Goal: Task Accomplishment & Management: Manage account settings

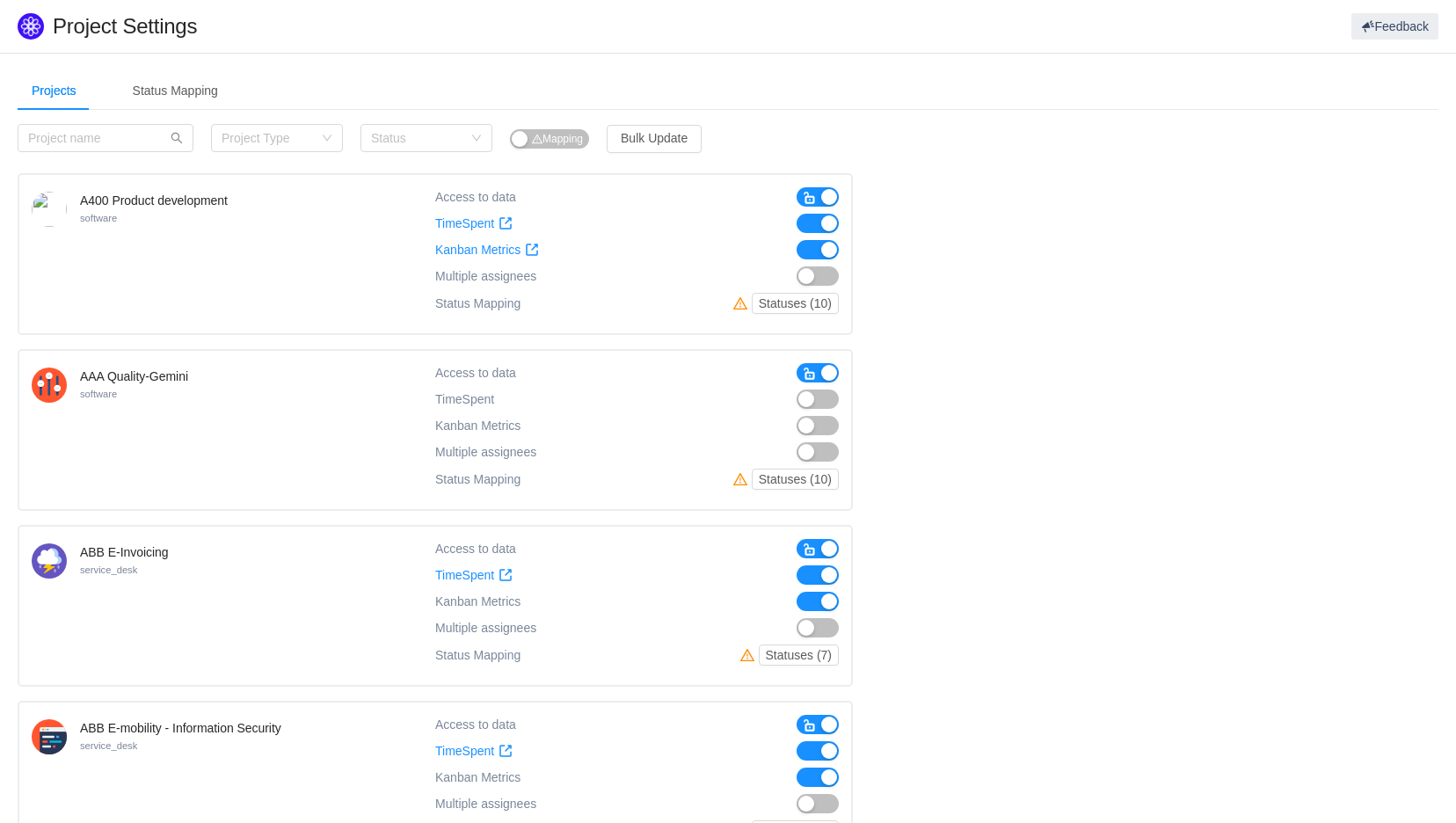
click at [823, 198] on button "button" at bounding box center [818, 196] width 42 height 19
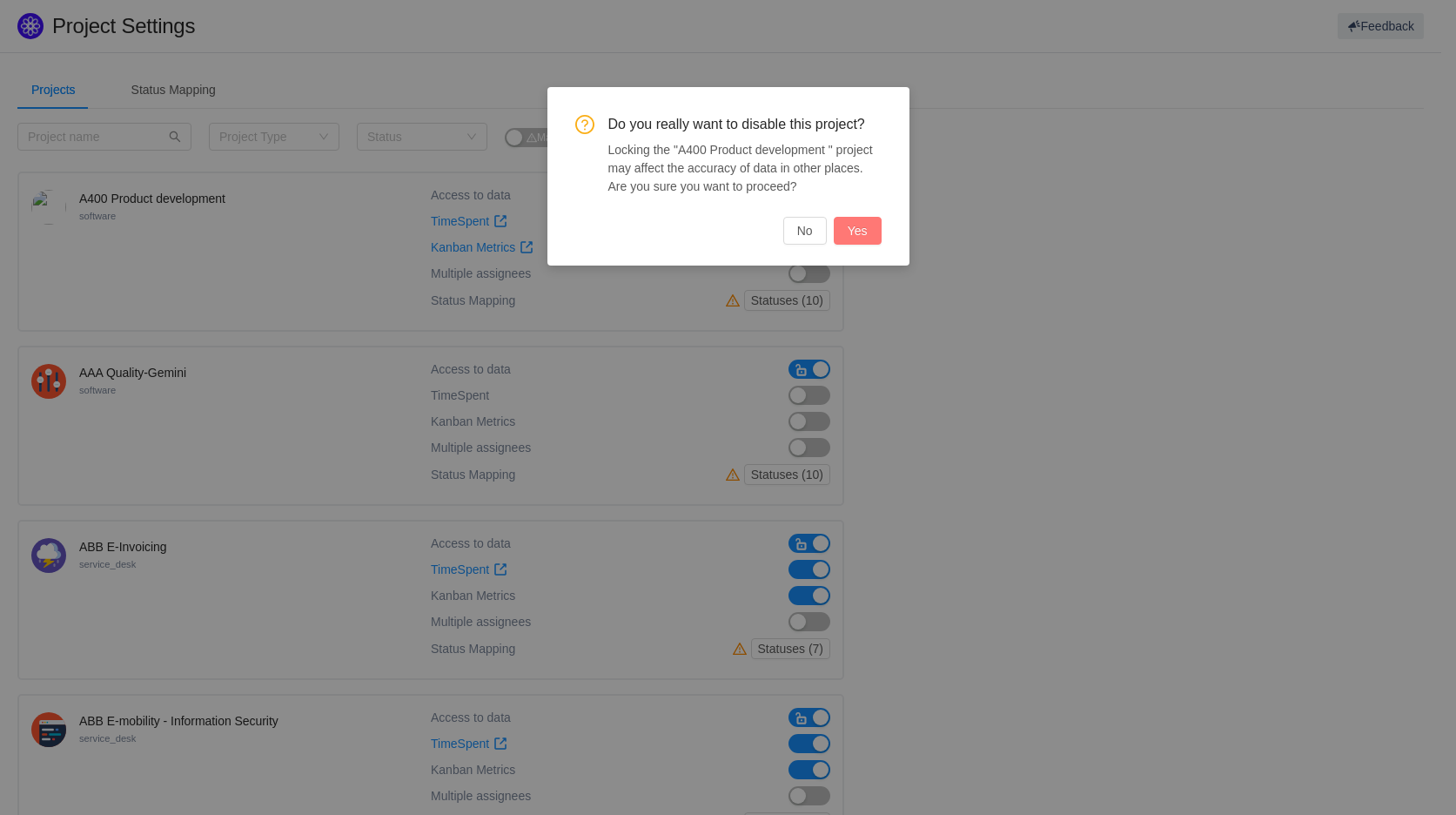
click at [864, 233] on button "Yes" at bounding box center [857, 230] width 47 height 28
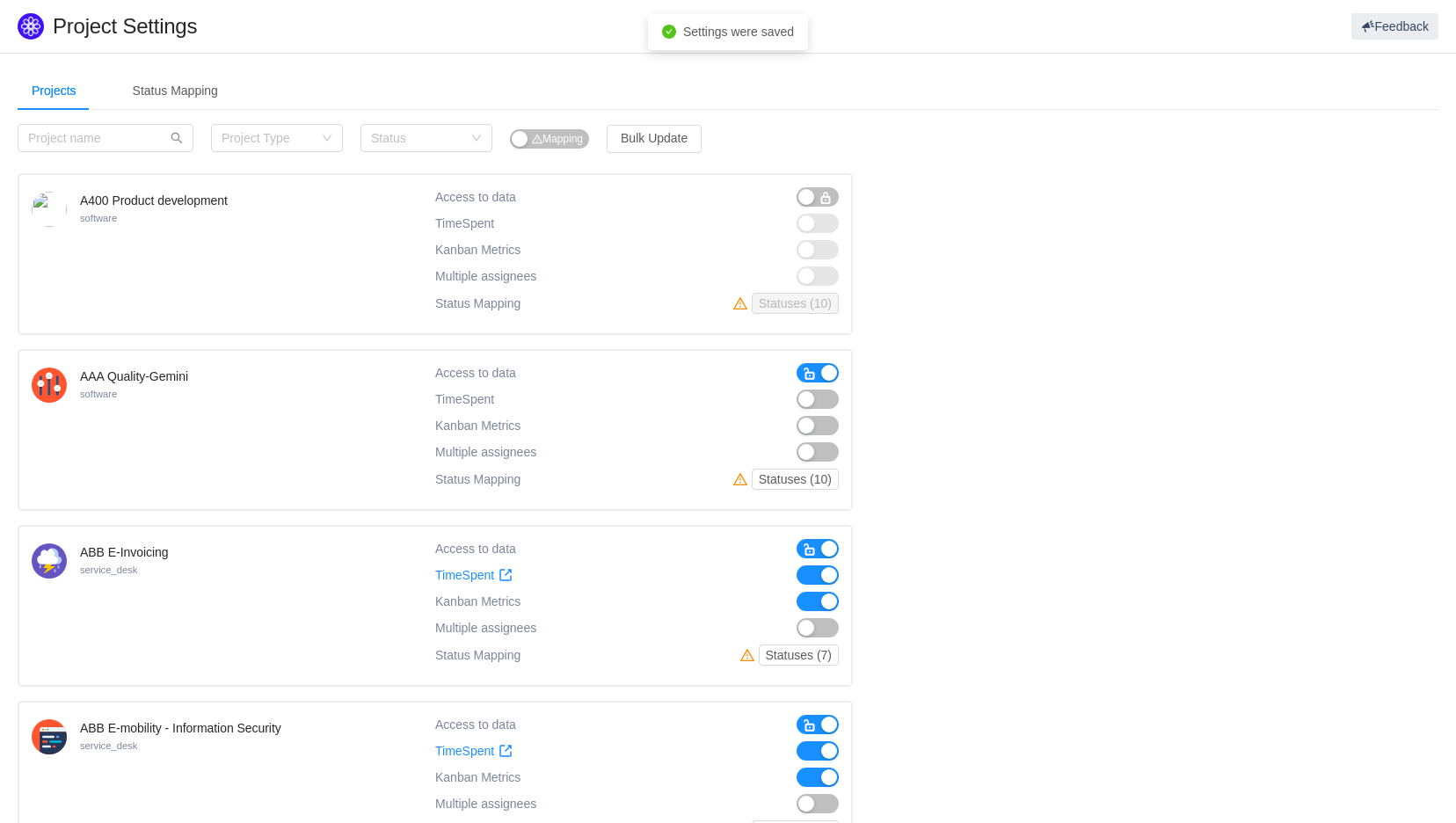
click at [827, 372] on button "button" at bounding box center [818, 373] width 42 height 19
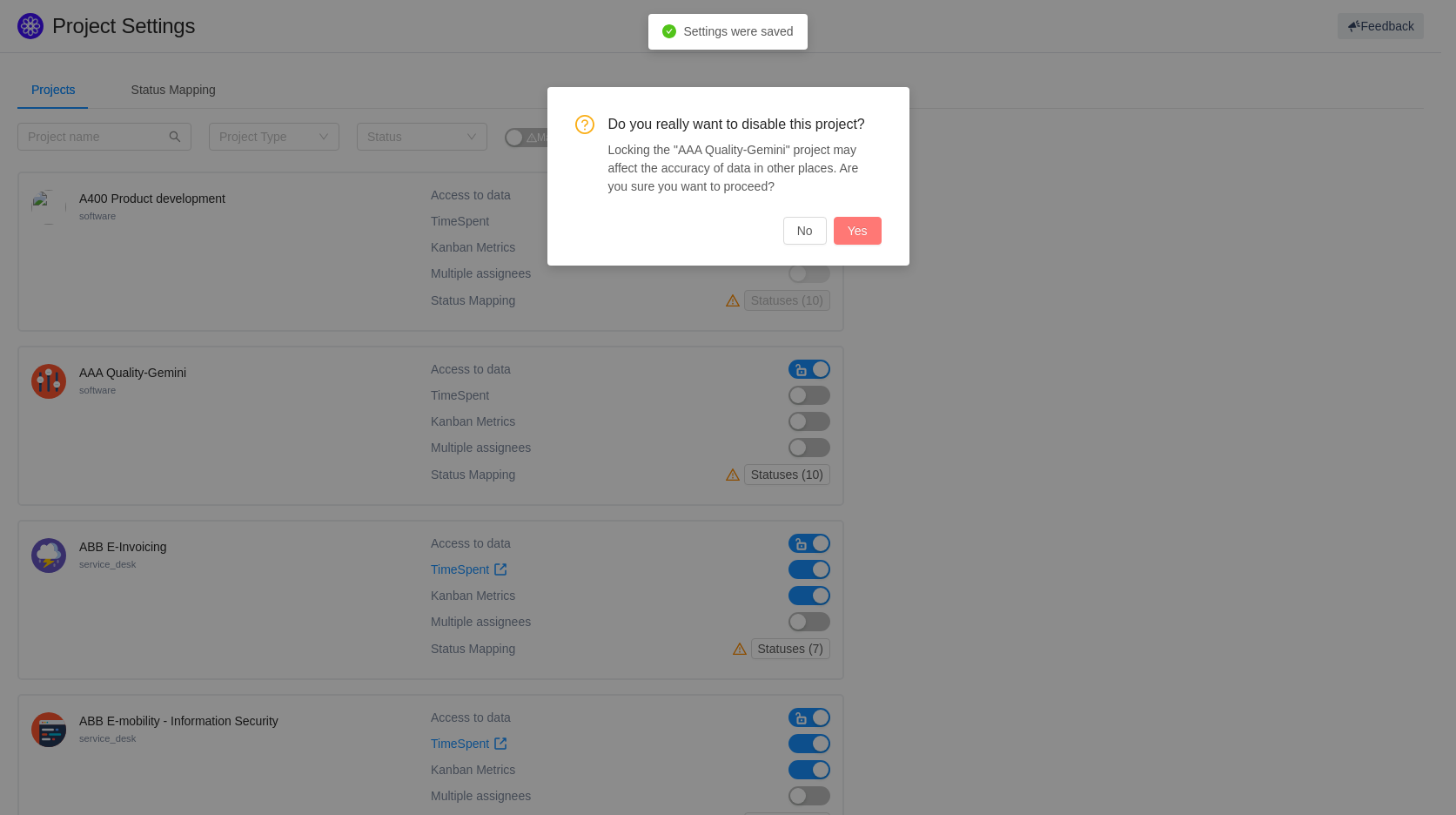
click at [857, 236] on button "Yes" at bounding box center [857, 230] width 47 height 28
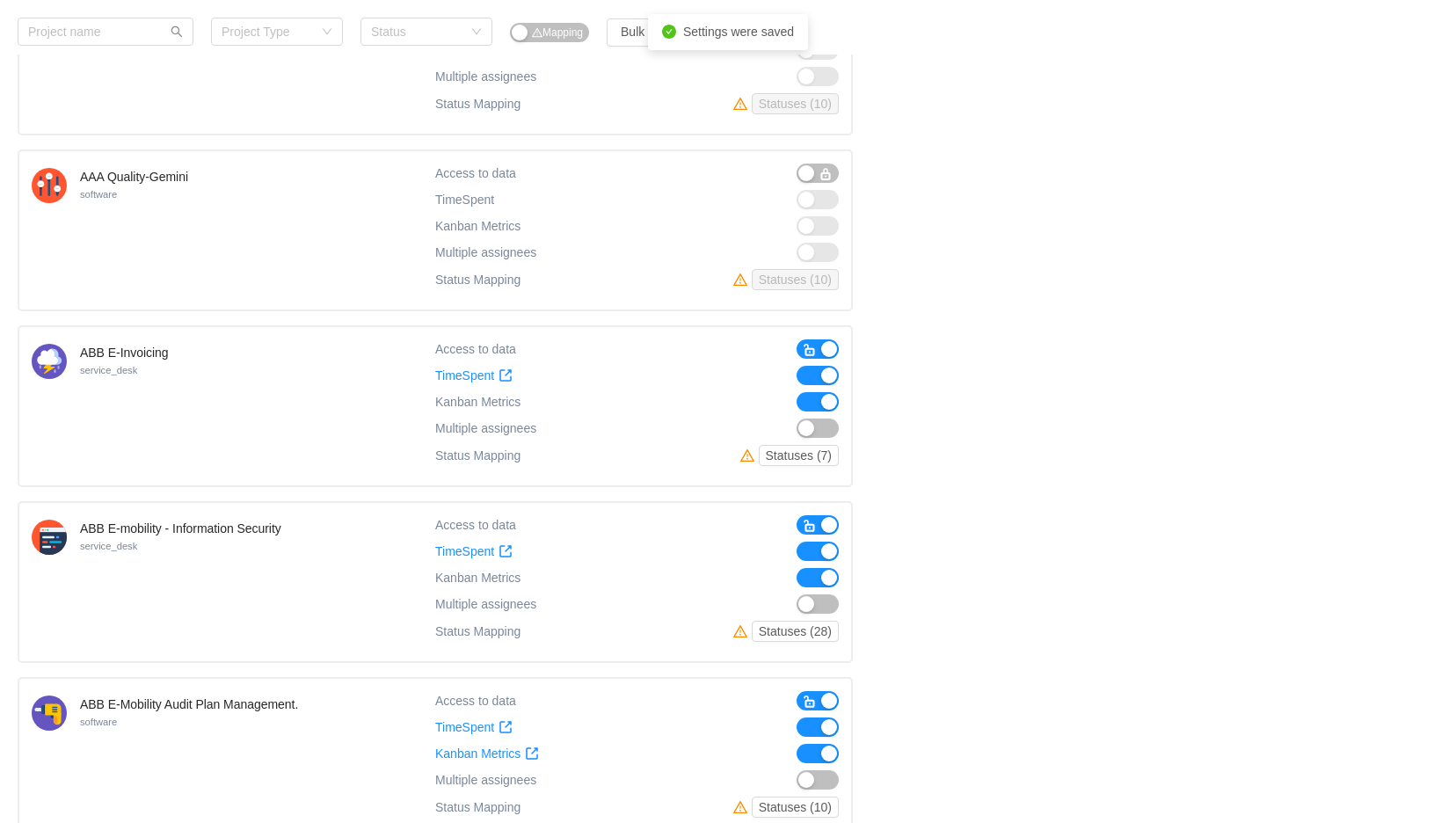
scroll to position [195, 0]
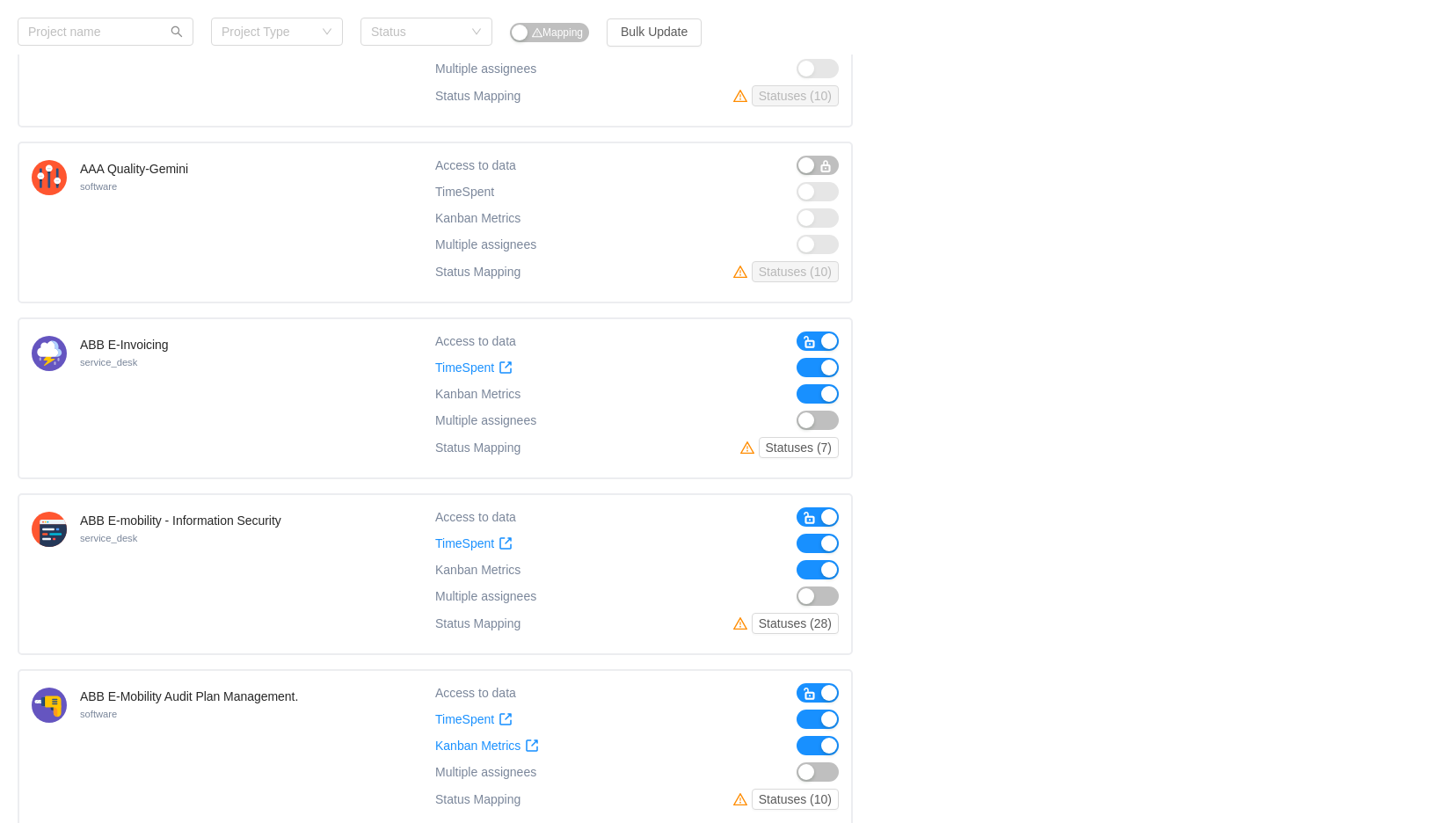
click at [829, 337] on button "button" at bounding box center [818, 341] width 42 height 19
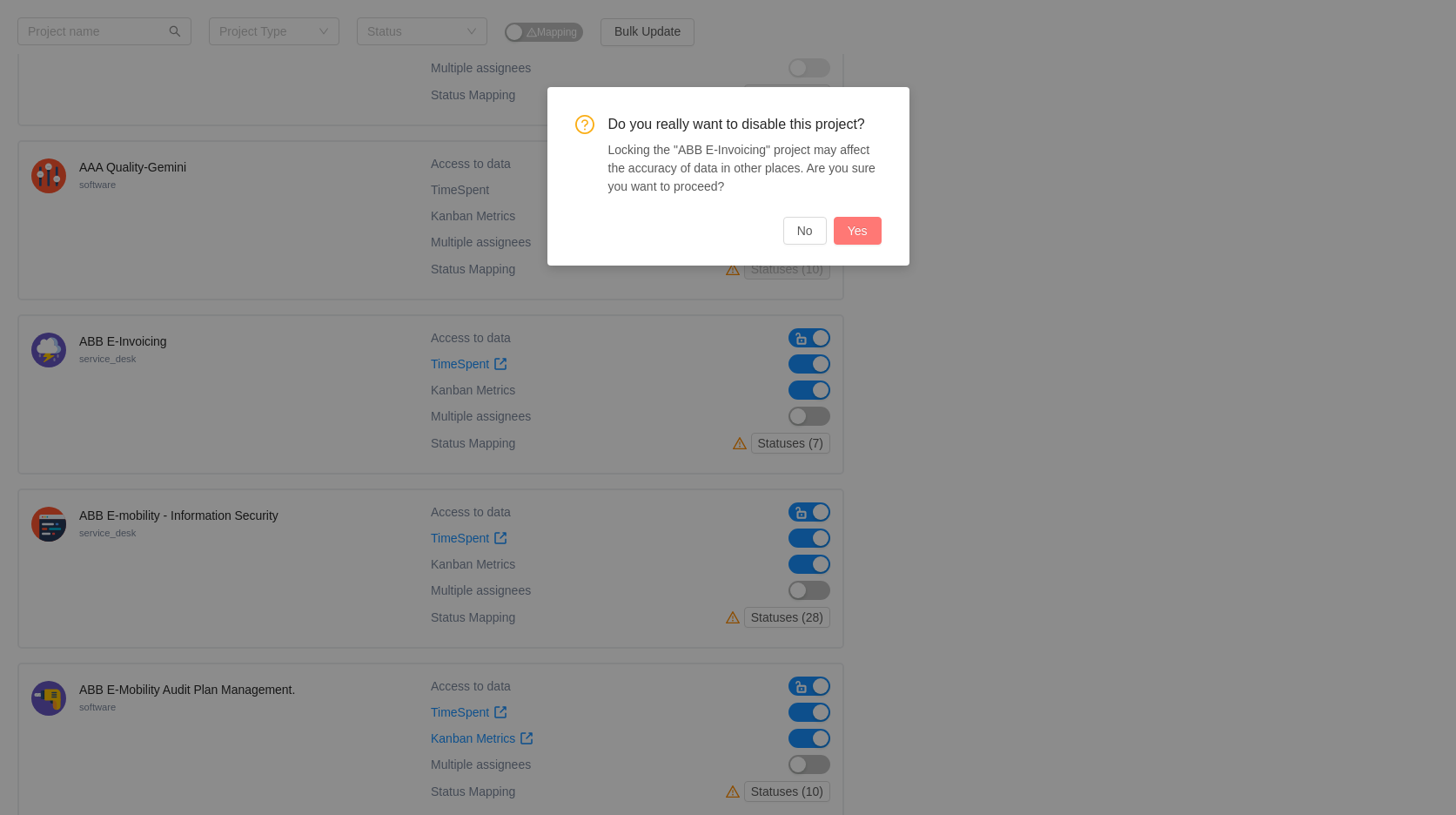
click at [864, 228] on button "Yes" at bounding box center [857, 230] width 47 height 28
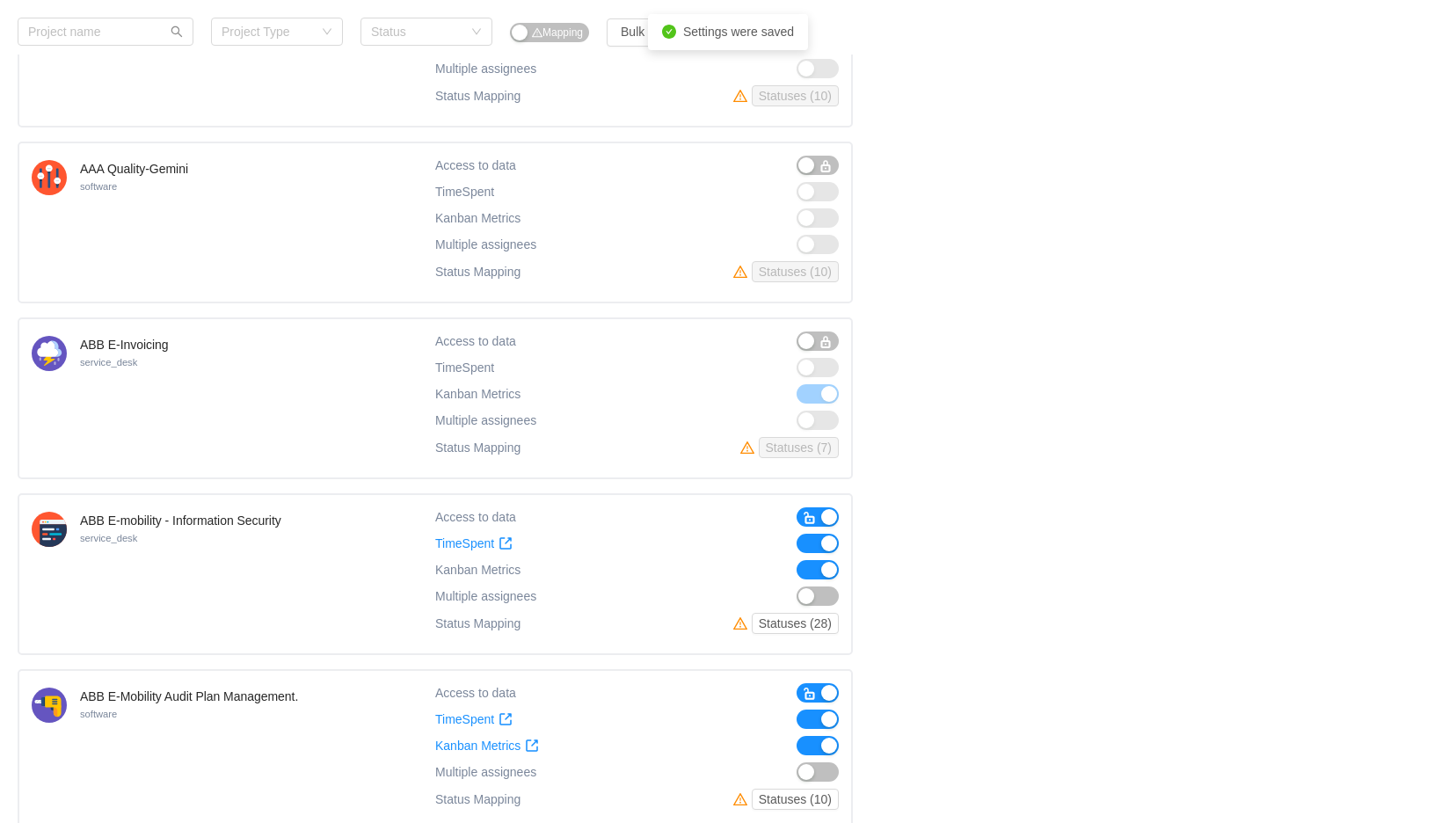
click at [826, 514] on button "button" at bounding box center [818, 516] width 42 height 19
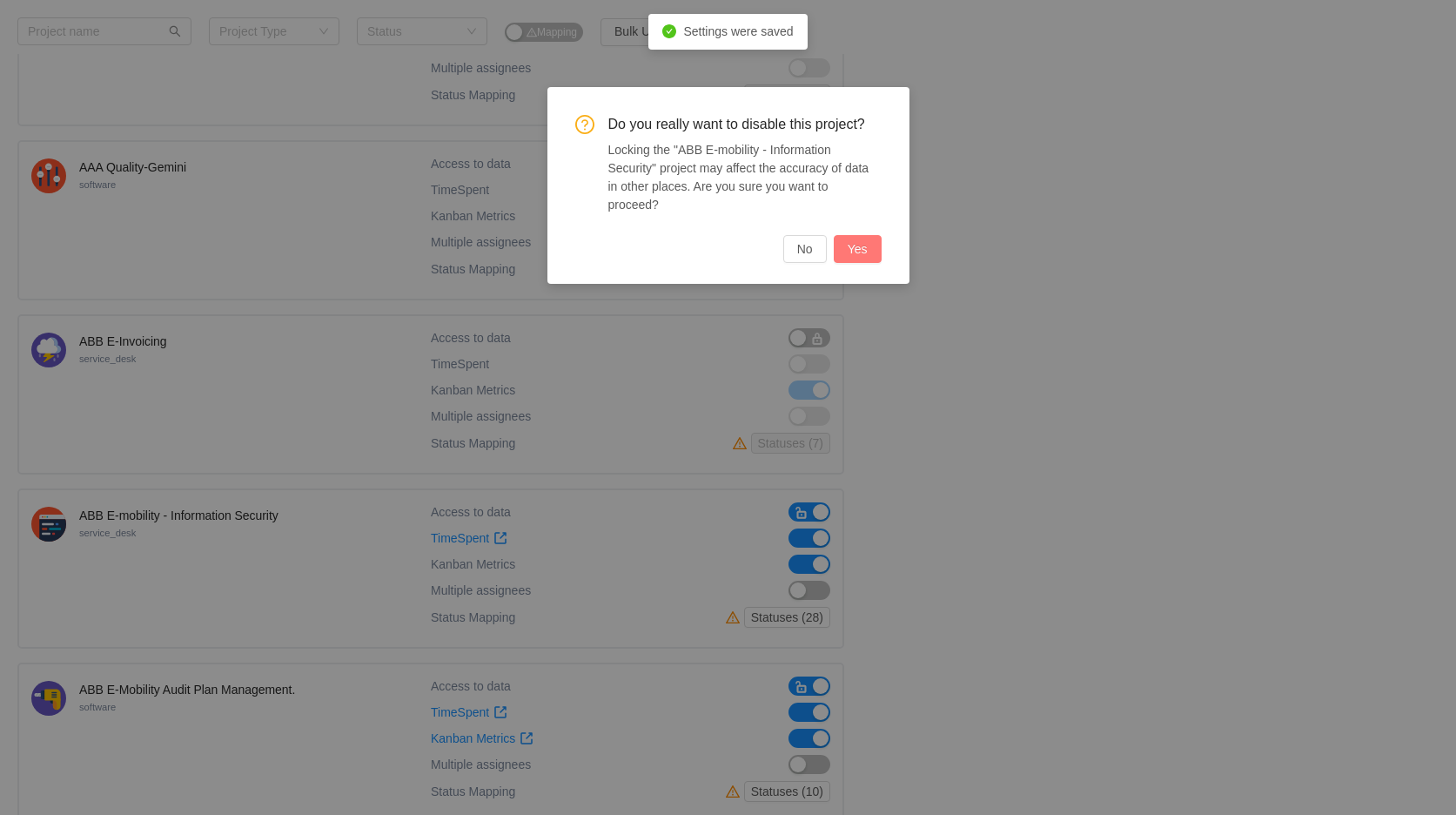
click at [854, 236] on button "Yes" at bounding box center [857, 249] width 47 height 28
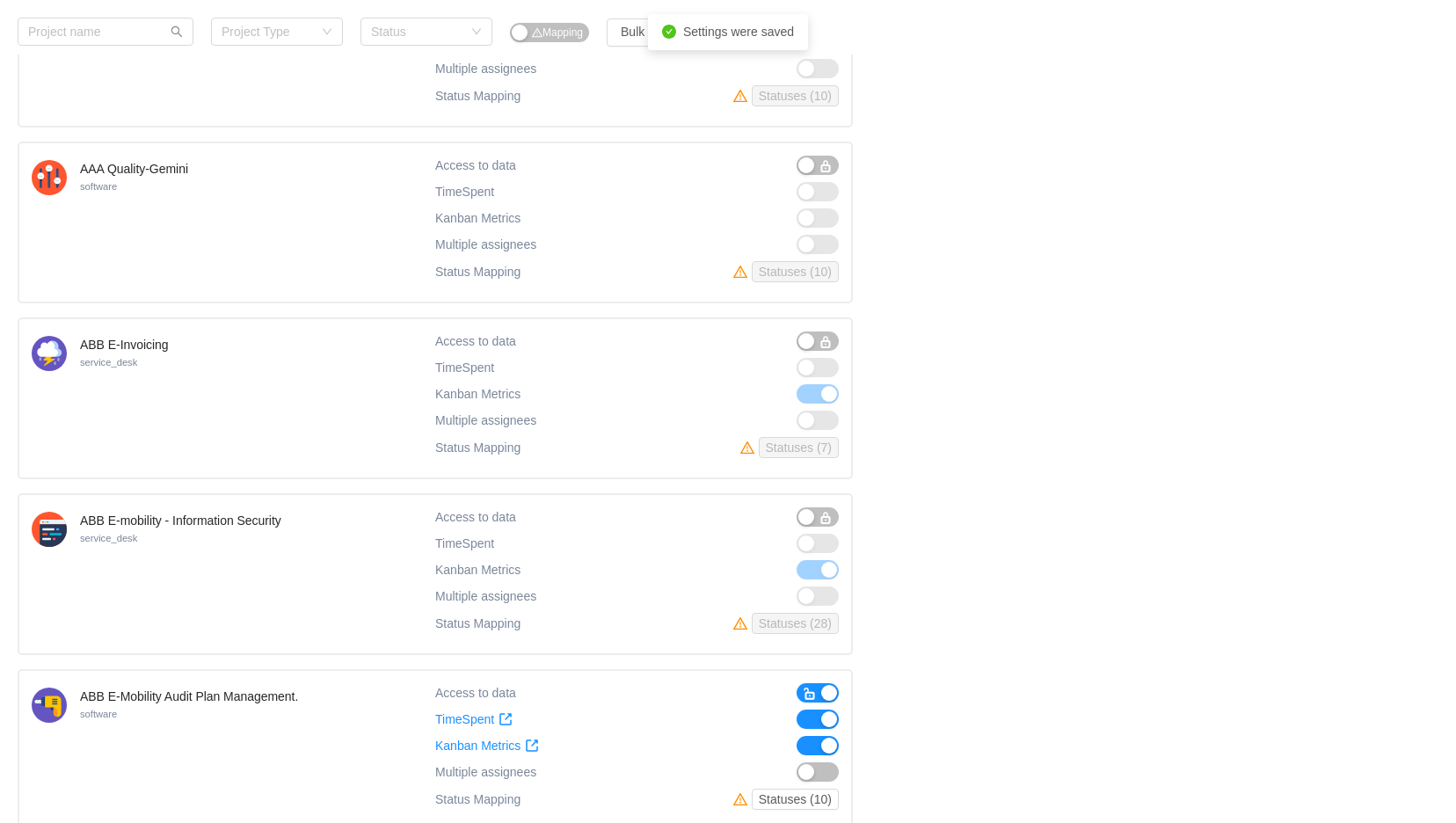
click at [833, 683] on button "button" at bounding box center [818, 693] width 42 height 19
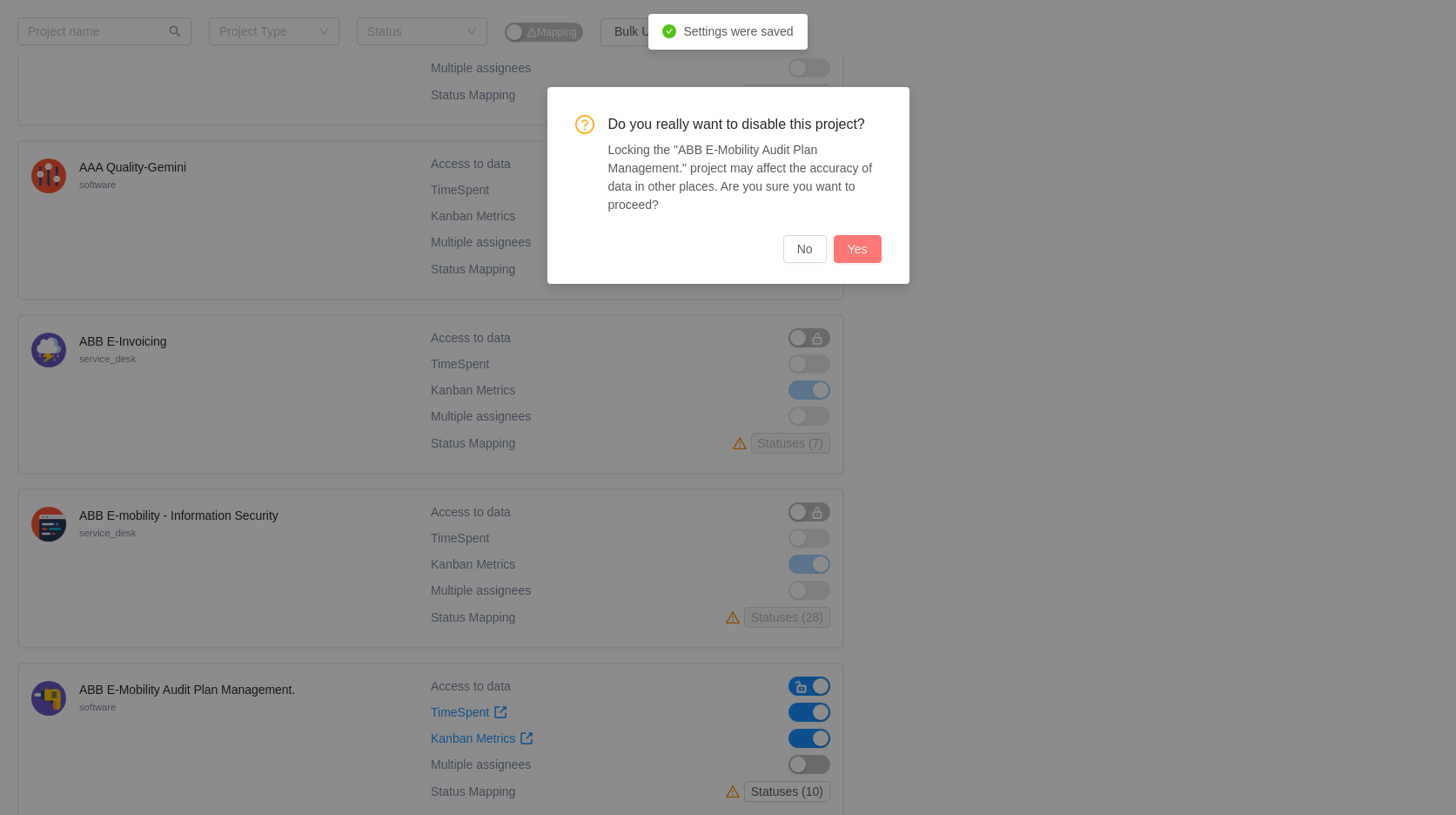
click at [868, 247] on button "Yes" at bounding box center [857, 249] width 47 height 28
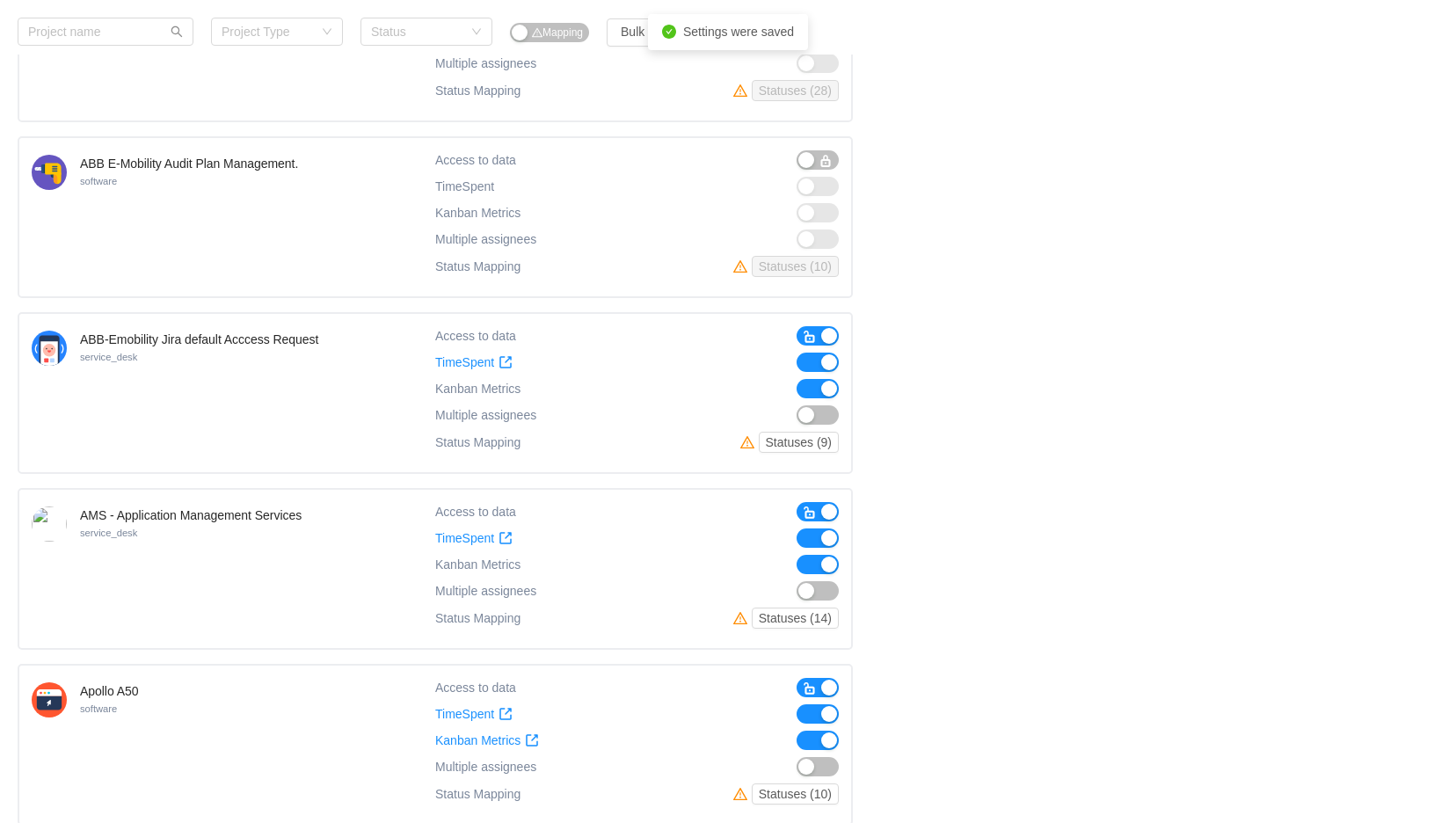
scroll to position [976, 0]
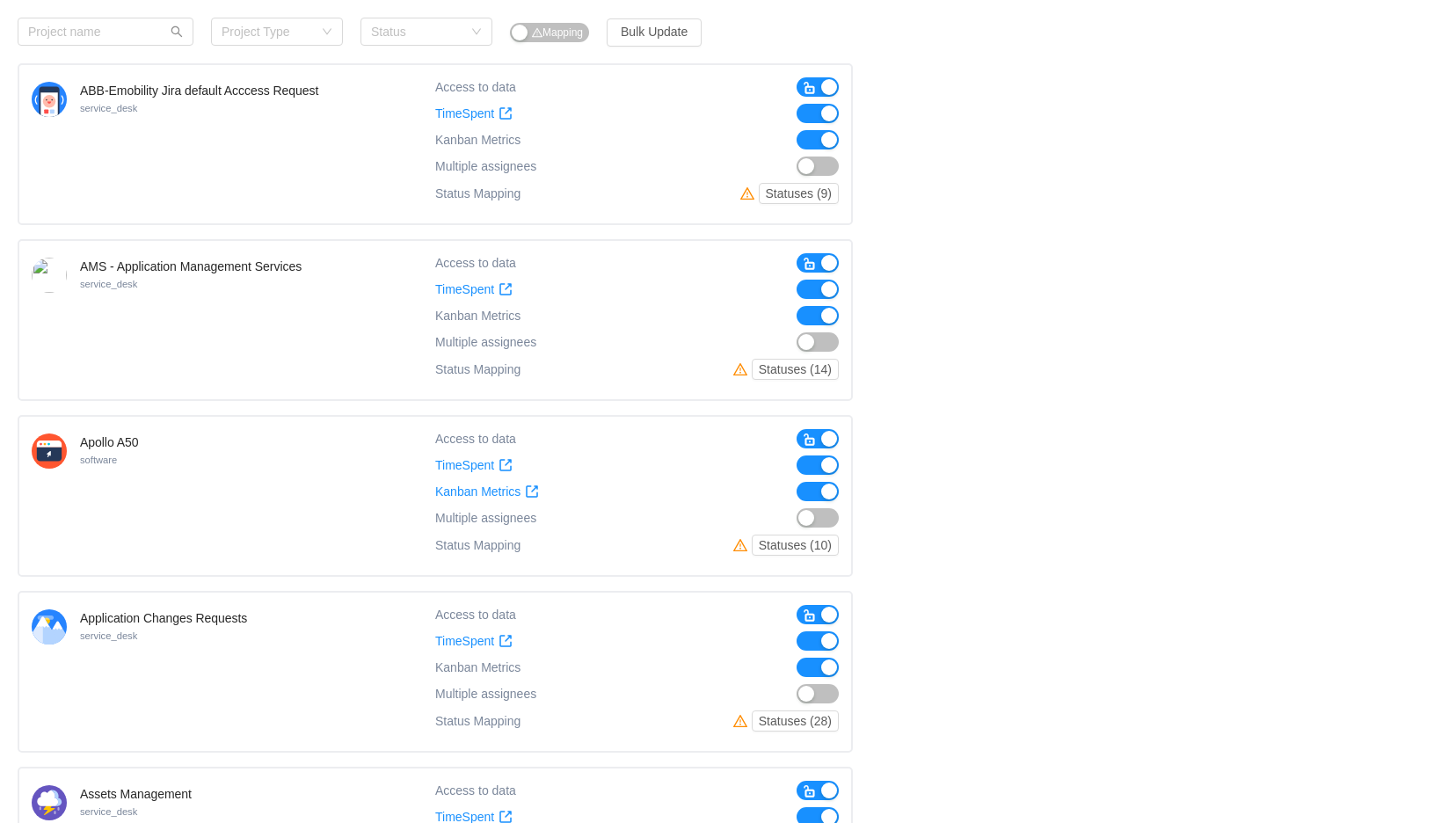
click at [820, 80] on button "button" at bounding box center [818, 87] width 42 height 19
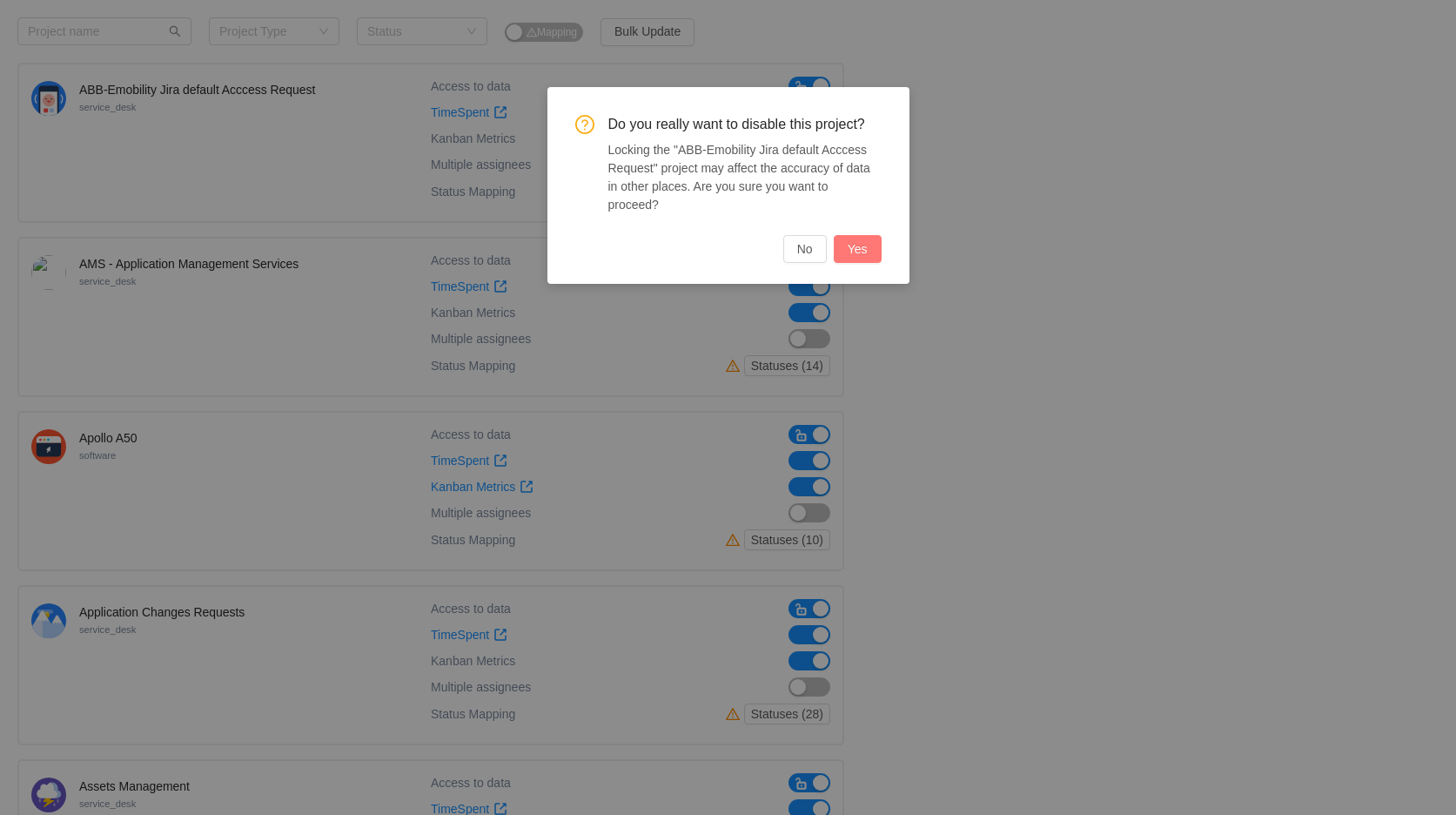
click at [865, 235] on button "Yes" at bounding box center [857, 249] width 47 height 28
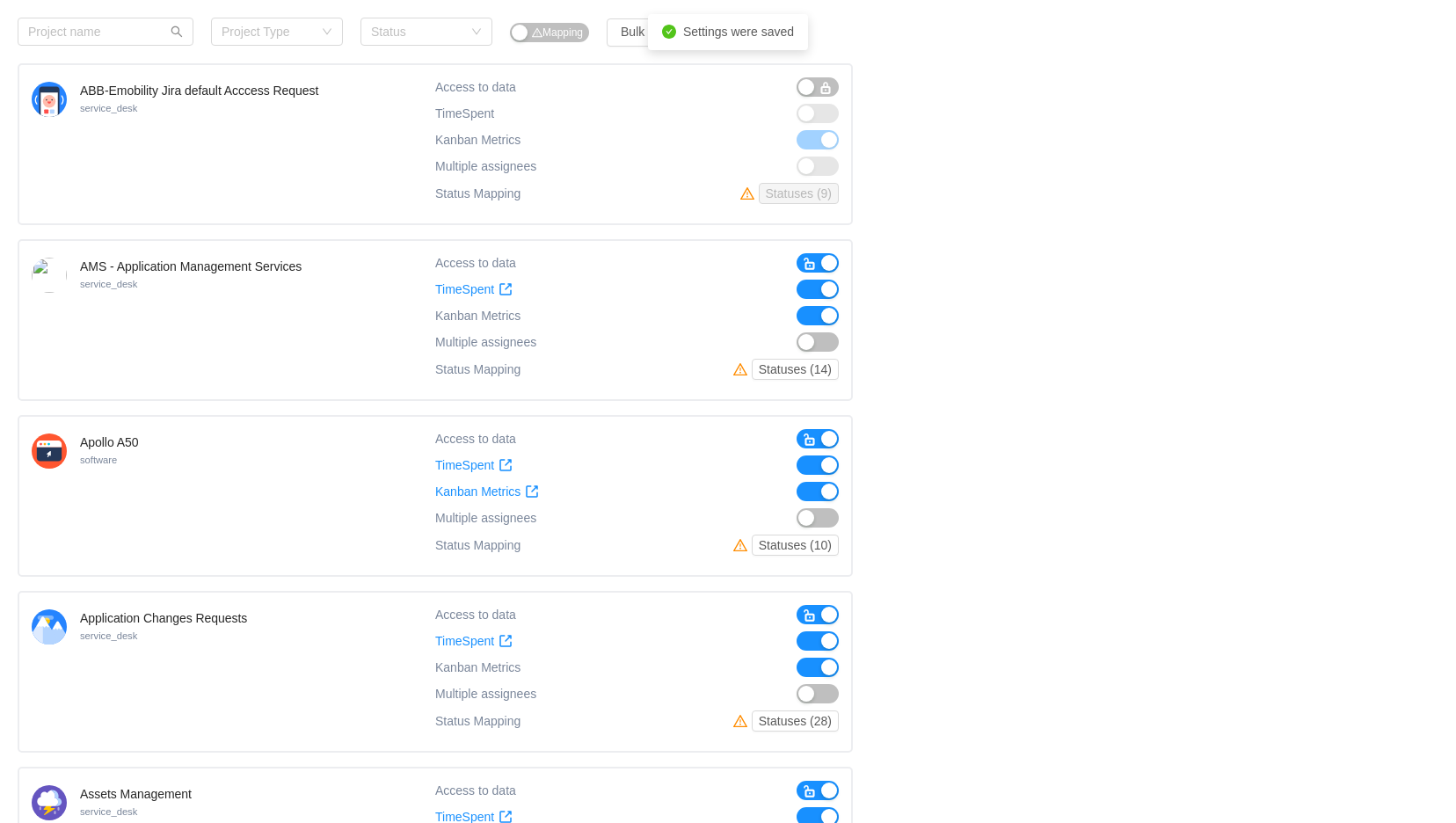
click at [829, 429] on button "button" at bounding box center [818, 439] width 42 height 19
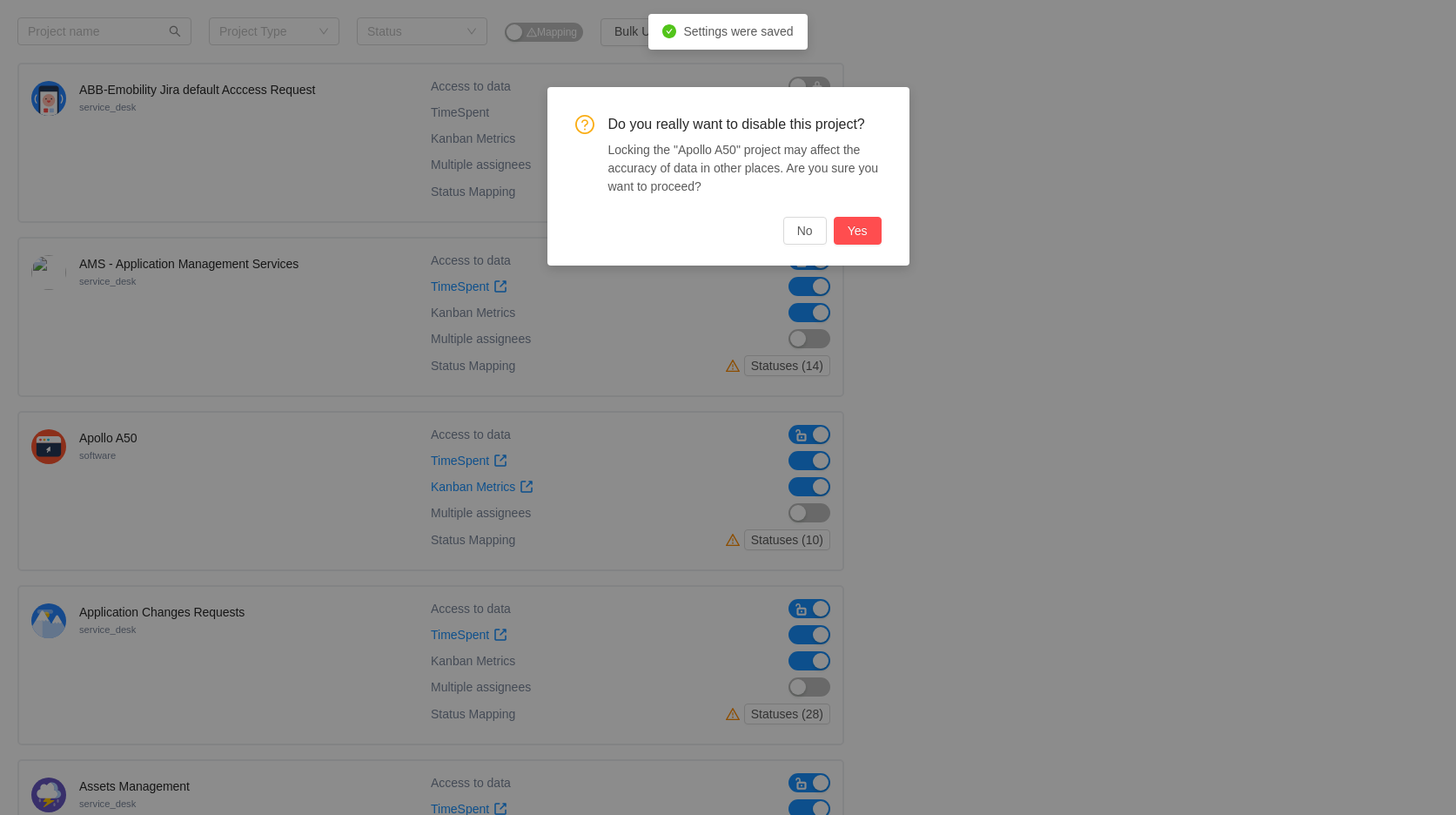
click at [876, 213] on div "Do you really want to disable this project? Locking the "Apollo A50" project ma…" at bounding box center [728, 179] width 306 height 130
click at [857, 230] on button "Yes" at bounding box center [857, 230] width 47 height 28
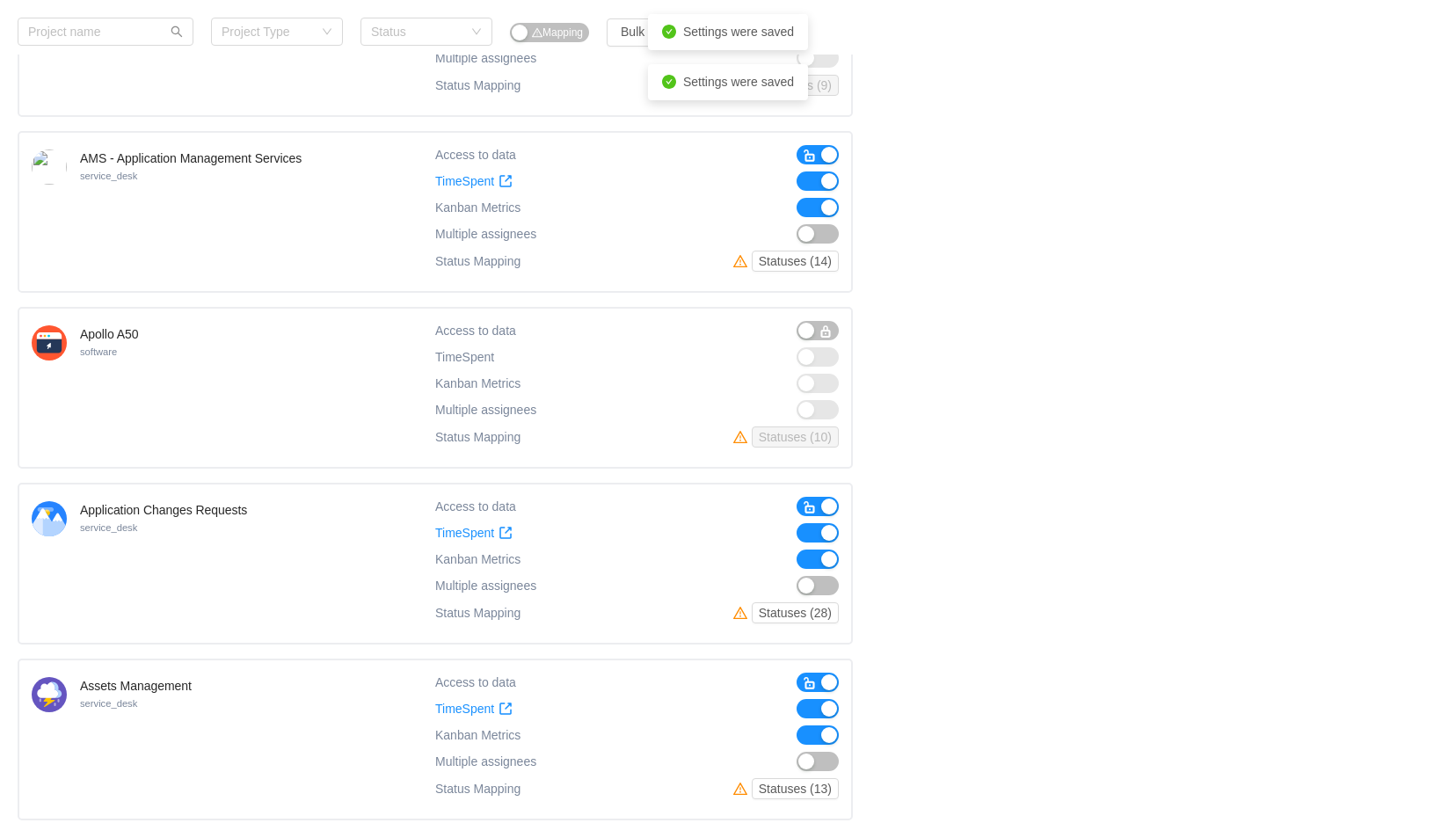
scroll to position [1172, 0]
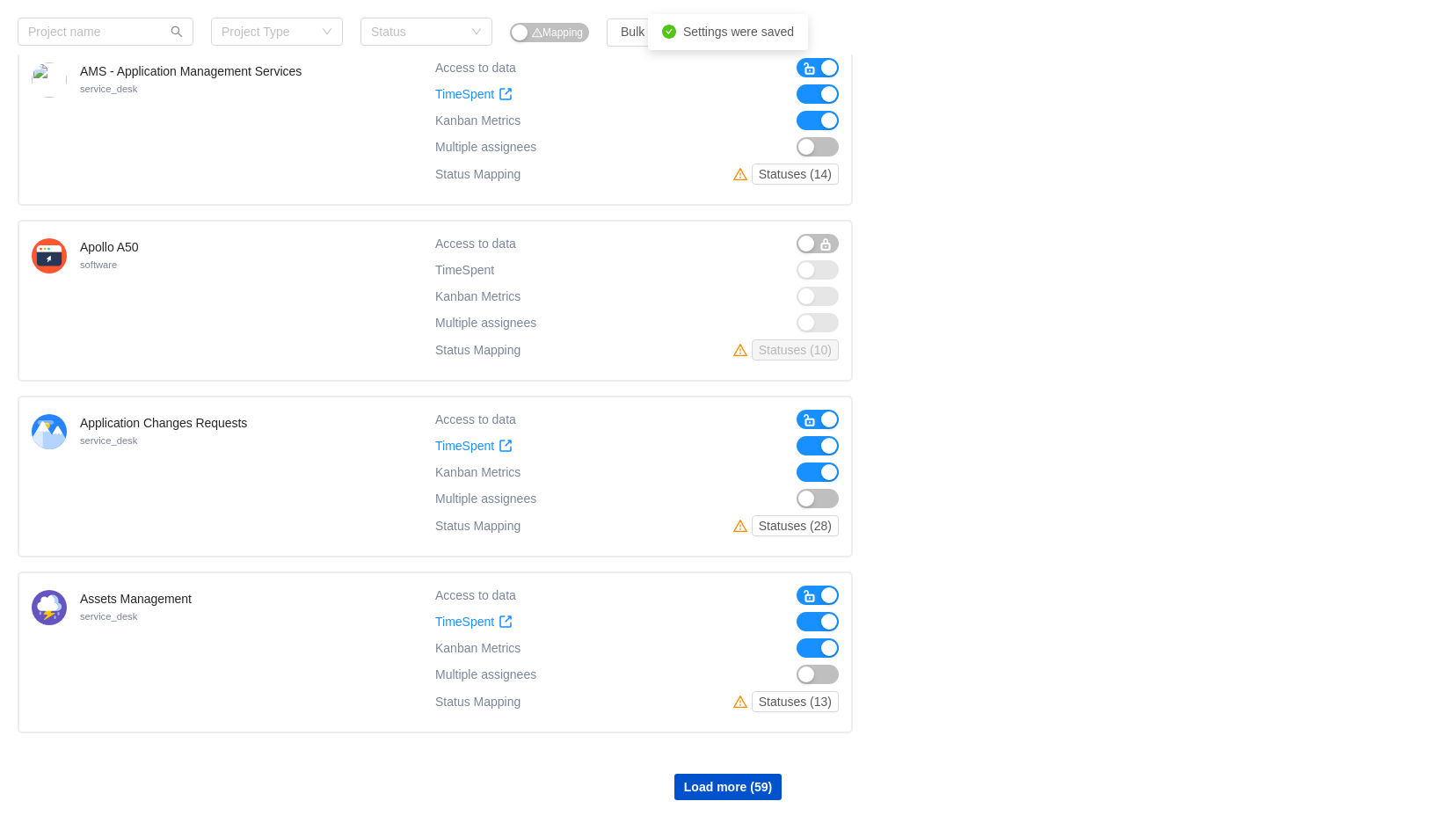
click at [810, 413] on span "button" at bounding box center [809, 420] width 14 height 14
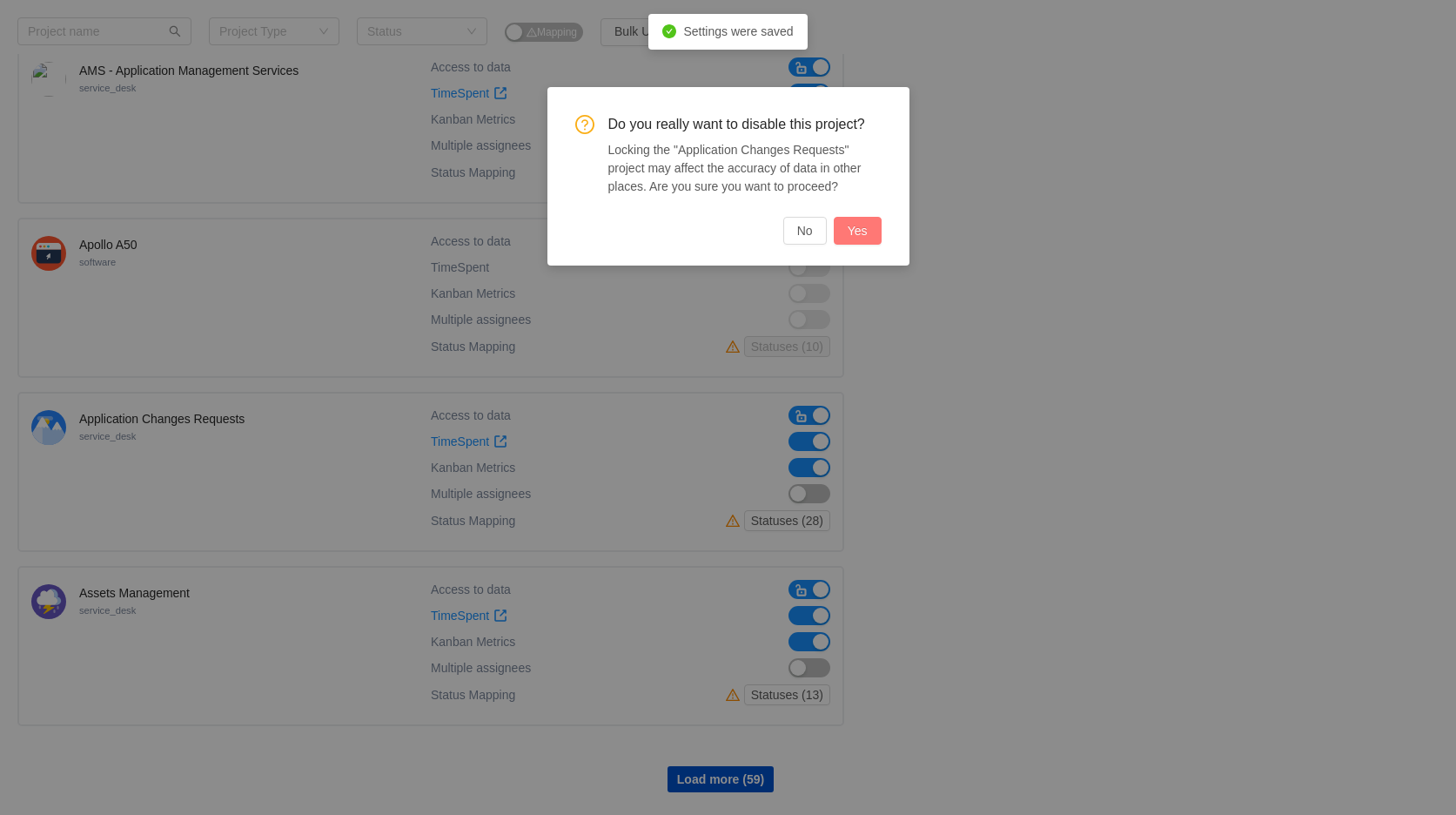
click at [857, 228] on button "Yes" at bounding box center [857, 230] width 47 height 28
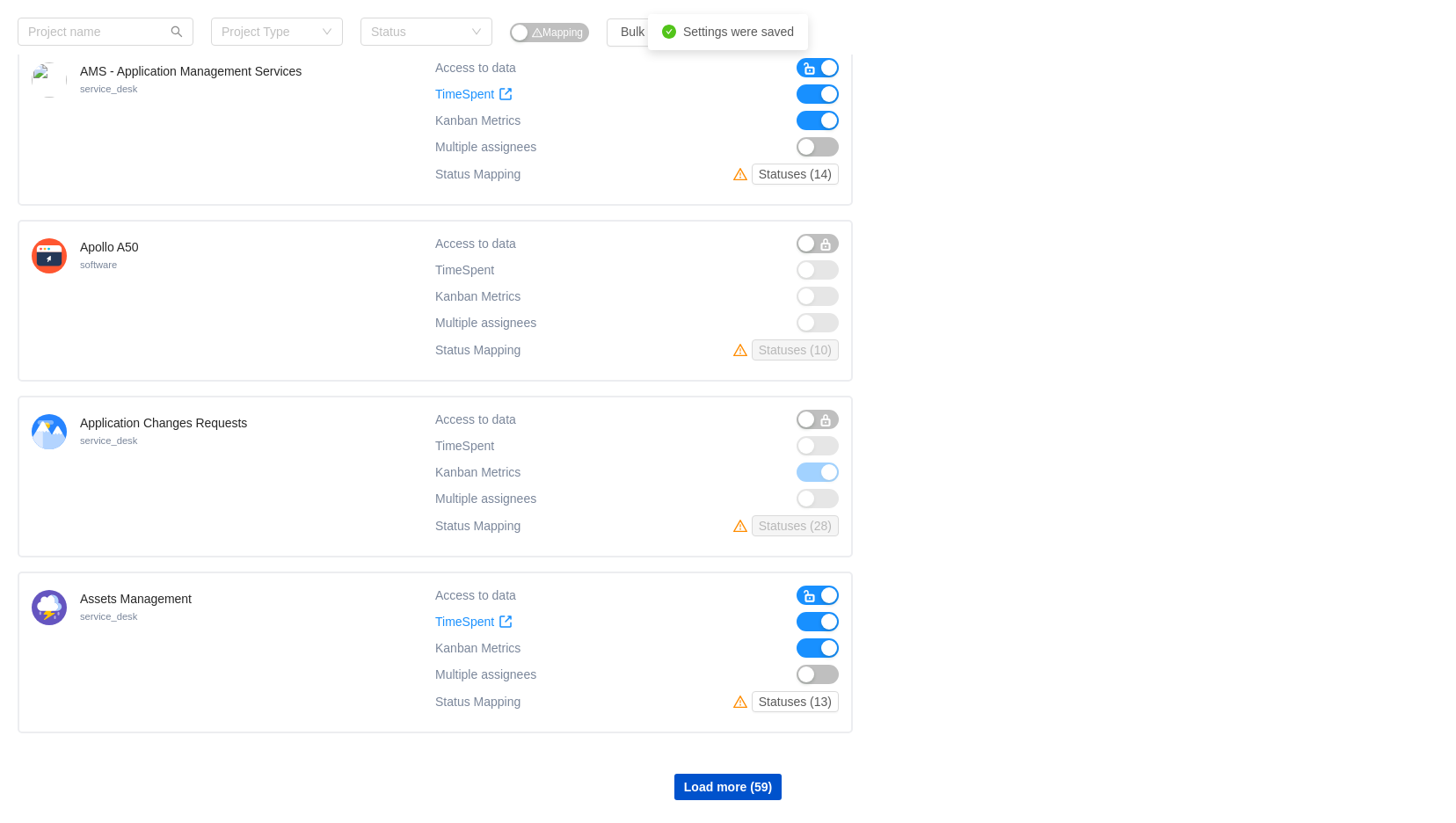
click at [824, 585] on button "button" at bounding box center [818, 595] width 42 height 19
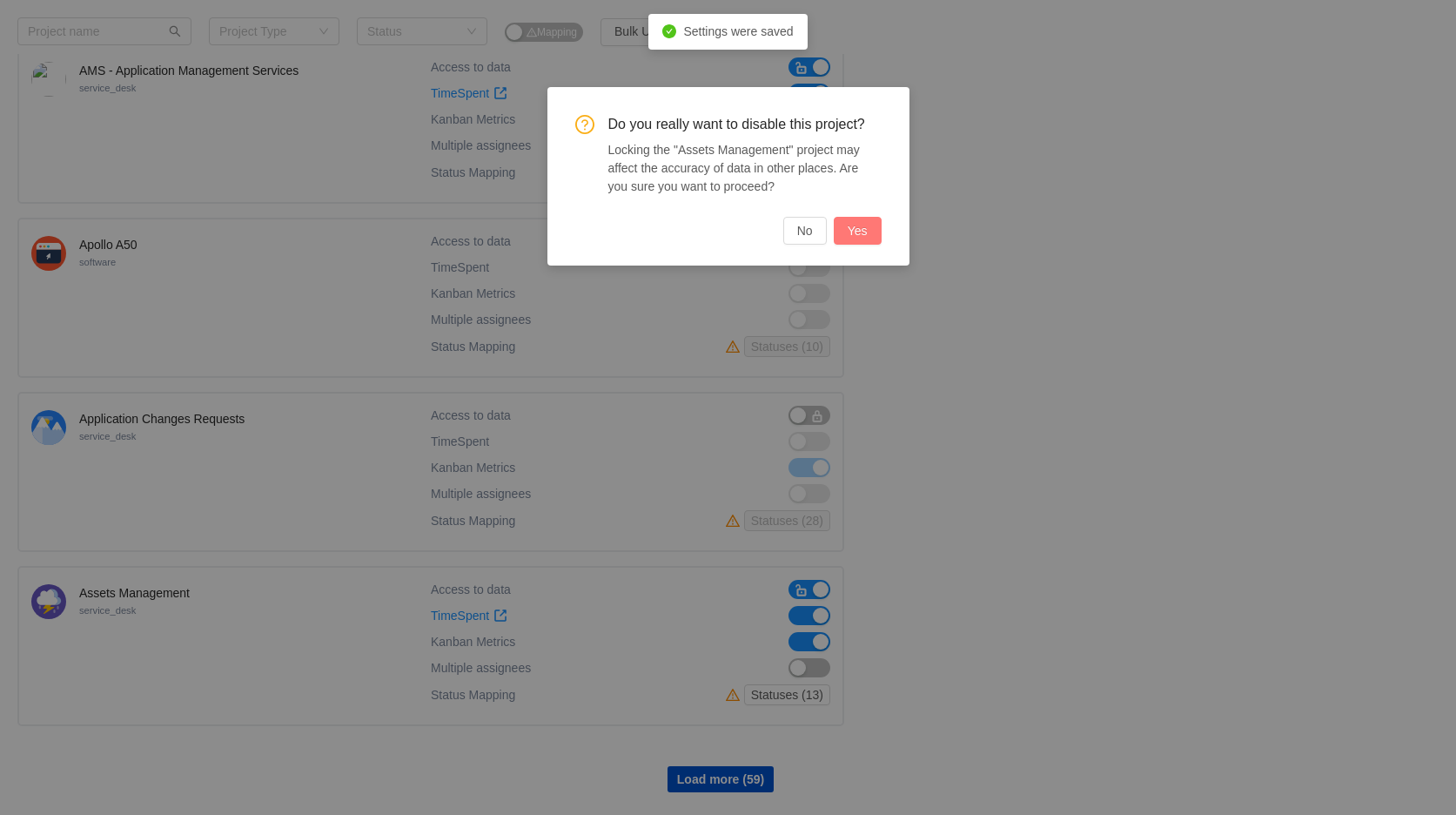
click at [857, 236] on button "Yes" at bounding box center [857, 230] width 47 height 28
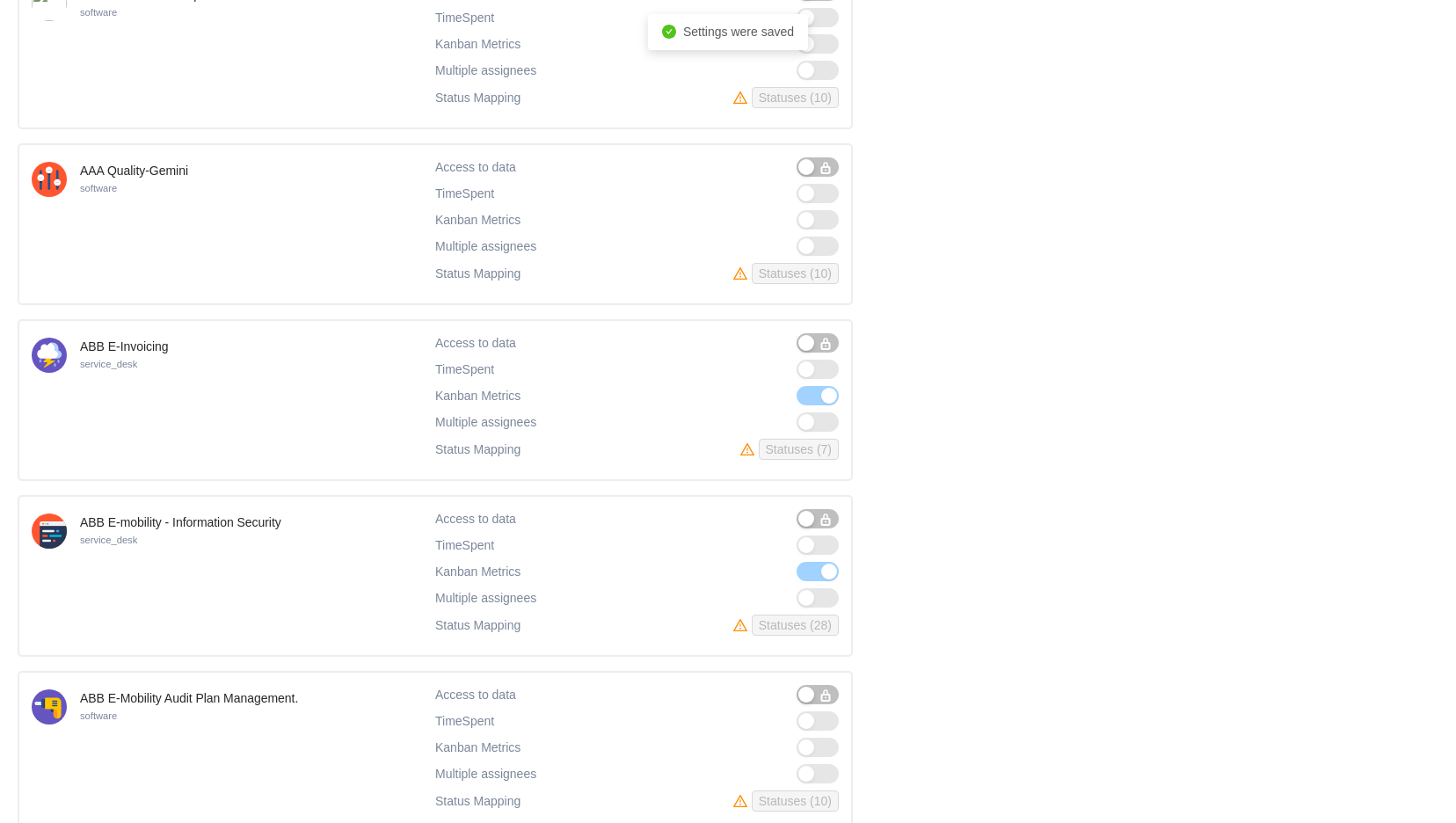
scroll to position [0, 0]
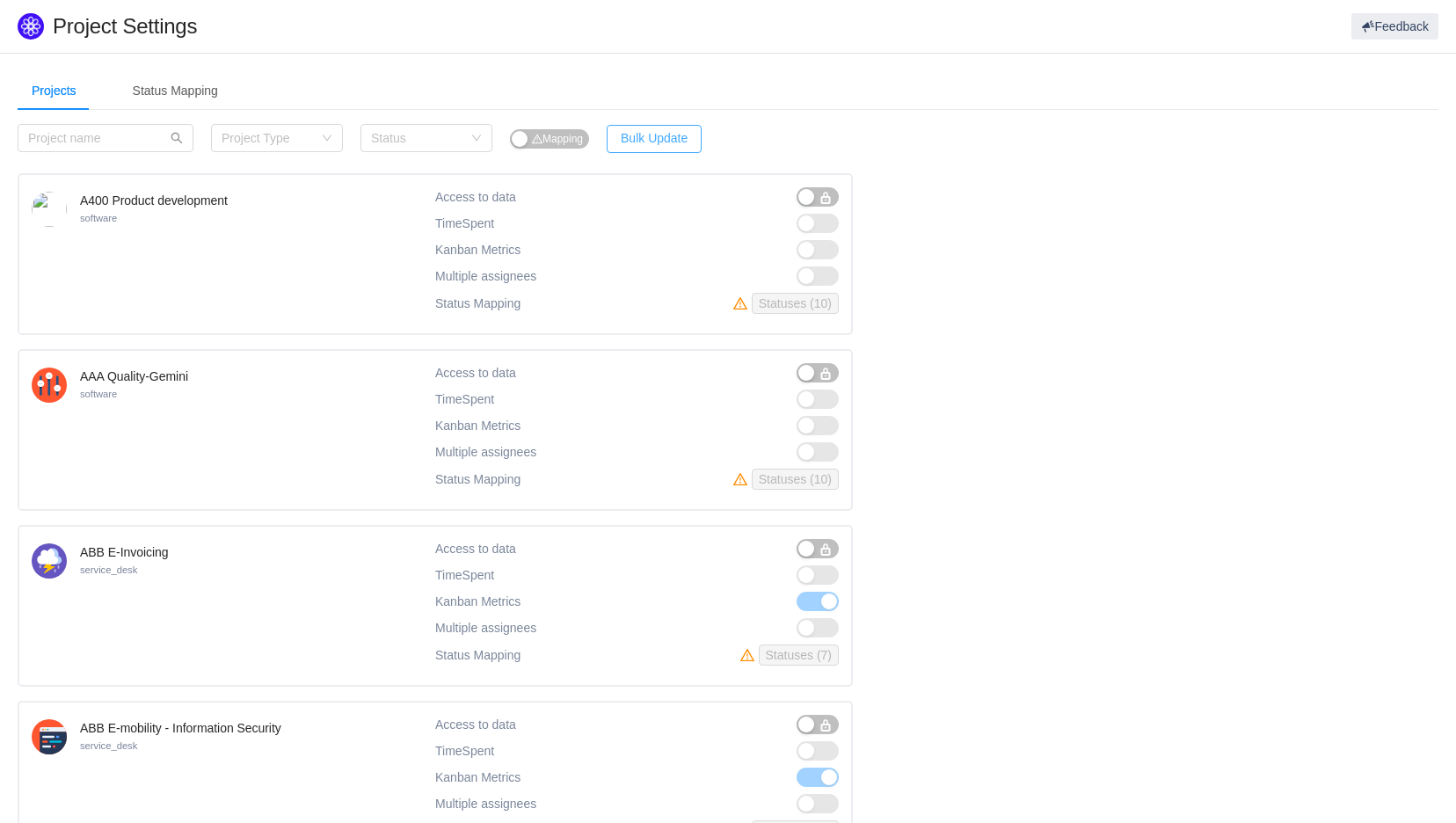
click at [664, 139] on button "Bulk Update" at bounding box center [654, 138] width 95 height 28
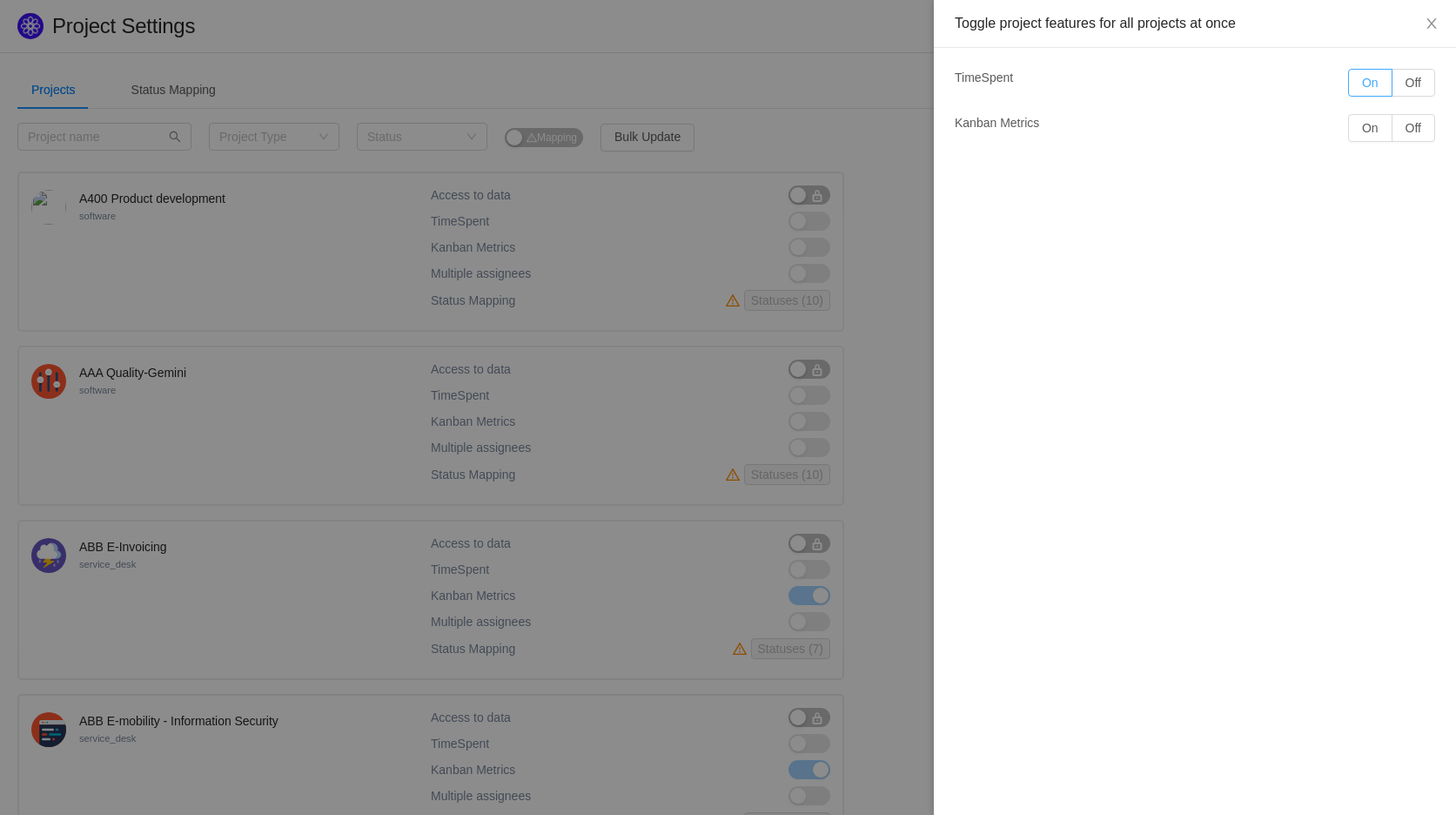
click at [1367, 86] on button "On" at bounding box center [1370, 82] width 45 height 28
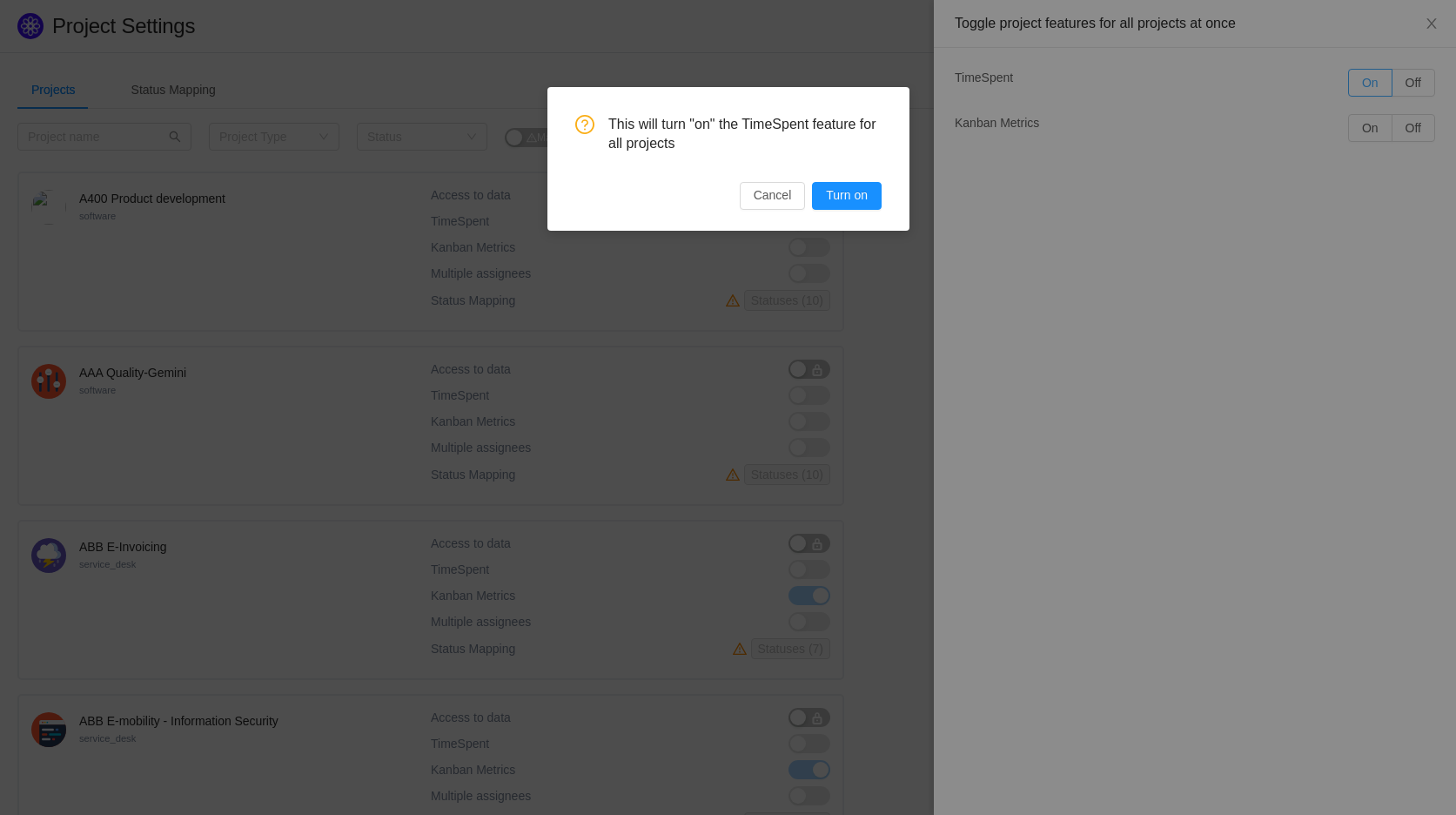
click at [1367, 86] on div "This will turn "on" the TimeSpent feature for all projects Cancel Turn on" at bounding box center [728, 407] width 1456 height 815
click at [752, 199] on button "Cancel" at bounding box center [772, 195] width 66 height 28
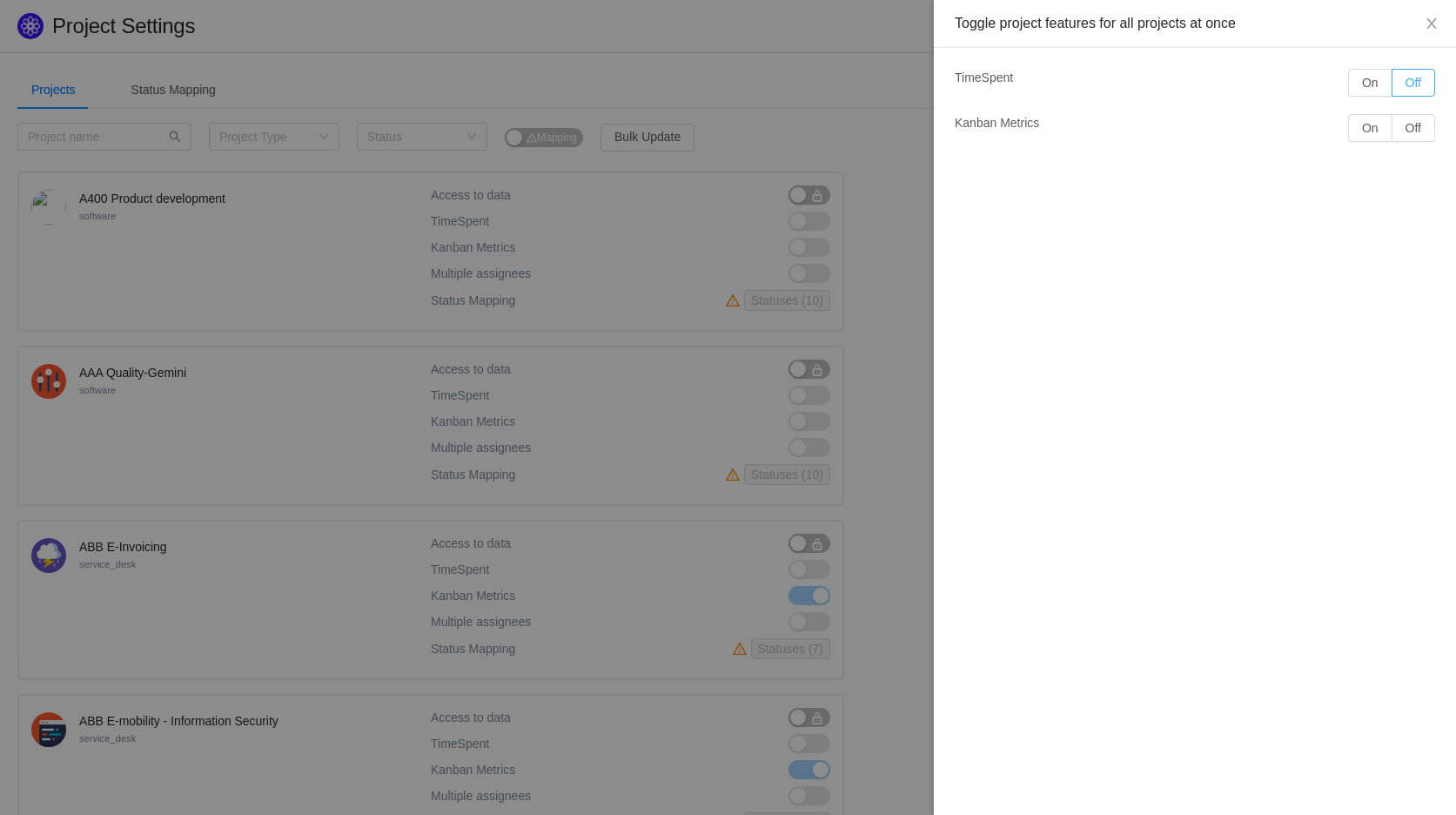
click at [1419, 81] on button "Off" at bounding box center [1413, 82] width 44 height 28
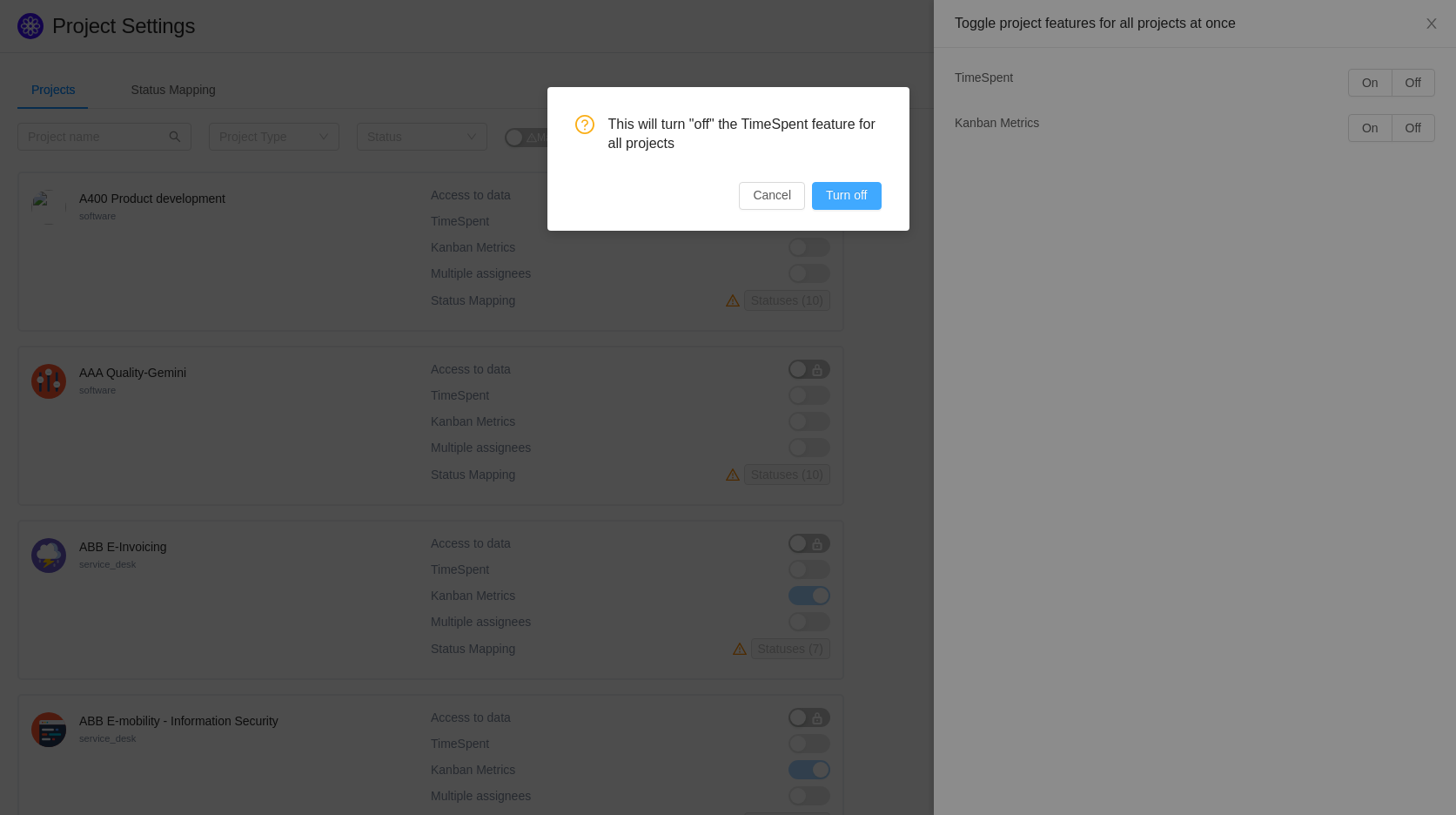
click at [868, 200] on button "Turn off" at bounding box center [846, 195] width 68 height 28
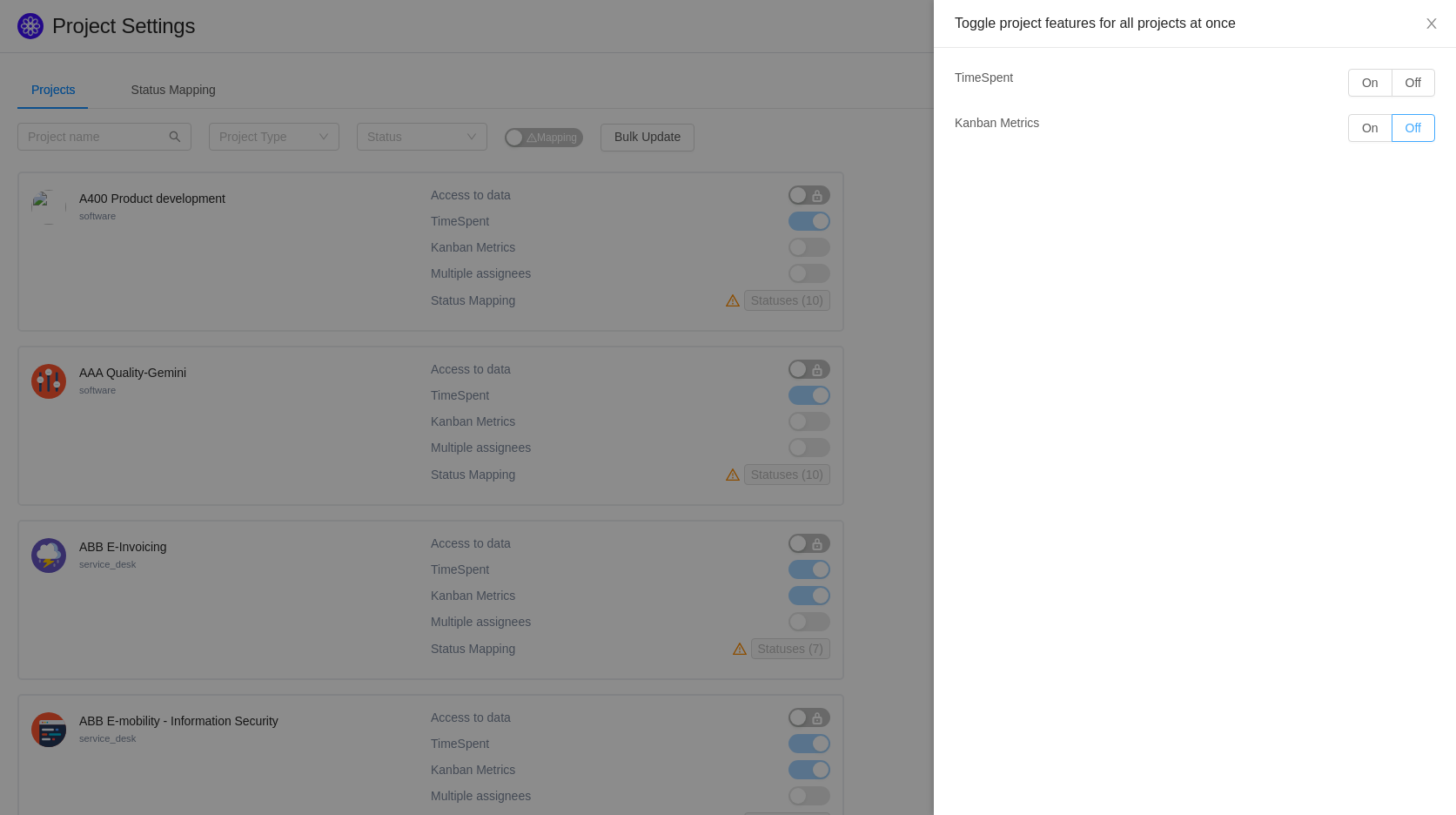
click at [1416, 132] on button "Off" at bounding box center [1413, 127] width 44 height 28
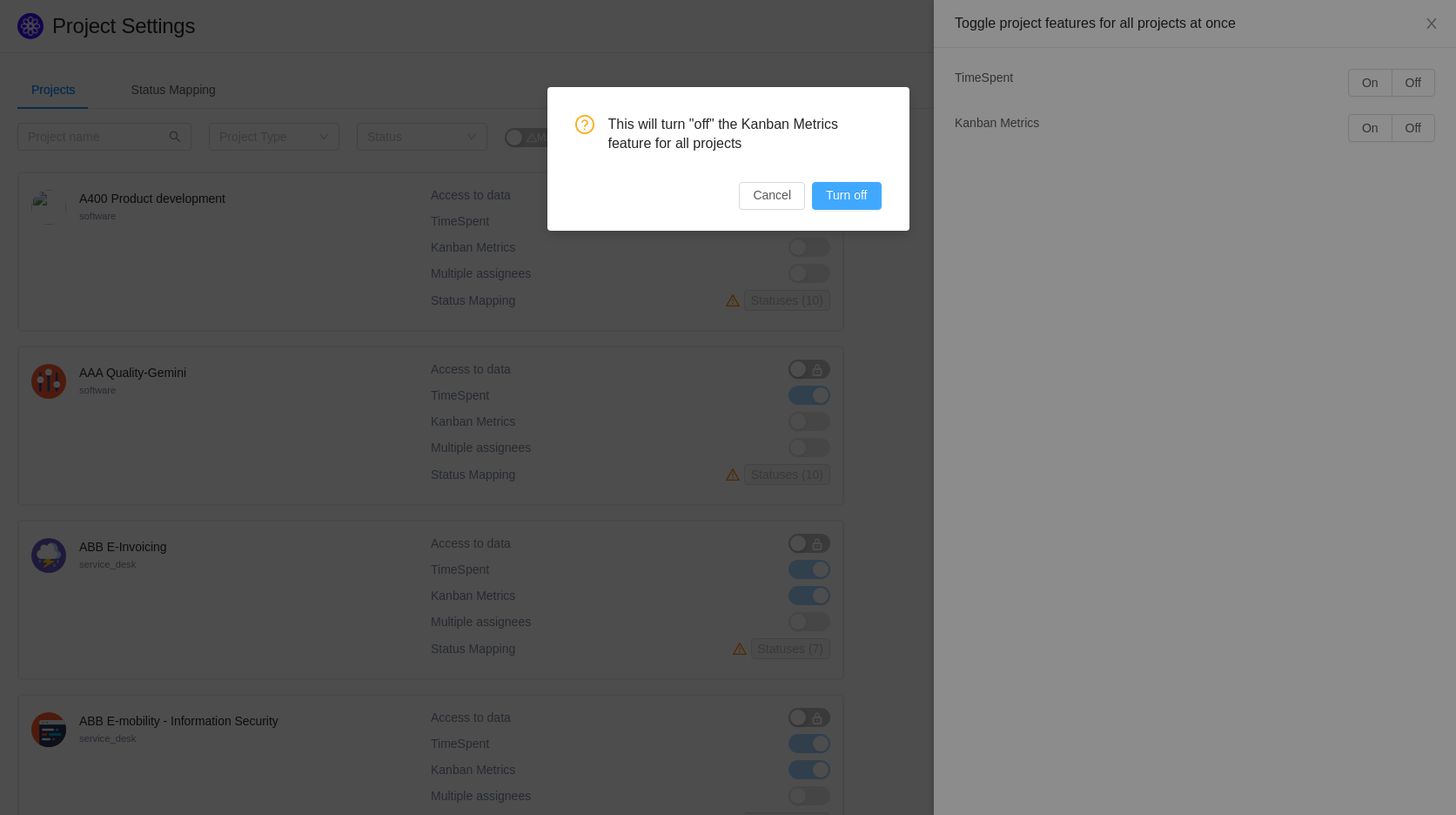
click at [868, 185] on button "Turn off" at bounding box center [846, 195] width 68 height 28
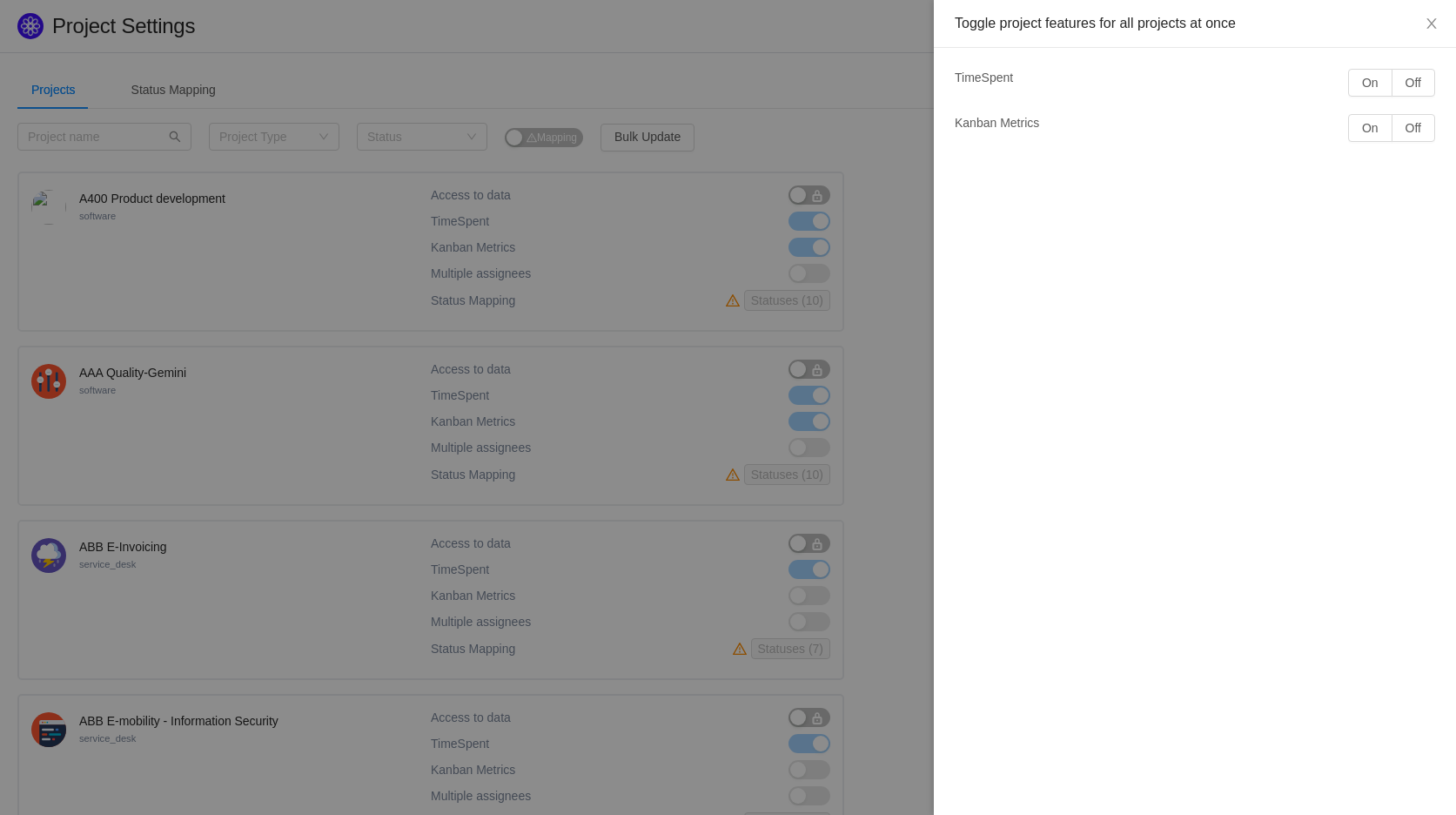
click at [1065, 343] on div "Toggle project features for all projects at once TimeSpent On Off Kanban Metric…" at bounding box center [1194, 407] width 522 height 815
click at [1438, 16] on button "Close" at bounding box center [1430, 24] width 48 height 48
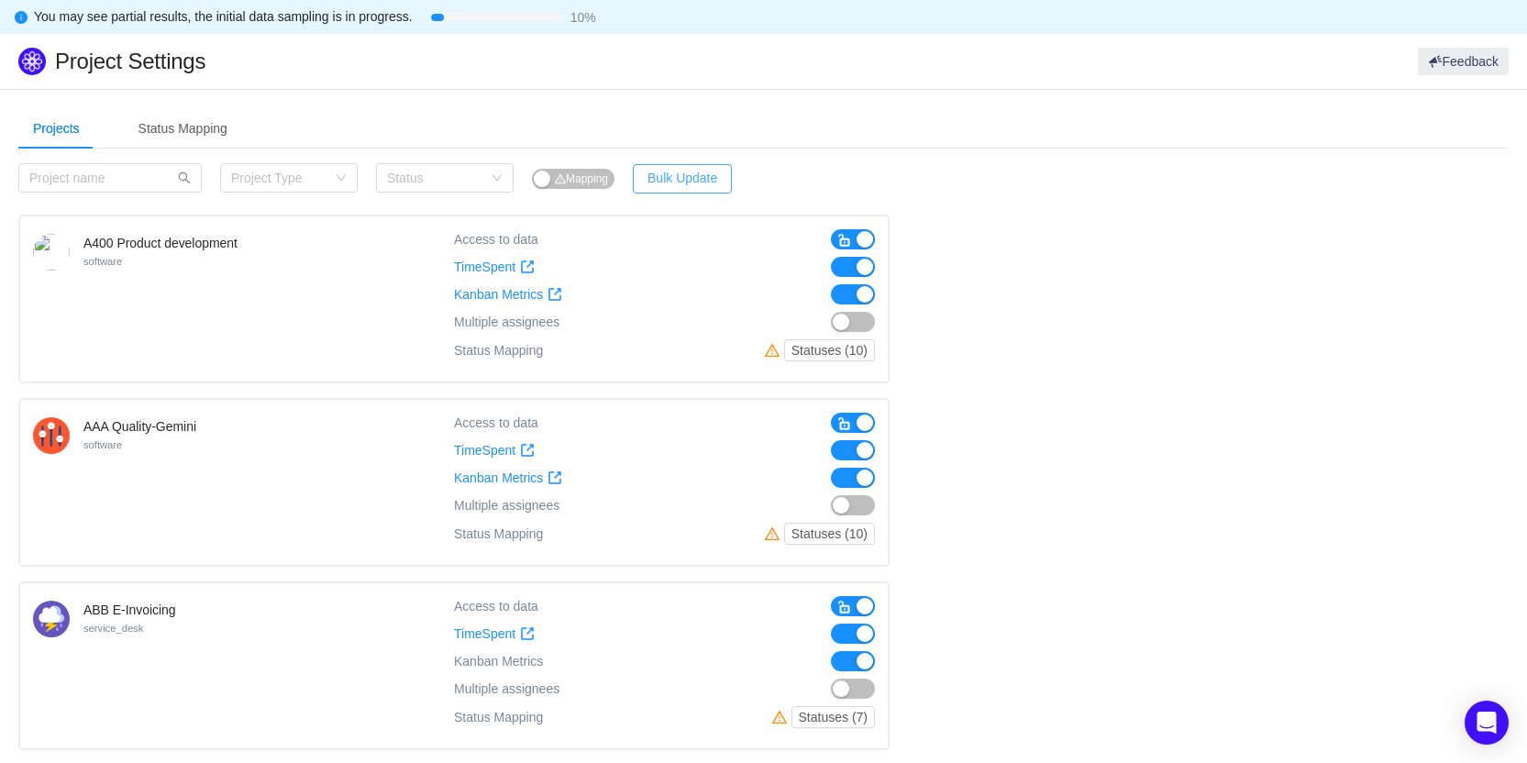
click at [667, 177] on button "Bulk Update" at bounding box center [682, 178] width 99 height 29
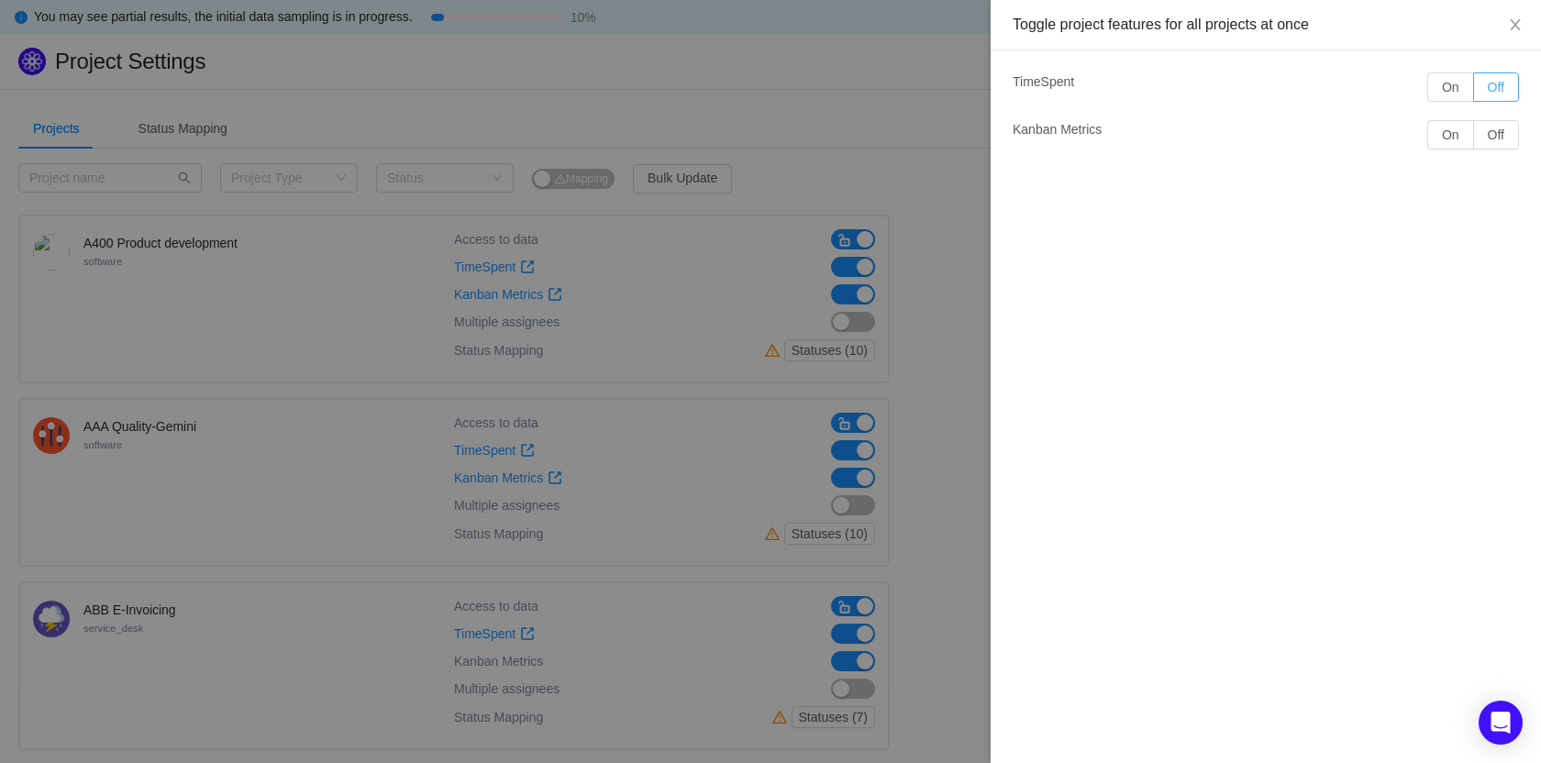
click at [1504, 92] on button "Off" at bounding box center [1496, 86] width 46 height 29
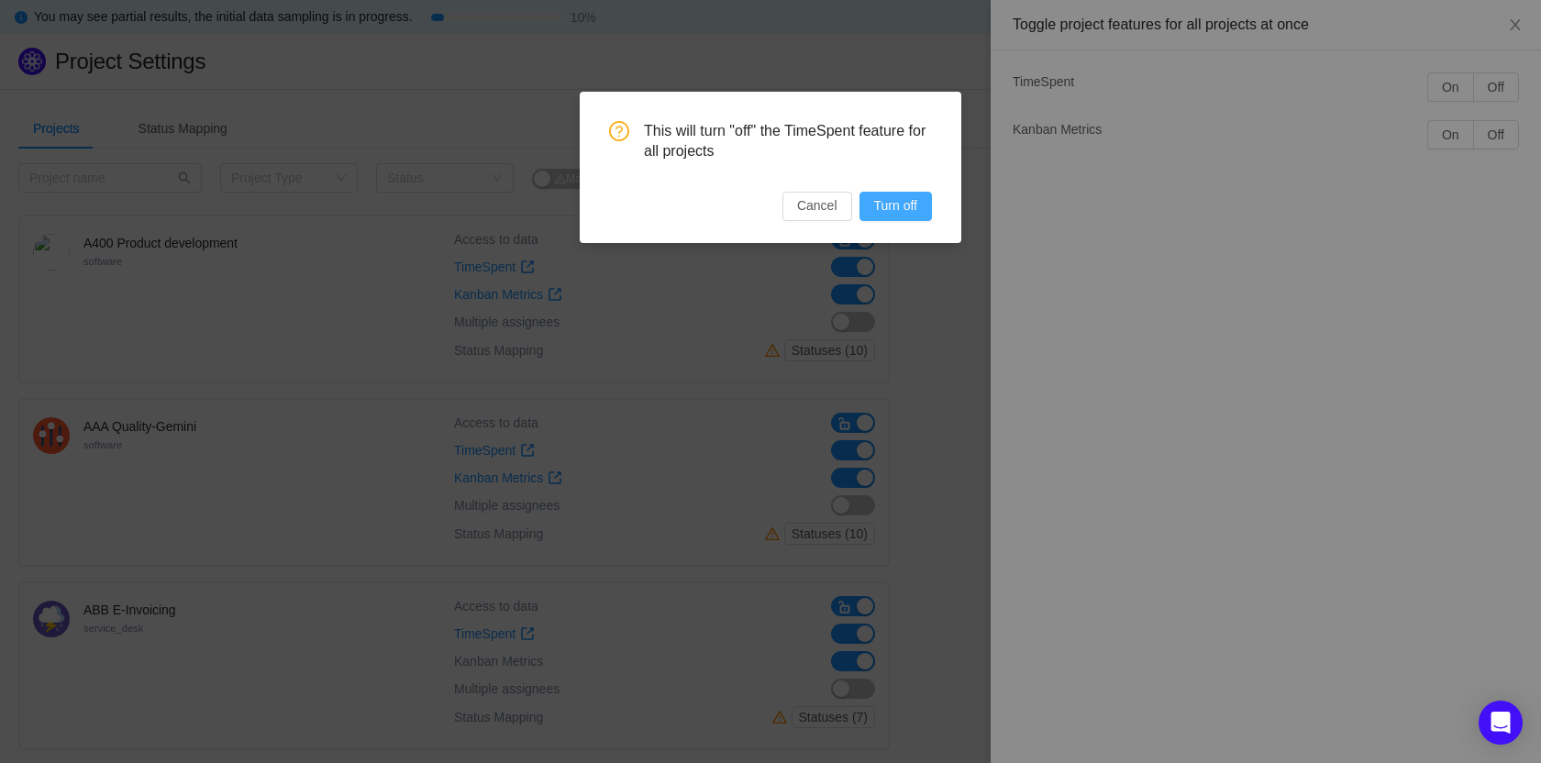
click at [911, 205] on button "Turn off" at bounding box center [895, 206] width 72 height 29
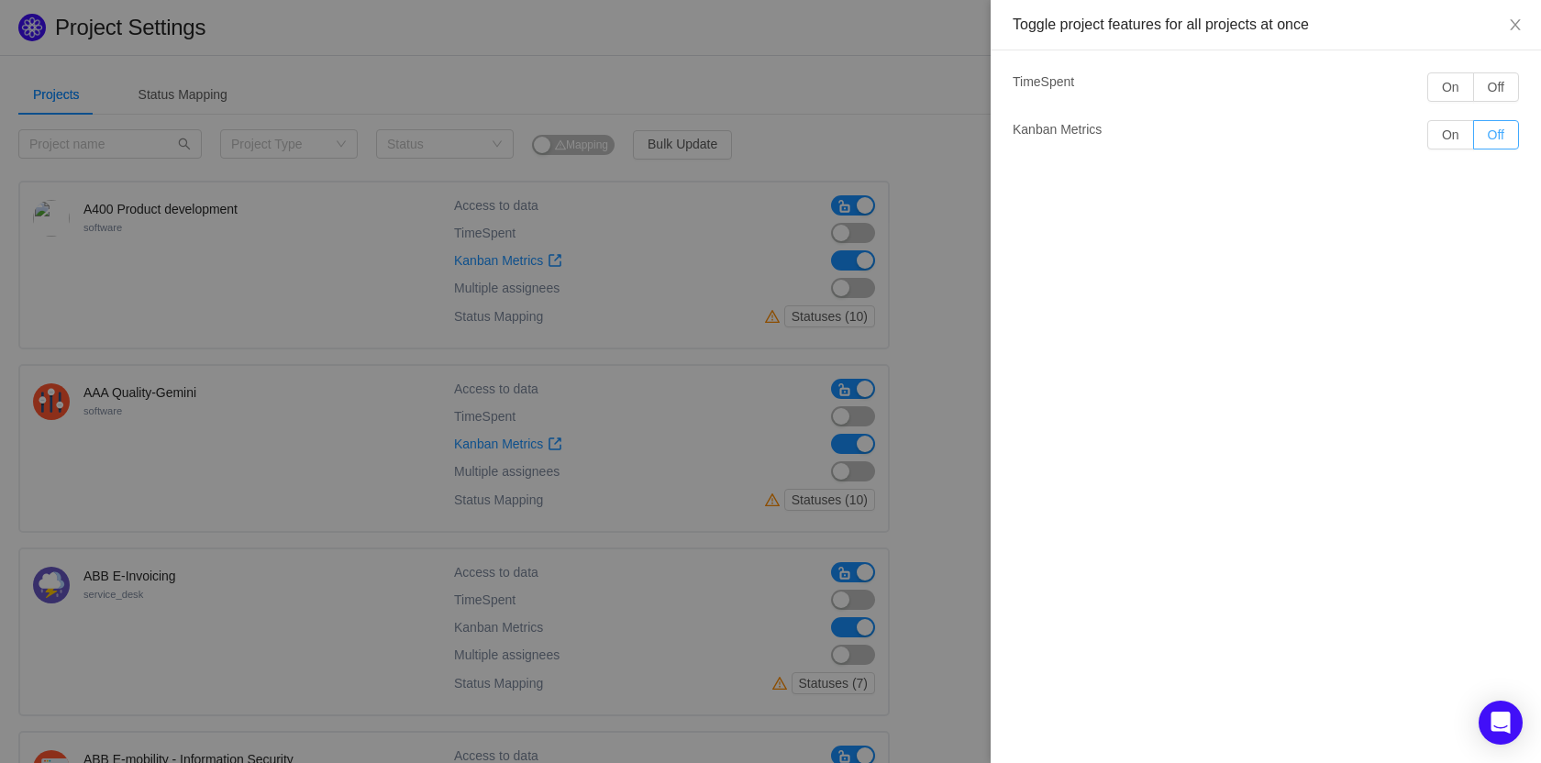
click at [1490, 138] on button "Off" at bounding box center [1496, 134] width 46 height 29
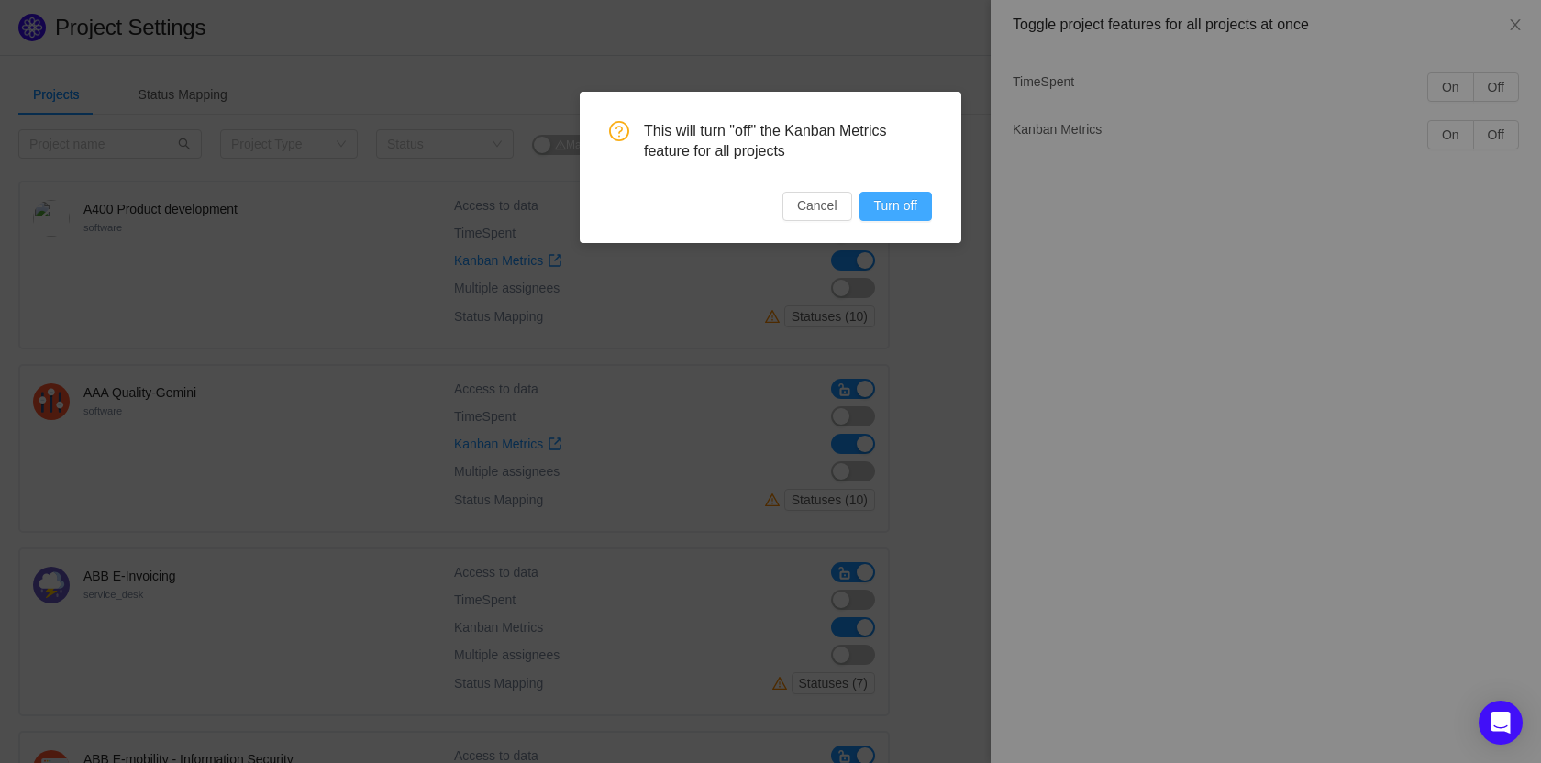
click at [868, 209] on button "Turn off" at bounding box center [895, 206] width 72 height 29
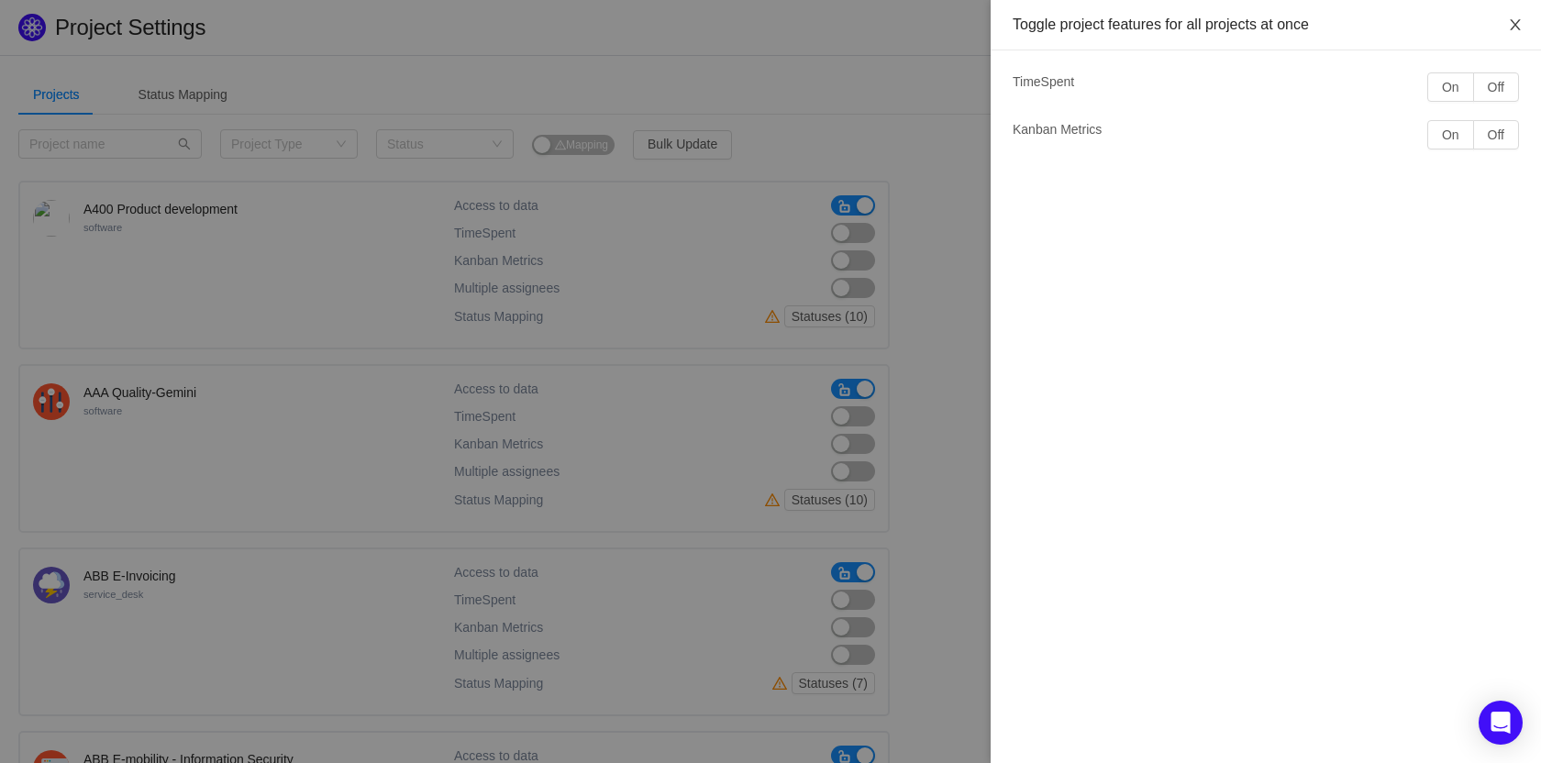
click at [1516, 30] on icon "icon: close" at bounding box center [1515, 24] width 15 height 15
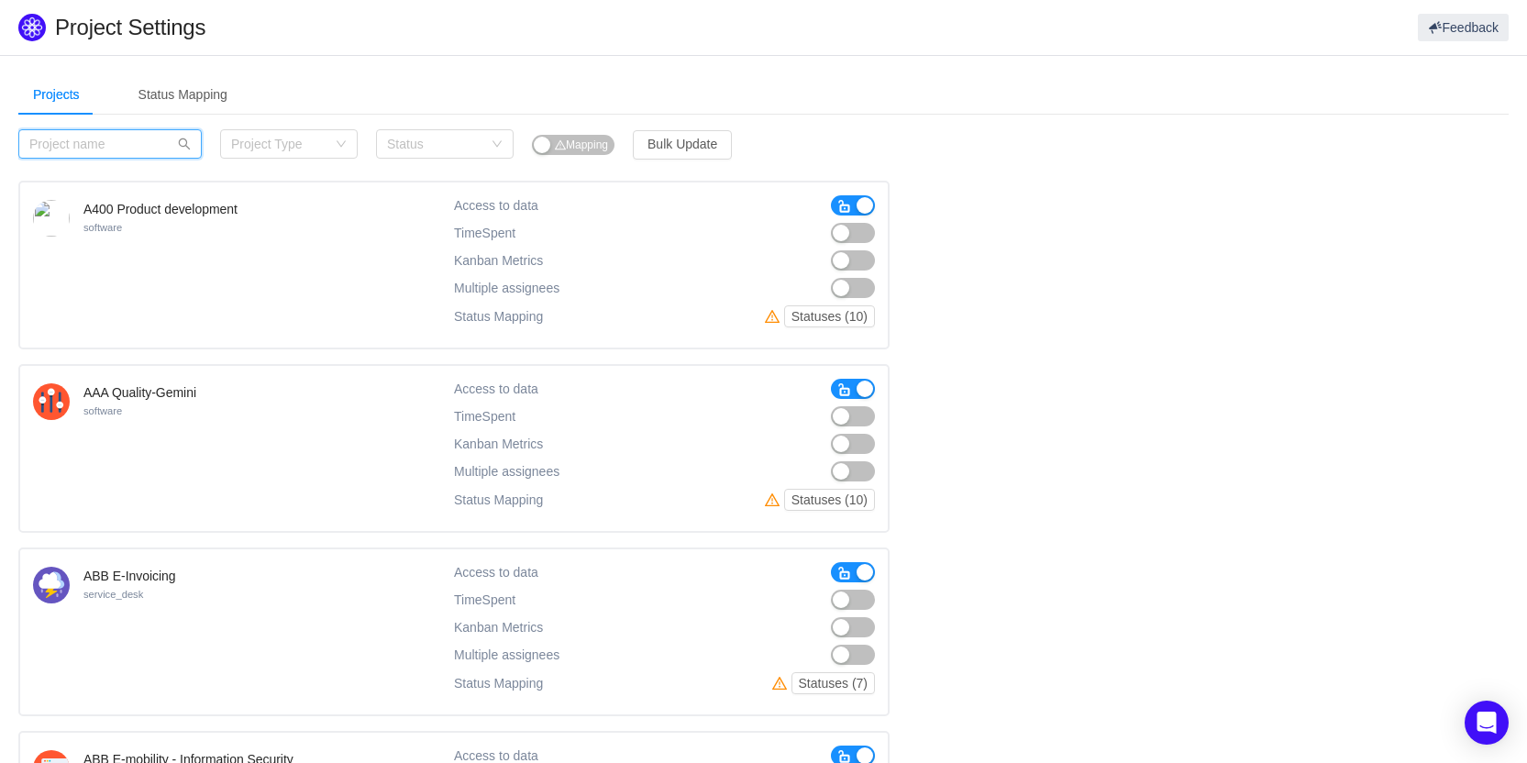
click at [135, 148] on input "text" at bounding box center [109, 143] width 183 height 29
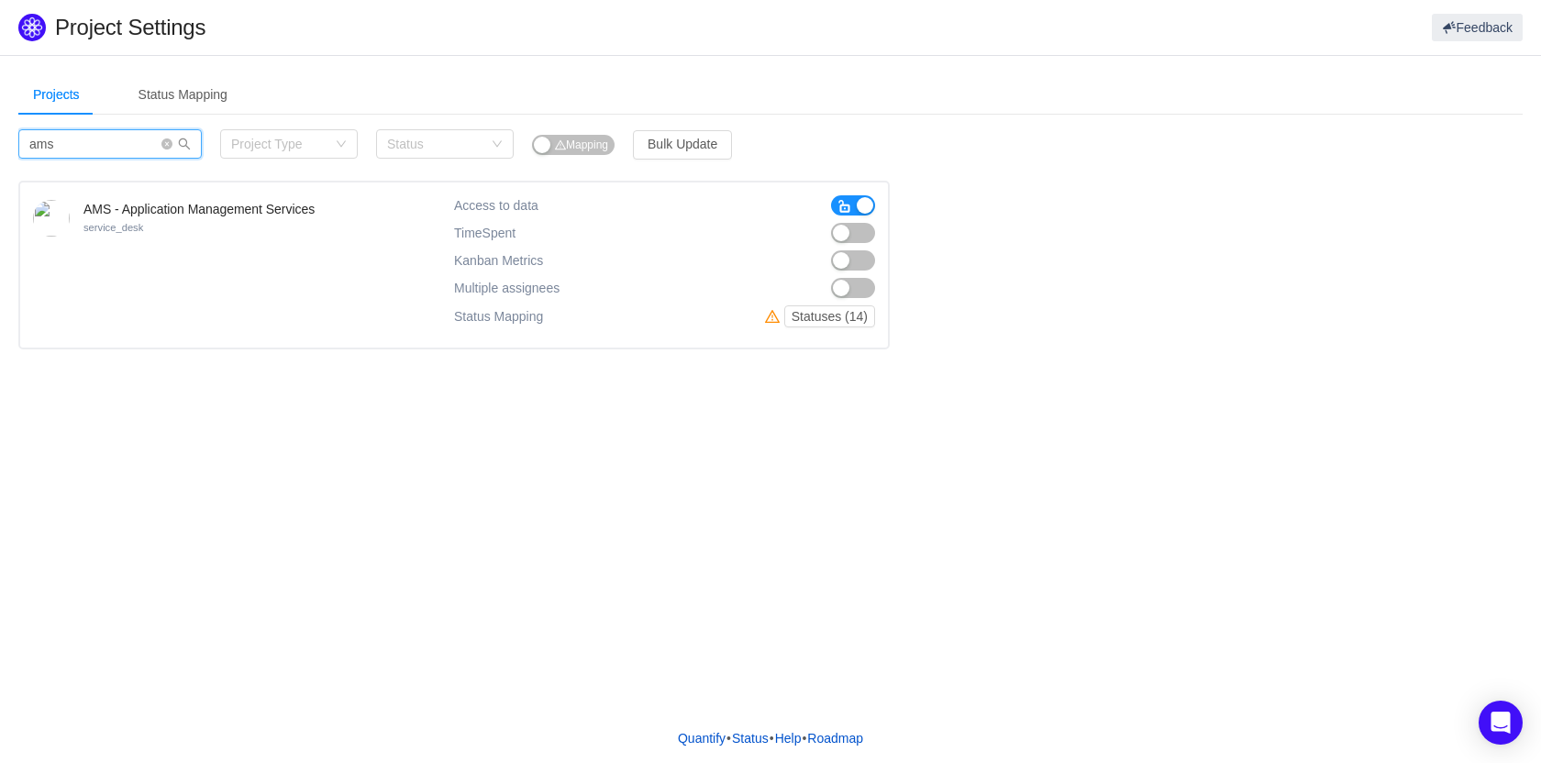
type input "ams"
click at [859, 205] on button "button" at bounding box center [853, 205] width 44 height 20
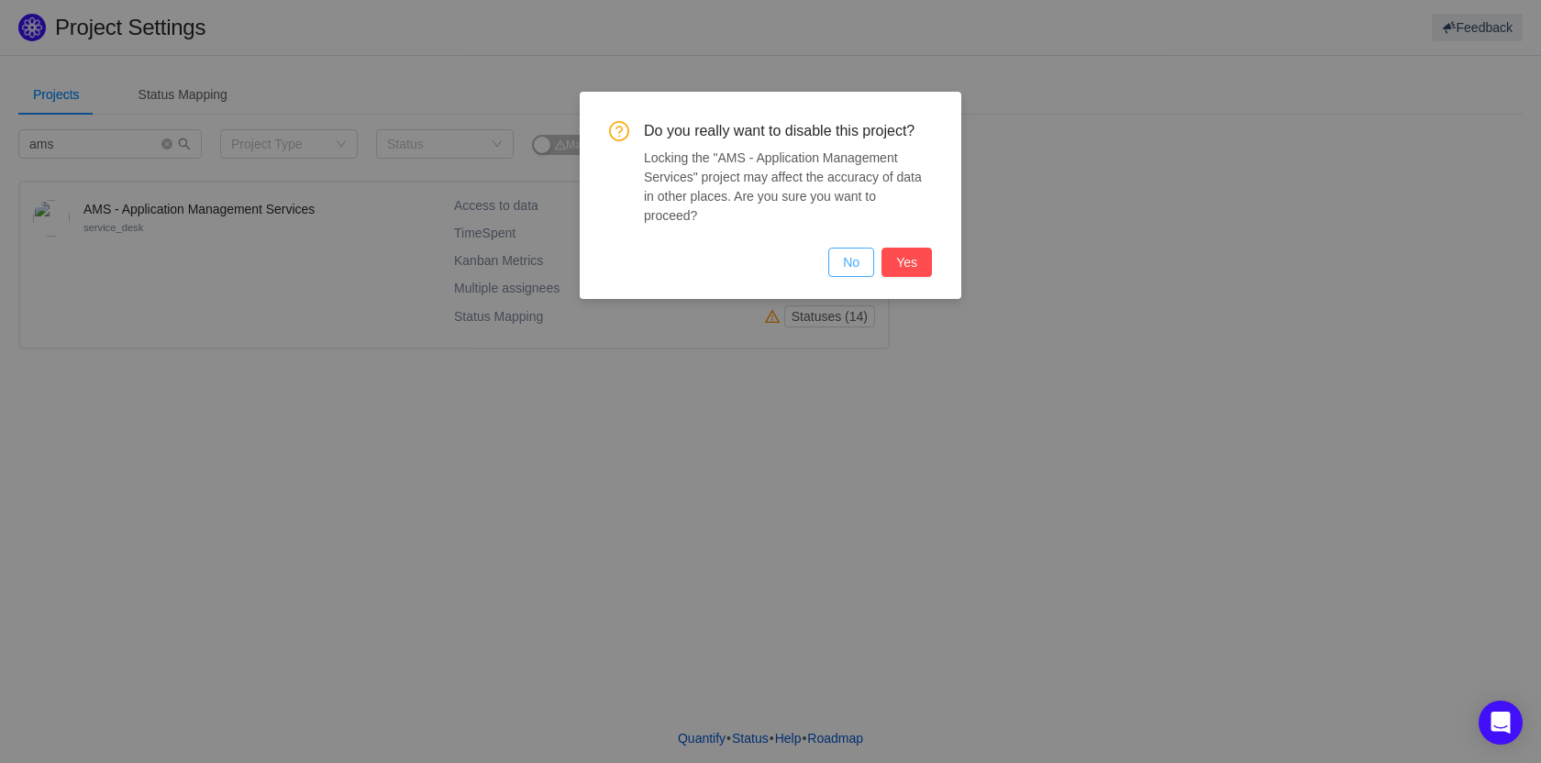
click at [857, 248] on button "No" at bounding box center [851, 262] width 46 height 29
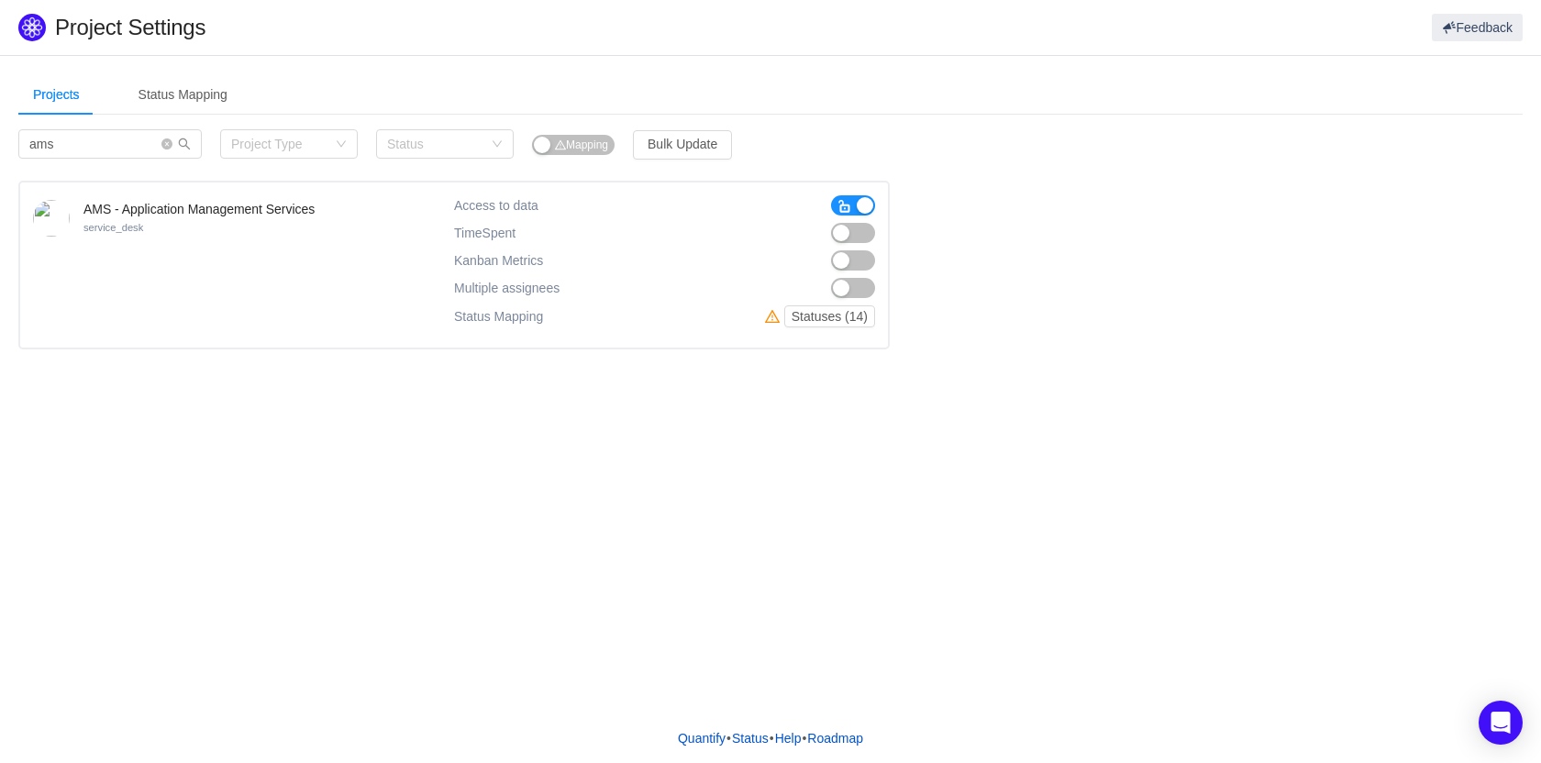
click at [851, 235] on button "button" at bounding box center [853, 233] width 44 height 20
click at [851, 255] on button "button" at bounding box center [853, 260] width 44 height 20
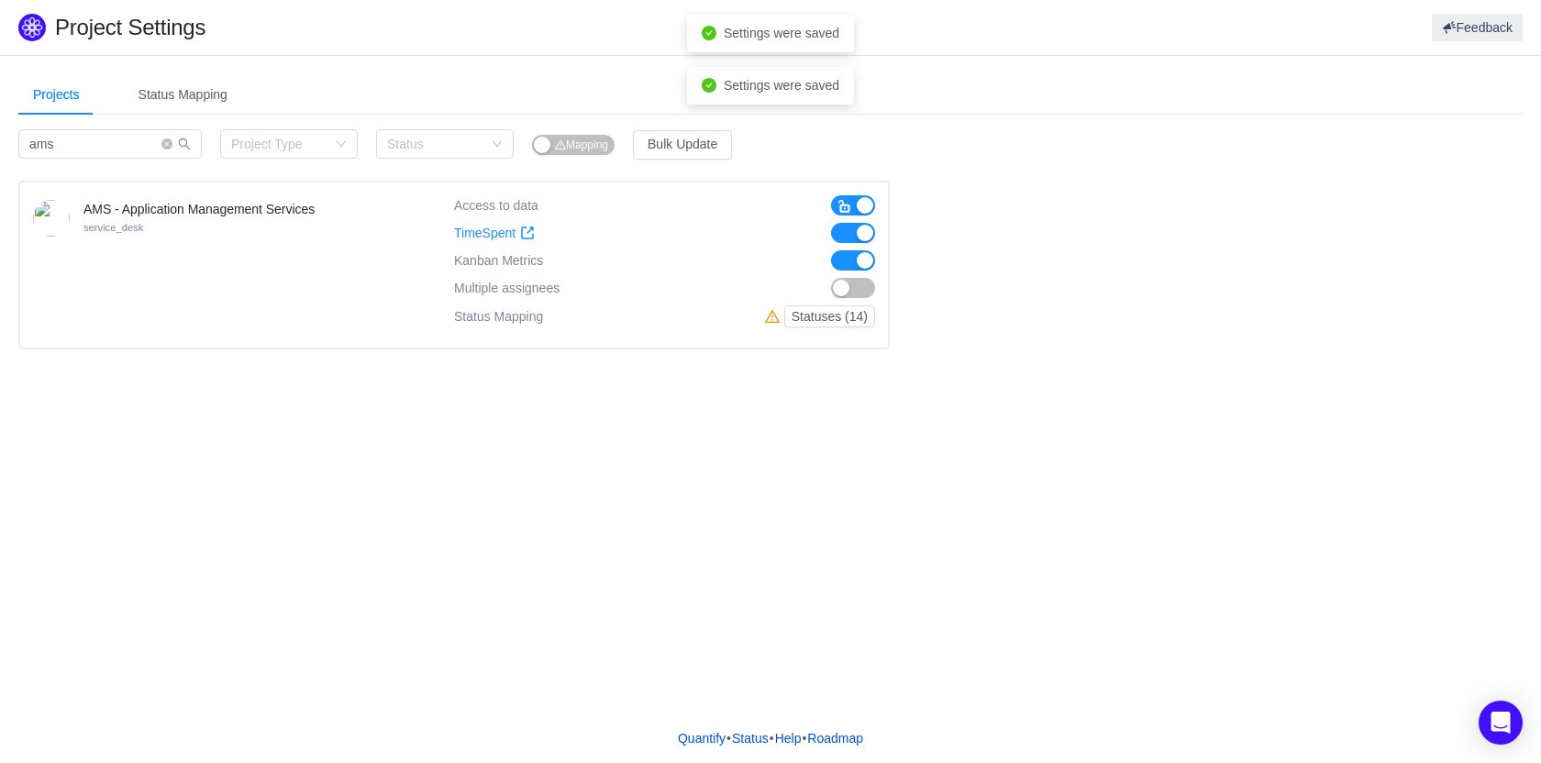
click at [848, 295] on button "button" at bounding box center [853, 288] width 44 height 20
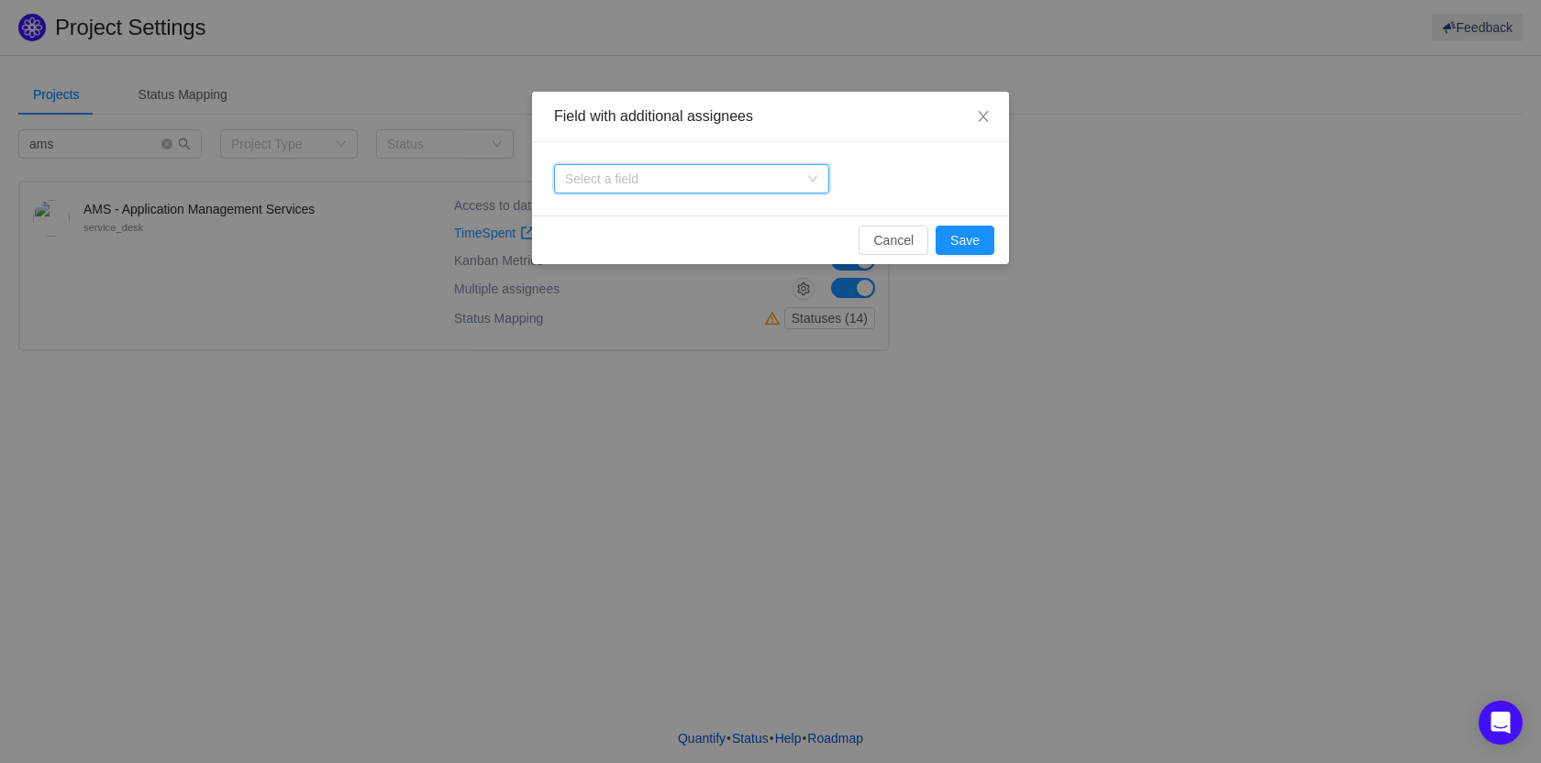
click at [798, 193] on div "Select a field" at bounding box center [691, 178] width 275 height 29
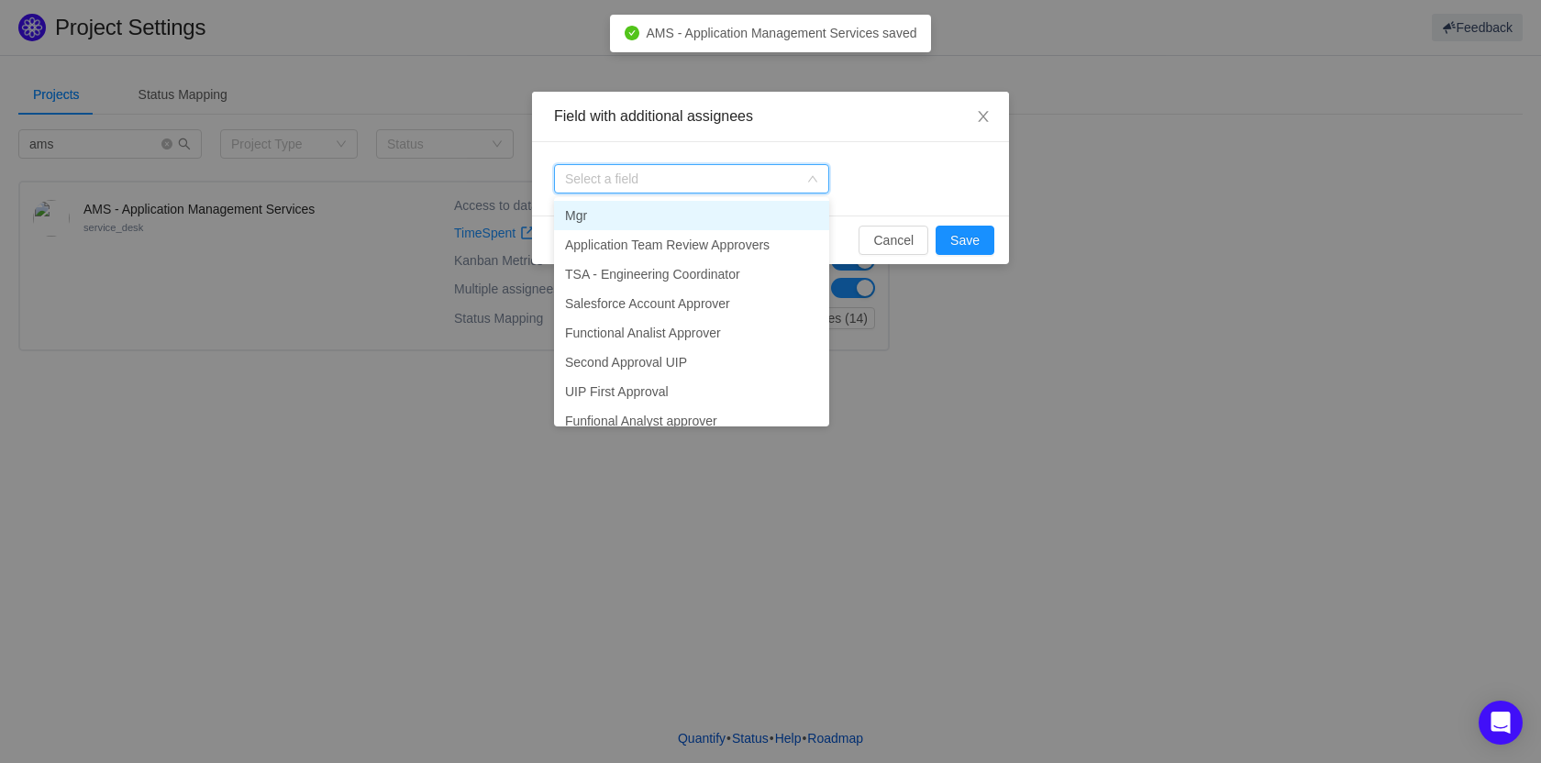
click at [807, 178] on icon "icon: down" at bounding box center [812, 178] width 11 height 11
click at [904, 243] on button "Cancel" at bounding box center [894, 240] width 70 height 29
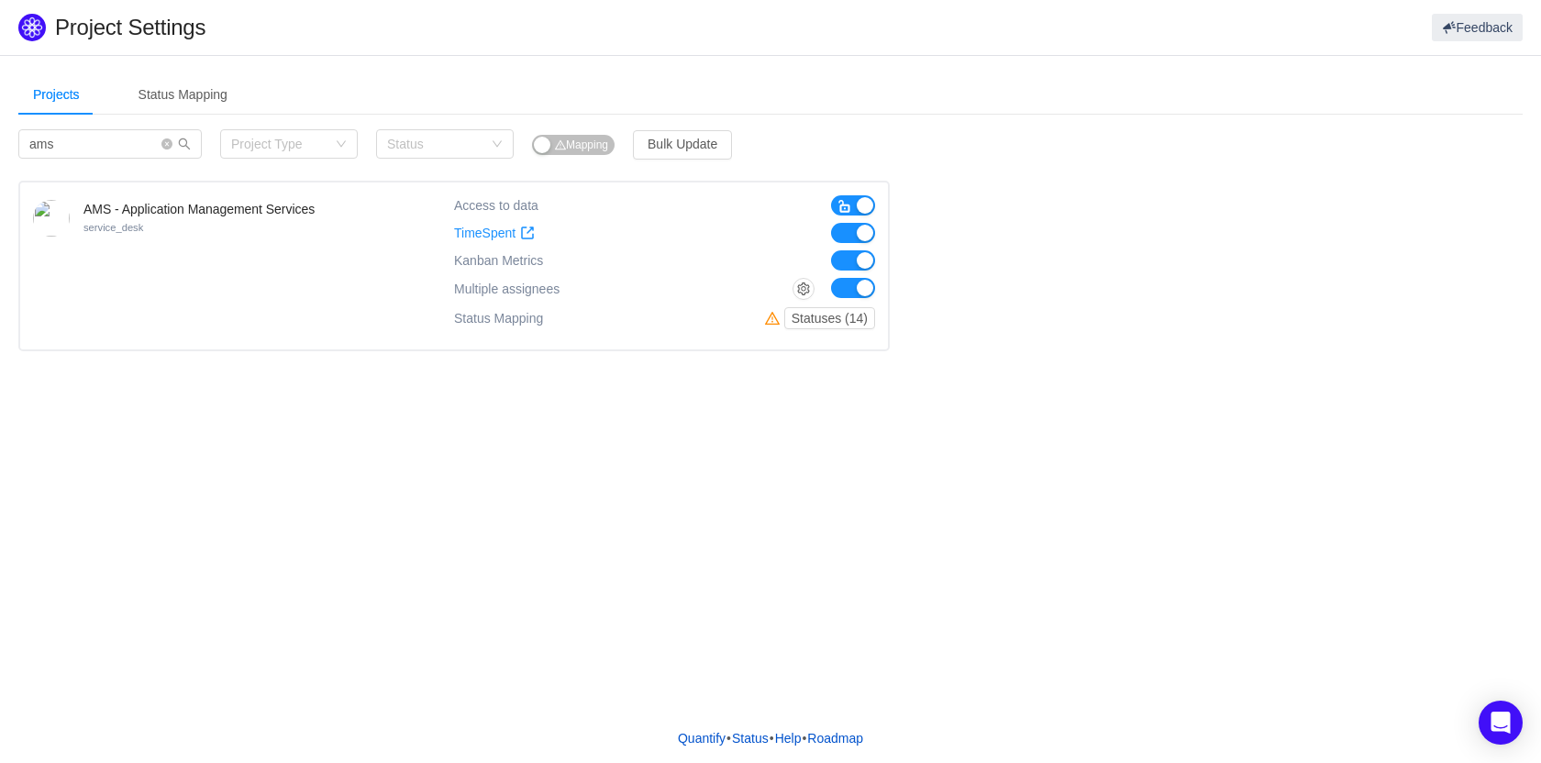
click at [851, 294] on button "button" at bounding box center [853, 288] width 44 height 20
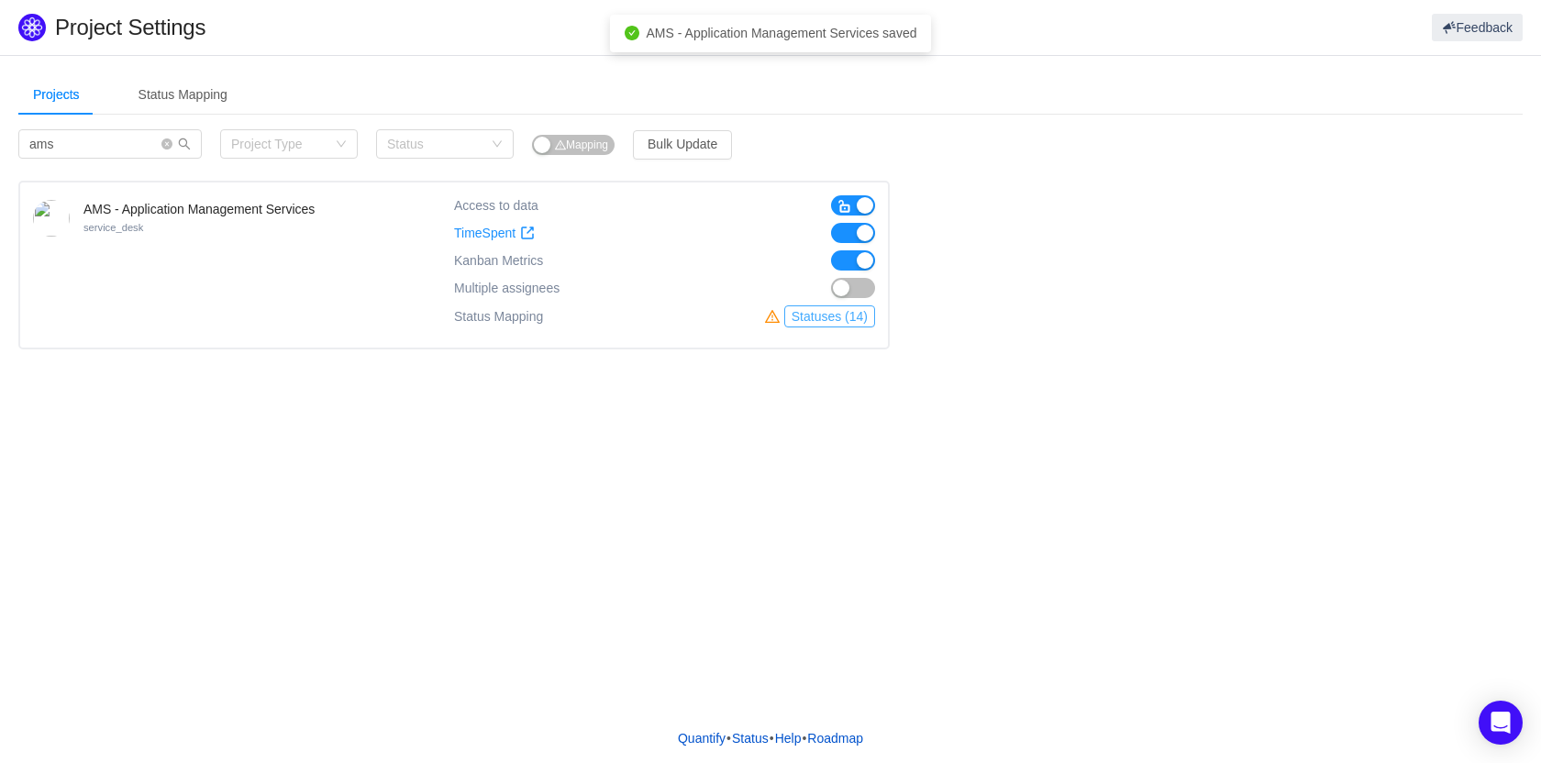
click at [813, 322] on button "Statuses (14)" at bounding box center [829, 316] width 91 height 22
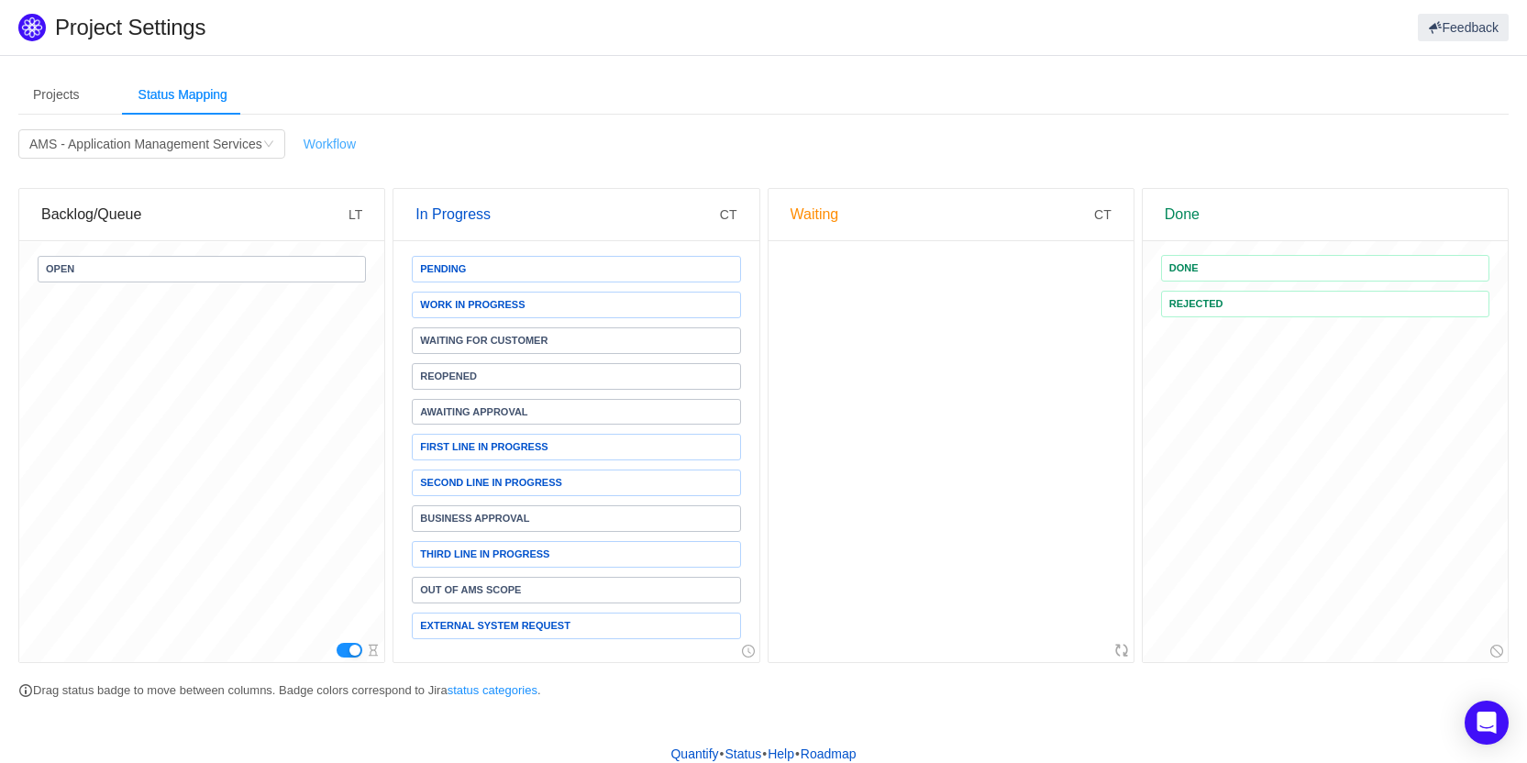
click at [307, 148] on link "Workflow" at bounding box center [330, 144] width 52 height 15
click at [60, 97] on div "Projects" at bounding box center [56, 94] width 76 height 41
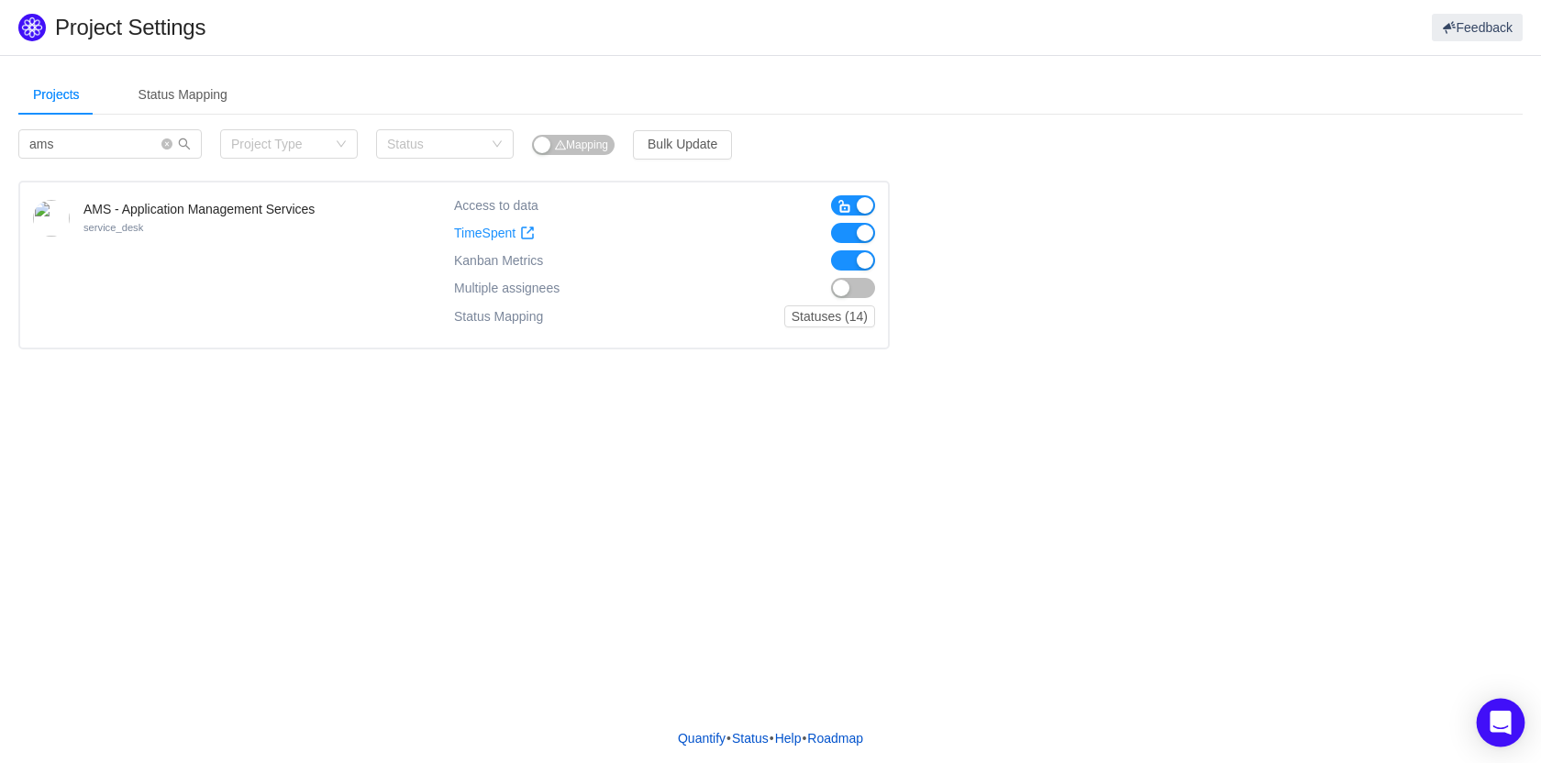
click at [1504, 721] on icon "Open Intercom Messenger" at bounding box center [1500, 723] width 21 height 24
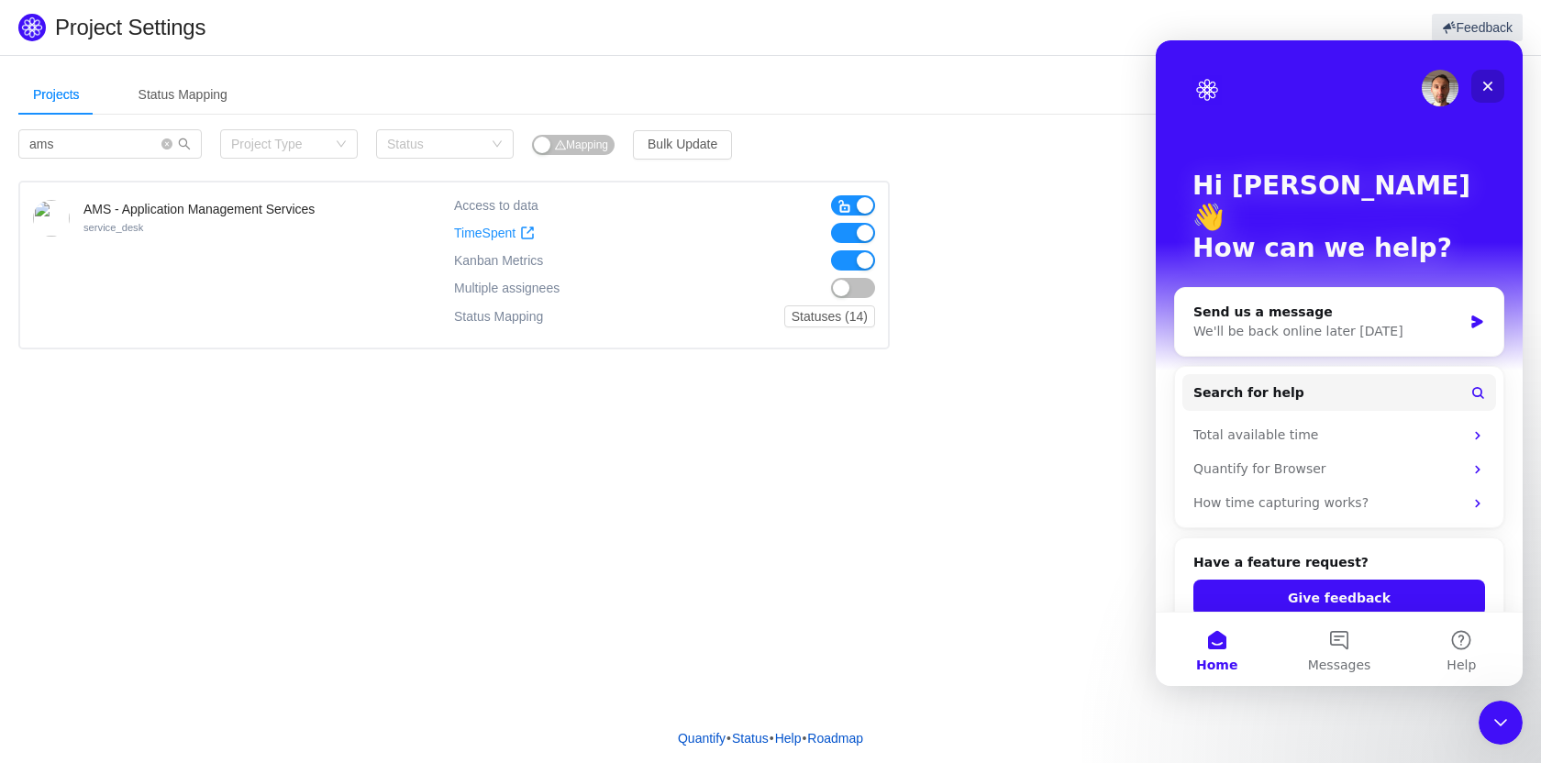
click at [1491, 84] on icon "Close" at bounding box center [1488, 87] width 10 height 10
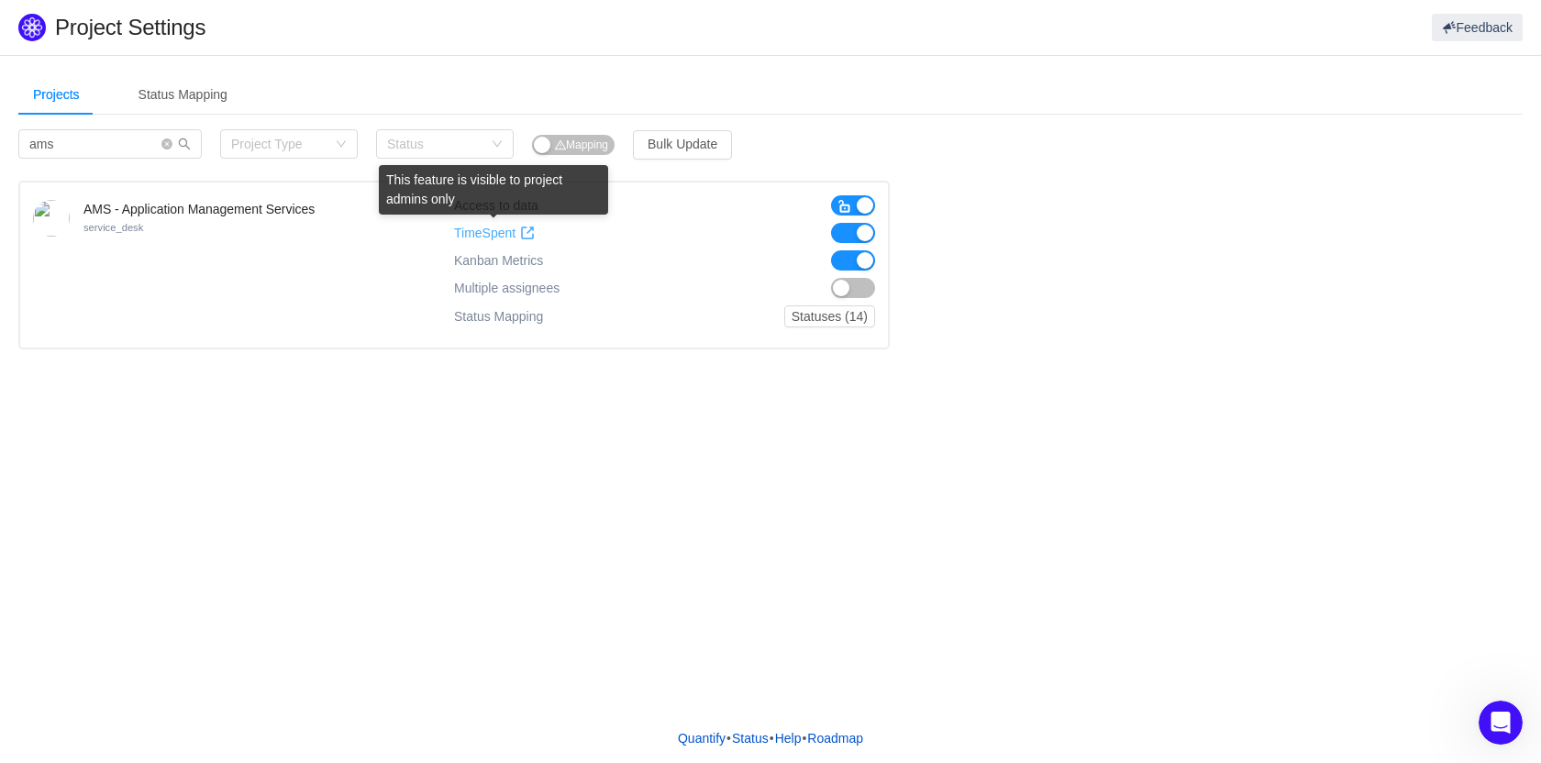
click at [501, 230] on span "TimeSpent" at bounding box center [484, 234] width 61 height 16
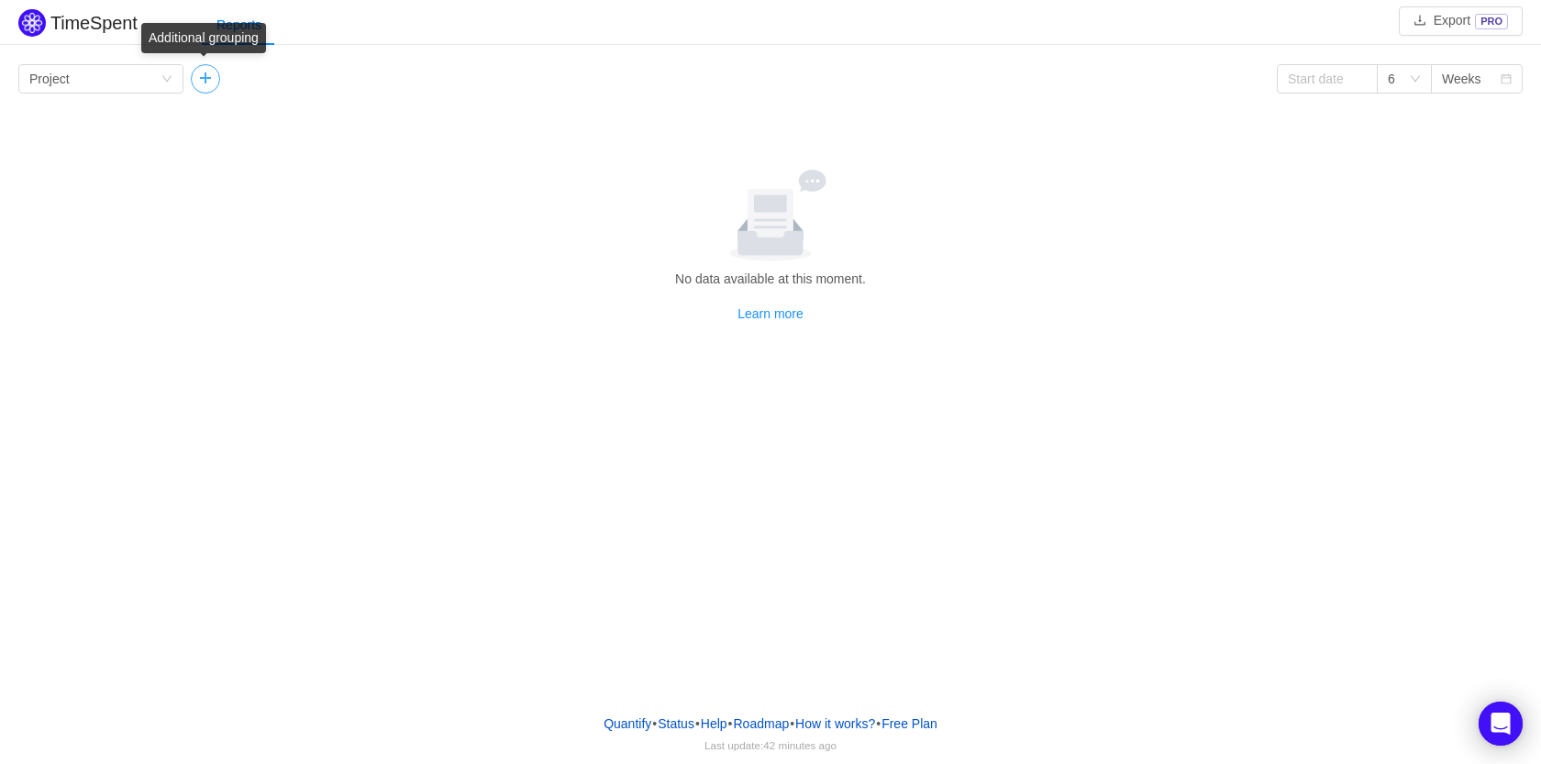
click at [205, 72] on button "button" at bounding box center [205, 78] width 29 height 29
click at [382, 78] on button "button" at bounding box center [369, 78] width 29 height 29
click at [162, 84] on icon "icon: down" at bounding box center [166, 79] width 11 height 13
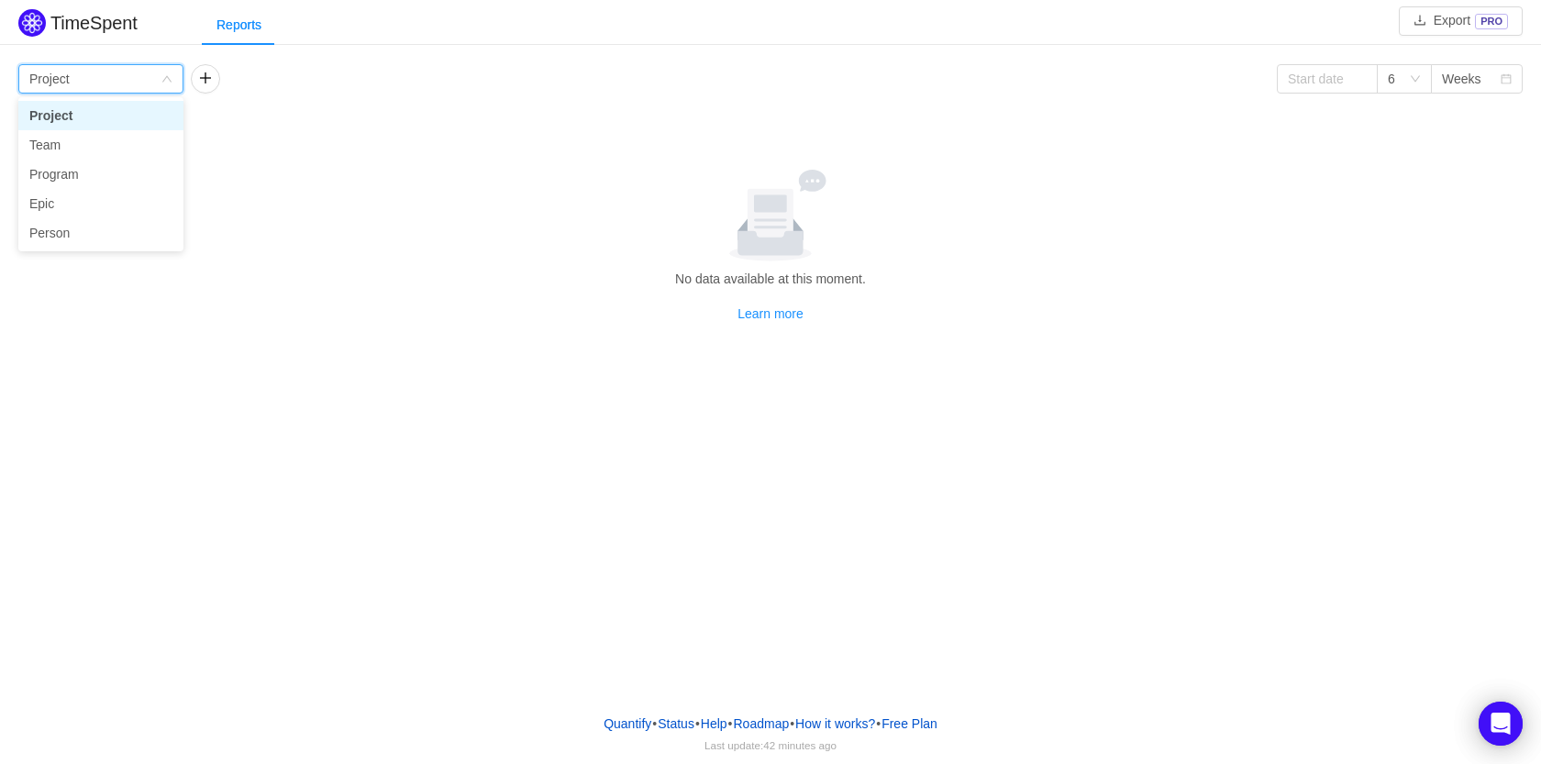
click at [162, 84] on icon "icon: down" at bounding box center [166, 79] width 11 height 13
click at [781, 311] on link "Learn more" at bounding box center [770, 313] width 66 height 15
click at [1347, 78] on input at bounding box center [1327, 78] width 101 height 29
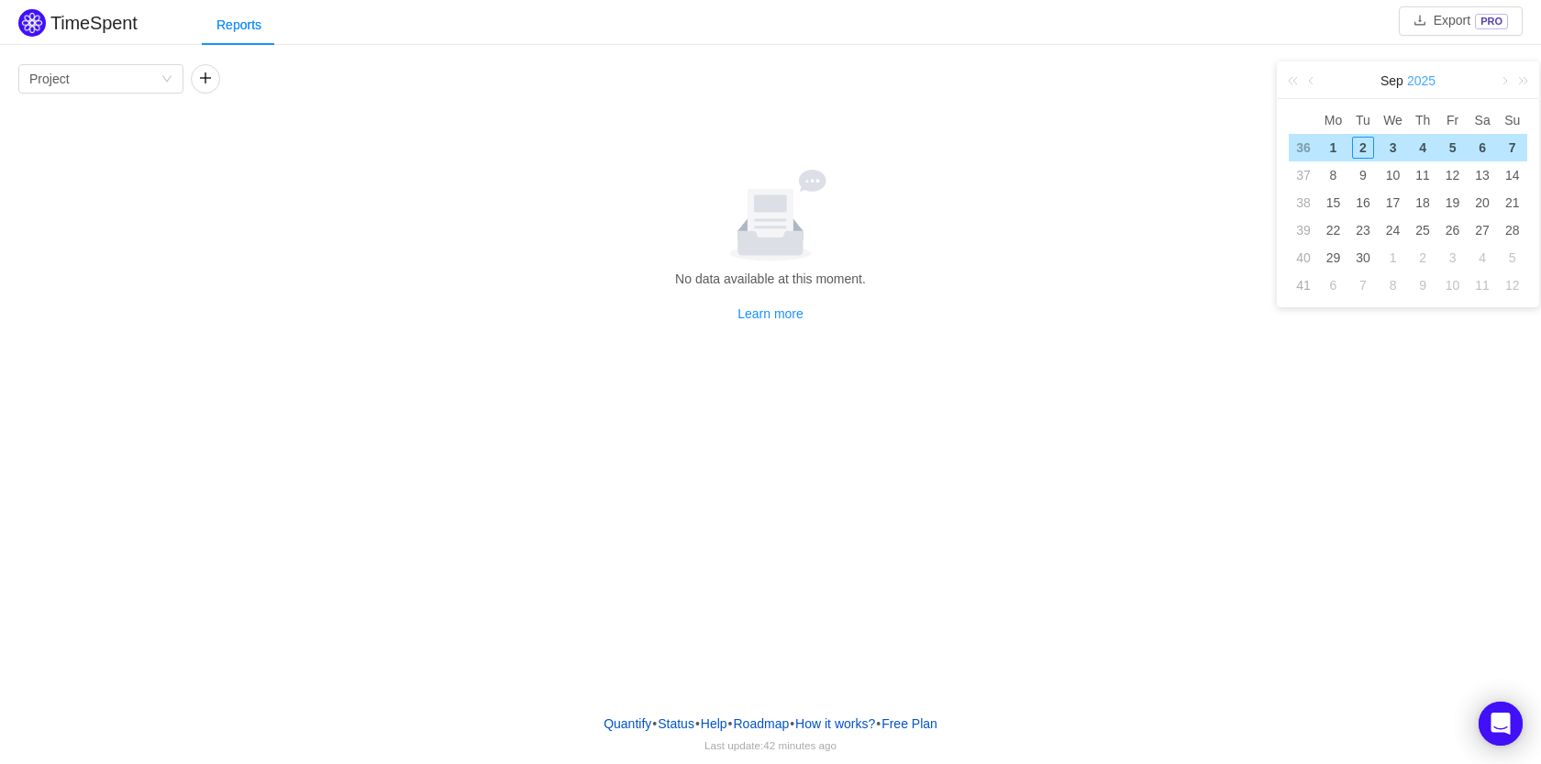
click at [1413, 83] on link "2025" at bounding box center [1421, 80] width 32 height 37
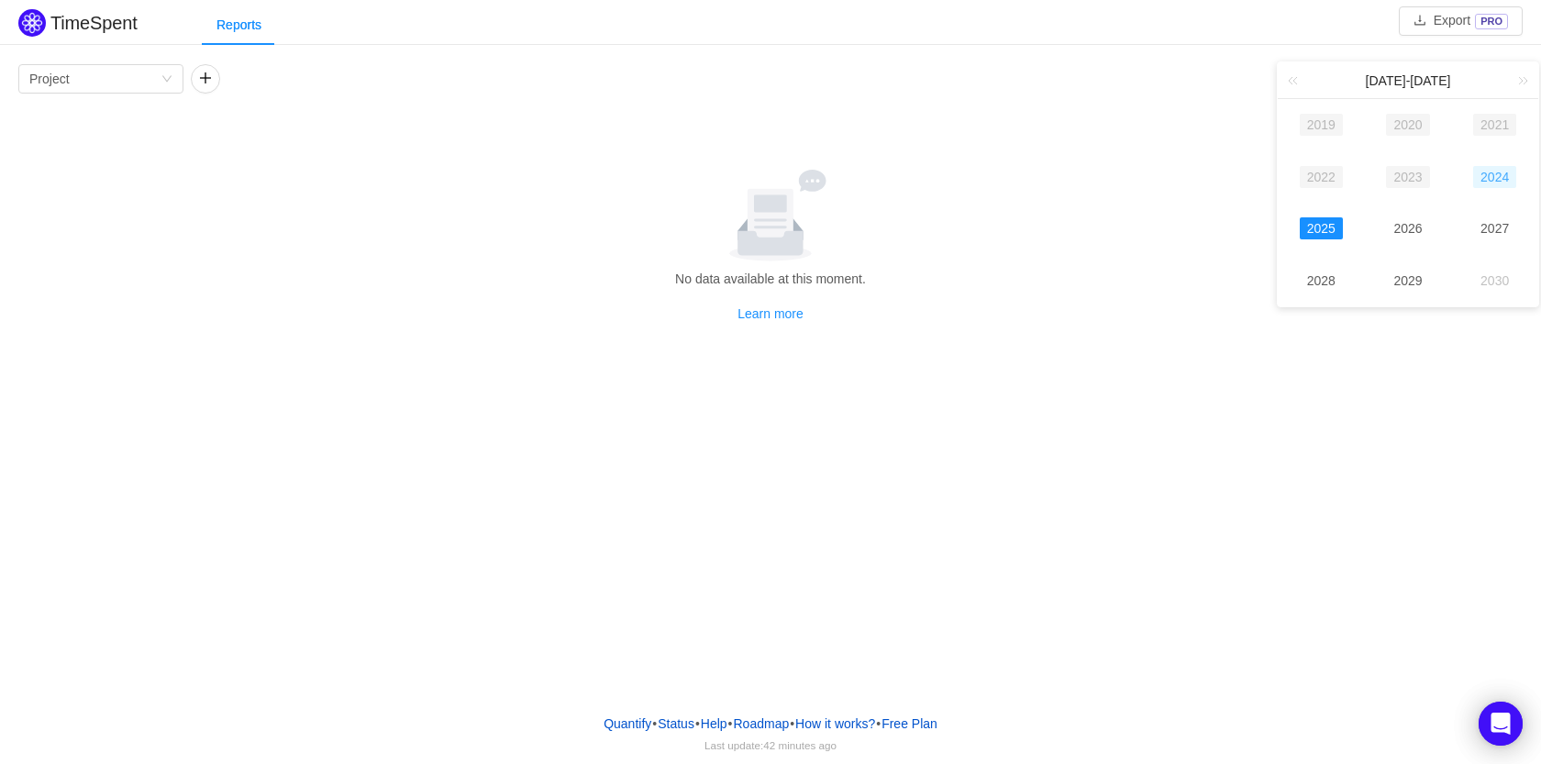
click at [1502, 180] on link "2024" at bounding box center [1494, 177] width 43 height 22
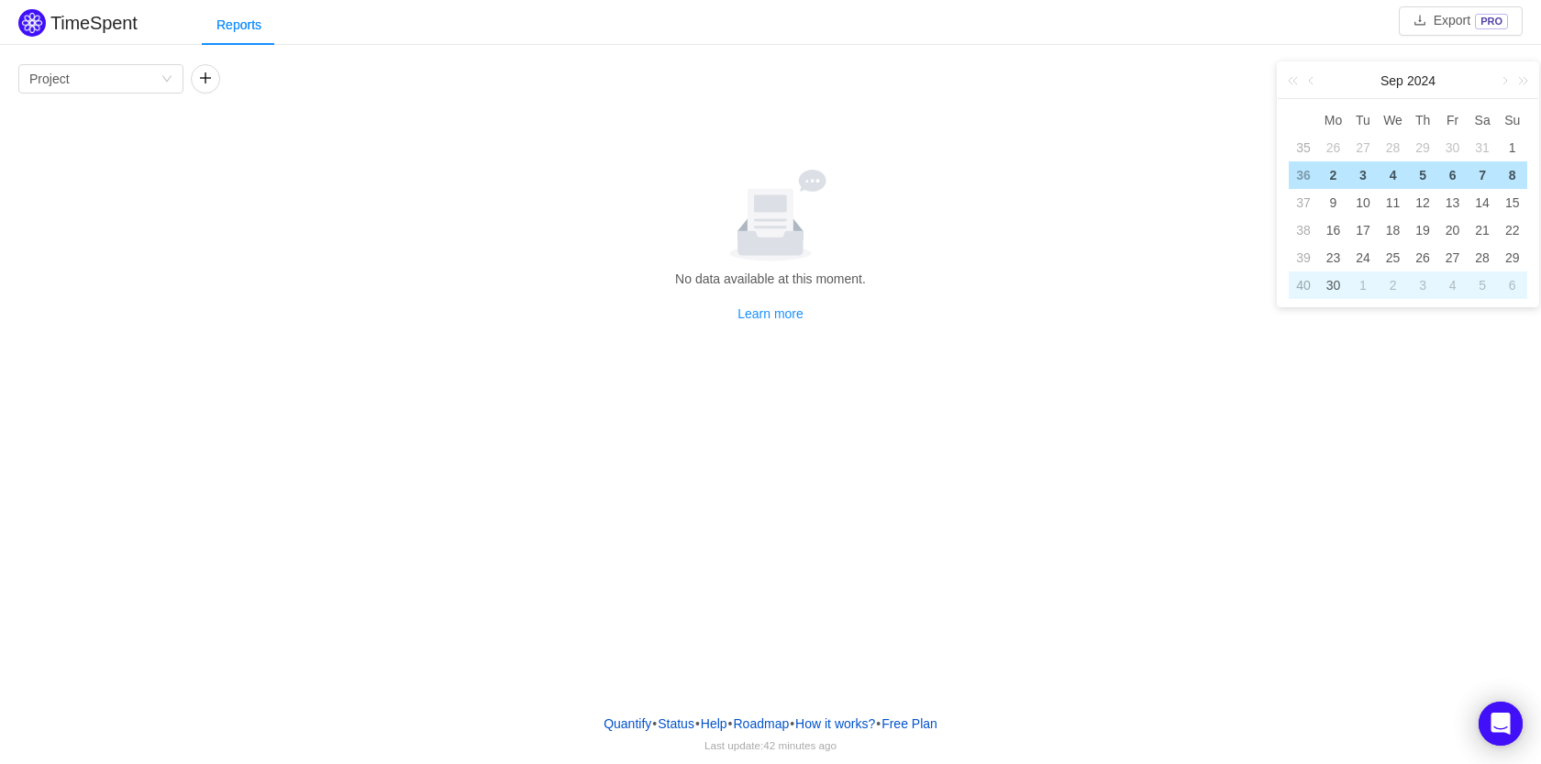
click at [1358, 291] on div "1" at bounding box center [1363, 285] width 22 height 22
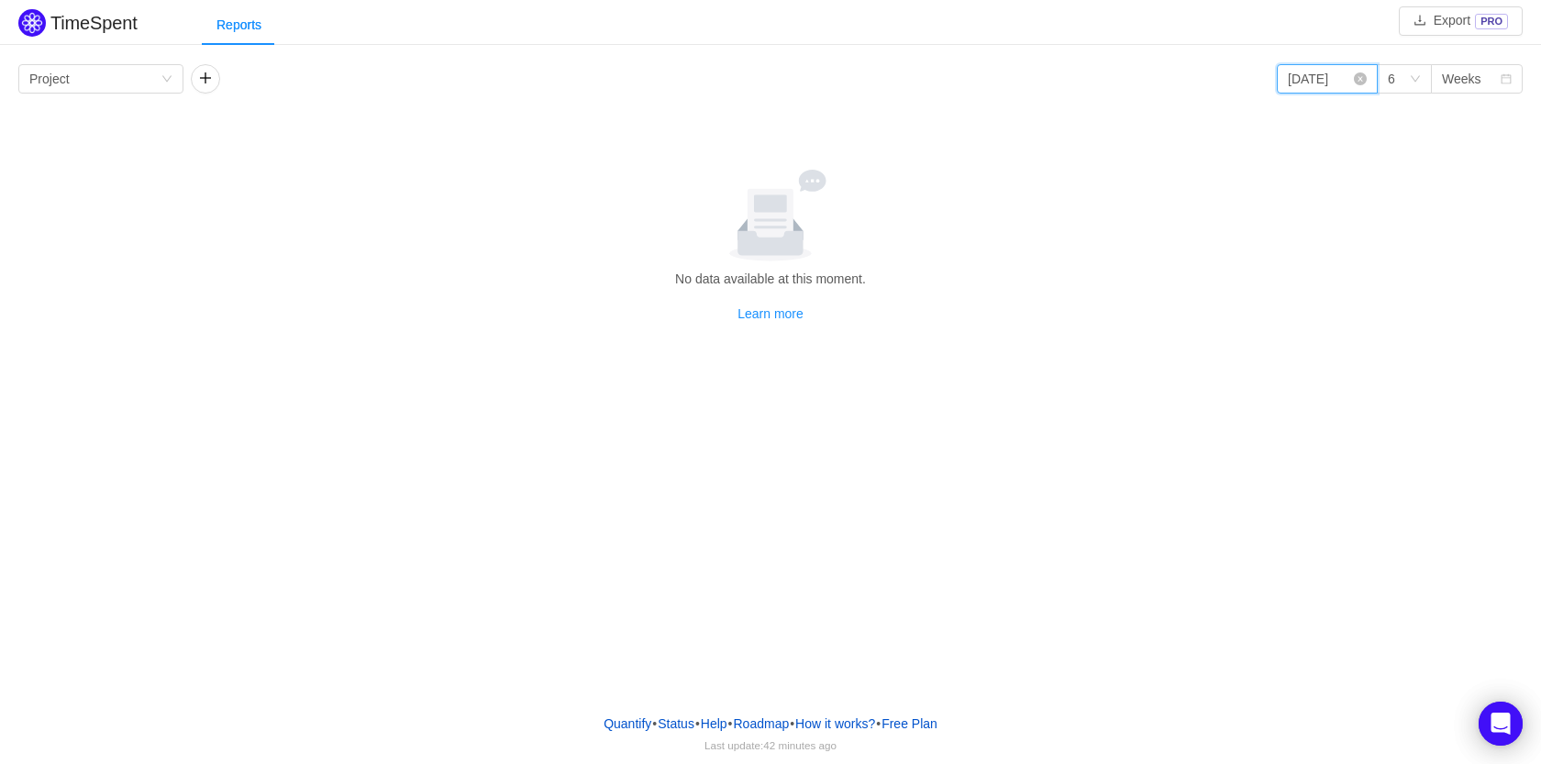
click at [1348, 83] on input "2024-10-01" at bounding box center [1327, 78] width 101 height 29
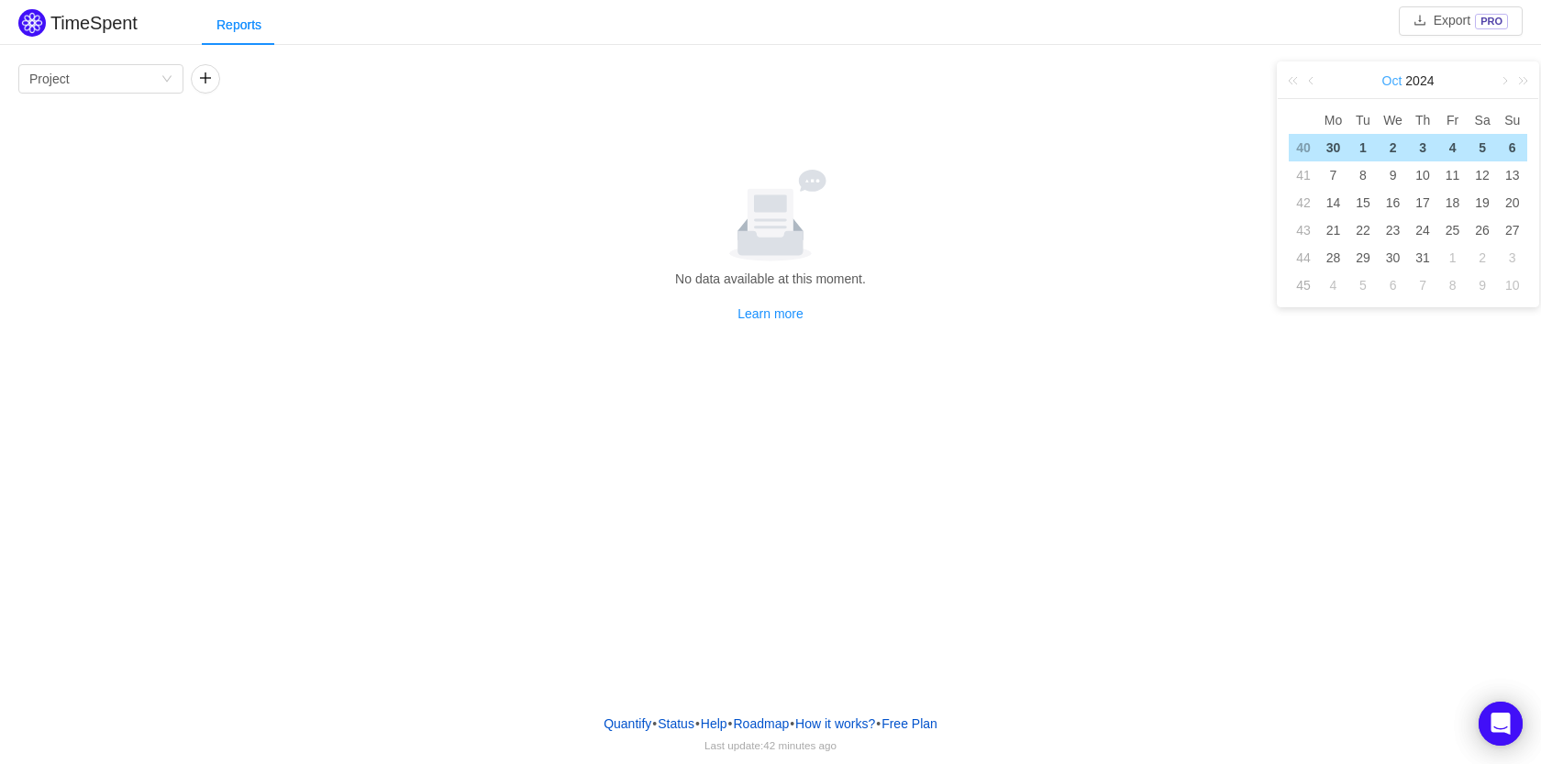
click at [1402, 80] on link "Oct" at bounding box center [1392, 80] width 24 height 37
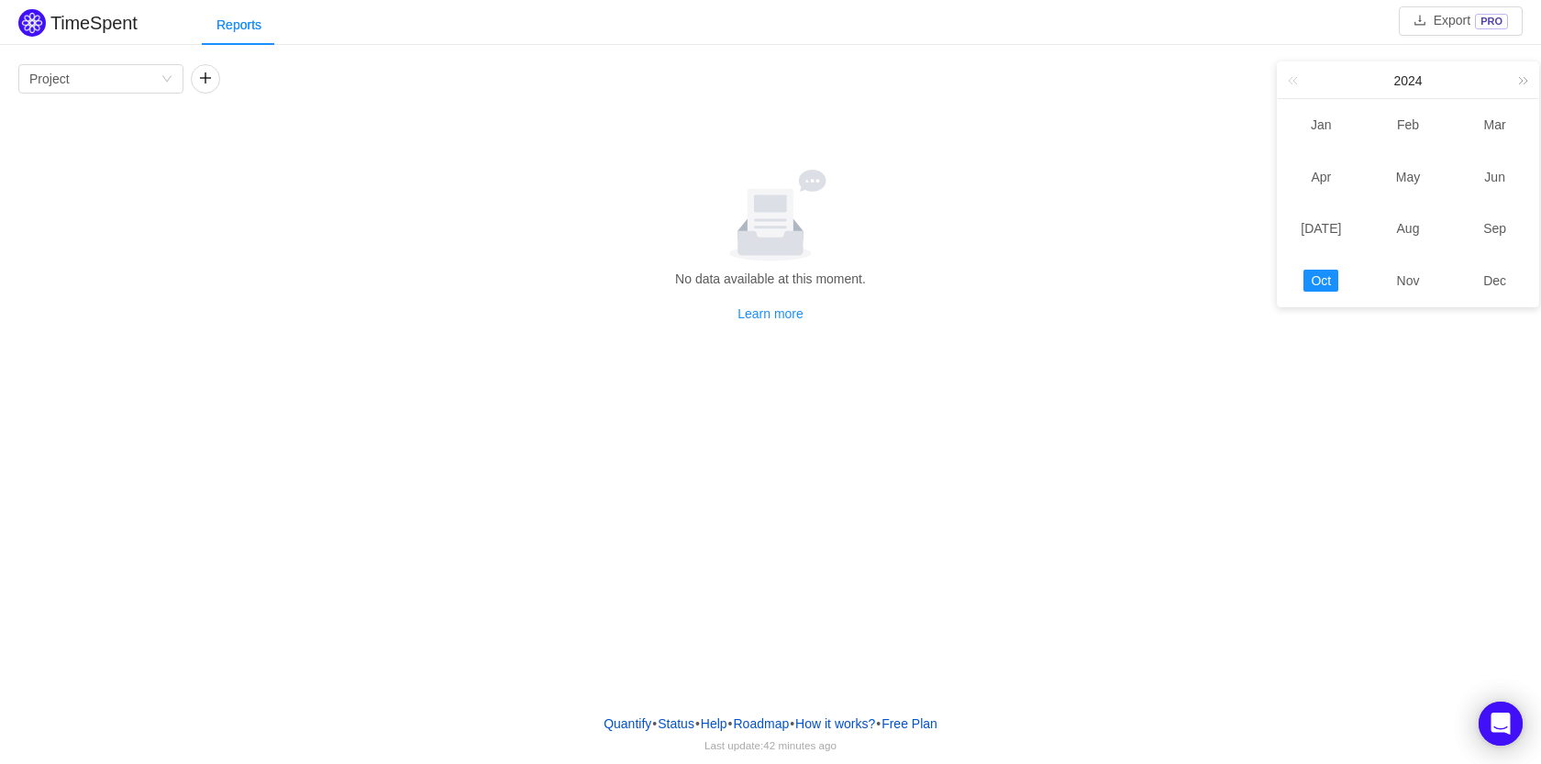
click at [1528, 79] on link at bounding box center [1520, 80] width 24 height 36
click at [1329, 122] on link "Jan" at bounding box center [1321, 125] width 36 height 22
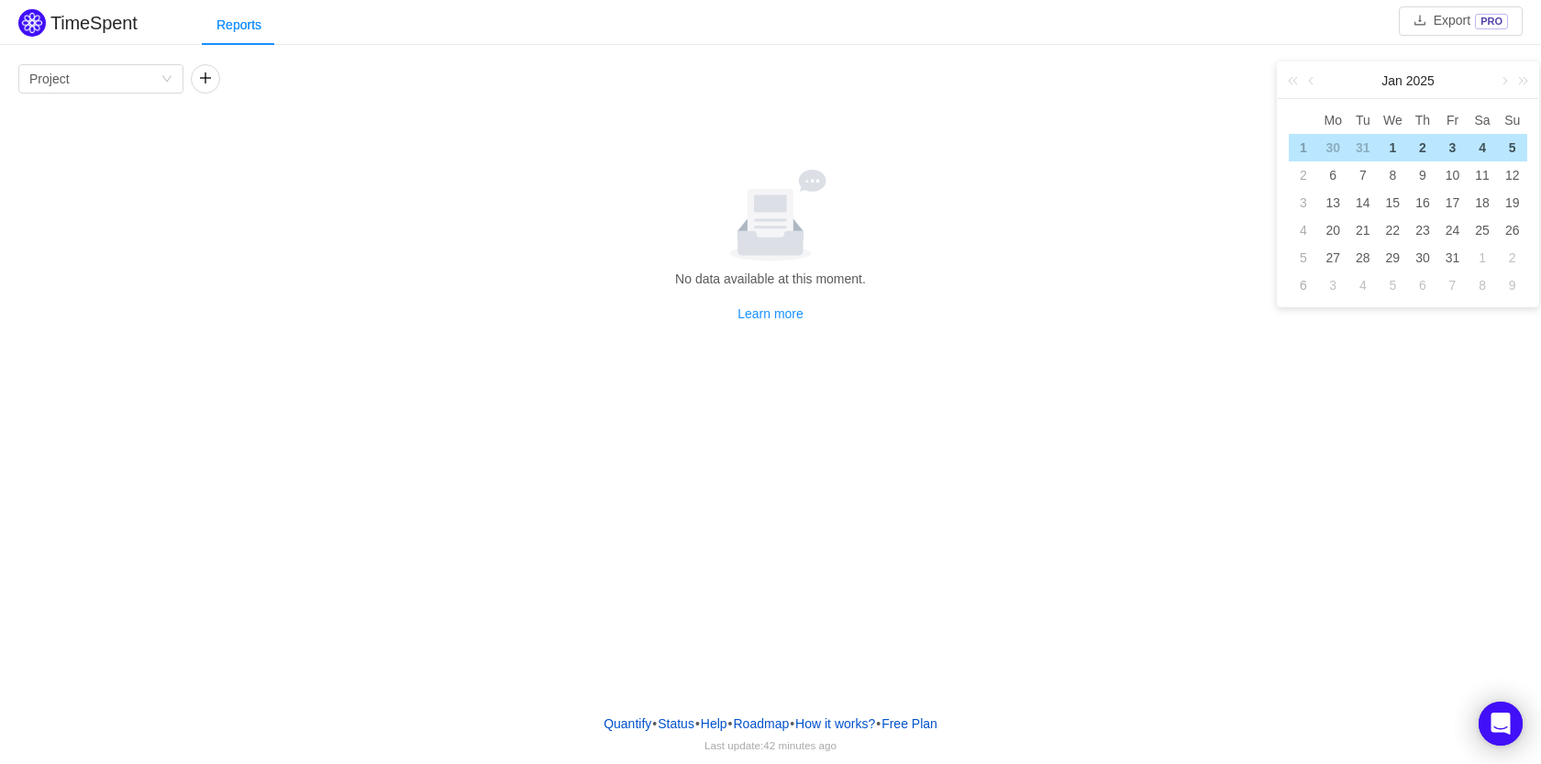
click at [1398, 144] on div "1" at bounding box center [1392, 148] width 22 height 22
type input "2025-01-01"
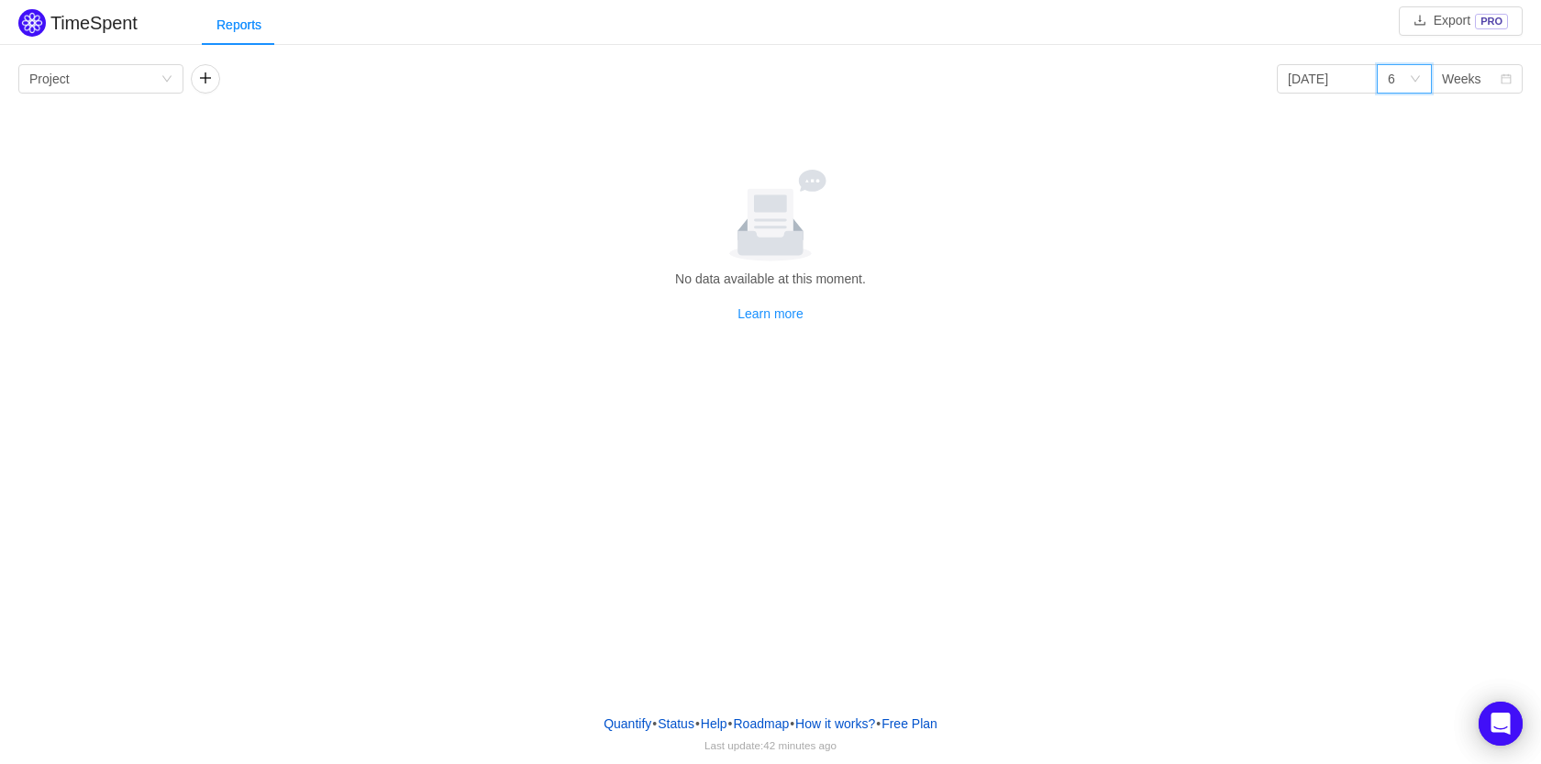
click at [1424, 81] on div "6" at bounding box center [1404, 78] width 55 height 29
click at [1410, 199] on li "12" at bounding box center [1404, 203] width 55 height 29
click at [1493, 81] on div "Weeks" at bounding box center [1471, 79] width 58 height 28
click at [1479, 145] on li "Months" at bounding box center [1477, 144] width 92 height 29
click at [800, 185] on icon at bounding box center [770, 216] width 169 height 92
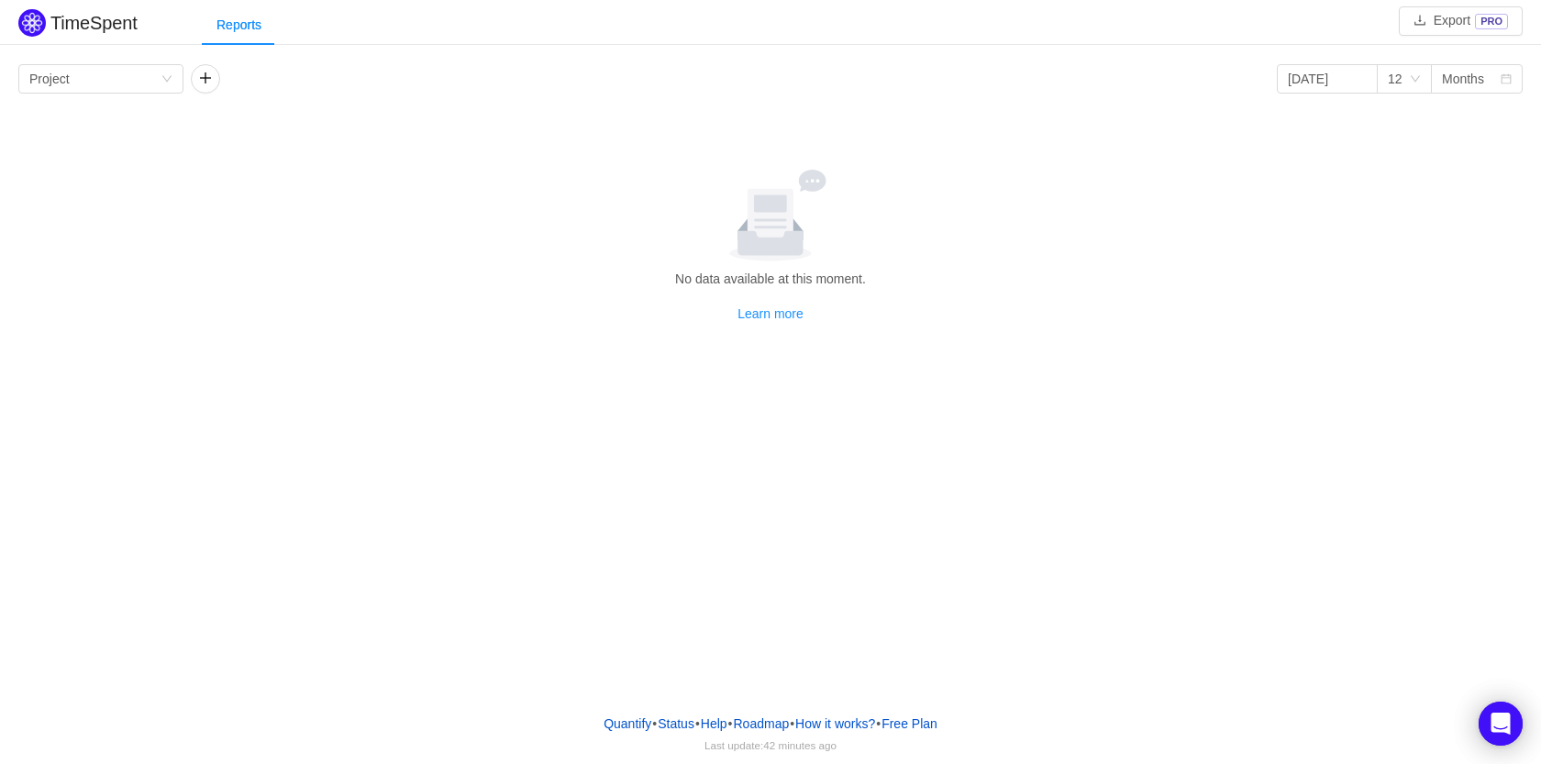
click at [817, 185] on icon at bounding box center [813, 181] width 28 height 22
click at [928, 719] on button "Free Plan" at bounding box center [910, 724] width 58 height 28
click at [837, 726] on button "How it works?" at bounding box center [835, 724] width 82 height 28
click at [167, 76] on icon "icon: down" at bounding box center [166, 78] width 11 height 11
click at [213, 77] on button "button" at bounding box center [205, 78] width 29 height 29
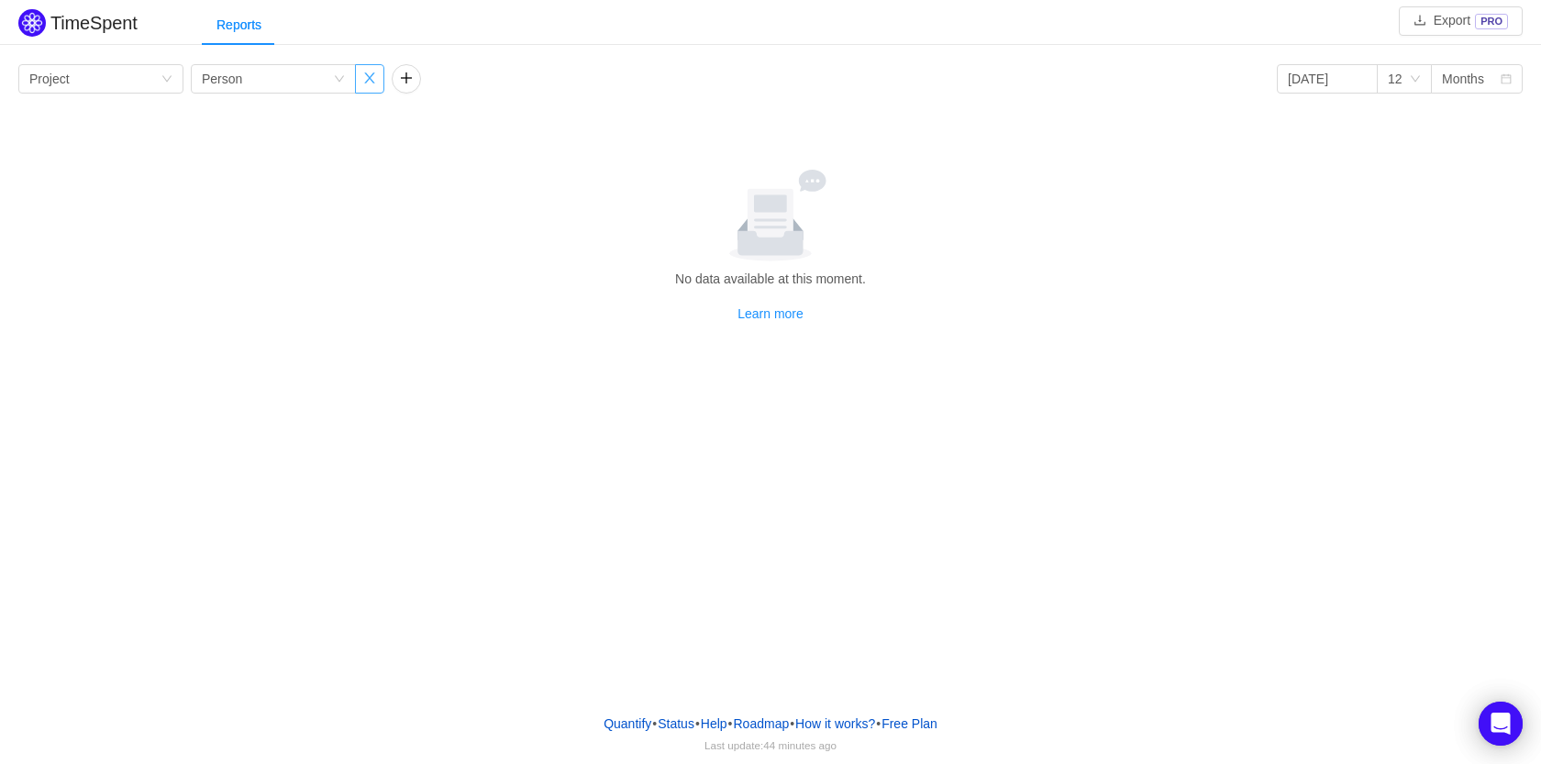
click at [366, 71] on button "button" at bounding box center [369, 78] width 29 height 29
click at [232, 81] on div "Group by Project 2025-01-01 12 Months" at bounding box center [770, 78] width 1504 height 29
click at [208, 79] on button "button" at bounding box center [205, 78] width 29 height 29
click at [274, 82] on div "Group by Person" at bounding box center [267, 79] width 131 height 28
click at [246, 115] on li "Issue" at bounding box center [273, 115] width 165 height 29
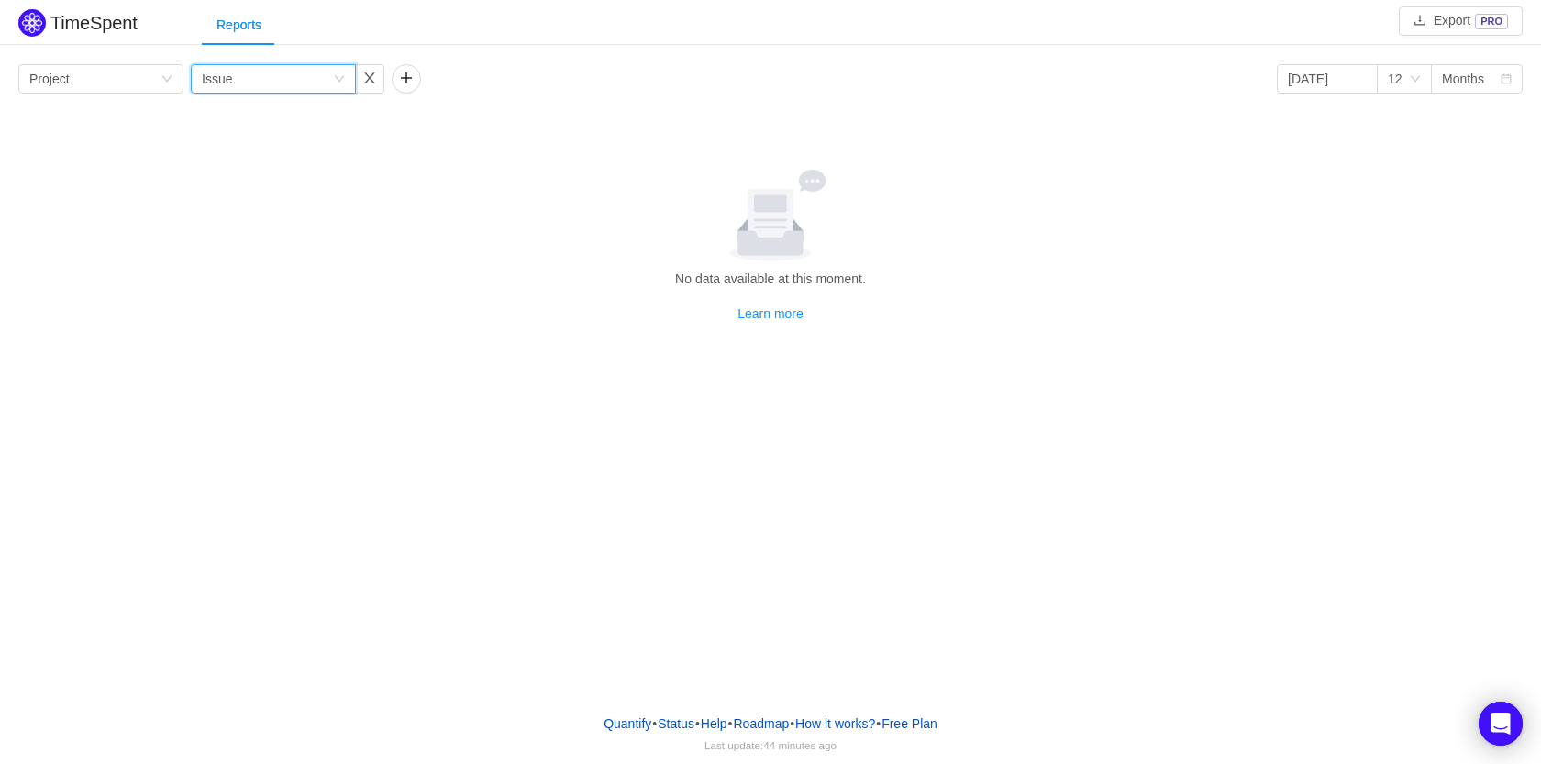
click at [307, 83] on div "Group by Issue" at bounding box center [267, 79] width 131 height 28
click at [241, 229] on li "Person" at bounding box center [273, 232] width 165 height 29
click at [403, 81] on button "button" at bounding box center [406, 78] width 29 height 29
click at [518, 73] on div "Group by" at bounding box center [464, 79] width 123 height 18
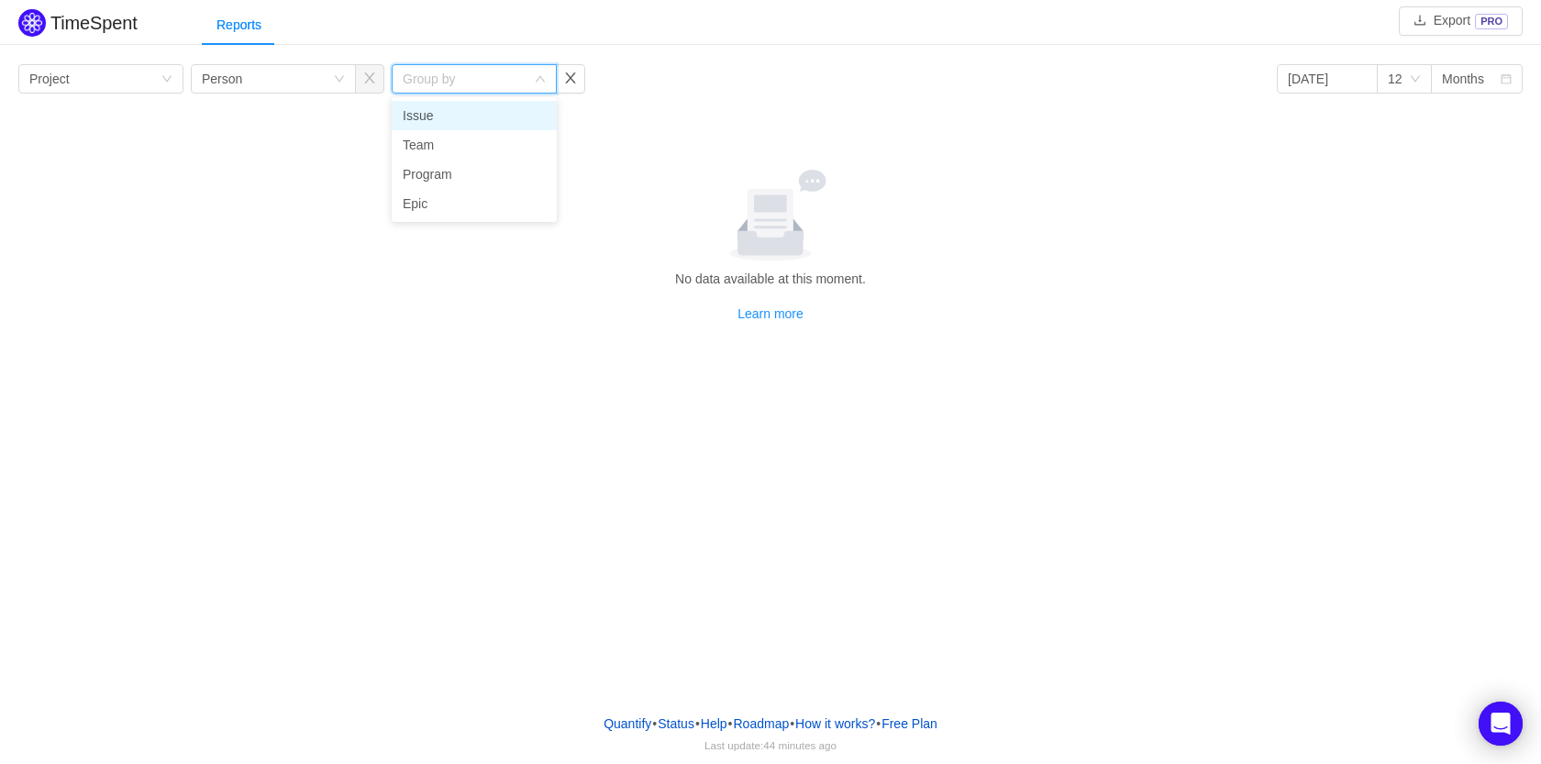
click at [518, 73] on div "Group by" at bounding box center [464, 79] width 123 height 18
click at [438, 140] on li "Team" at bounding box center [474, 144] width 165 height 29
click at [309, 179] on div at bounding box center [771, 216] width 1490 height 92
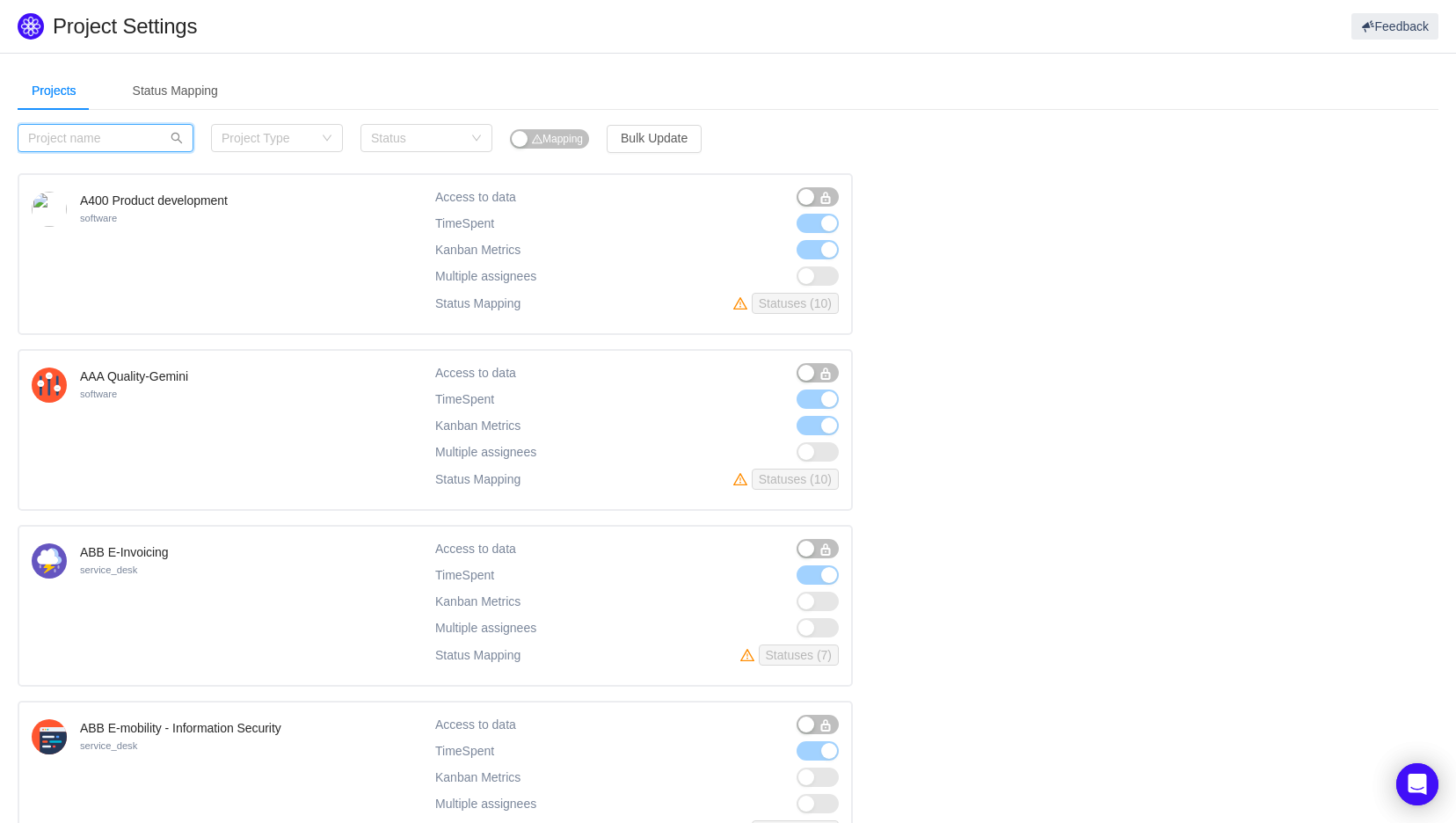
click at [119, 143] on input "text" at bounding box center [104, 137] width 175 height 28
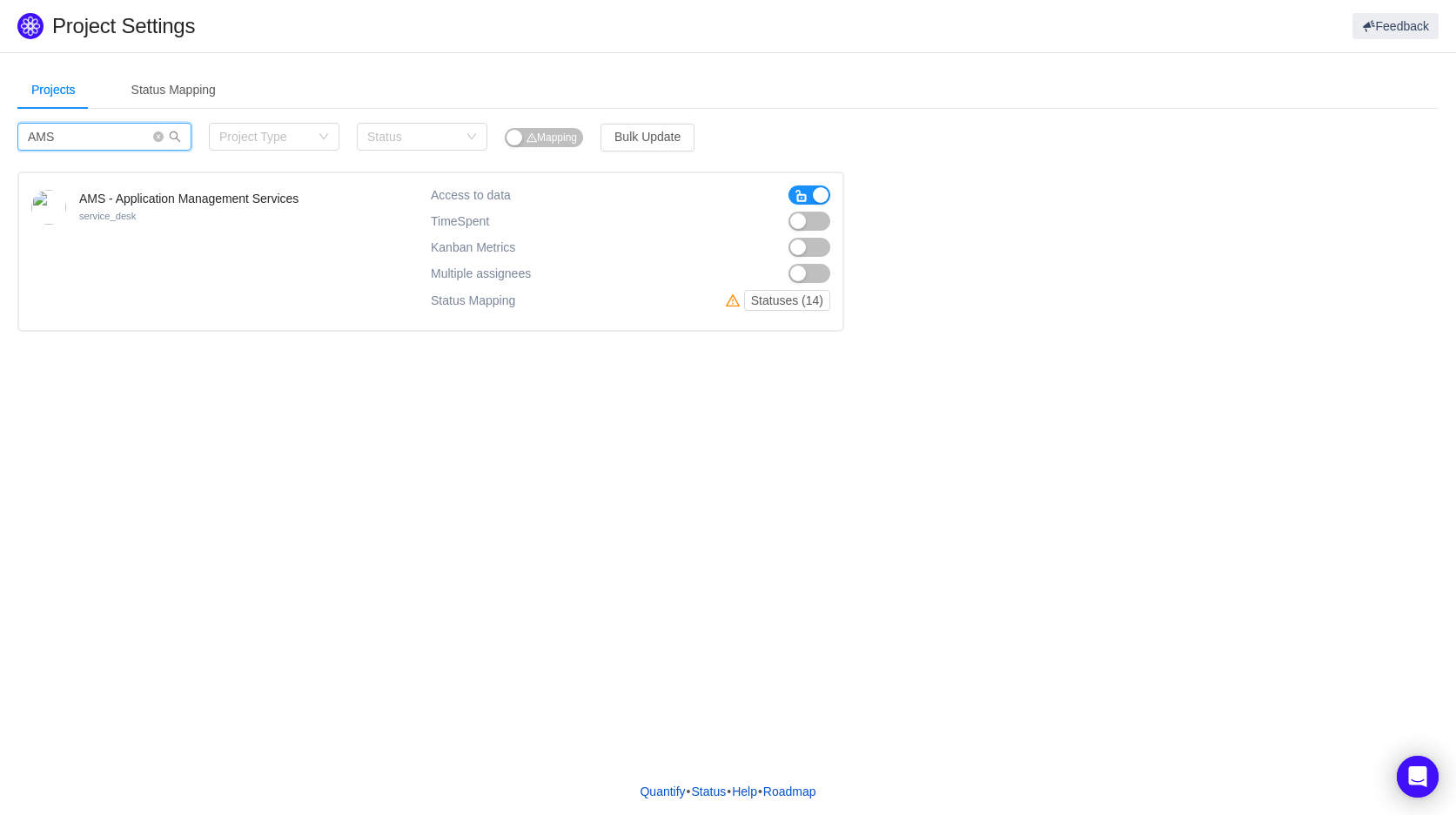
type input "AMS"
click at [807, 225] on button "button" at bounding box center [809, 221] width 42 height 19
click at [786, 296] on button "Statuses (14)" at bounding box center [786, 300] width 86 height 21
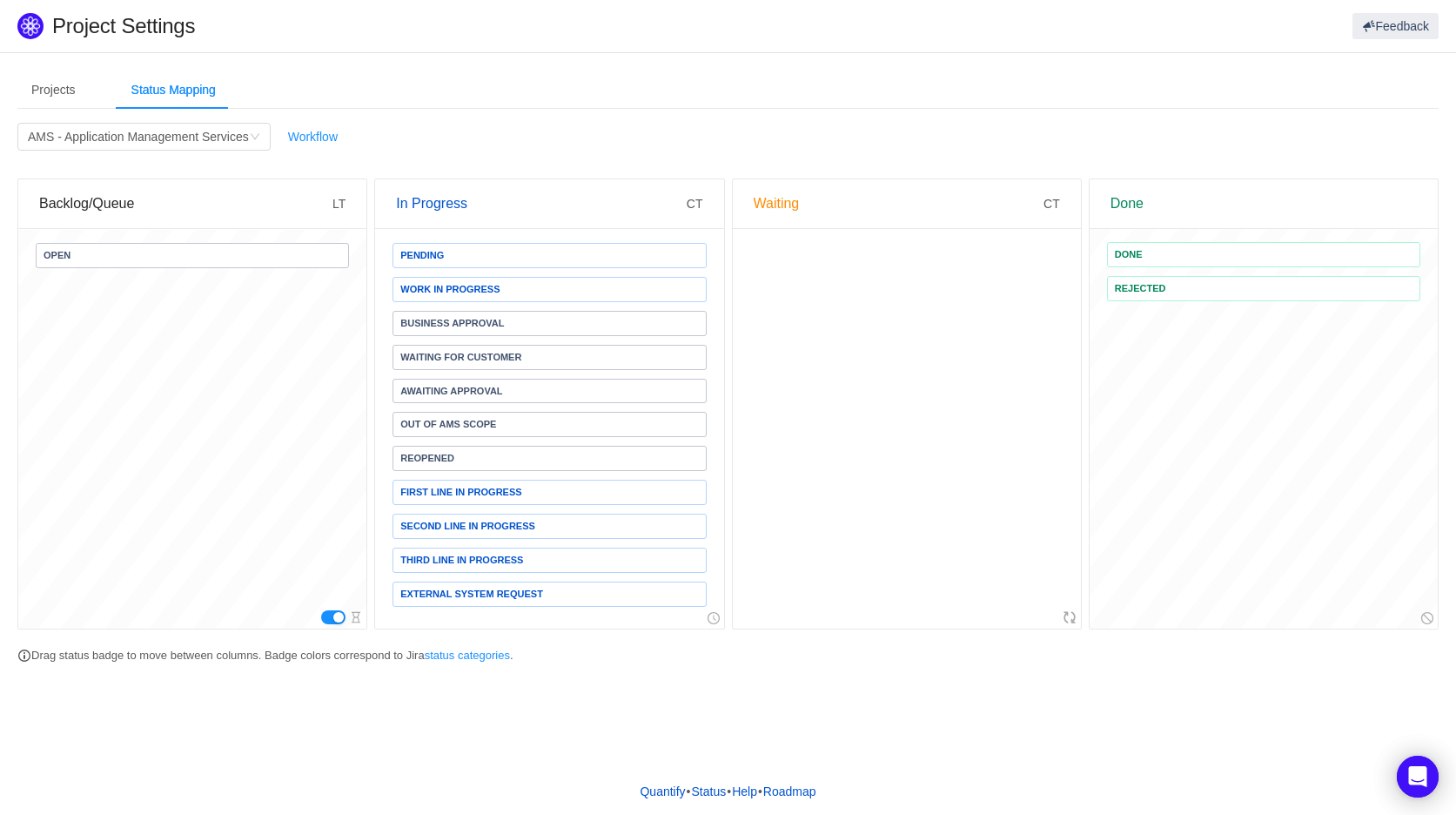
click at [336, 616] on button "button" at bounding box center [333, 617] width 25 height 14
click at [335, 616] on button "button" at bounding box center [333, 617] width 25 height 14
click at [335, 618] on button "button" at bounding box center [333, 617] width 25 height 14
click at [334, 617] on button "button" at bounding box center [333, 617] width 25 height 14
click at [63, 81] on div "Projects" at bounding box center [53, 89] width 72 height 39
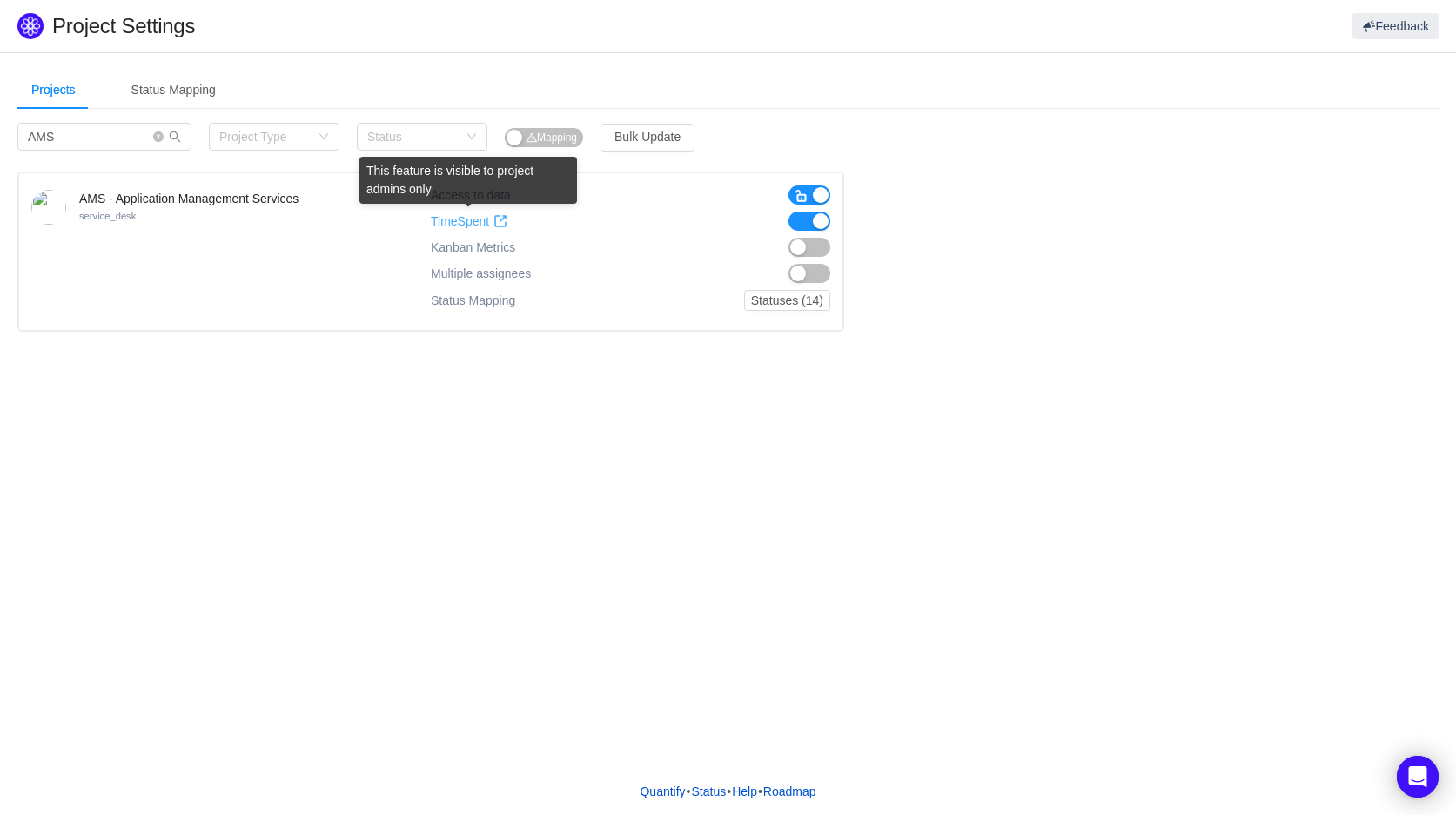
click at [475, 218] on span "TimeSpent" at bounding box center [459, 222] width 58 height 15
click at [57, 134] on input "AMS" at bounding box center [103, 136] width 174 height 28
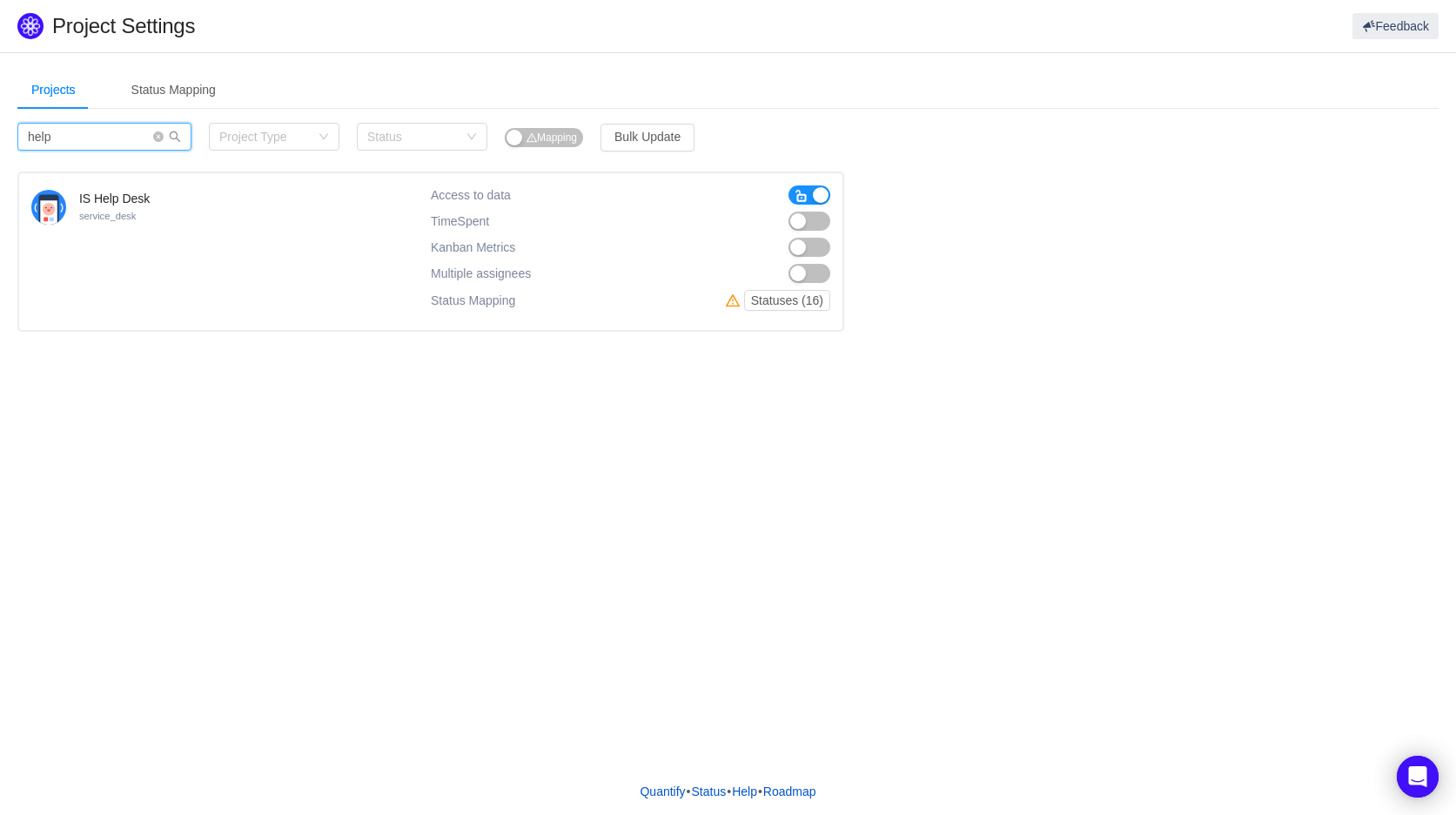
type input "help"
click at [797, 220] on button "button" at bounding box center [809, 221] width 42 height 19
click at [798, 304] on button "Statuses (16)" at bounding box center [786, 300] width 86 height 21
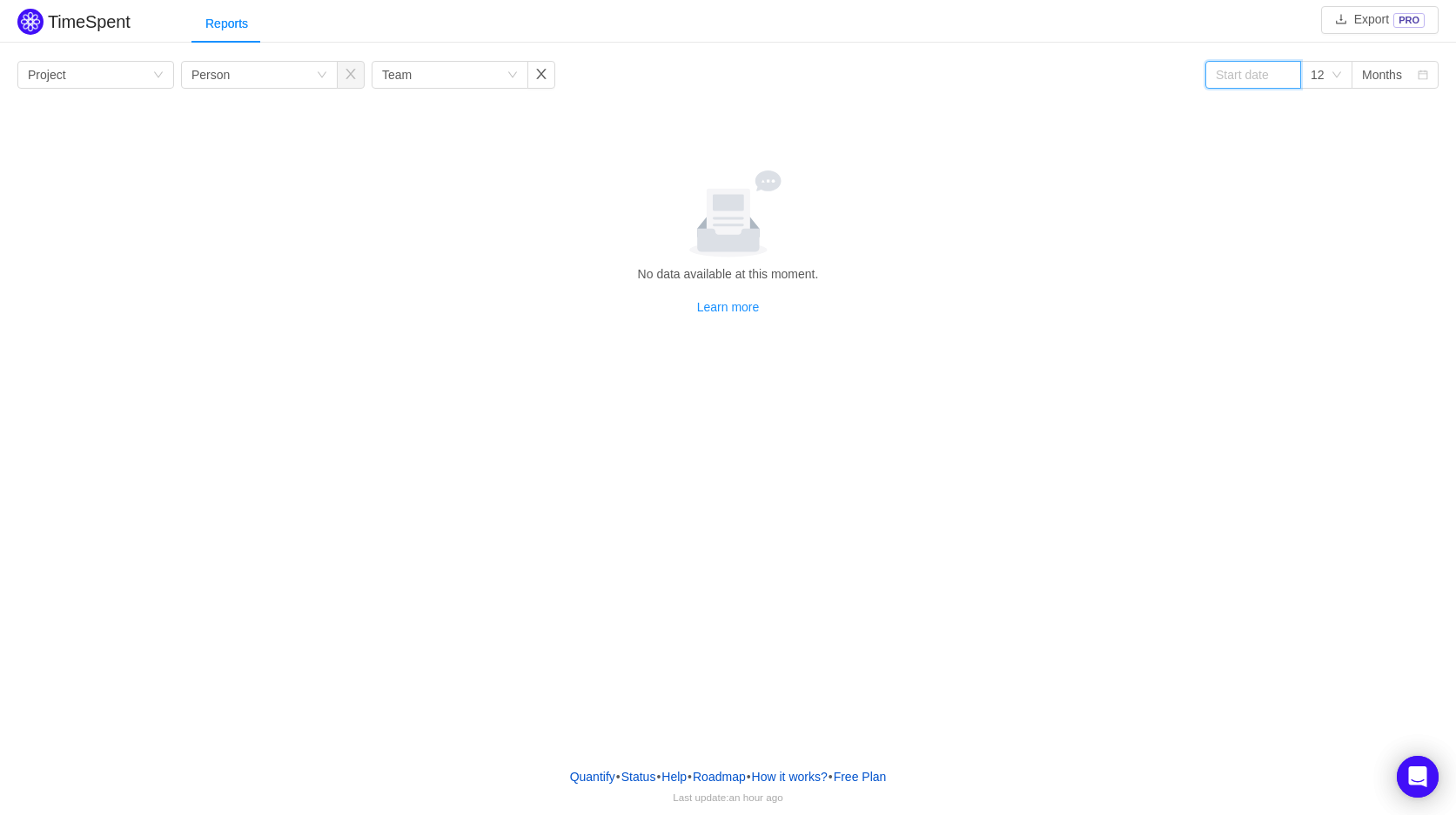
click at [1271, 74] on input at bounding box center [1252, 74] width 96 height 28
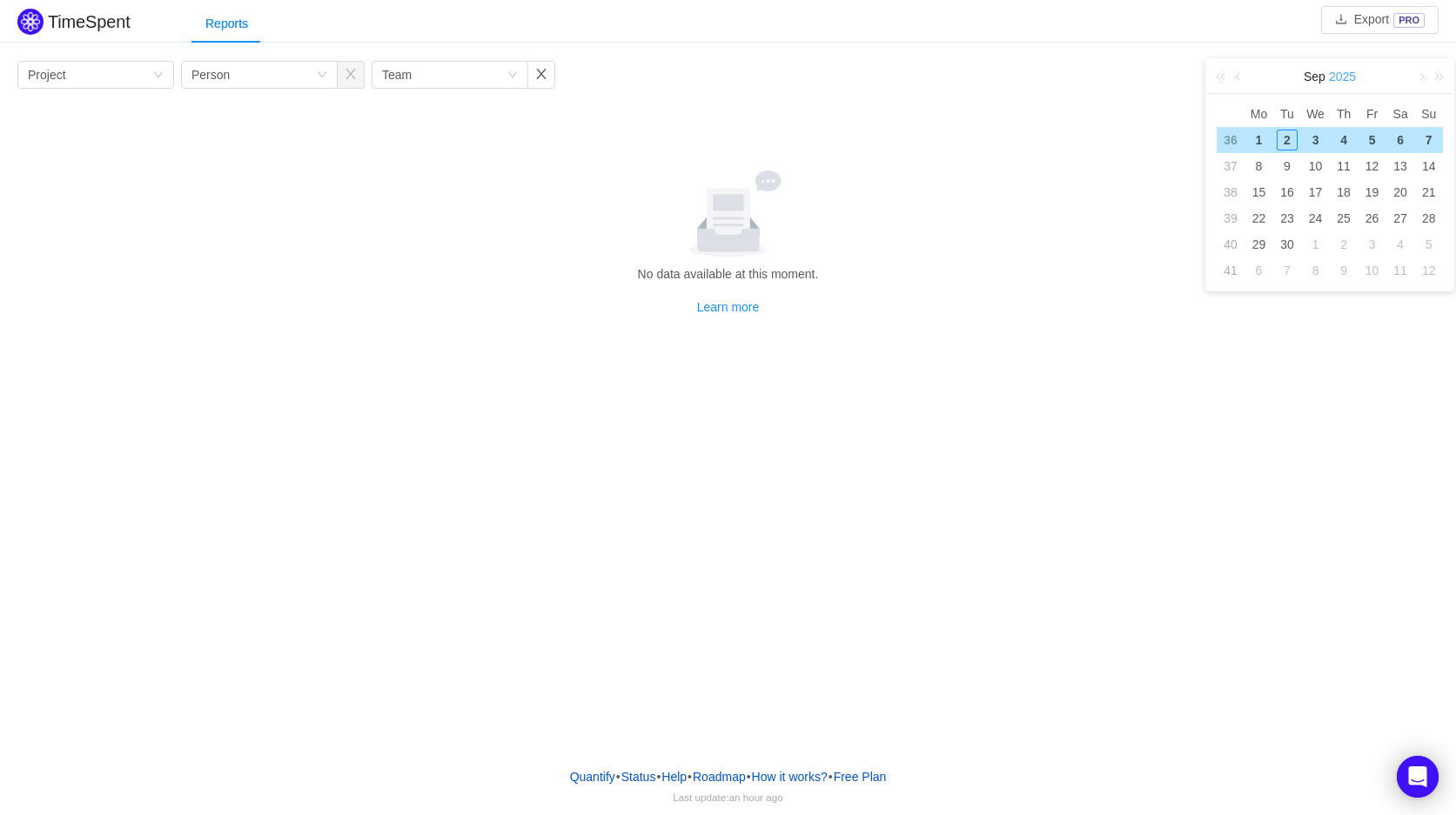
click at [1333, 82] on link "2025" at bounding box center [1342, 76] width 30 height 35
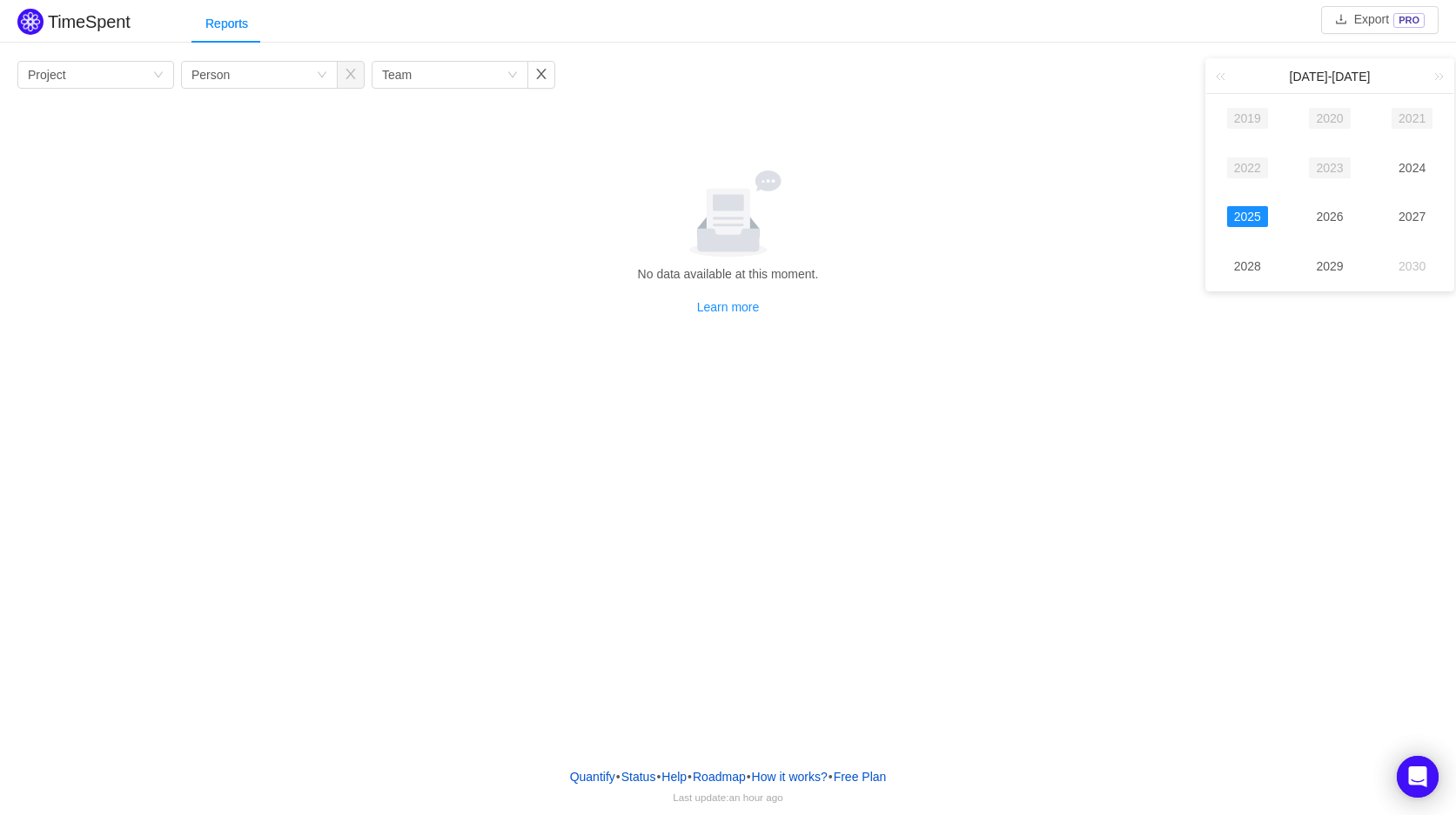
click at [1225, 222] on td "2025" at bounding box center [1246, 217] width 83 height 49
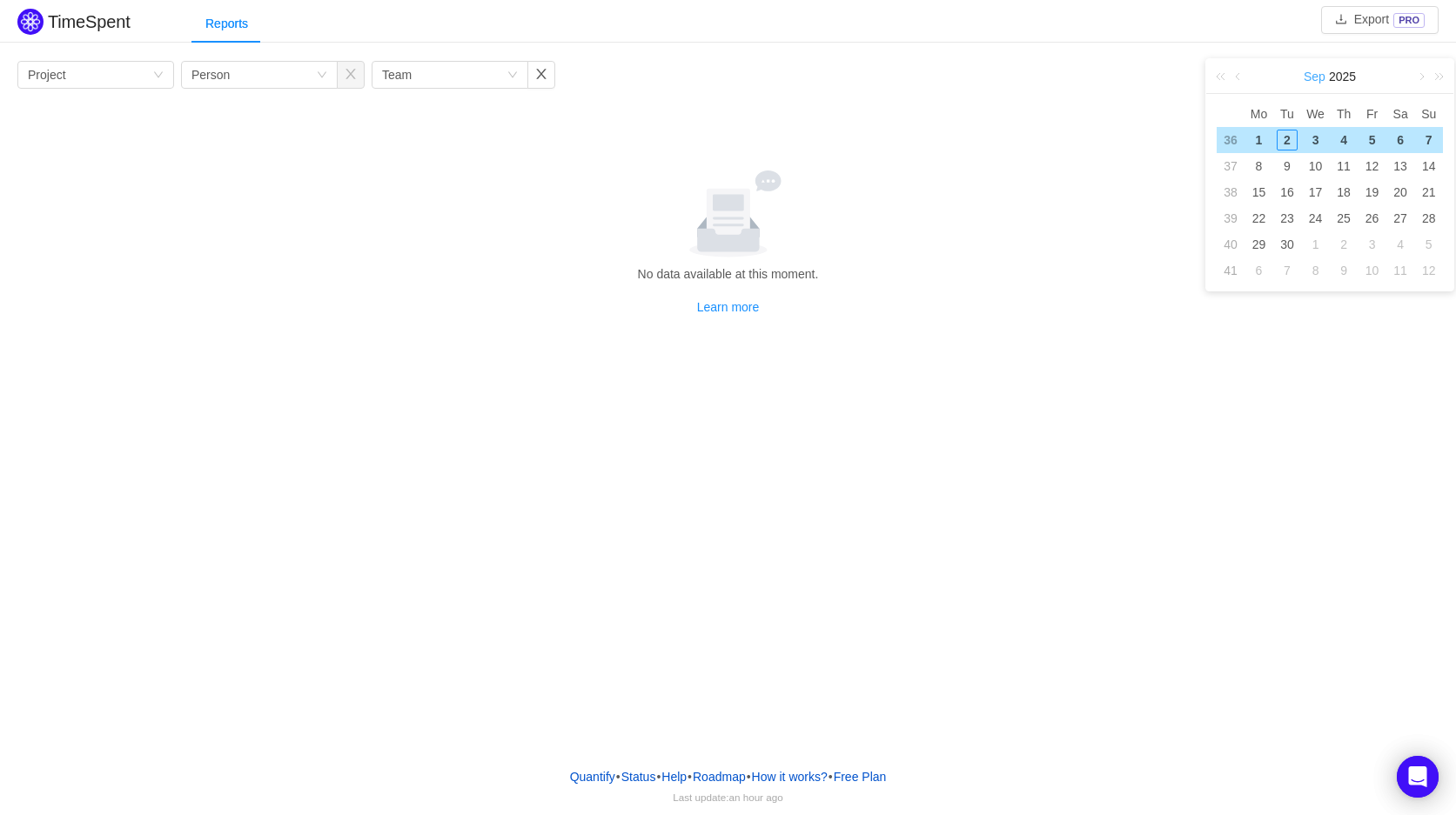
click at [1315, 79] on link "Sep" at bounding box center [1314, 76] width 26 height 35
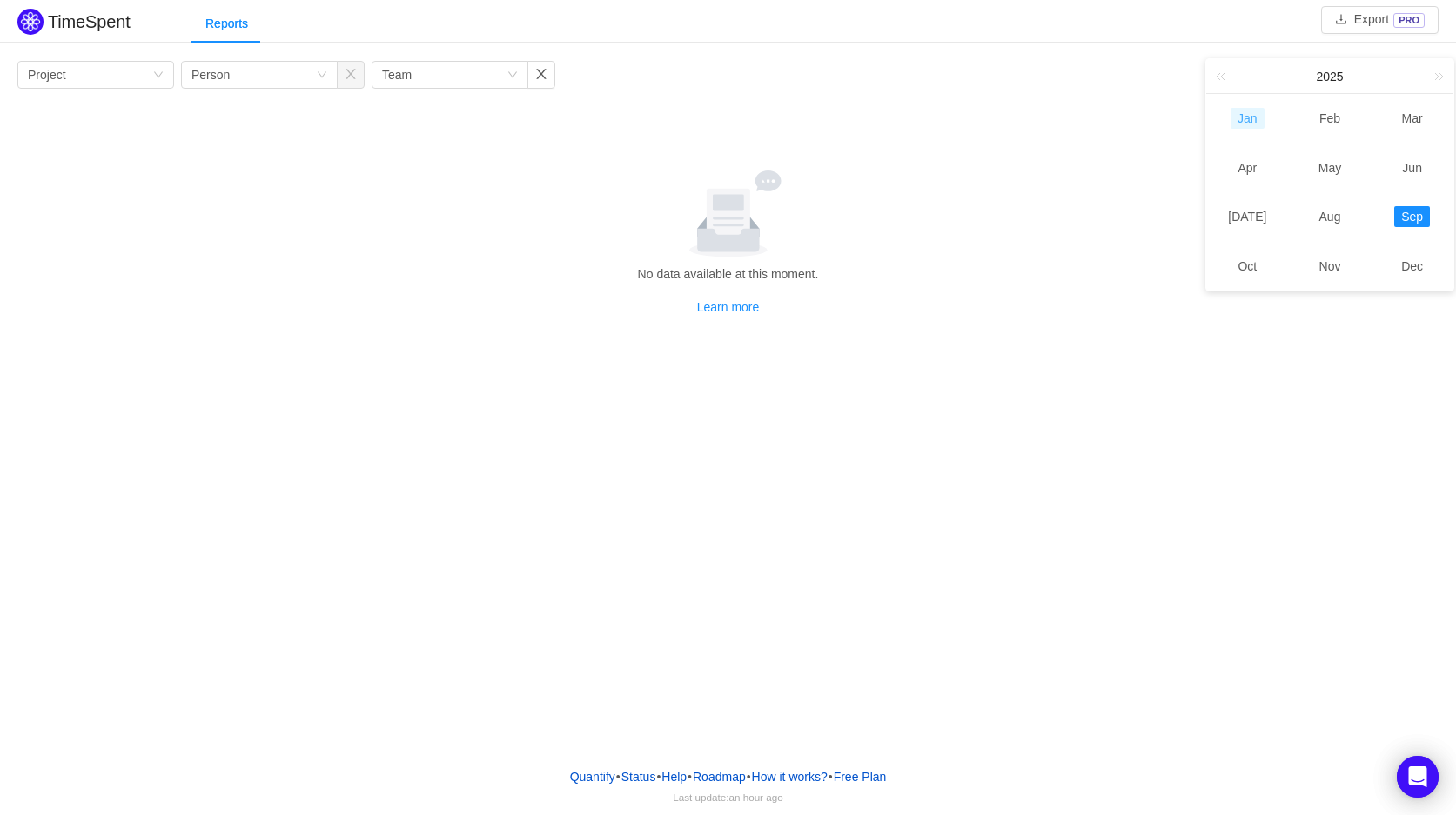
click at [1248, 126] on link "Jan" at bounding box center [1247, 119] width 34 height 21
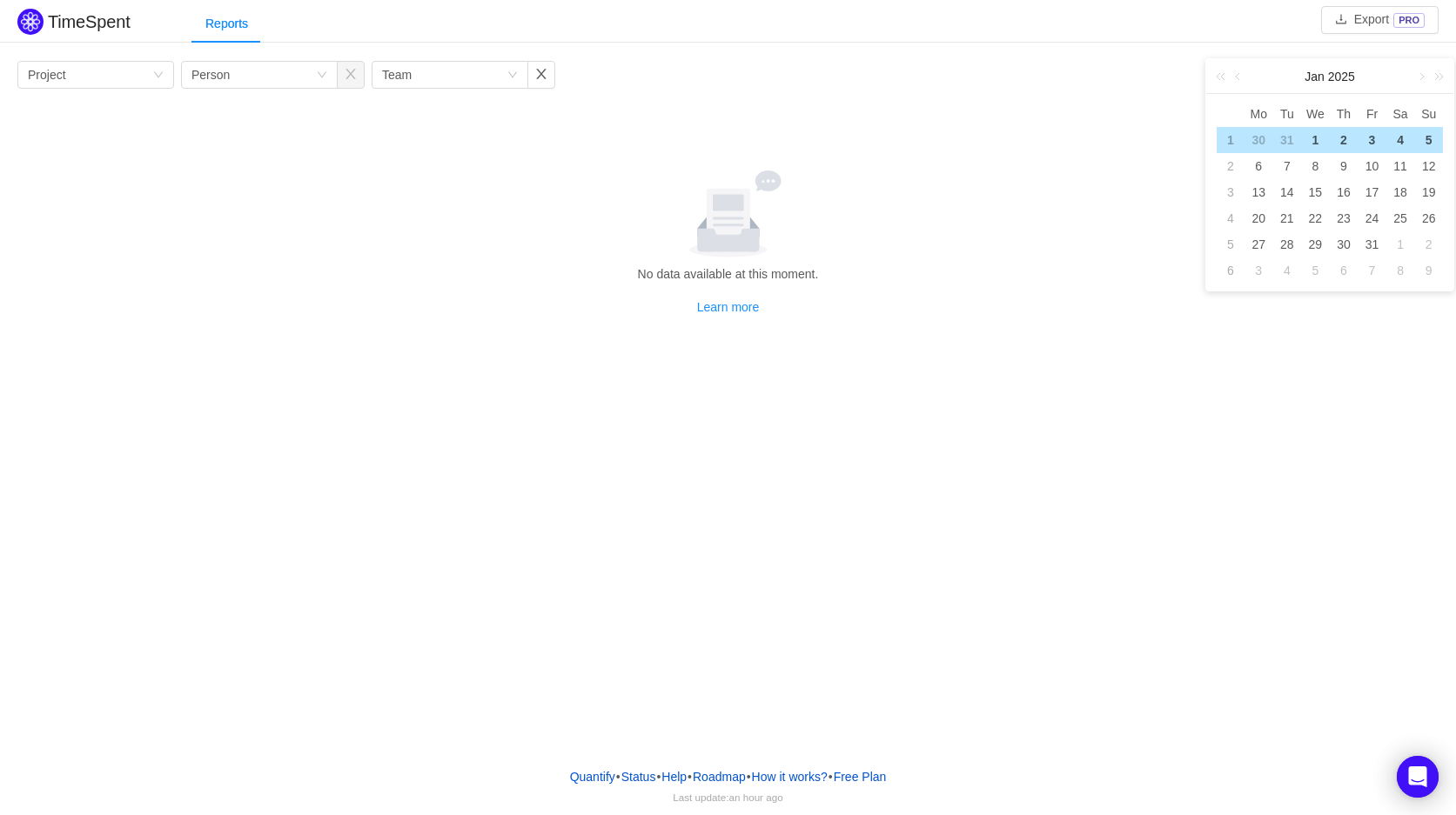
click at [1294, 135] on div "31" at bounding box center [1287, 140] width 21 height 21
type input "[DATE]"
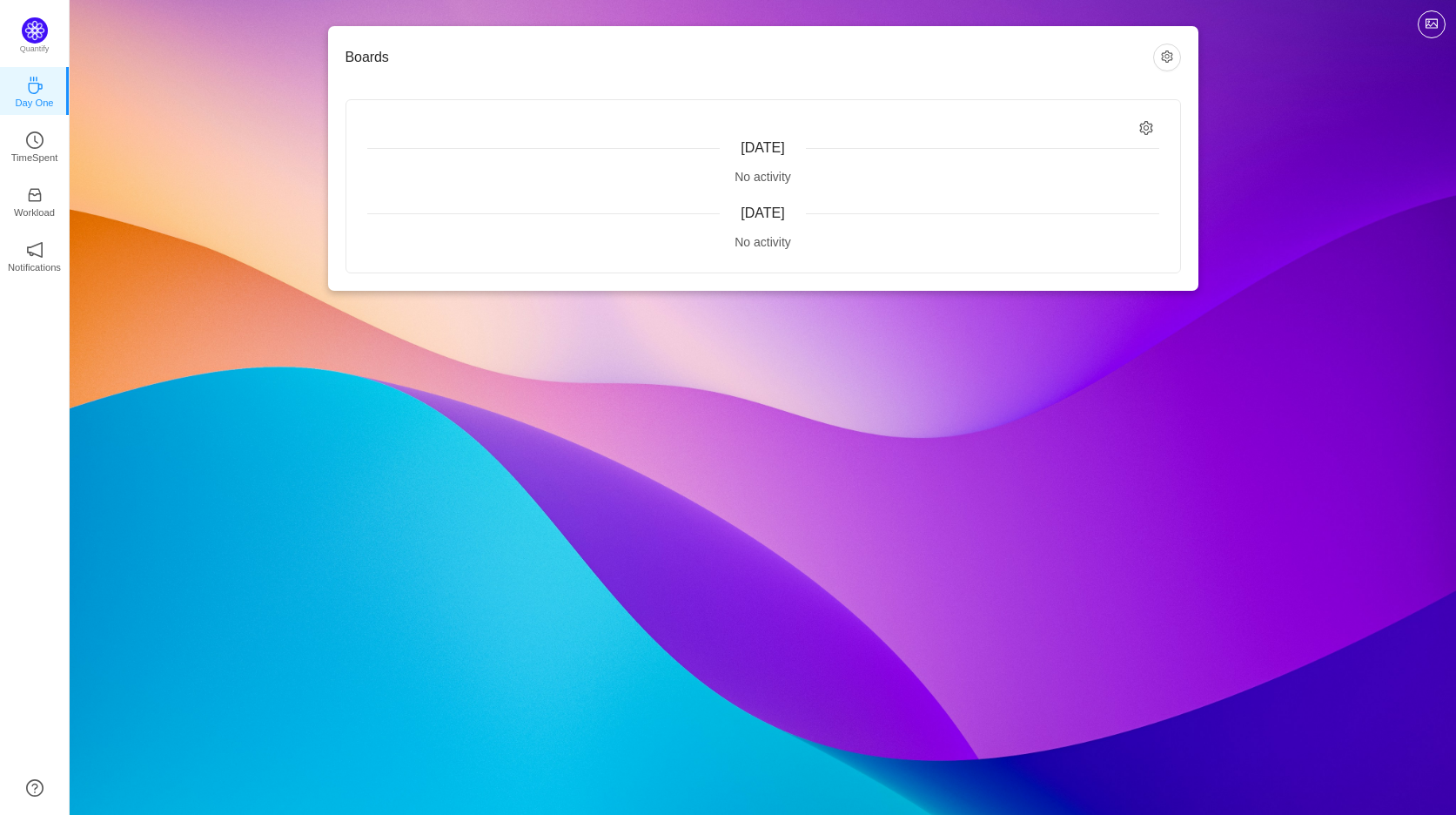
drag, startPoint x: 765, startPoint y: 156, endPoint x: 758, endPoint y: 184, distance: 28.9
click at [765, 161] on div "Today No activity" at bounding box center [763, 162] width 792 height 47
click at [1135, 125] on div "Today No activity Yesterday No activity" at bounding box center [763, 186] width 834 height 173
click at [1147, 126] on icon "icon: setting" at bounding box center [1147, 128] width 15 height 15
click at [27, 144] on icon "icon: clock-circle" at bounding box center [35, 140] width 17 height 17
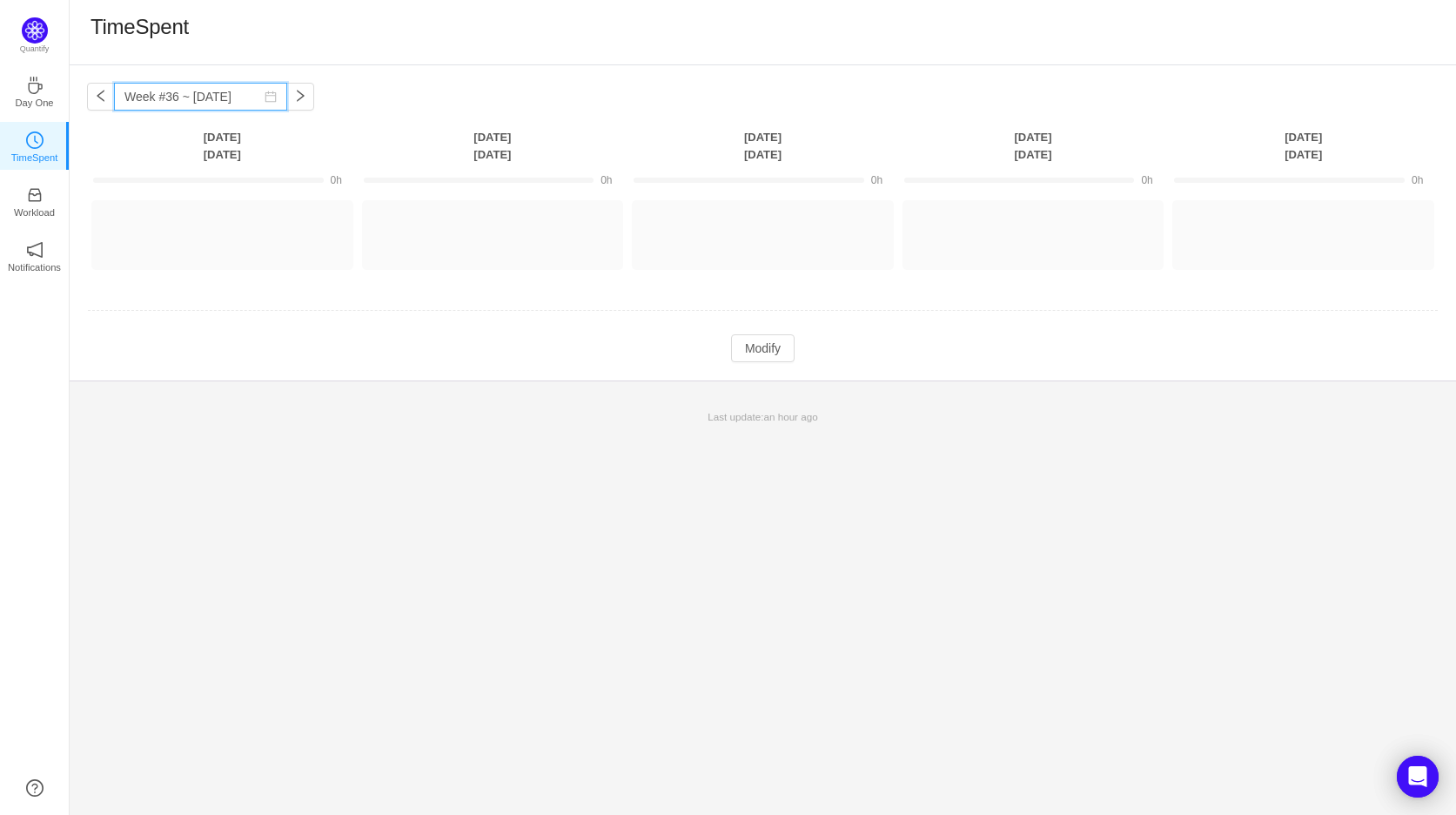
click at [215, 100] on input "Week #36 ~ Sep 02" at bounding box center [200, 96] width 174 height 28
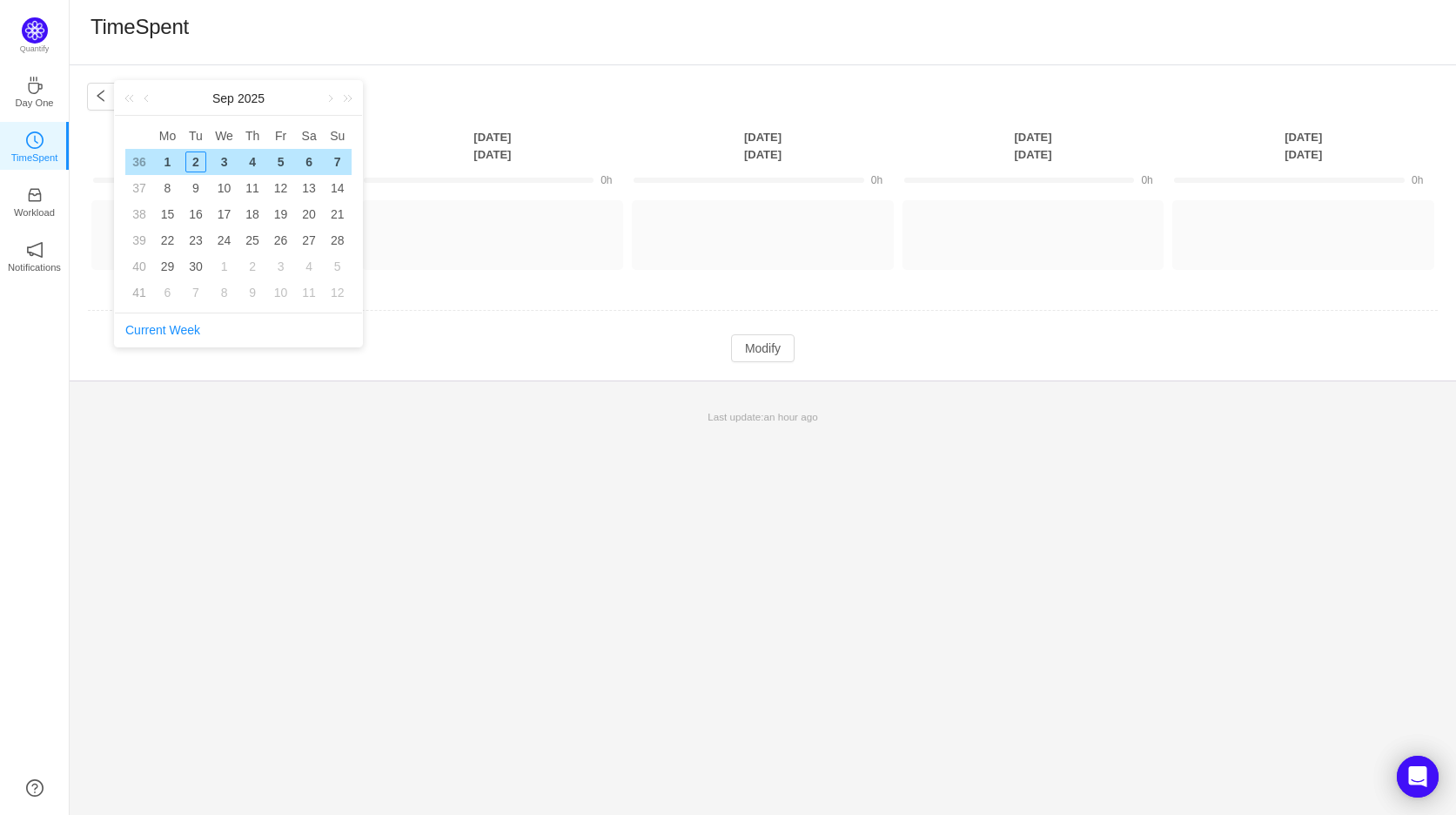
click at [163, 165] on div "1" at bounding box center [167, 162] width 21 height 21
type input "Week #36 ~ Sep 01"
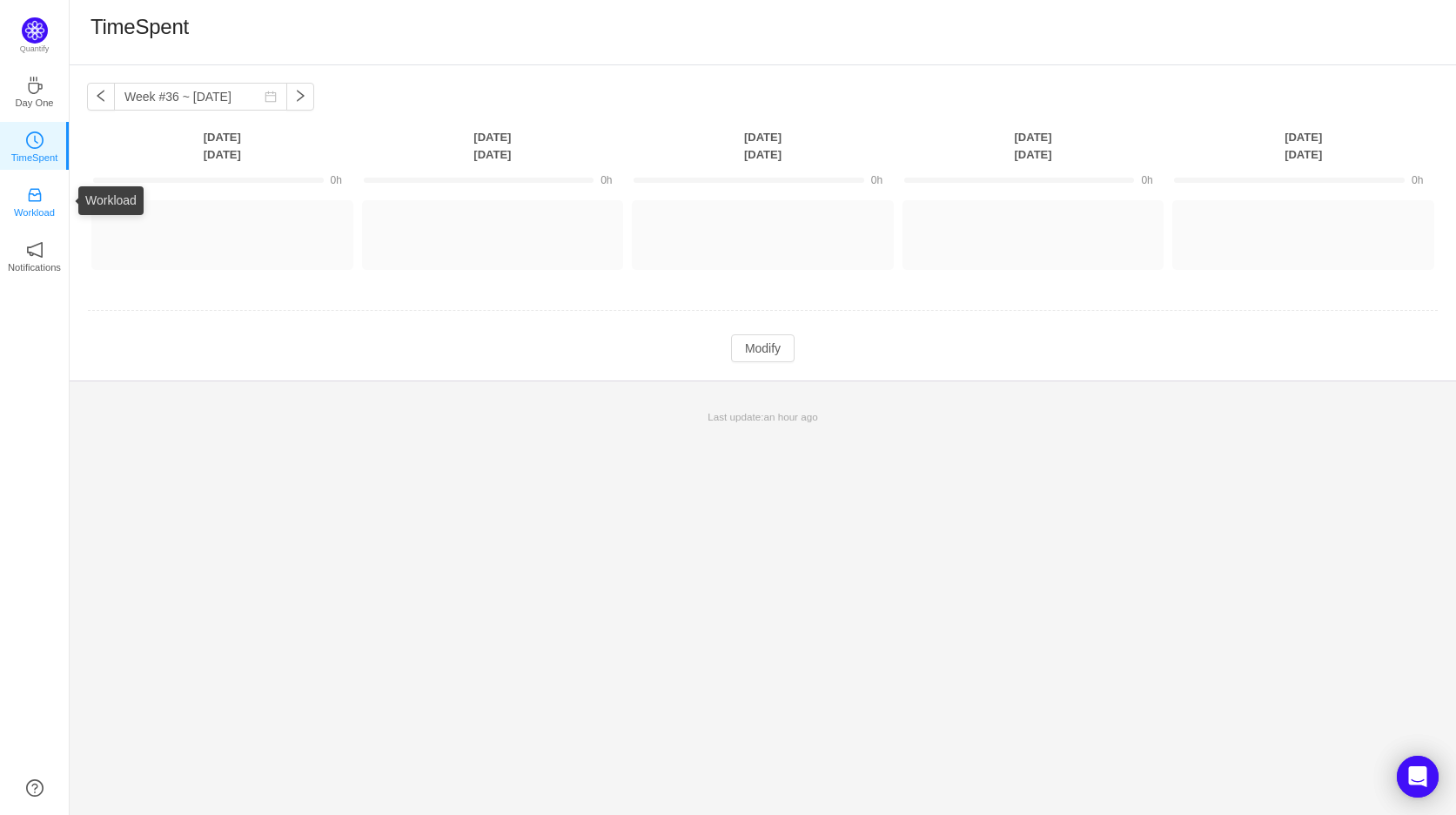
click at [27, 199] on icon "icon: inbox" at bounding box center [35, 194] width 17 height 17
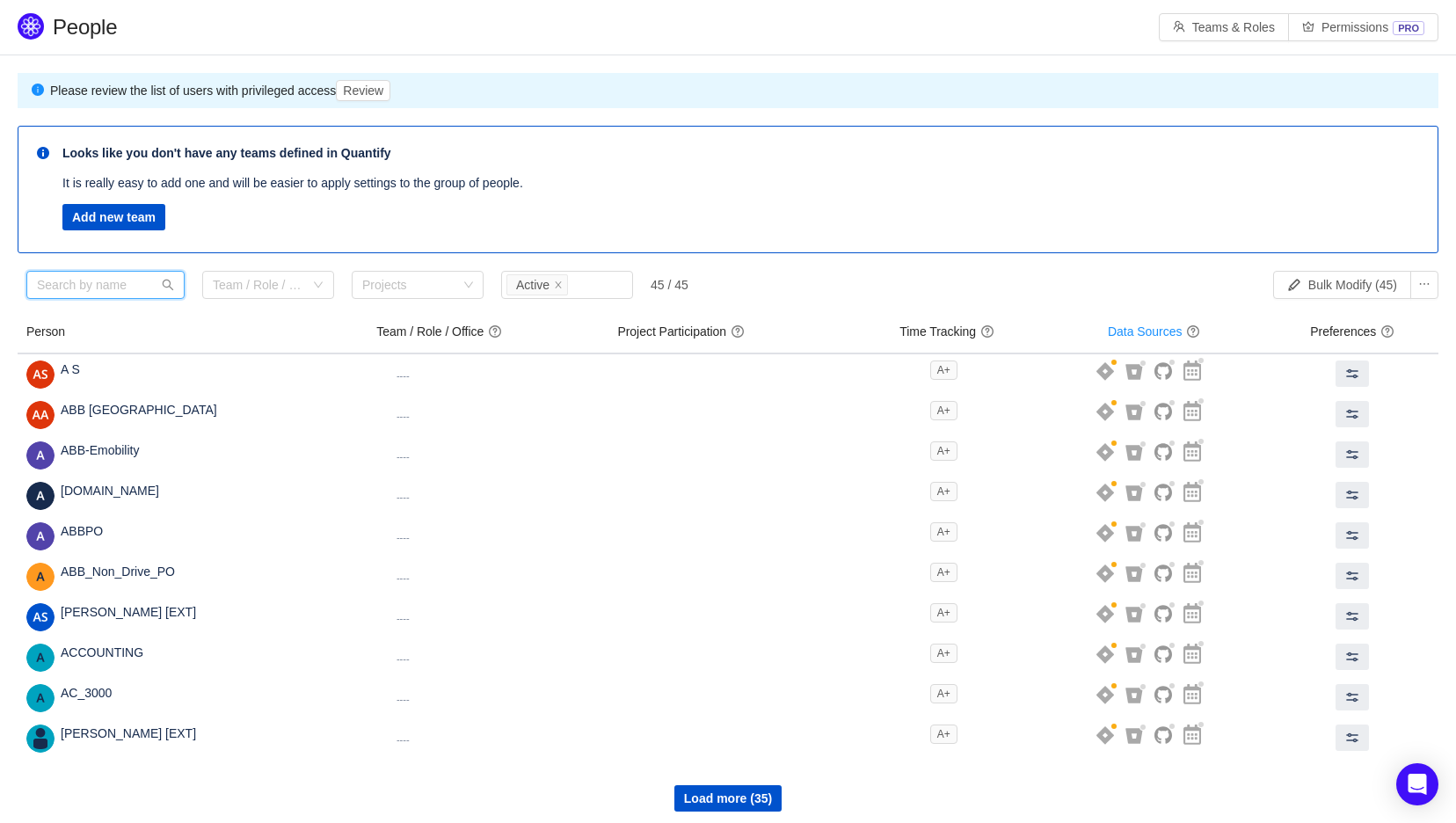
click at [76, 277] on input "text" at bounding box center [105, 285] width 158 height 28
click at [356, 89] on button "Review" at bounding box center [362, 90] width 55 height 21
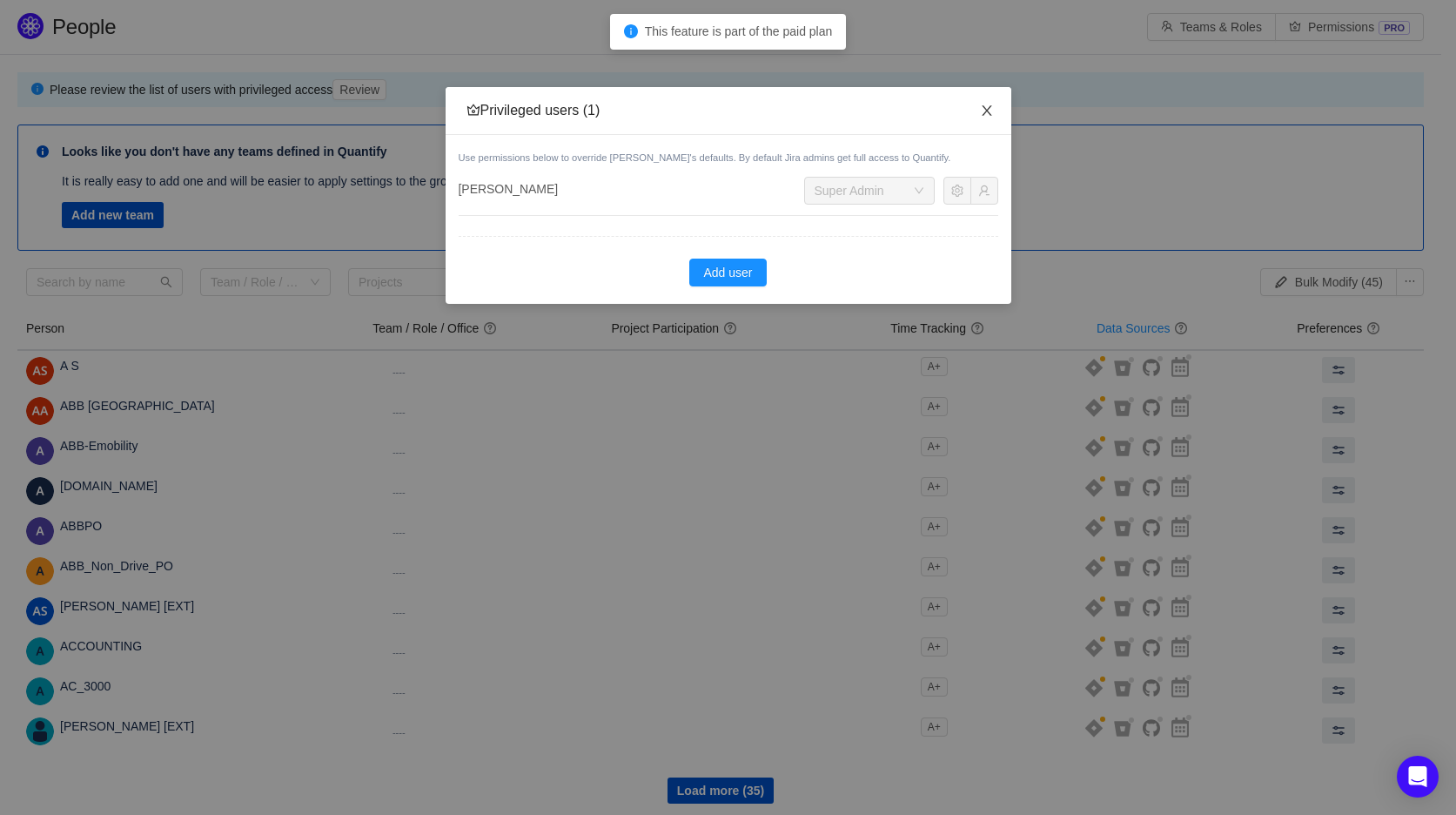
click at [988, 111] on icon "icon: close" at bounding box center [986, 110] width 14 height 14
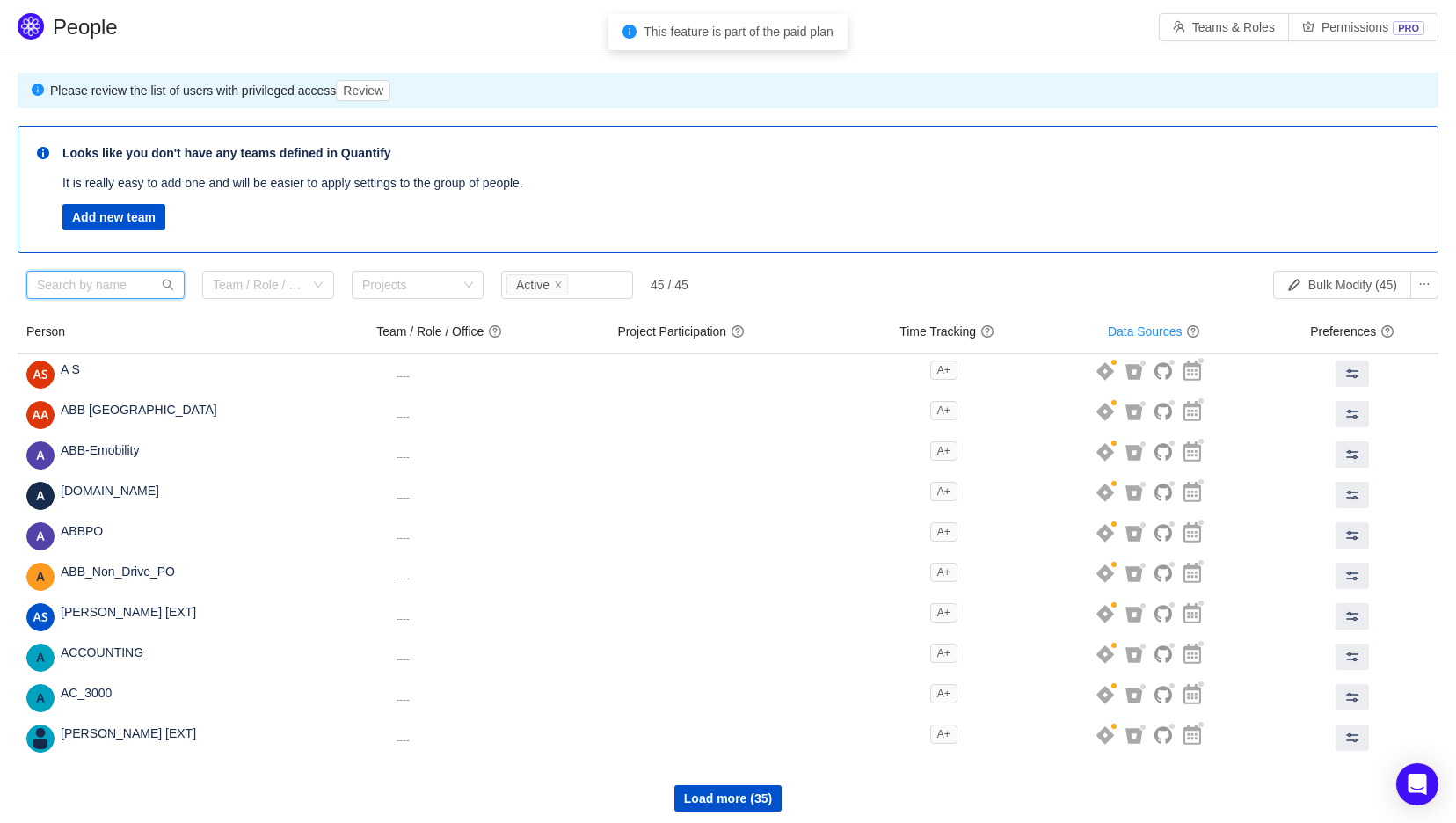
click at [112, 277] on input "text" at bounding box center [105, 285] width 158 height 28
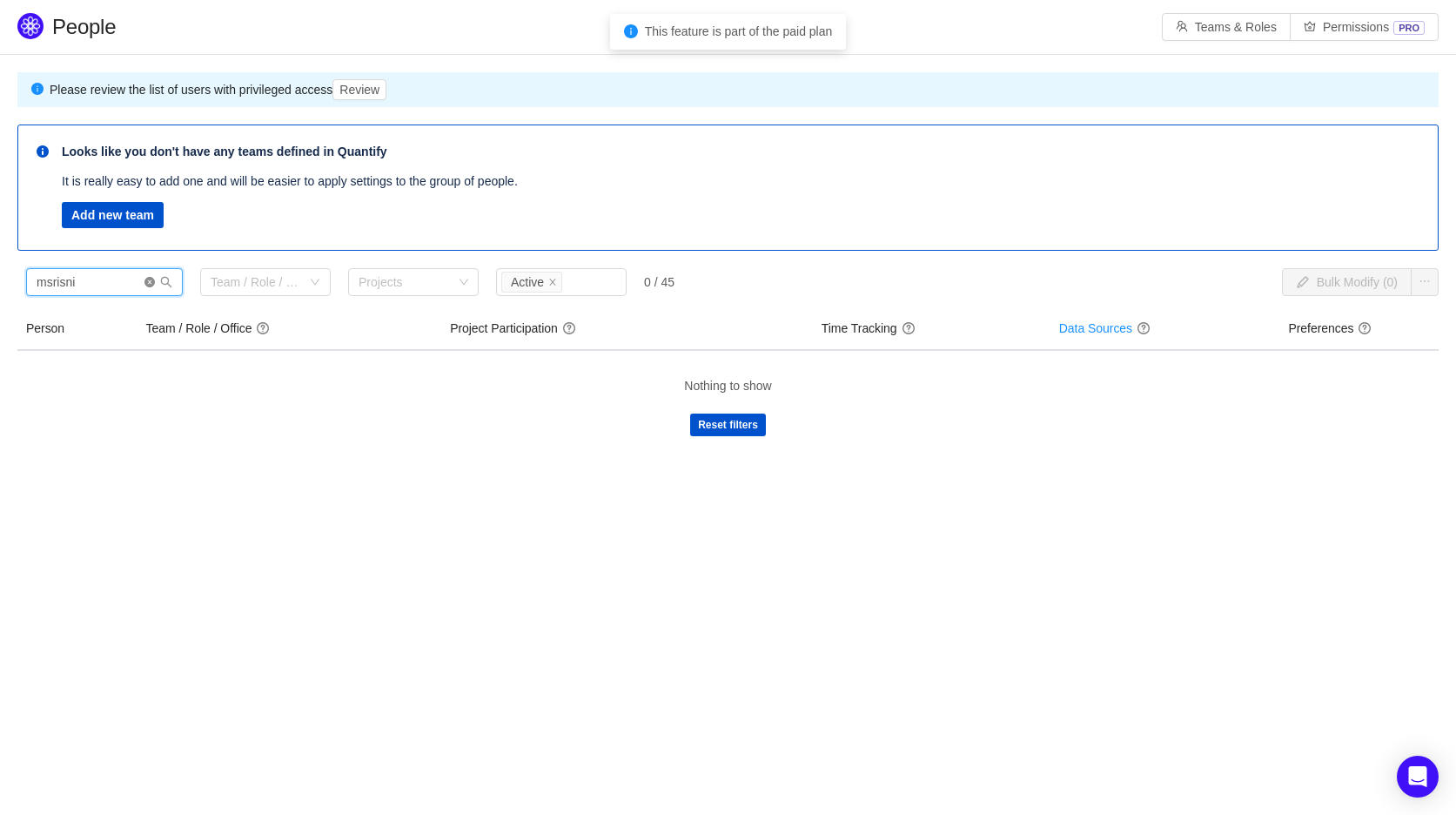
type input "msrisni"
click at [144, 287] on icon "icon: close-circle" at bounding box center [149, 282] width 10 height 10
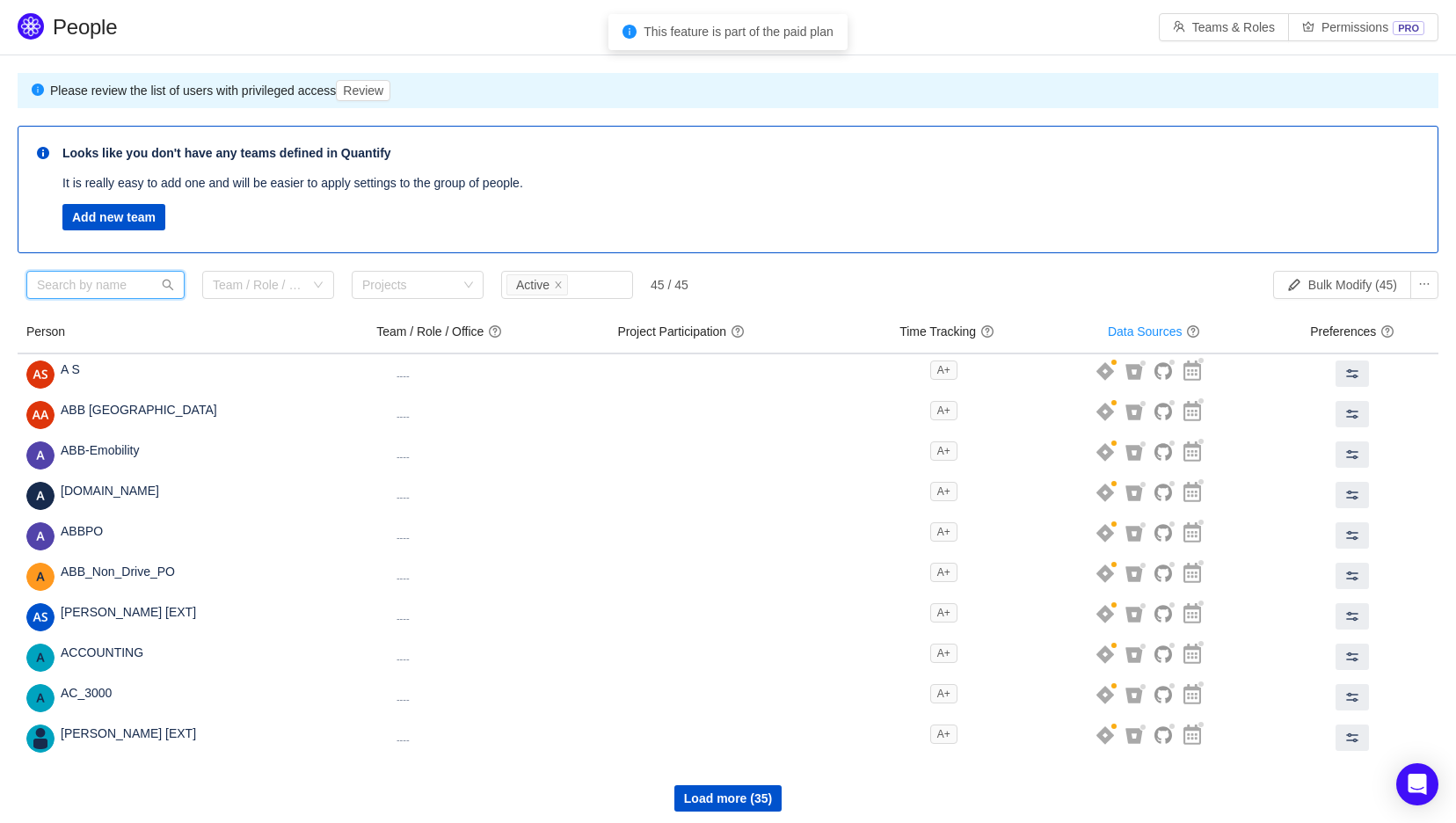
click at [112, 290] on input "text" at bounding box center [105, 285] width 158 height 28
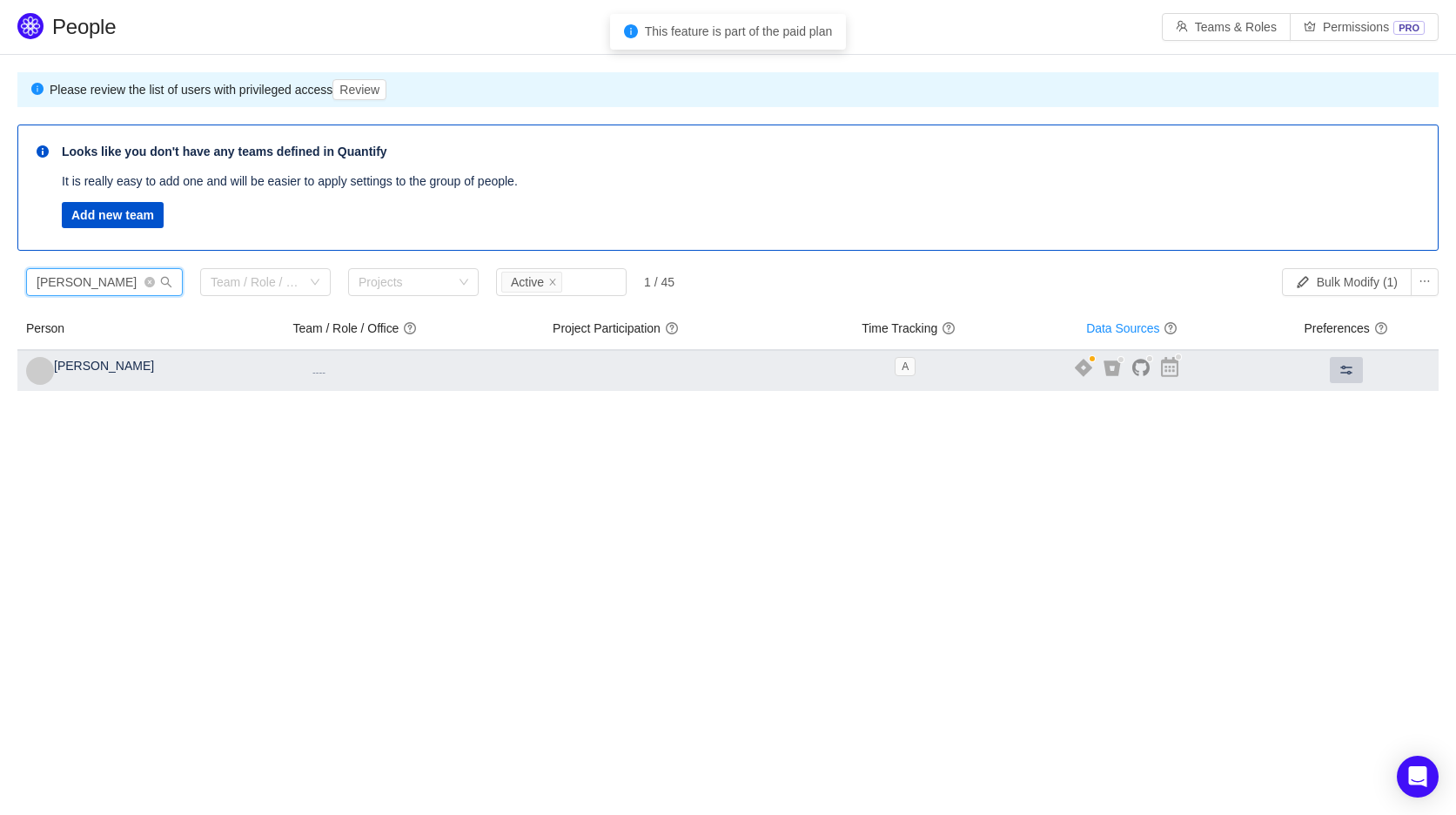
type input "[PERSON_NAME]"
click at [1335, 368] on button at bounding box center [1346, 370] width 33 height 27
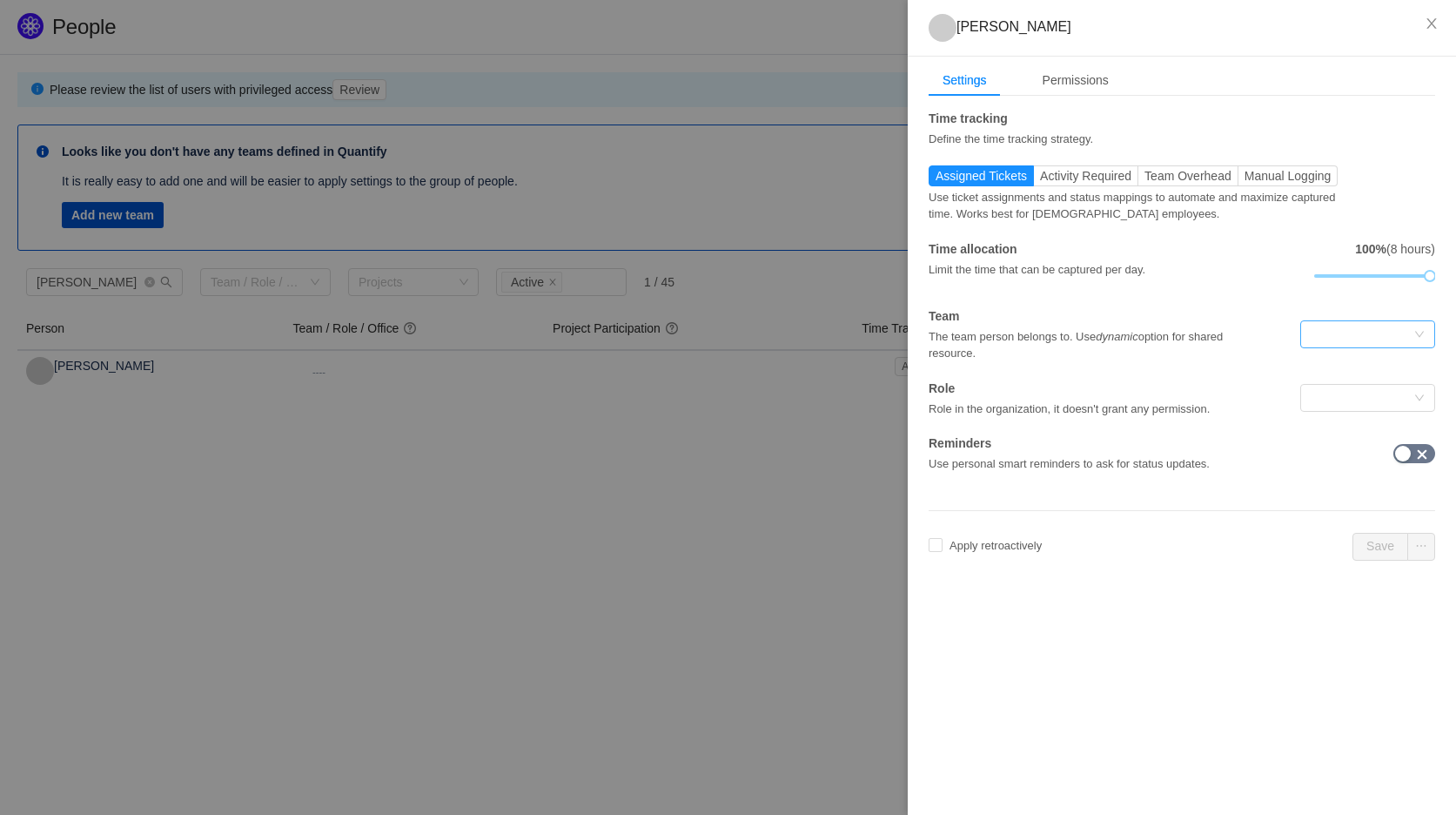
click at [1415, 340] on icon "icon: down" at bounding box center [1419, 335] width 10 height 12
drag, startPoint x: 1415, startPoint y: 340, endPoint x: 1379, endPoint y: 343, distance: 36.1
click at [1414, 340] on icon "icon: down" at bounding box center [1419, 335] width 10 height 12
drag, startPoint x: 1141, startPoint y: 384, endPoint x: 1360, endPoint y: 401, distance: 219.7
click at [1150, 385] on div "Role Role in the organization, it doesn't grant any permission." at bounding box center [1097, 398] width 338 height 38
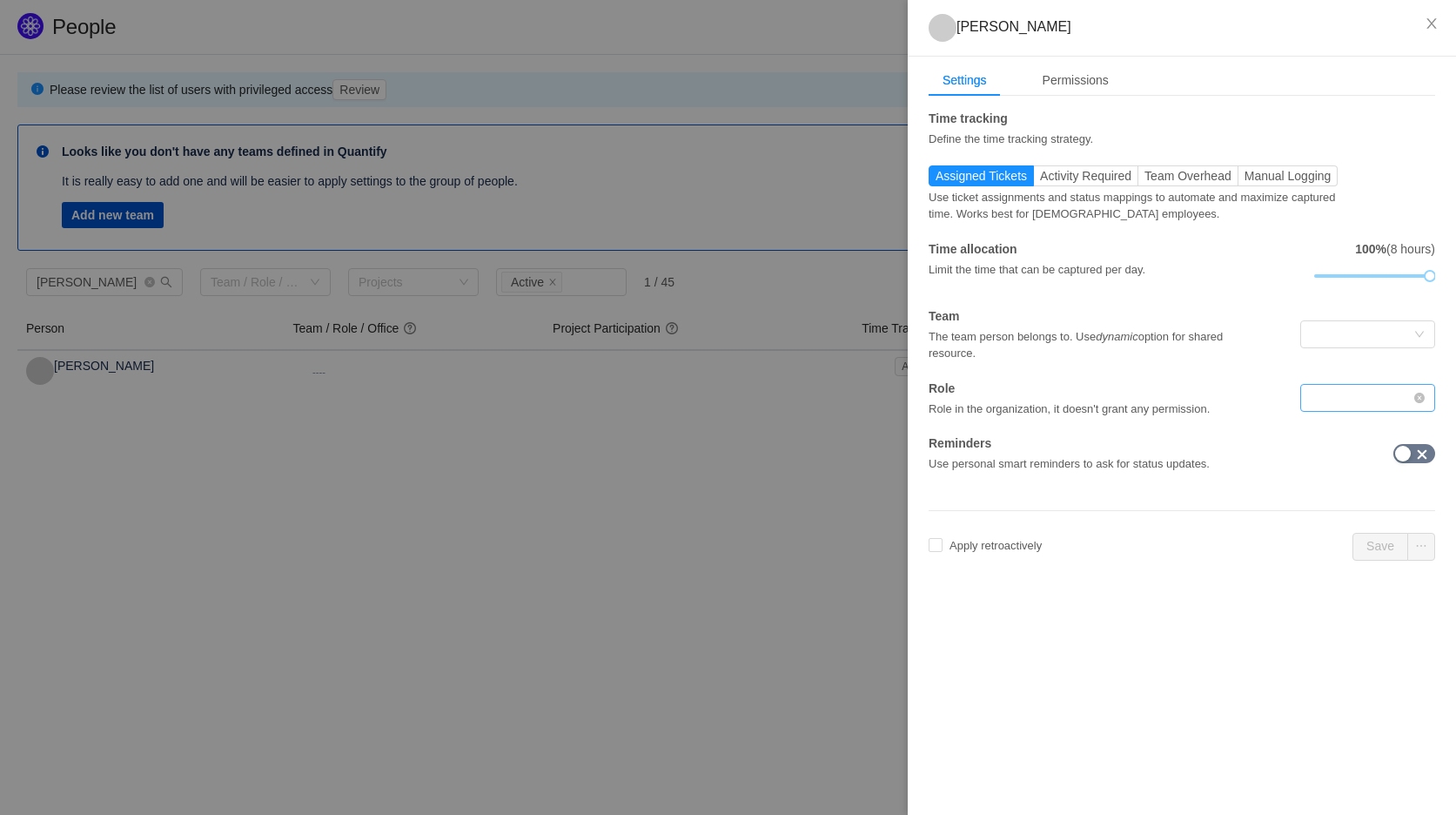
click at [1376, 401] on div at bounding box center [1361, 398] width 102 height 27
click at [1375, 401] on input at bounding box center [1361, 398] width 102 height 27
click at [1103, 463] on div "Use personal smart reminders to ask for status updates." at bounding box center [1118, 462] width 380 height 20
click at [1088, 79] on div "Permissions" at bounding box center [1075, 81] width 94 height 32
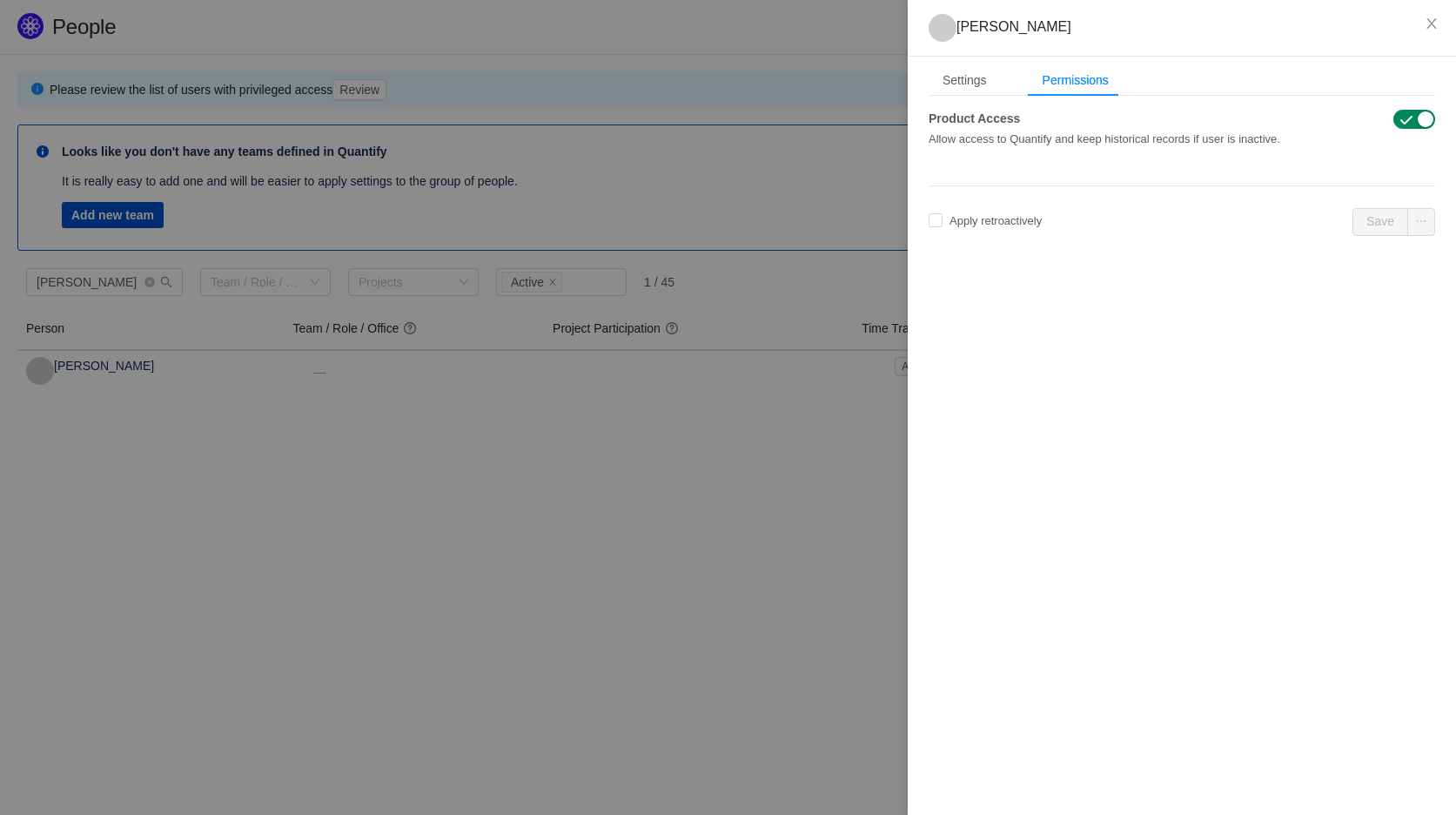
drag, startPoint x: 185, startPoint y: 472, endPoint x: 170, endPoint y: 435, distance: 39.9
click at [181, 462] on div at bounding box center [728, 407] width 1456 height 815
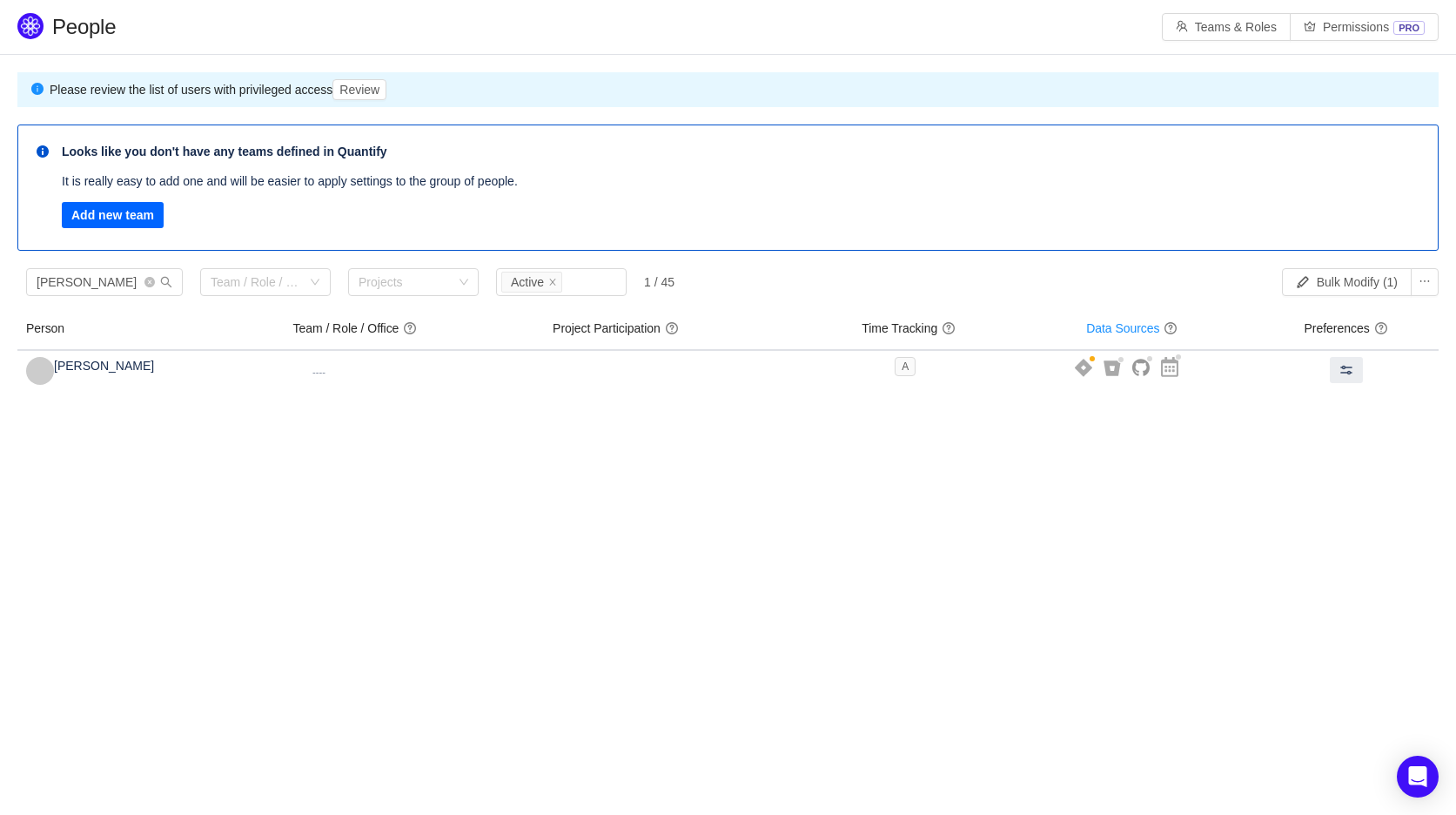
click at [92, 221] on button "Add new team" at bounding box center [112, 215] width 101 height 27
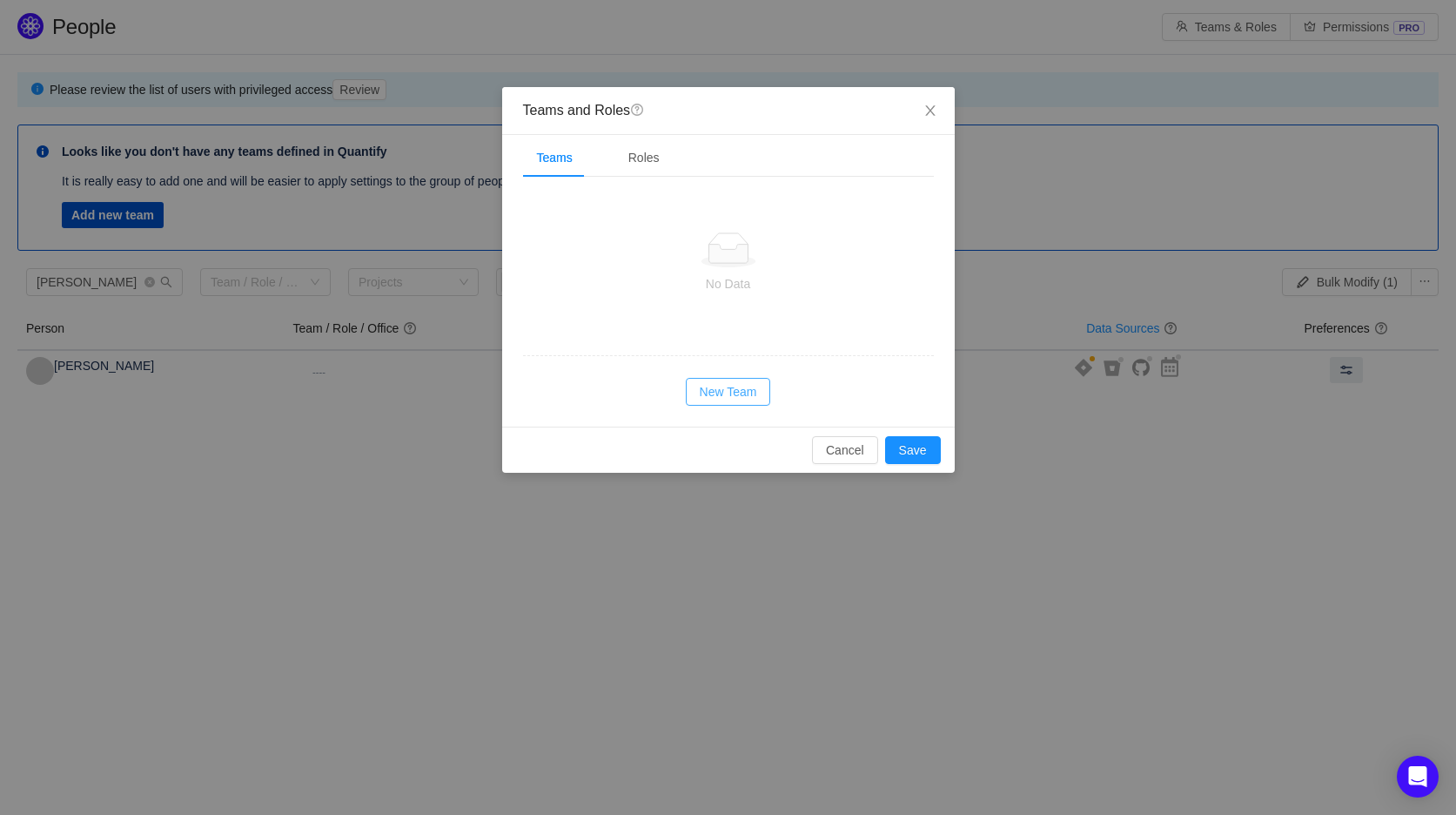
click at [746, 397] on button "New Team" at bounding box center [728, 391] width 85 height 28
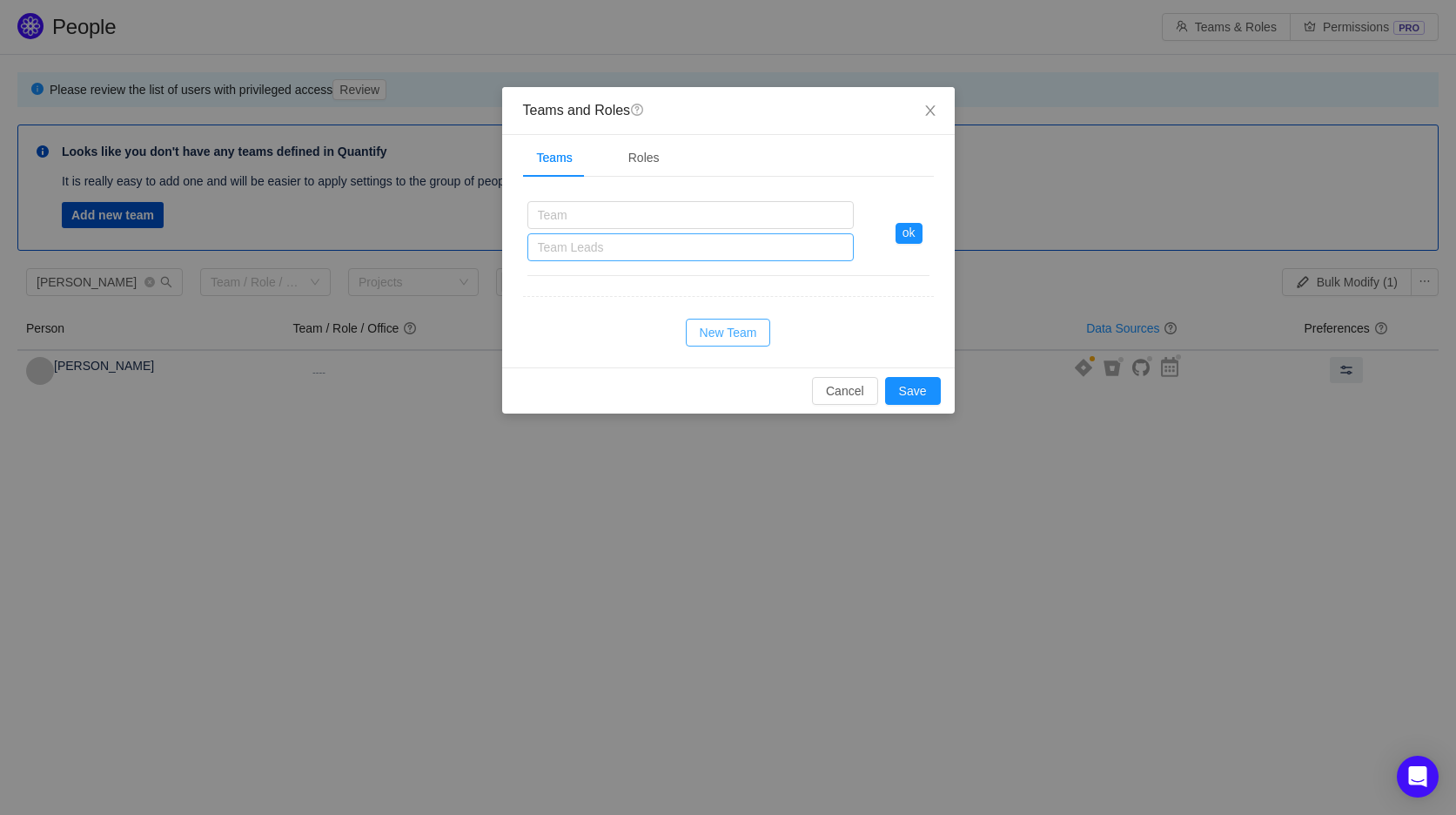
click at [639, 250] on div "Team Leads" at bounding box center [687, 247] width 298 height 17
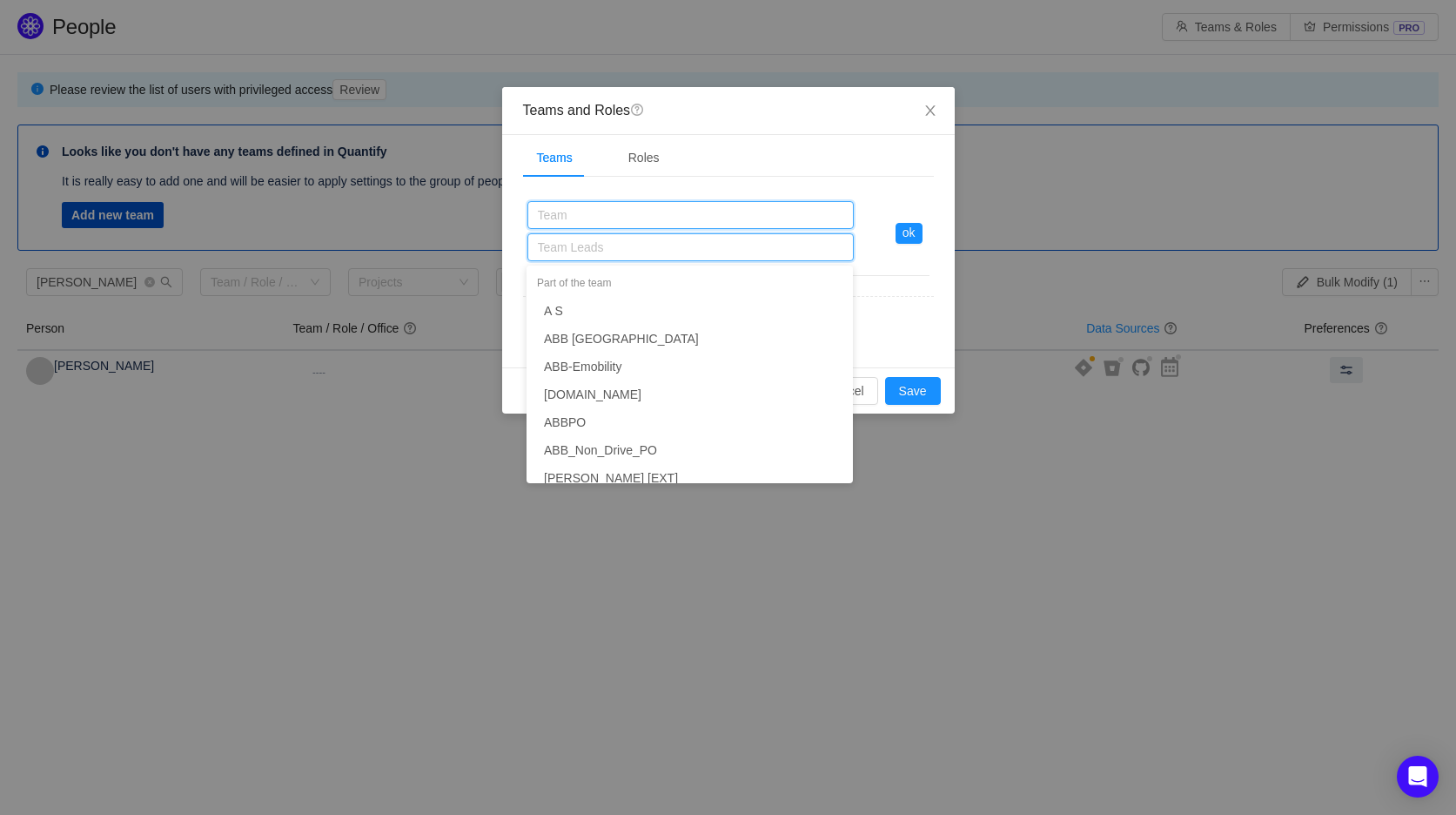
click at [624, 216] on input "text" at bounding box center [691, 214] width 326 height 28
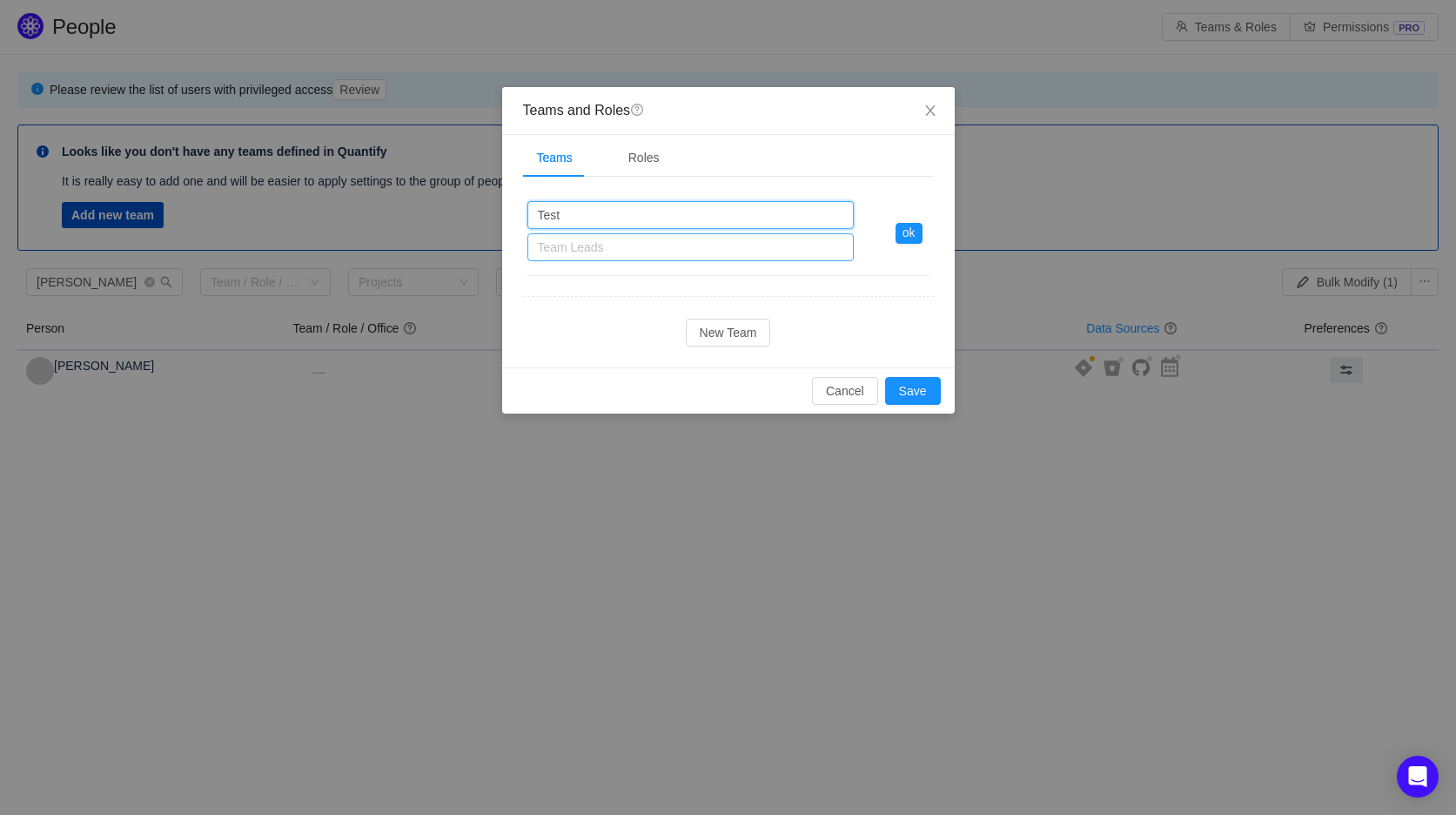
click at [639, 240] on div "Team Leads" at bounding box center [687, 247] width 298 height 17
type input "Test"
type input "w"
type input "sandro"
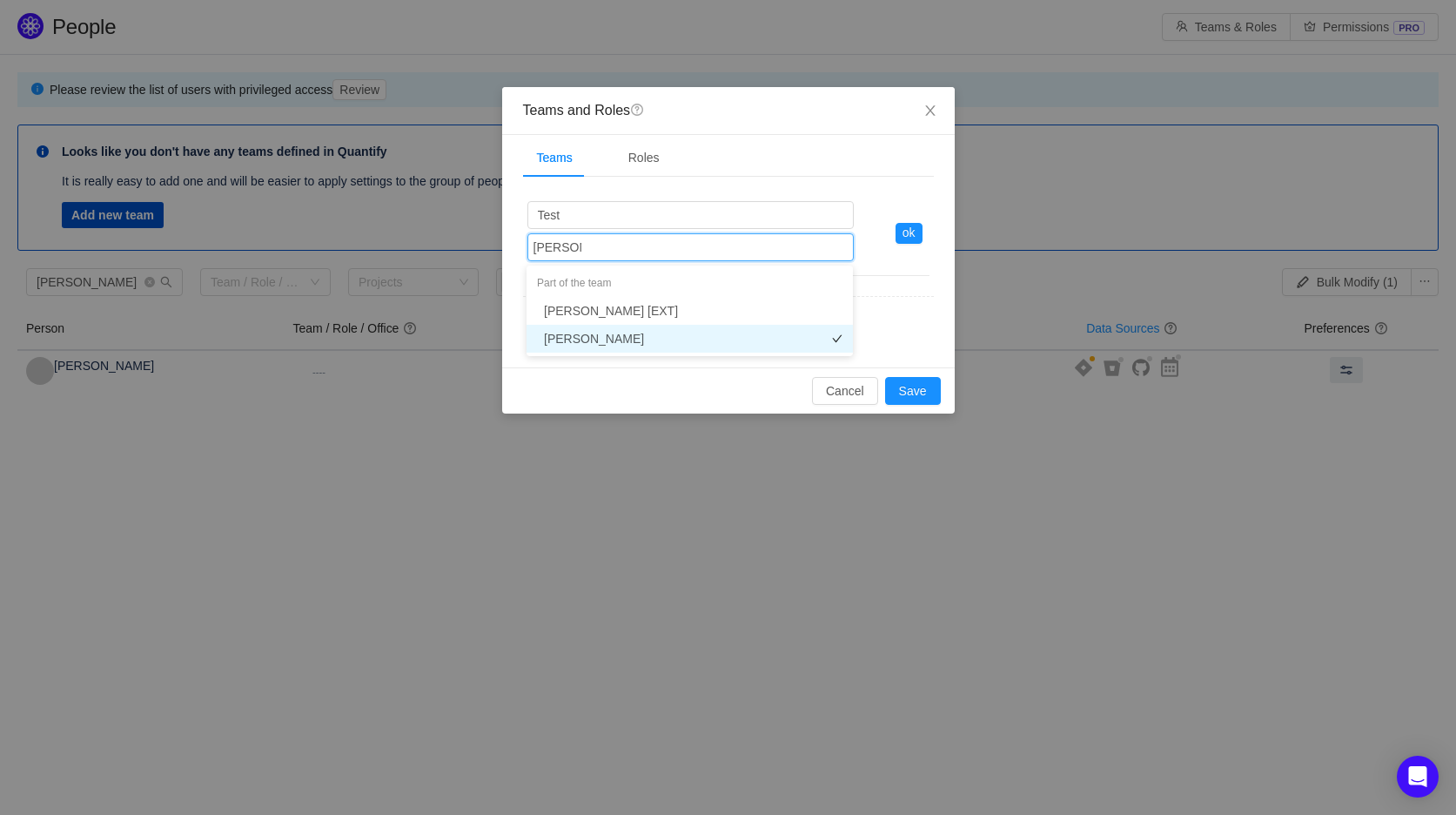
click at [592, 327] on li "Sandro Mariani" at bounding box center [690, 338] width 326 height 28
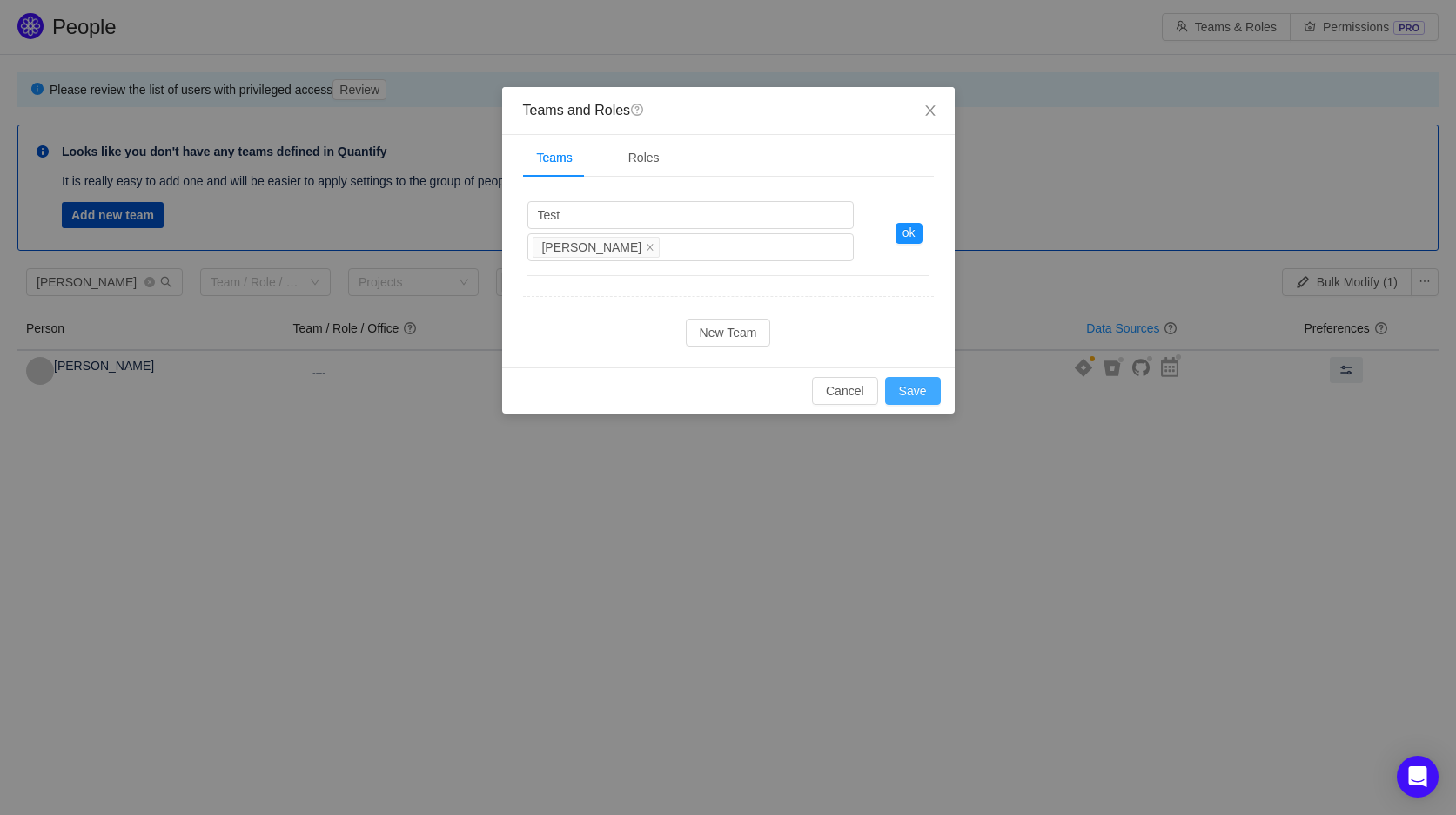
click at [915, 391] on button "Save" at bounding box center [912, 390] width 56 height 28
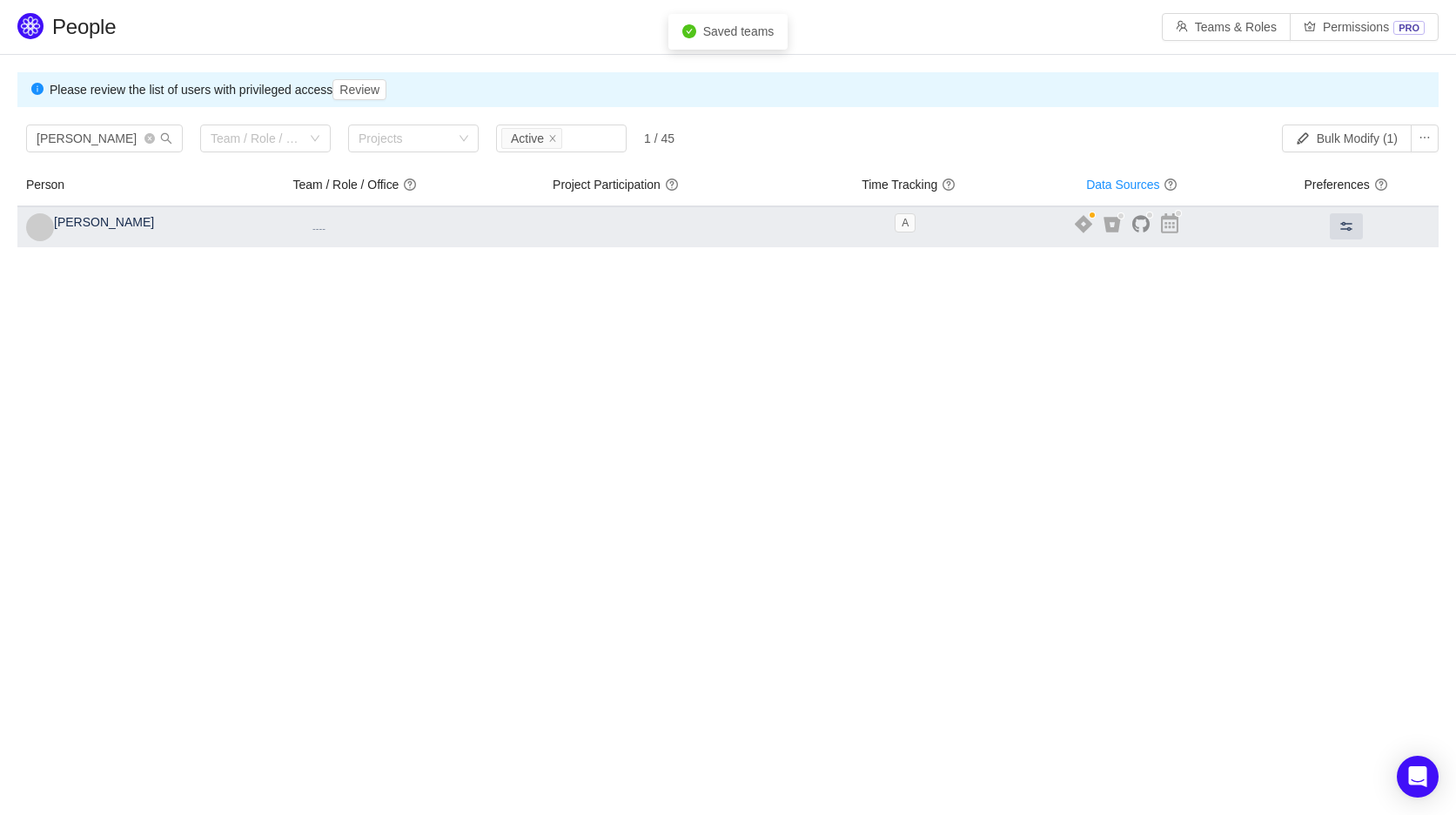
click at [1082, 226] on icon at bounding box center [1083, 224] width 17 height 18
click at [1109, 227] on icon at bounding box center [1112, 224] width 17 height 16
click at [1163, 219] on icon at bounding box center [1170, 223] width 17 height 20
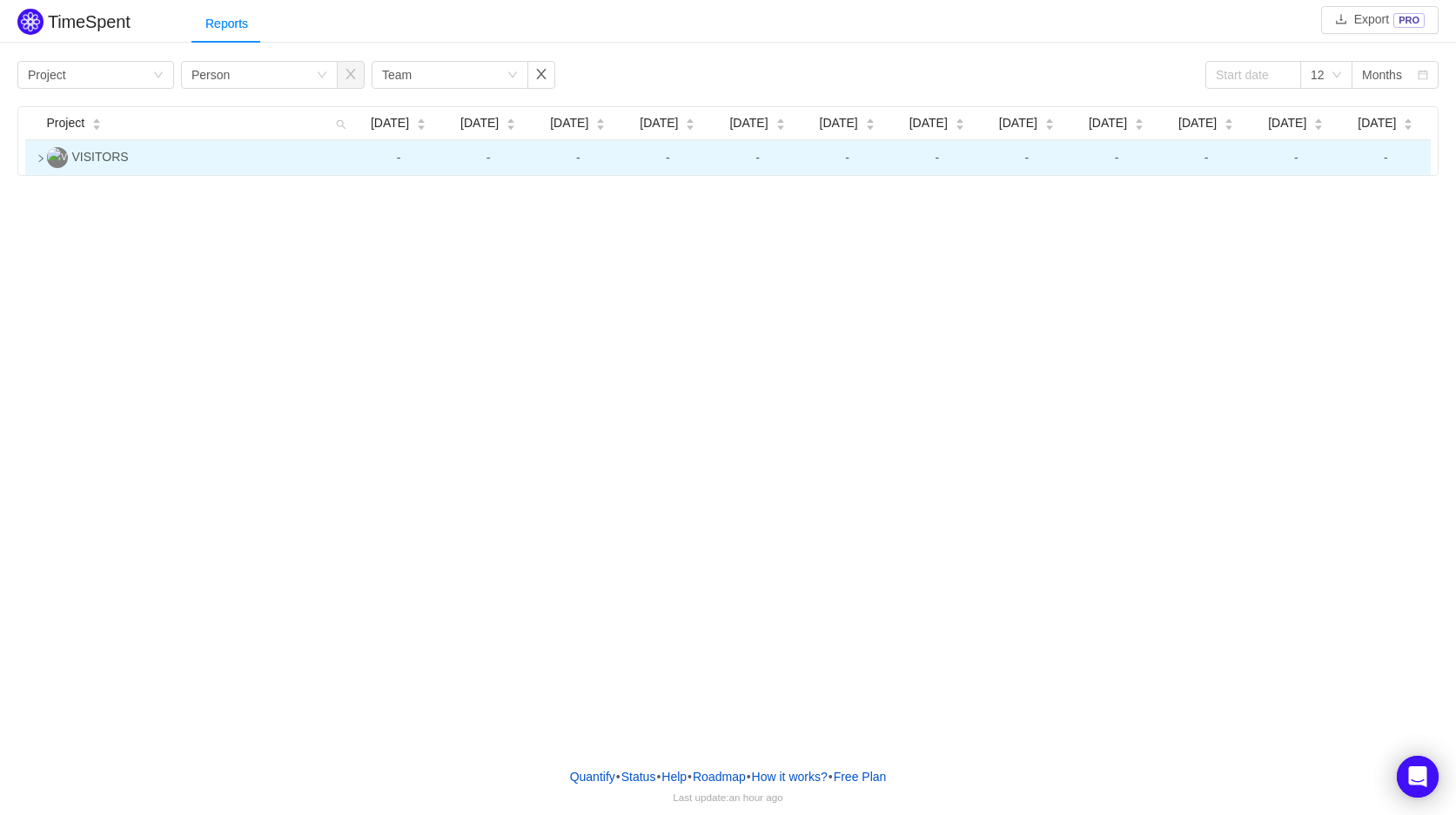
click at [39, 159] on icon "icon: right" at bounding box center [41, 157] width 9 height 9
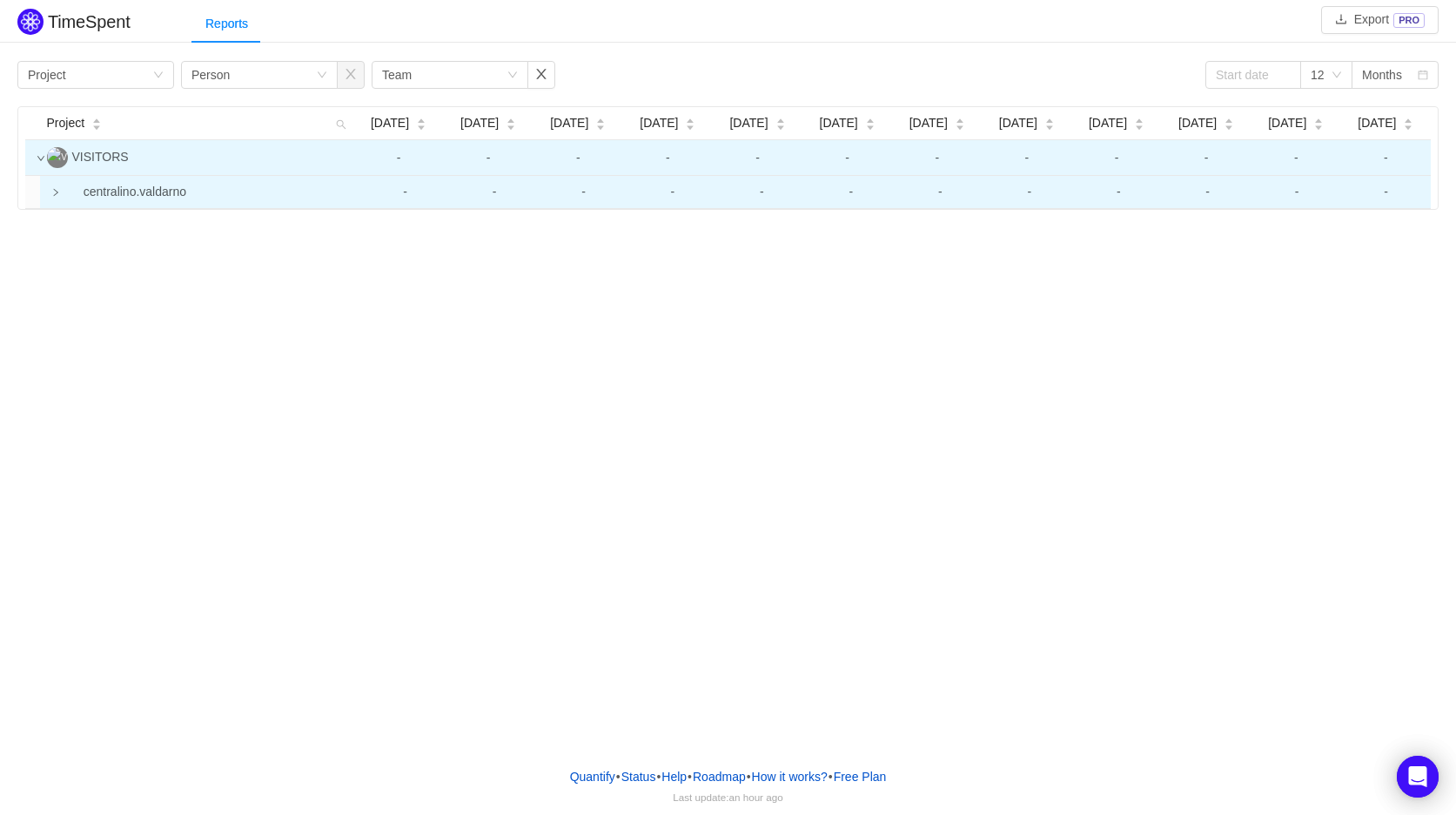
click at [51, 193] on icon "icon: right" at bounding box center [55, 192] width 9 height 9
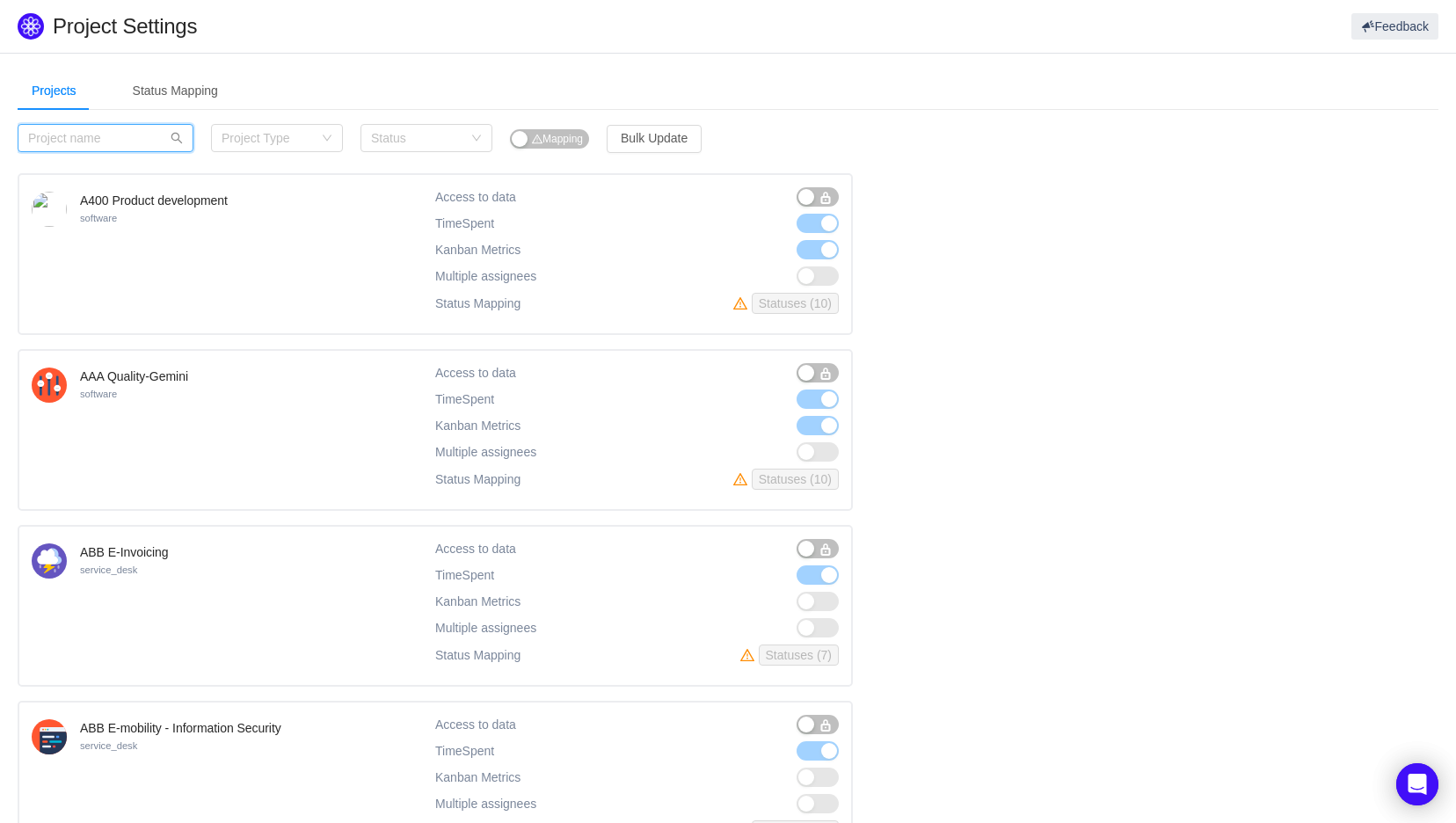
click at [129, 144] on input "text" at bounding box center [104, 137] width 175 height 28
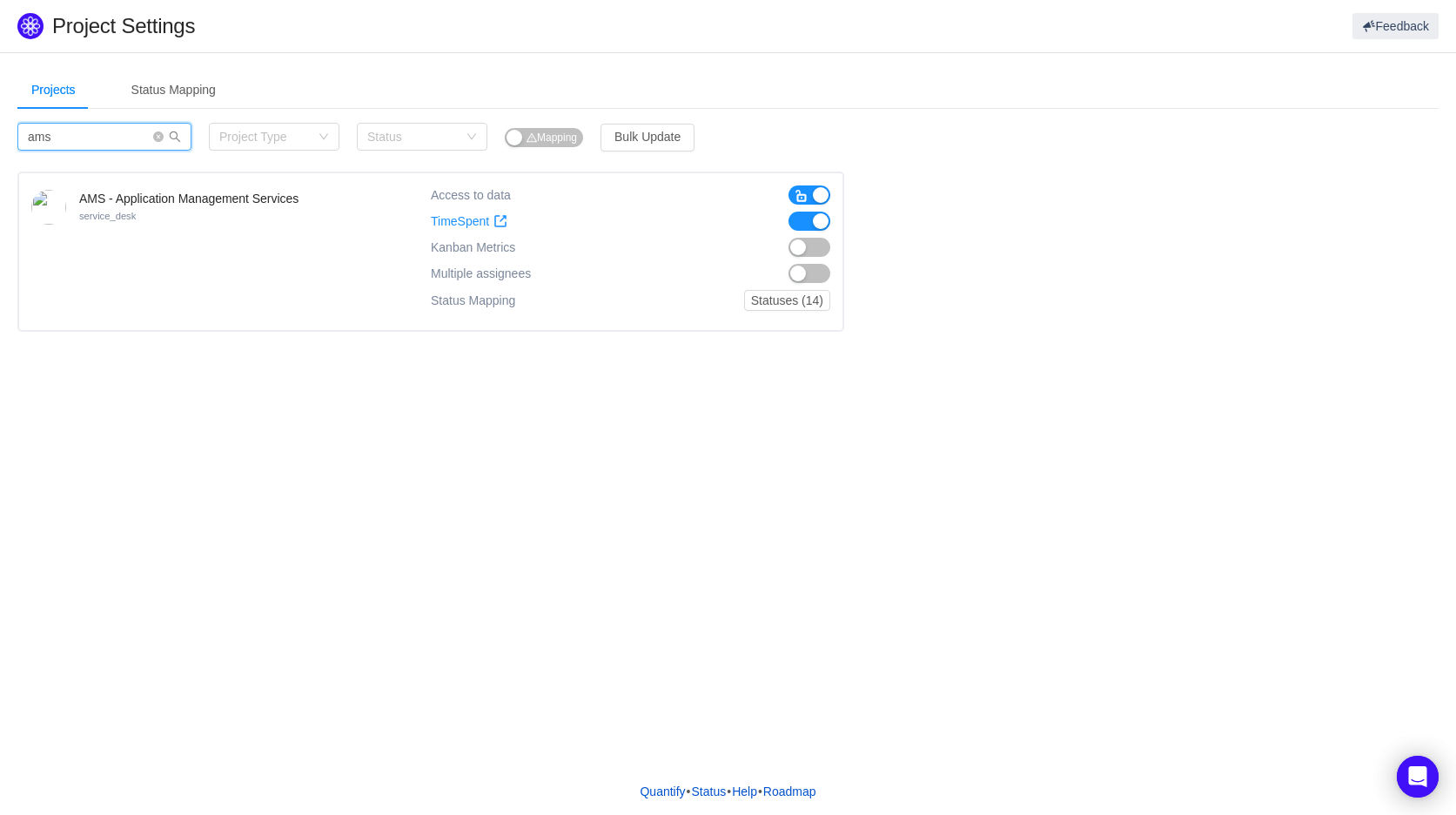
type input "ams"
click at [799, 243] on button "button" at bounding box center [809, 247] width 42 height 19
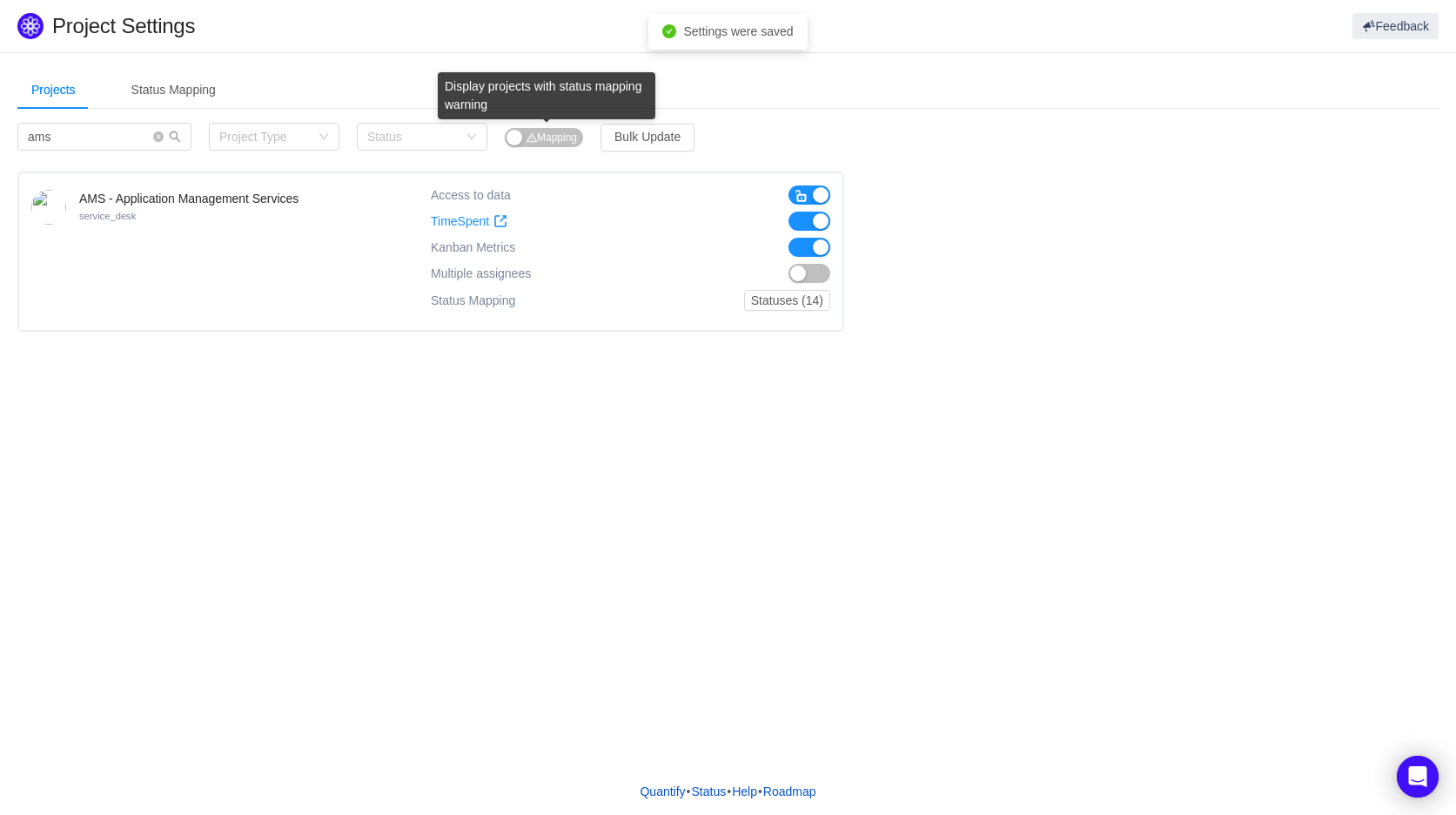
click at [548, 140] on span "Mapping" at bounding box center [551, 138] width 50 height 12
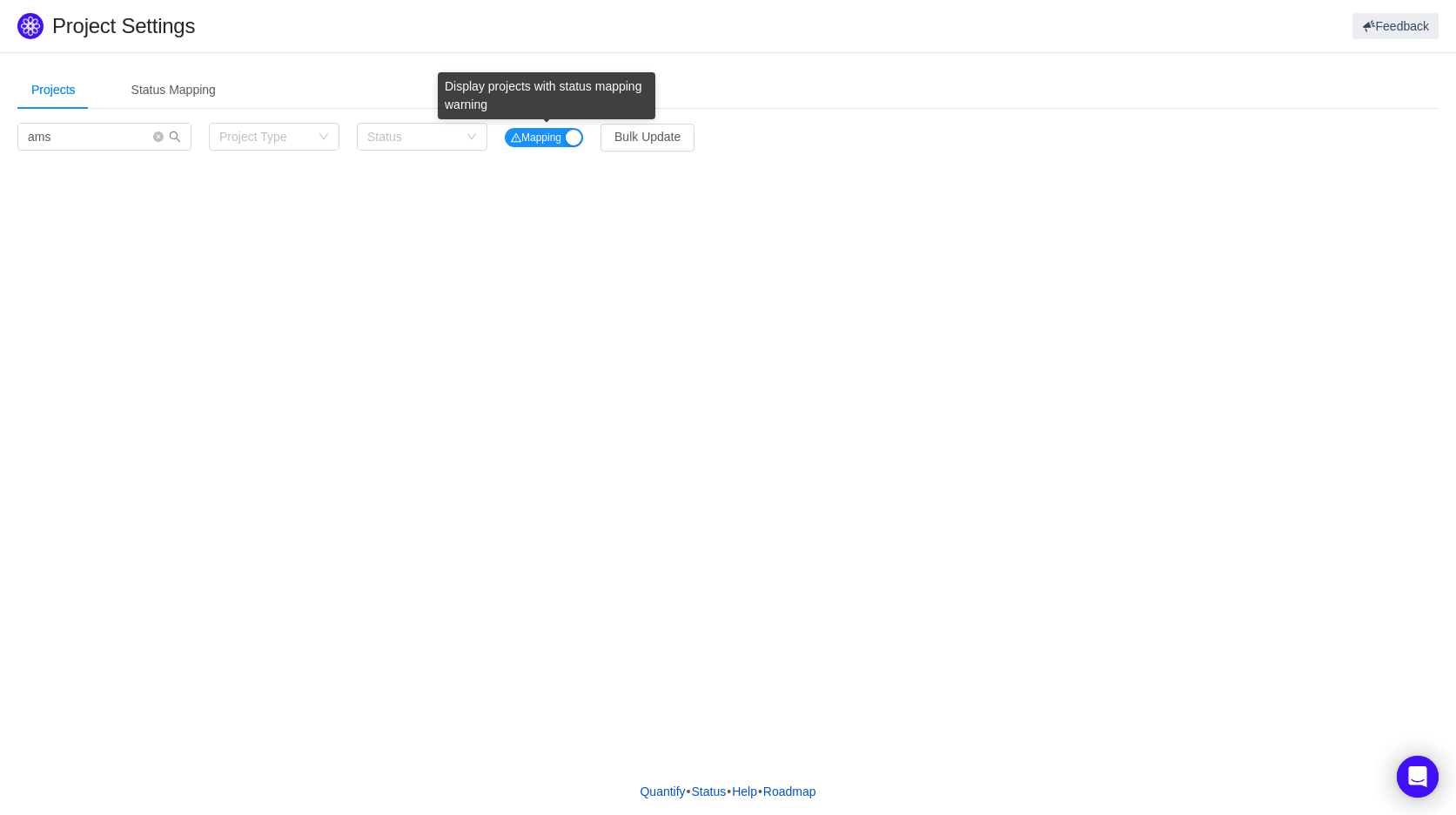
click at [548, 140] on span "Mapping" at bounding box center [535, 138] width 50 height 12
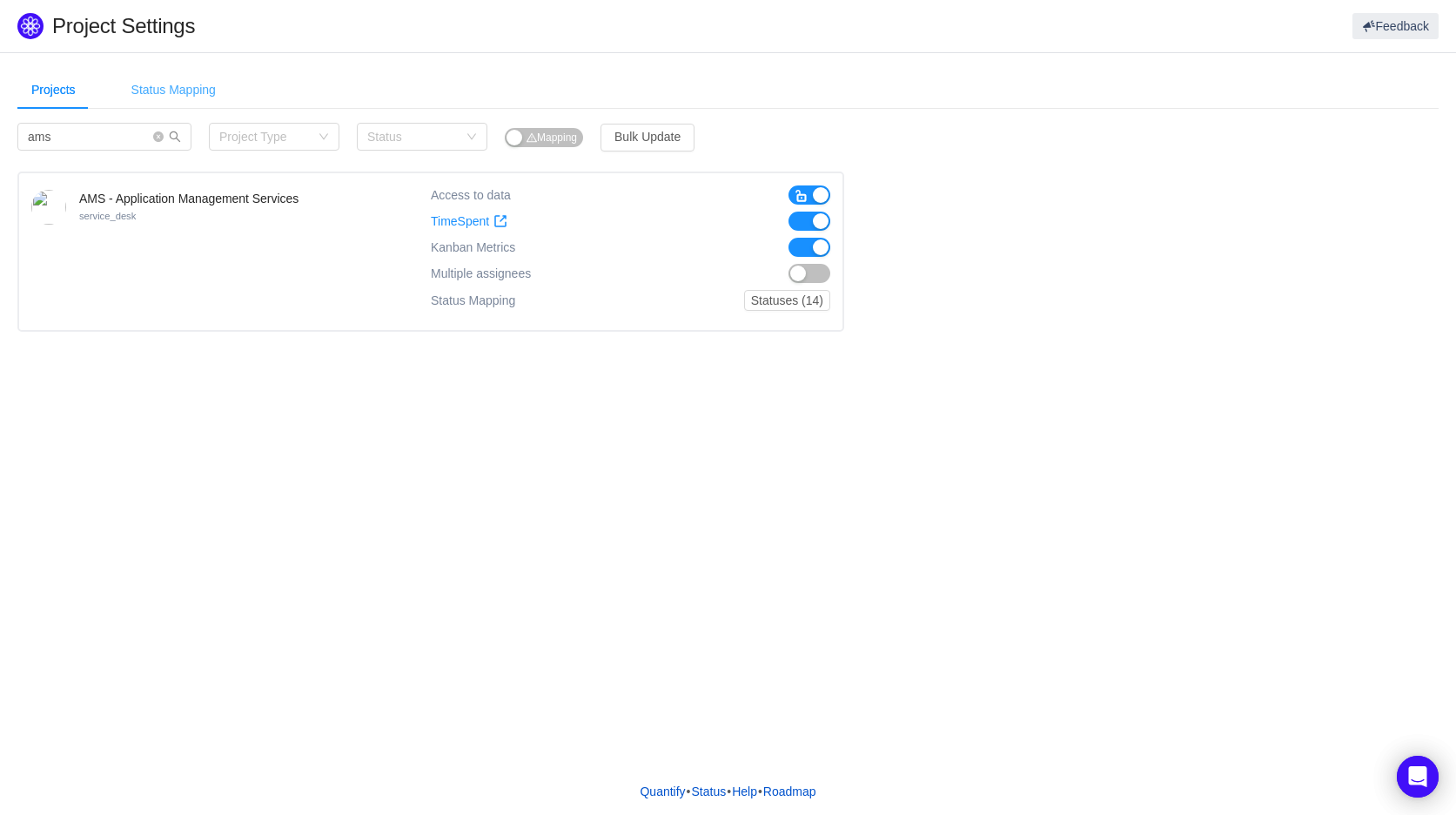
click at [141, 86] on div "Status Mapping" at bounding box center [174, 89] width 112 height 39
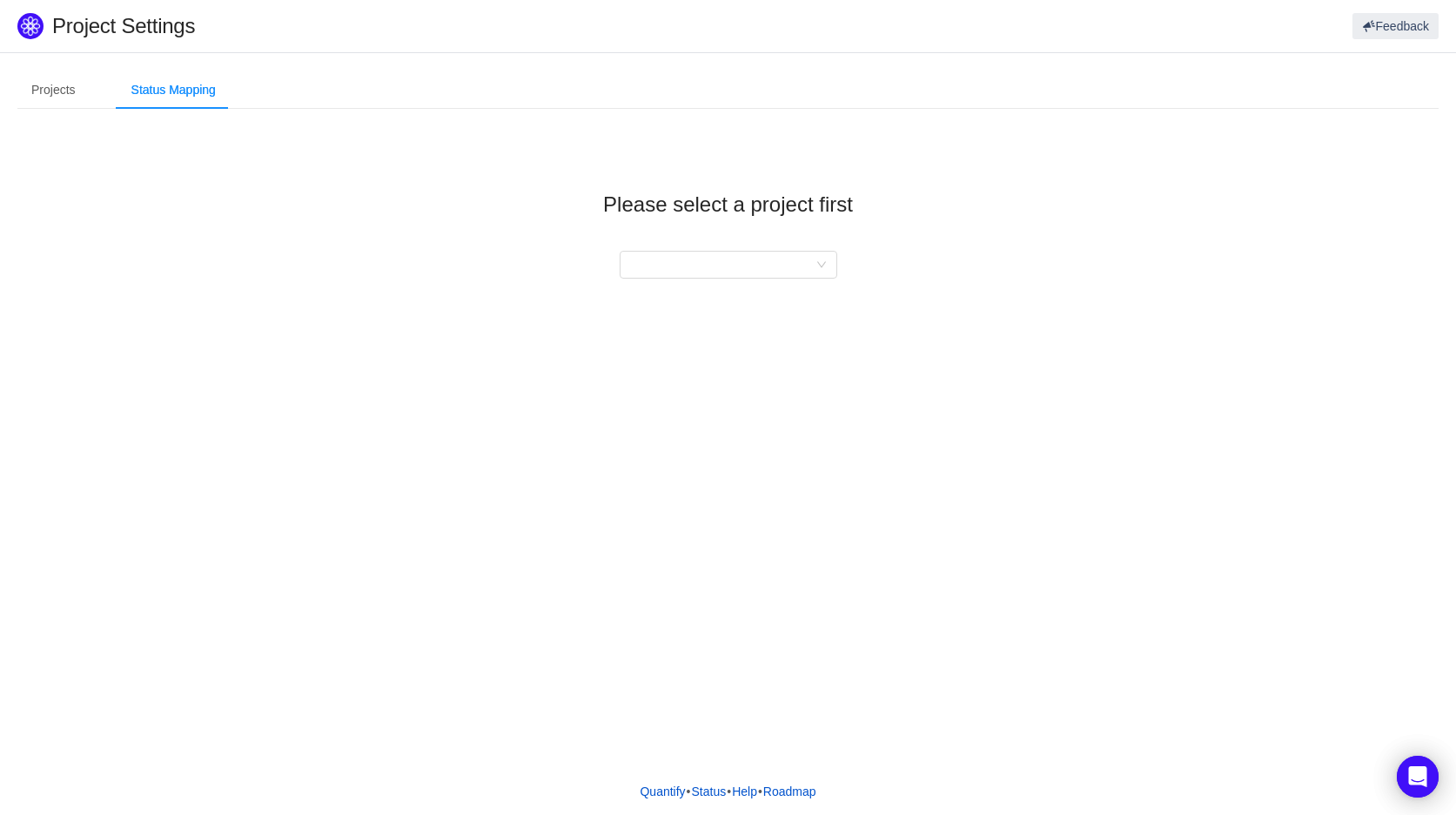
click at [787, 248] on div "Please select a project first" at bounding box center [728, 221] width 1421 height 197
click at [796, 261] on div at bounding box center [722, 265] width 185 height 27
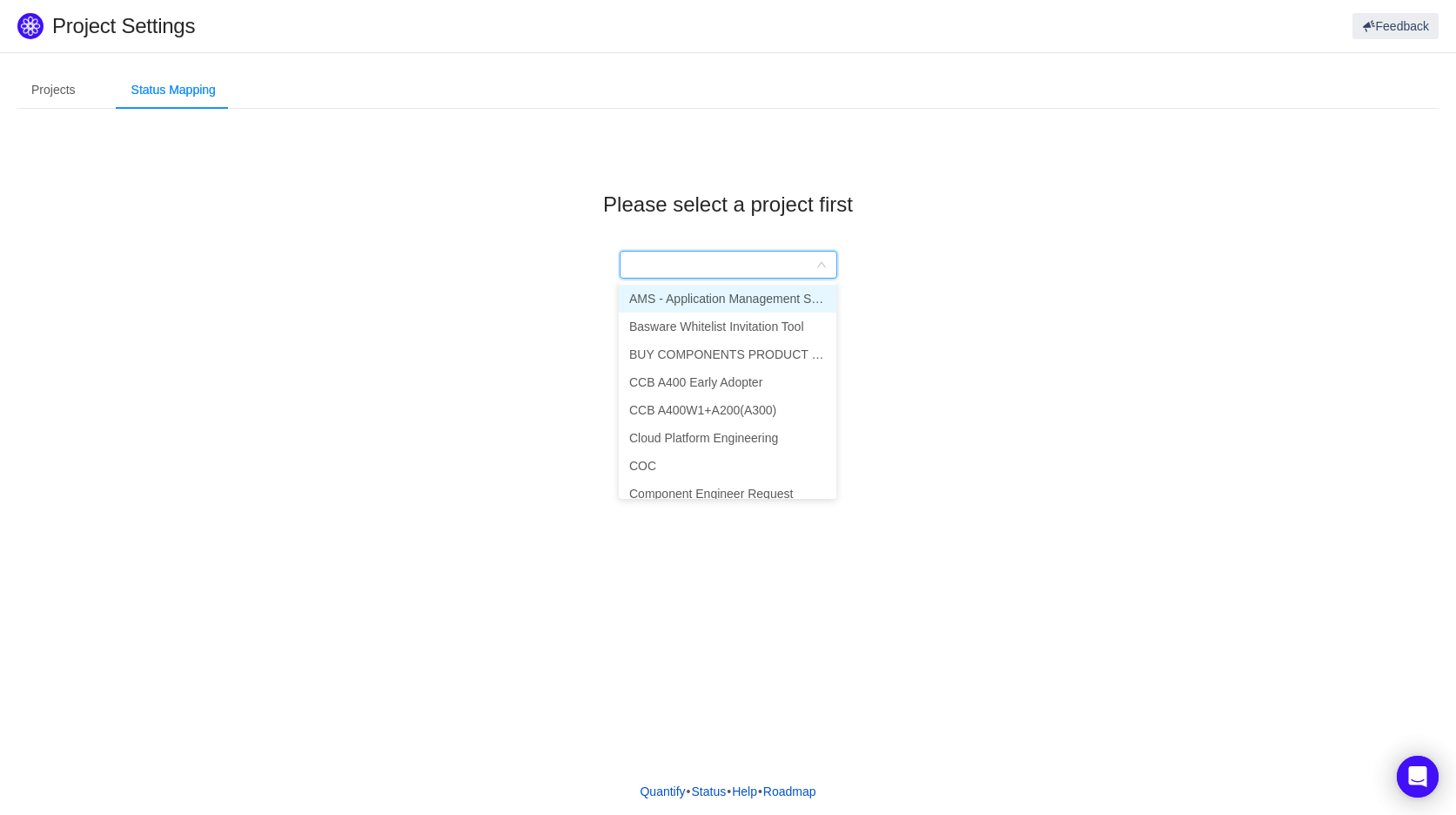
click at [752, 310] on li "AMS - Application Management Services" at bounding box center [727, 298] width 217 height 28
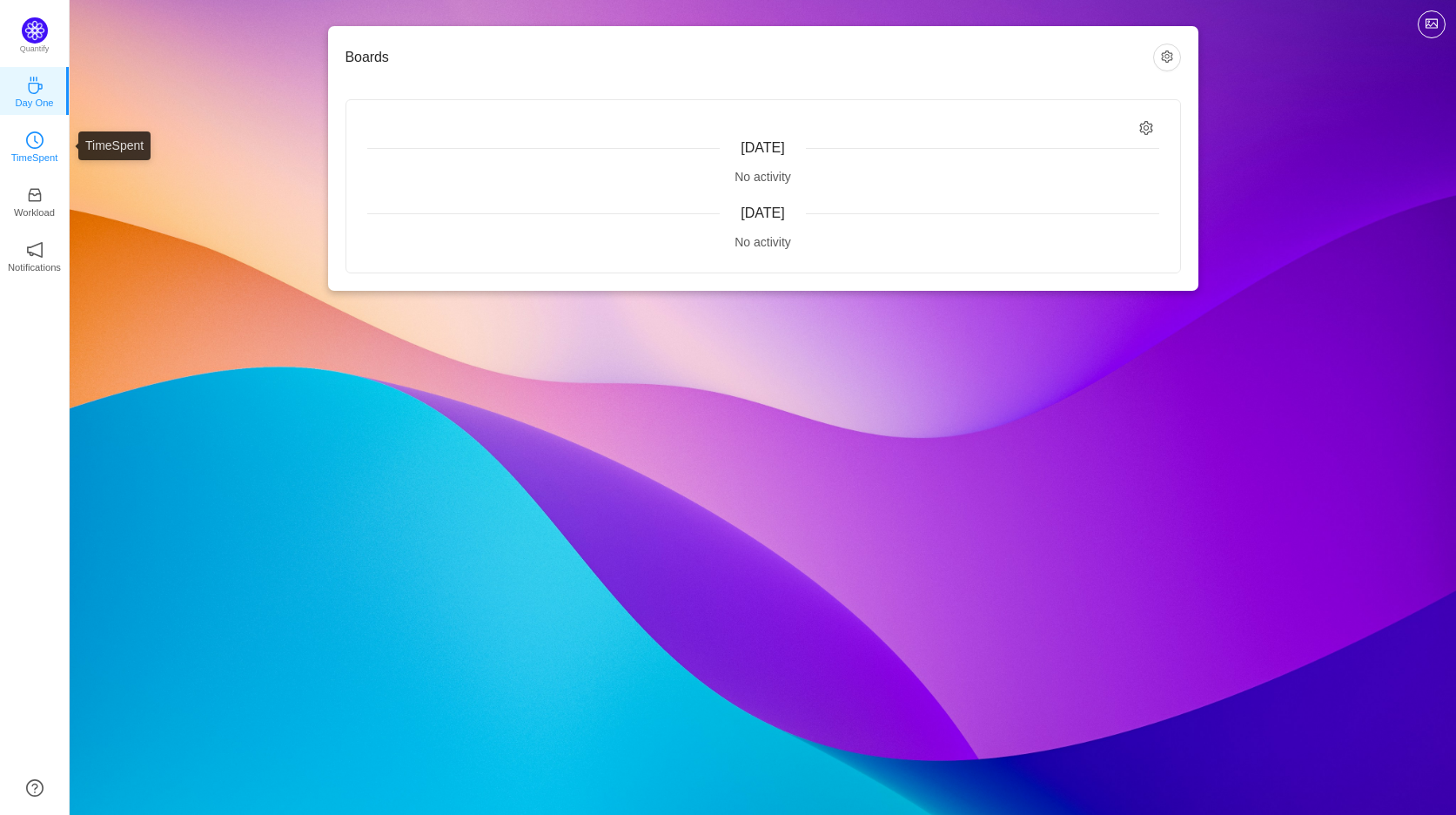
click at [22, 157] on p "TimeSpent" at bounding box center [35, 157] width 47 height 16
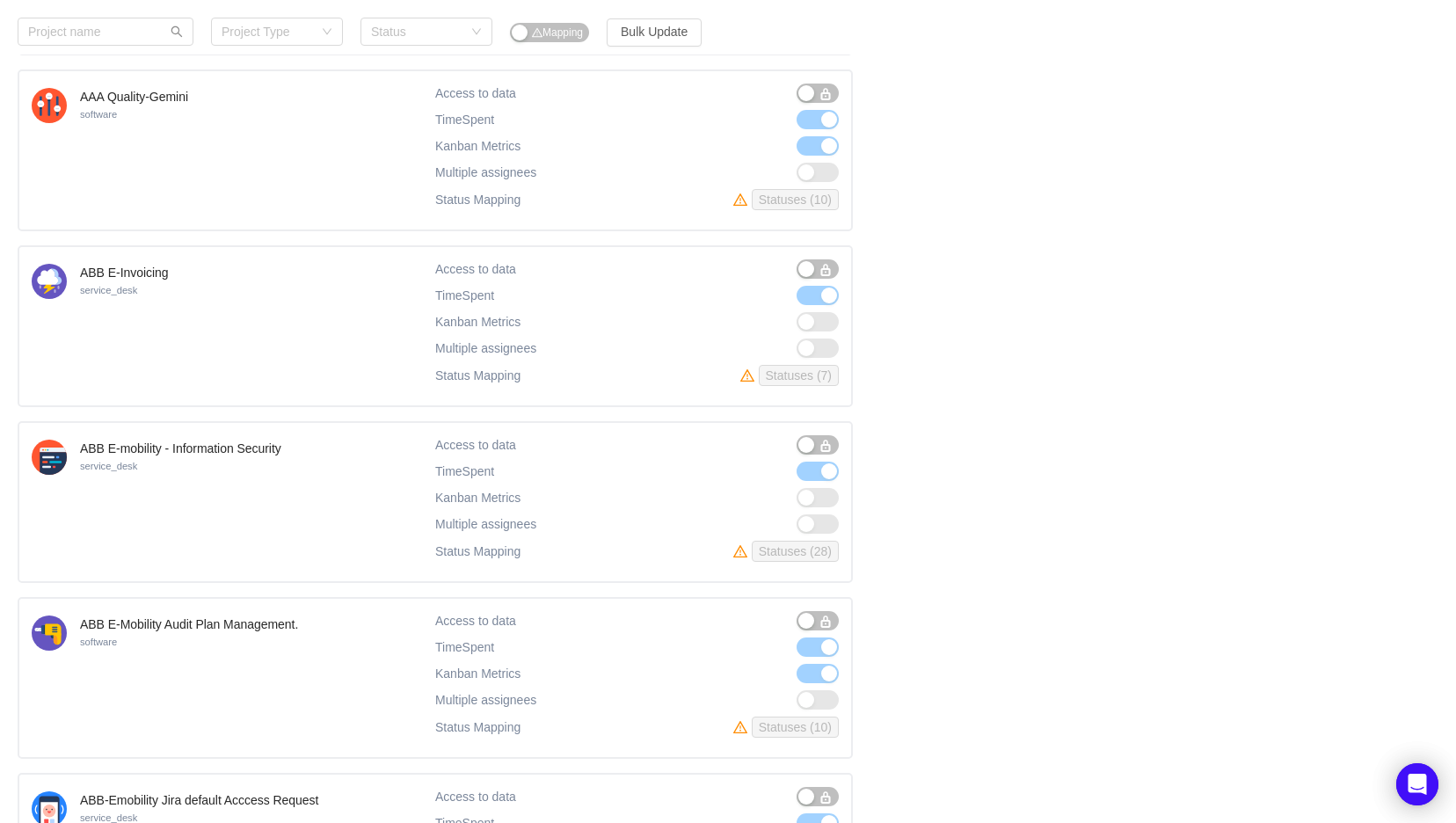
scroll to position [292, 0]
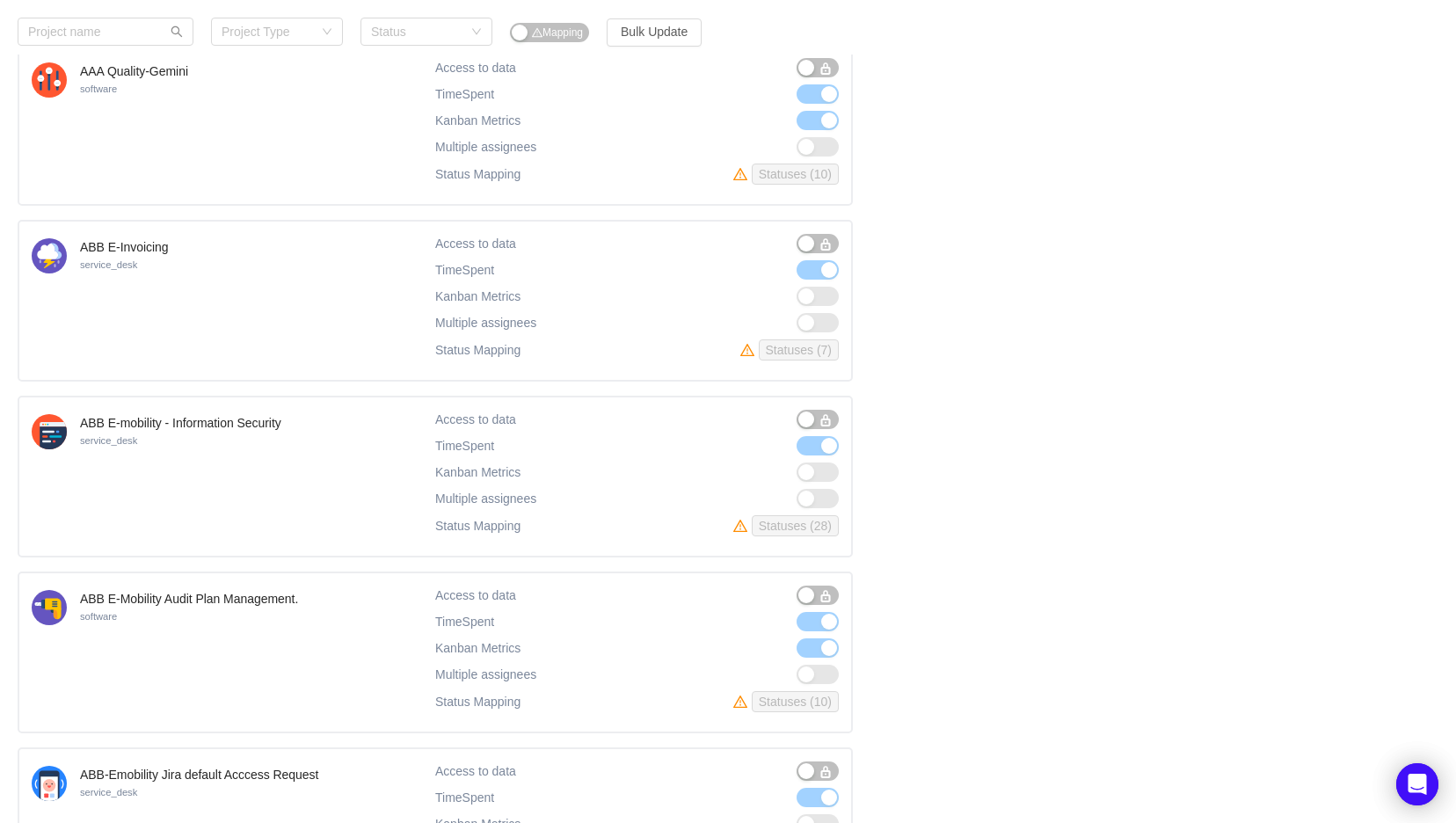
click at [827, 272] on span at bounding box center [818, 270] width 42 height 19
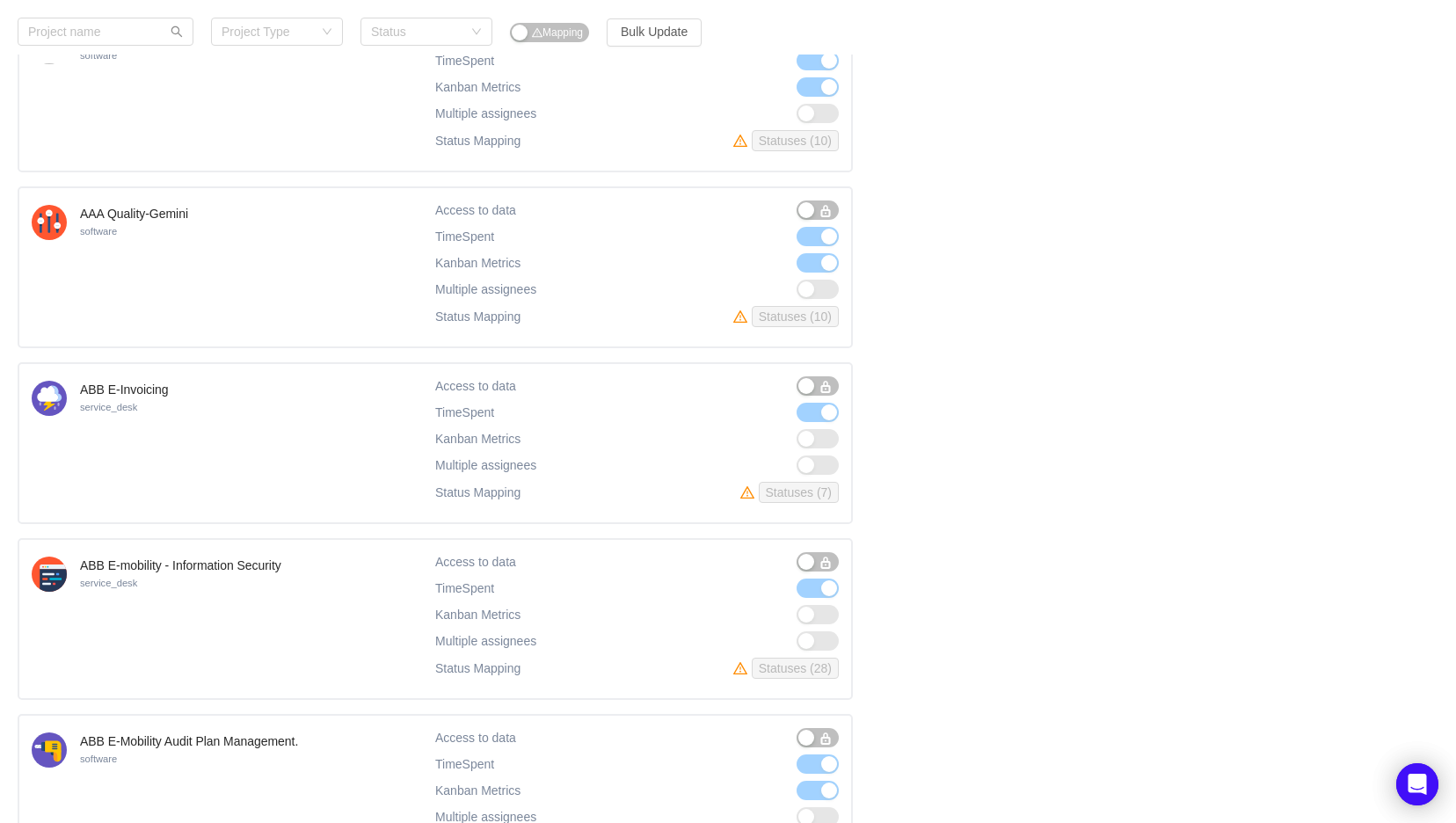
scroll to position [0, 0]
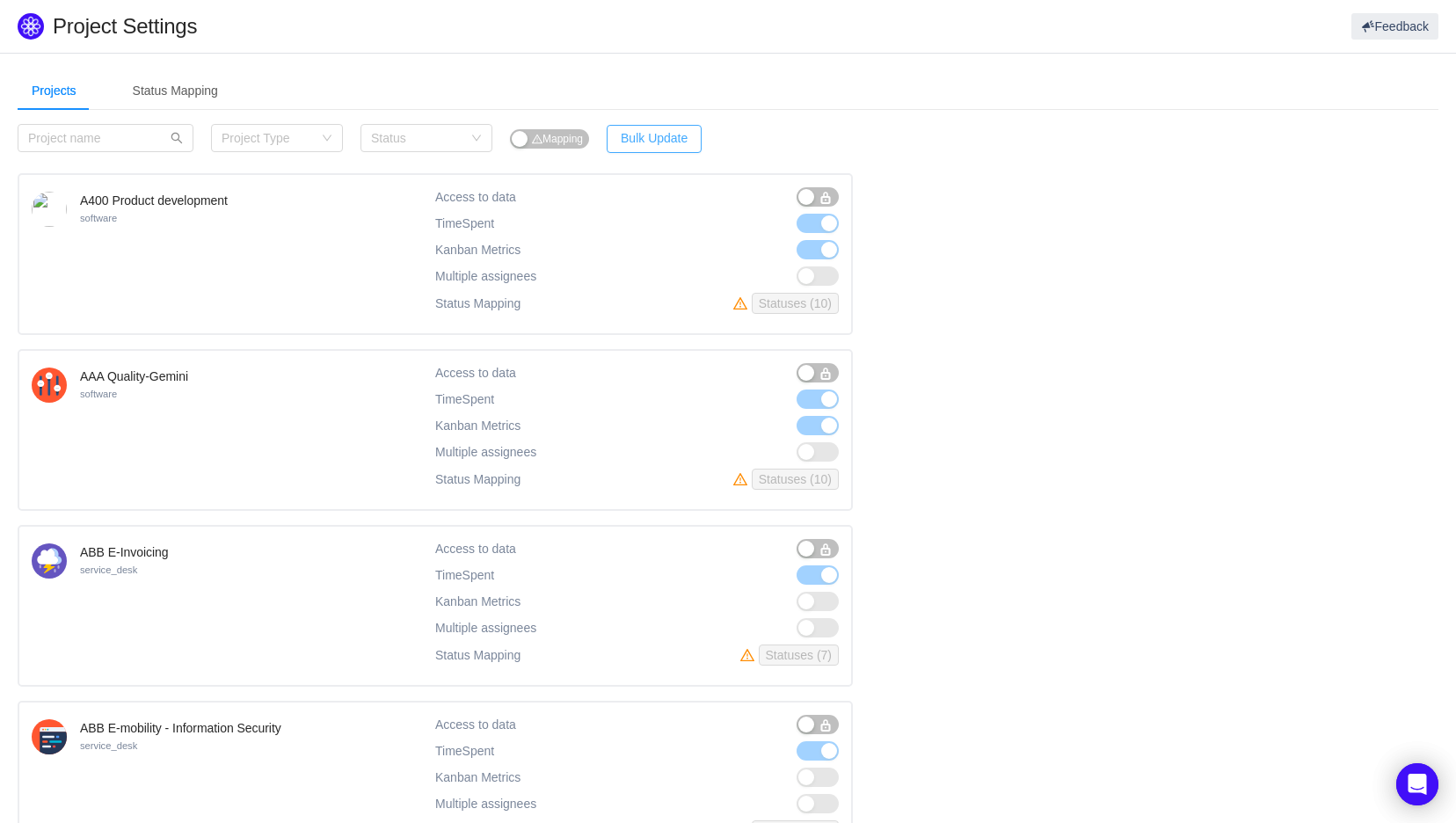
click at [656, 140] on button "Bulk Update" at bounding box center [654, 138] width 95 height 28
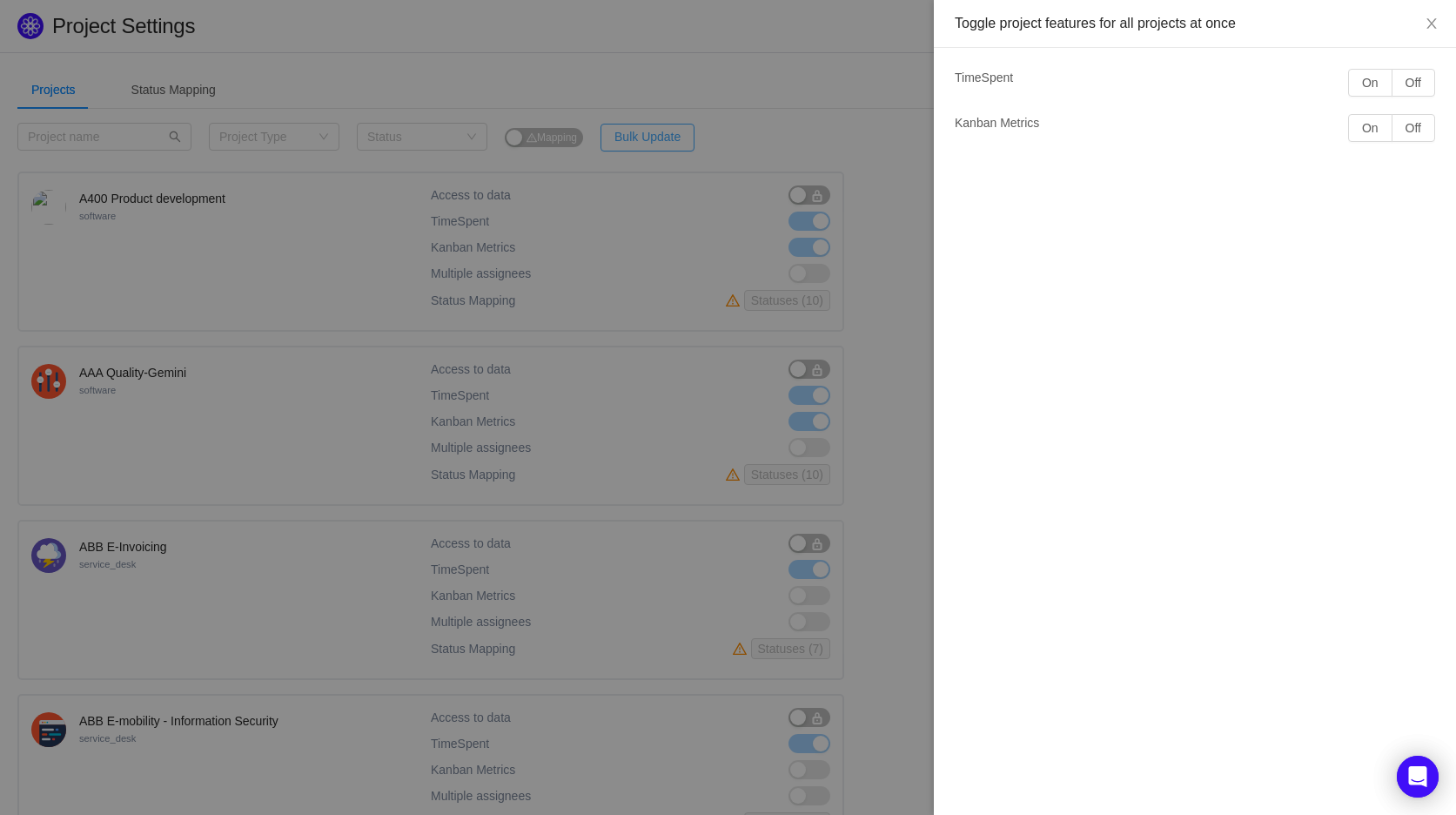
click at [649, 139] on div at bounding box center [728, 407] width 1456 height 815
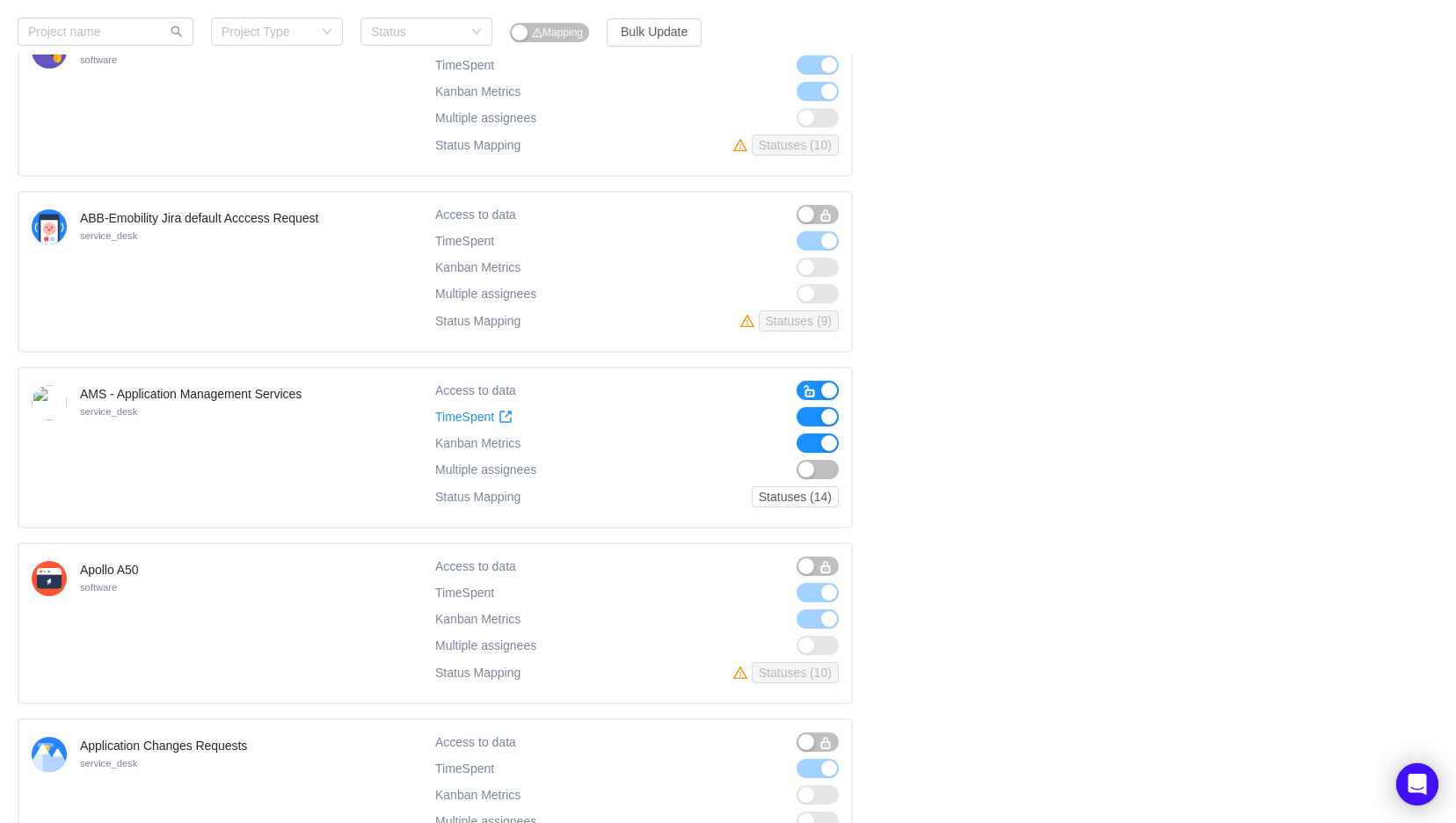
scroll to position [879, 0]
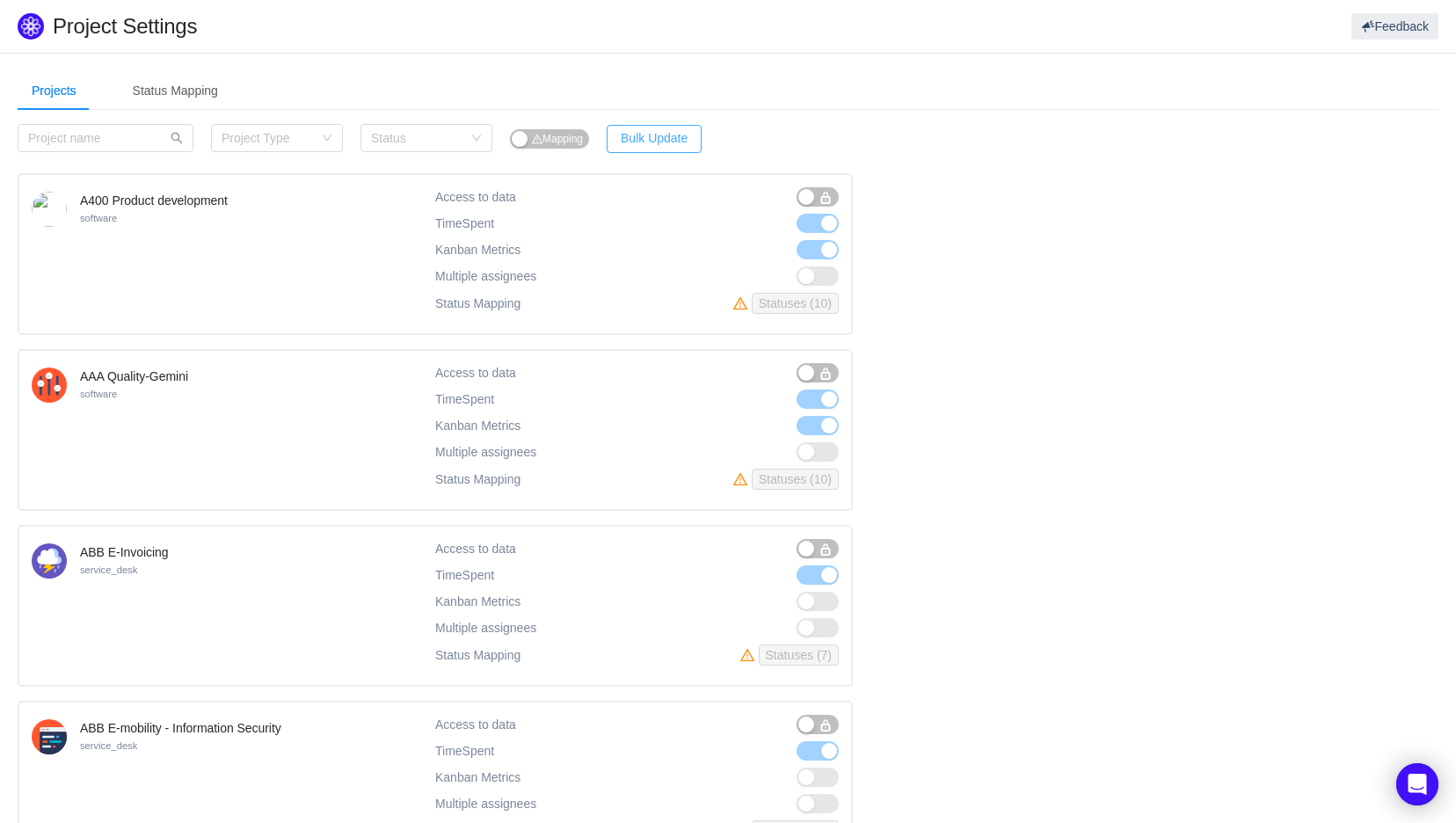
click at [653, 144] on button "Bulk Update" at bounding box center [654, 138] width 95 height 28
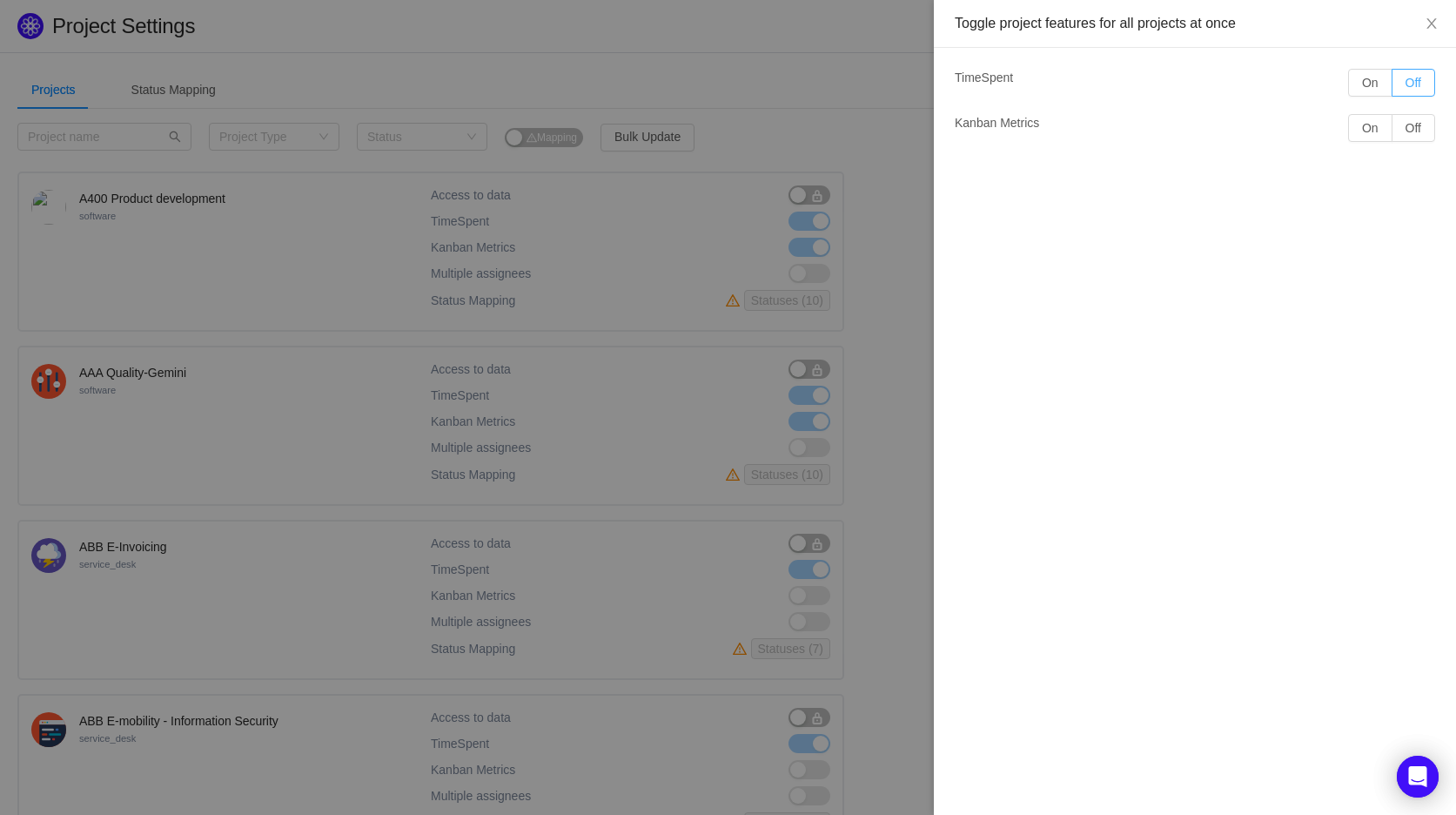
click at [1410, 82] on button "Off" at bounding box center [1413, 82] width 44 height 28
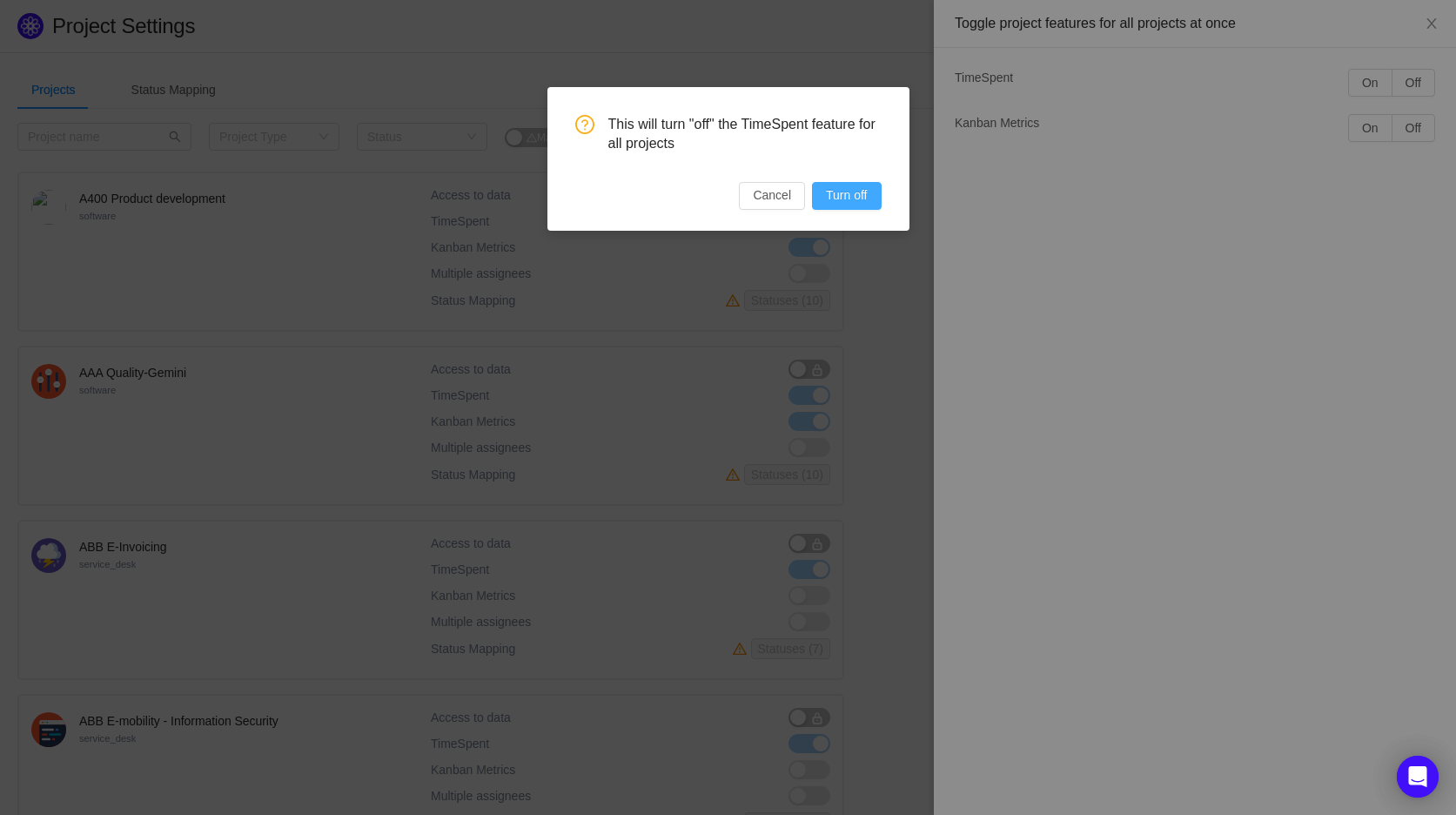
click at [862, 193] on button "Turn off" at bounding box center [846, 195] width 68 height 28
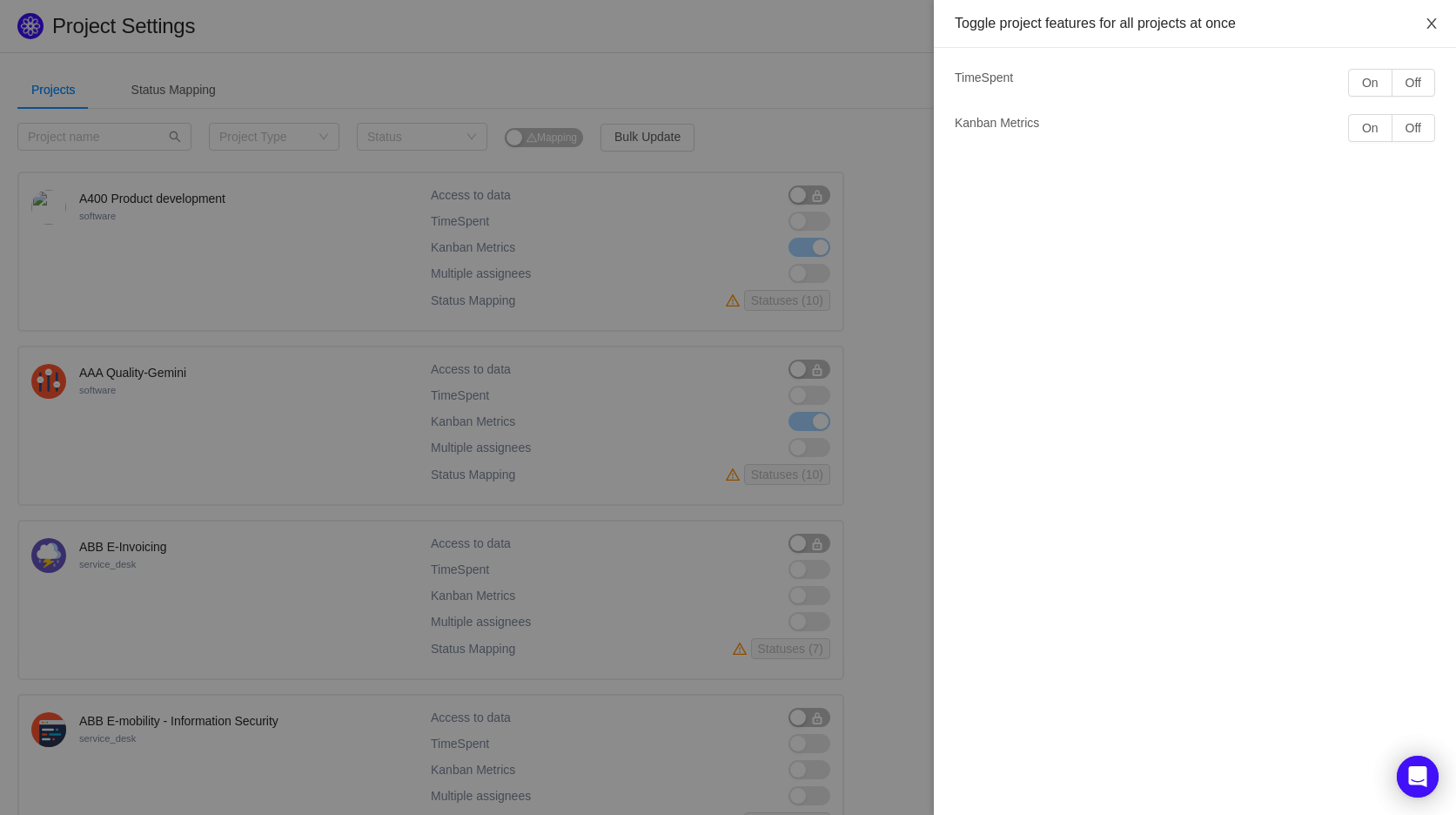
click at [1430, 14] on button "Close" at bounding box center [1430, 24] width 48 height 48
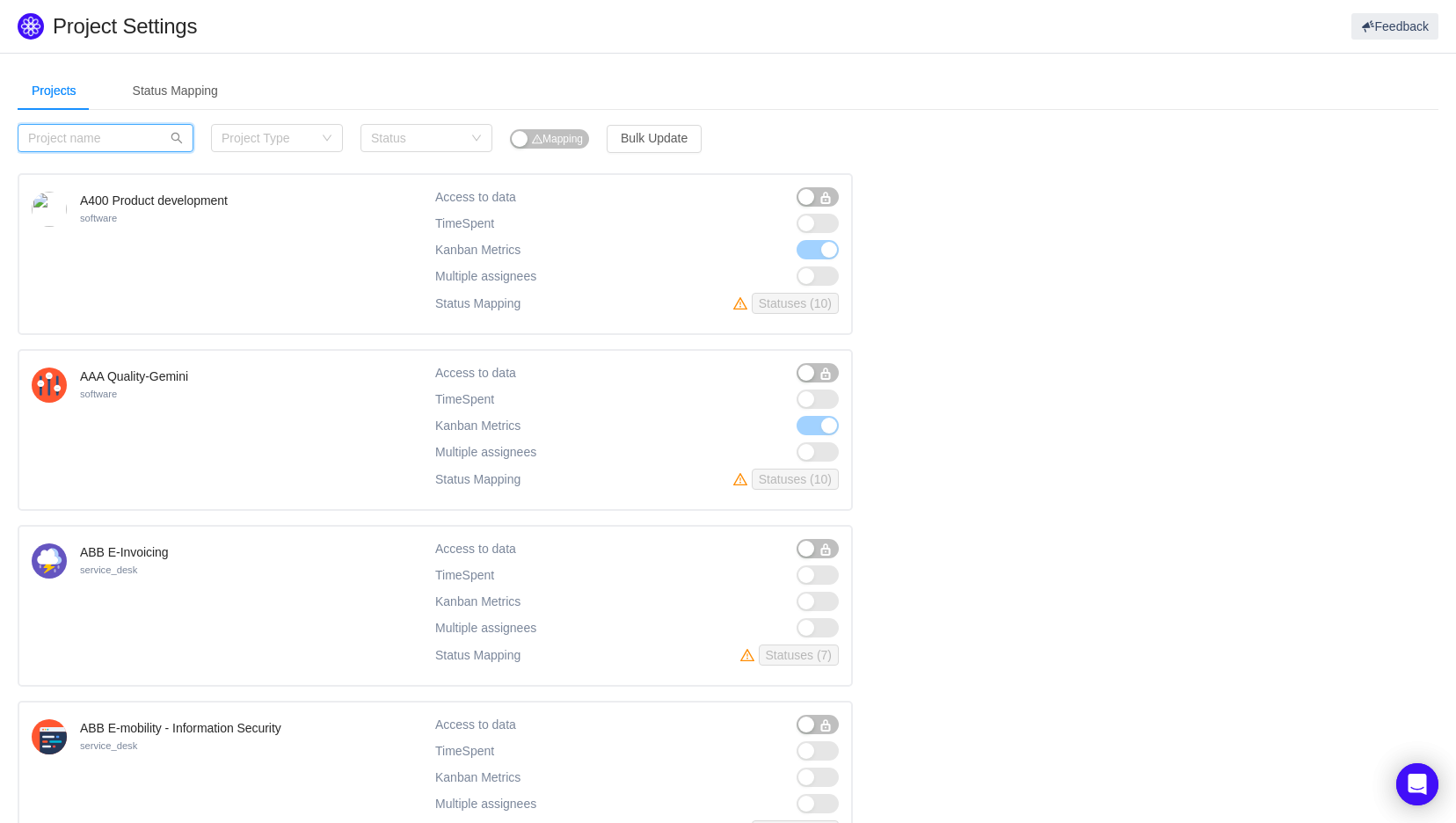
click at [71, 126] on input "text" at bounding box center [104, 137] width 175 height 28
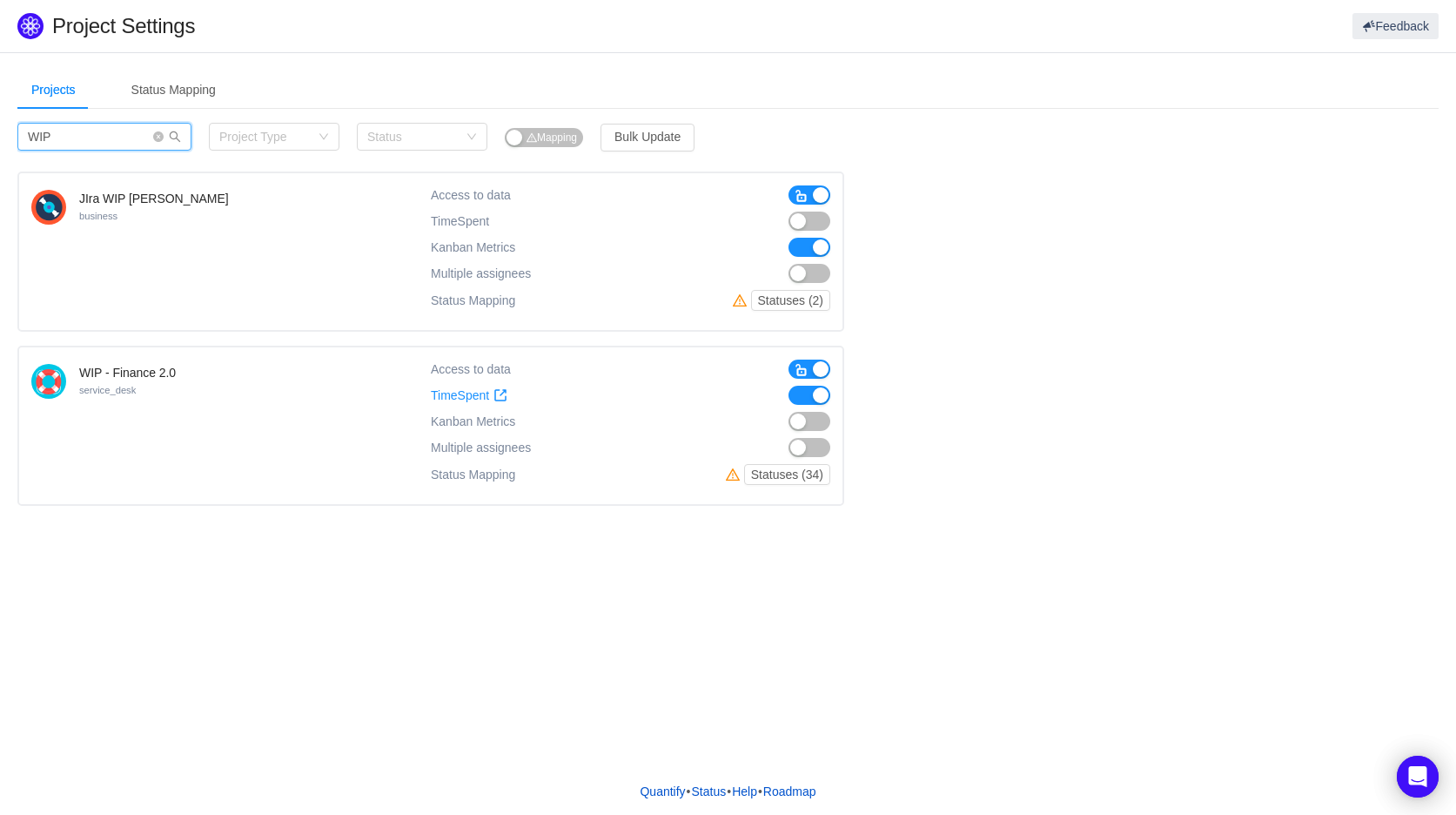
type input "WIP"
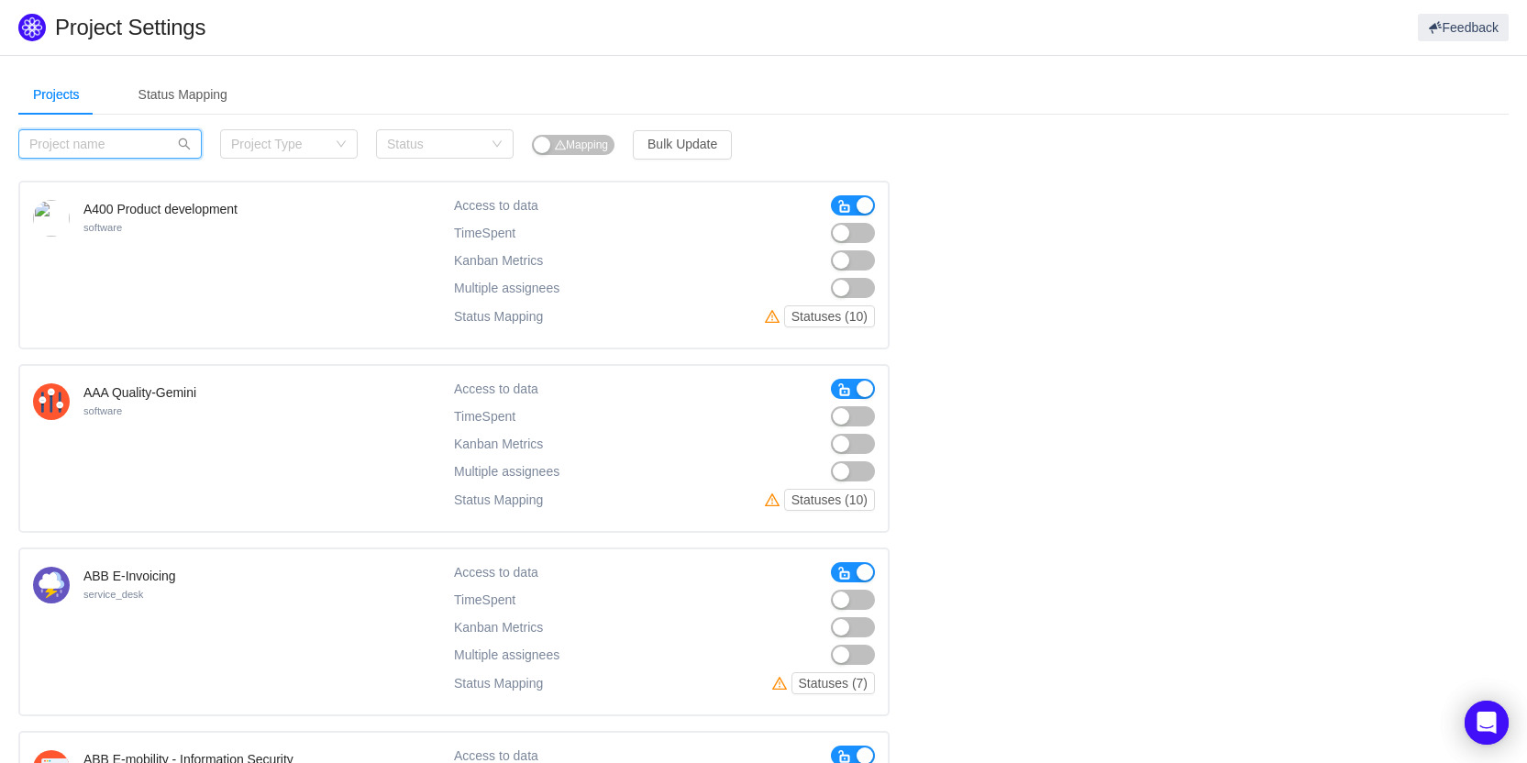
click at [105, 149] on input "text" at bounding box center [109, 143] width 183 height 29
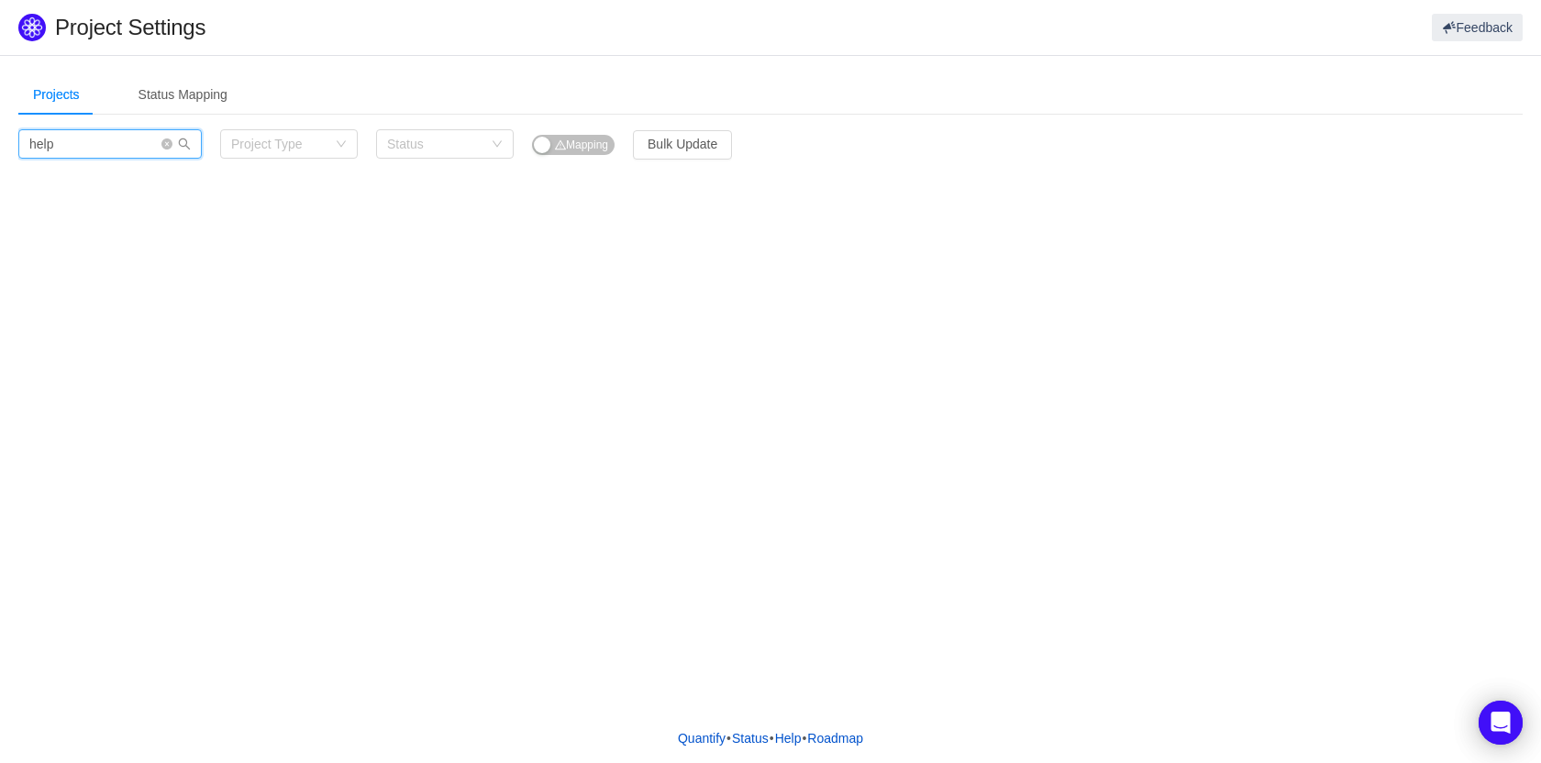
click at [116, 148] on input "help" at bounding box center [109, 143] width 183 height 29
type input "help"
click at [162, 144] on icon "icon: close-circle" at bounding box center [166, 144] width 11 height 11
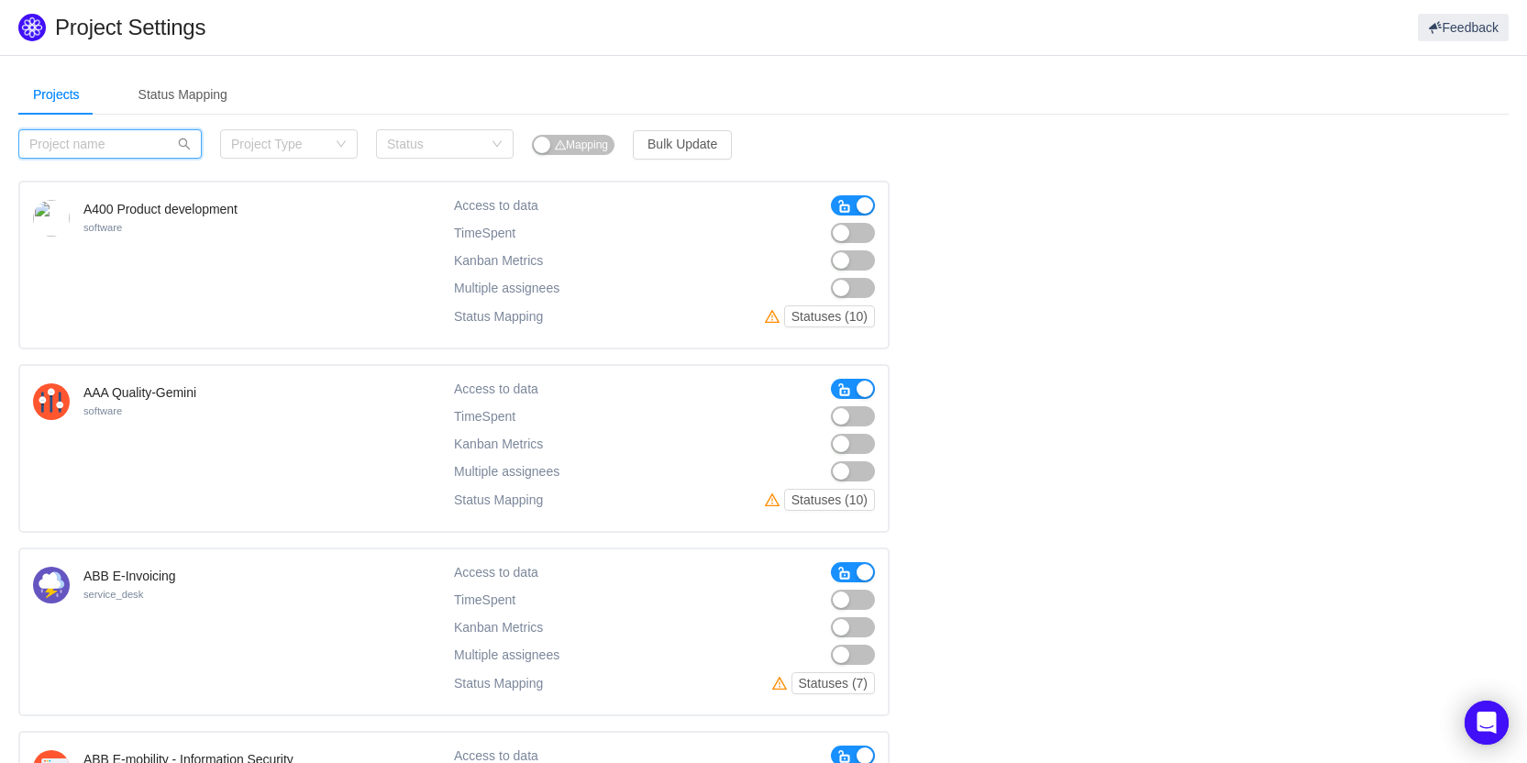
click at [140, 149] on input "text" at bounding box center [109, 143] width 183 height 29
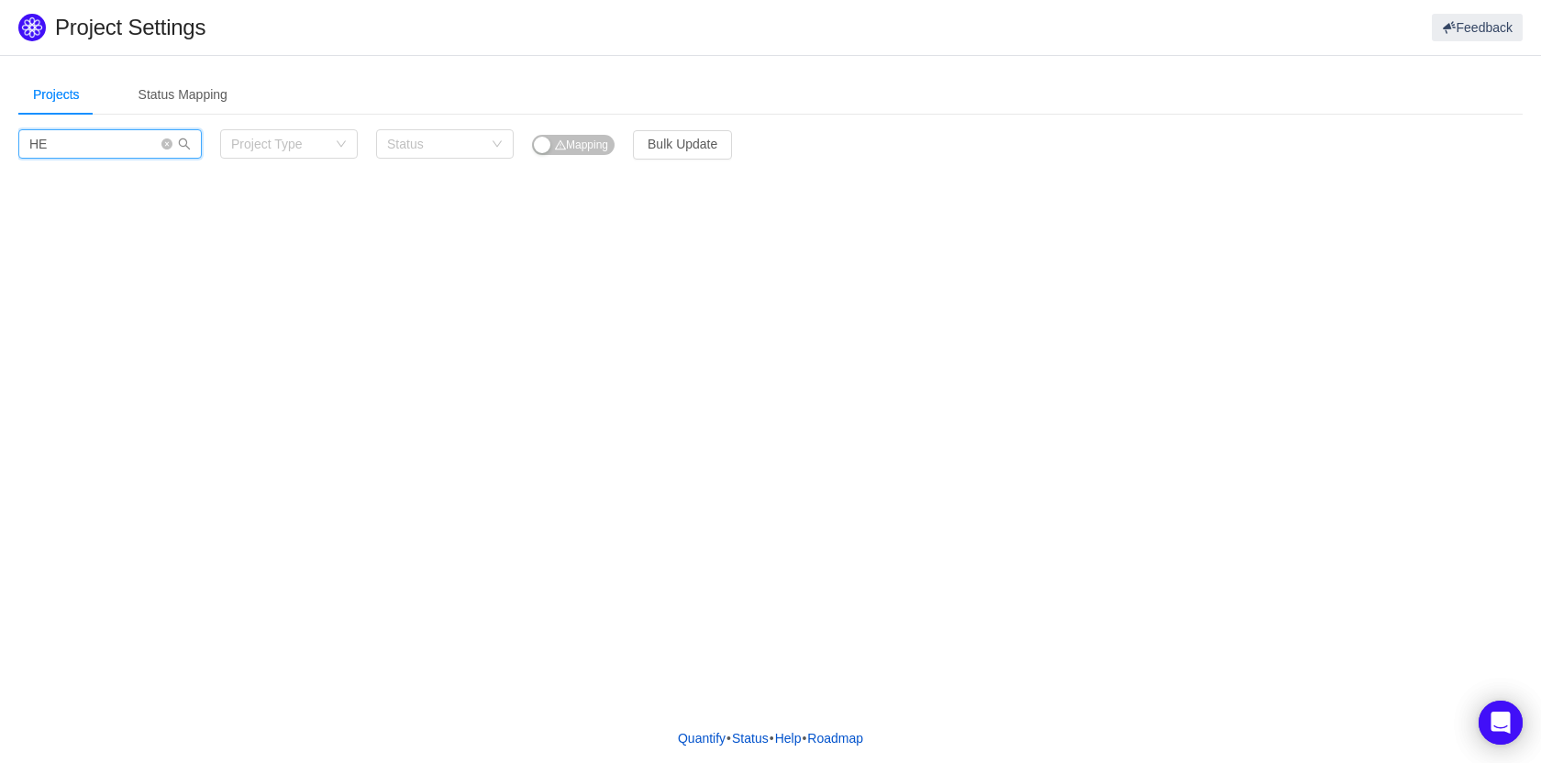
type input "H"
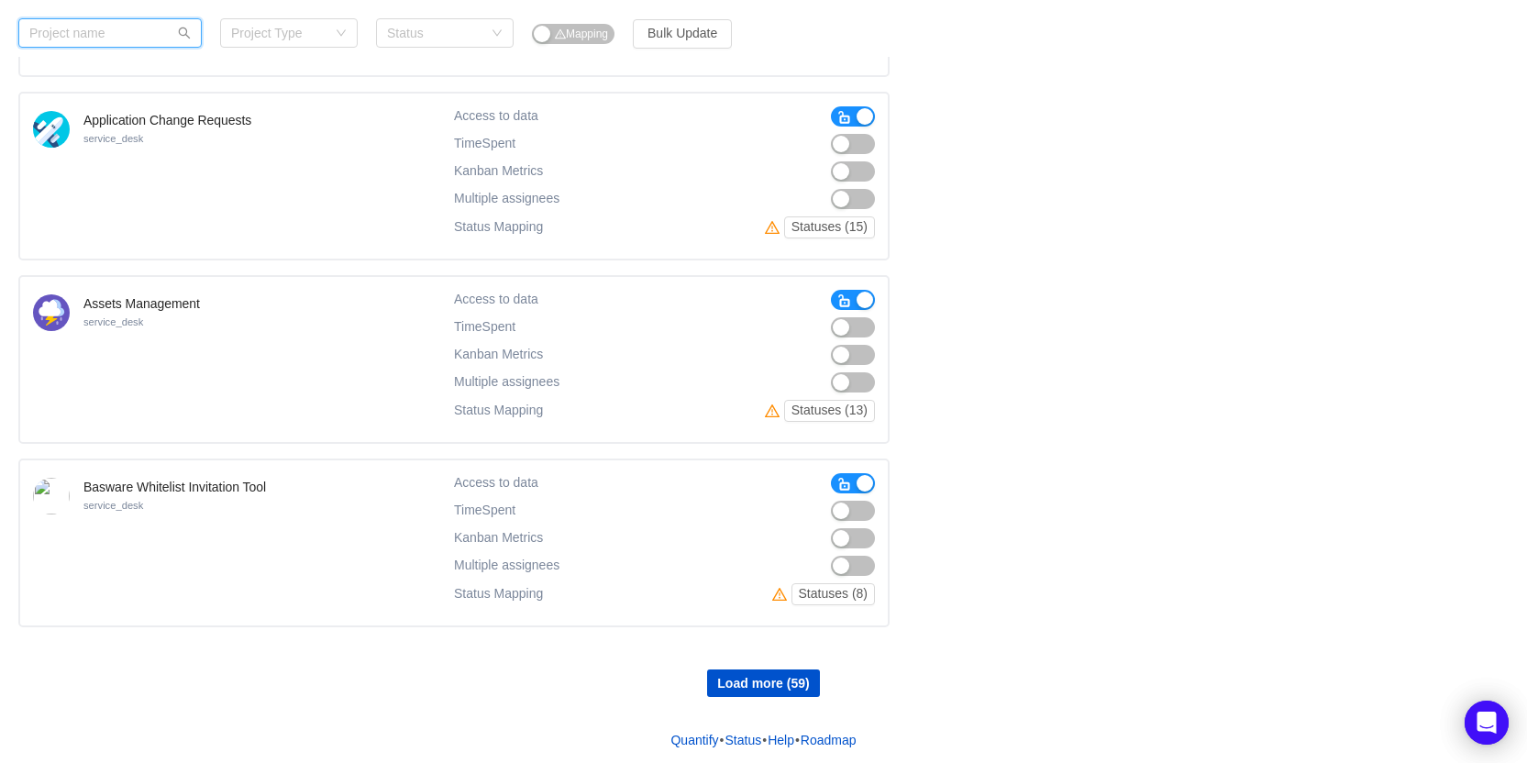
scroll to position [1363, 0]
click at [793, 687] on button "Load more (59)" at bounding box center [763, 682] width 112 height 28
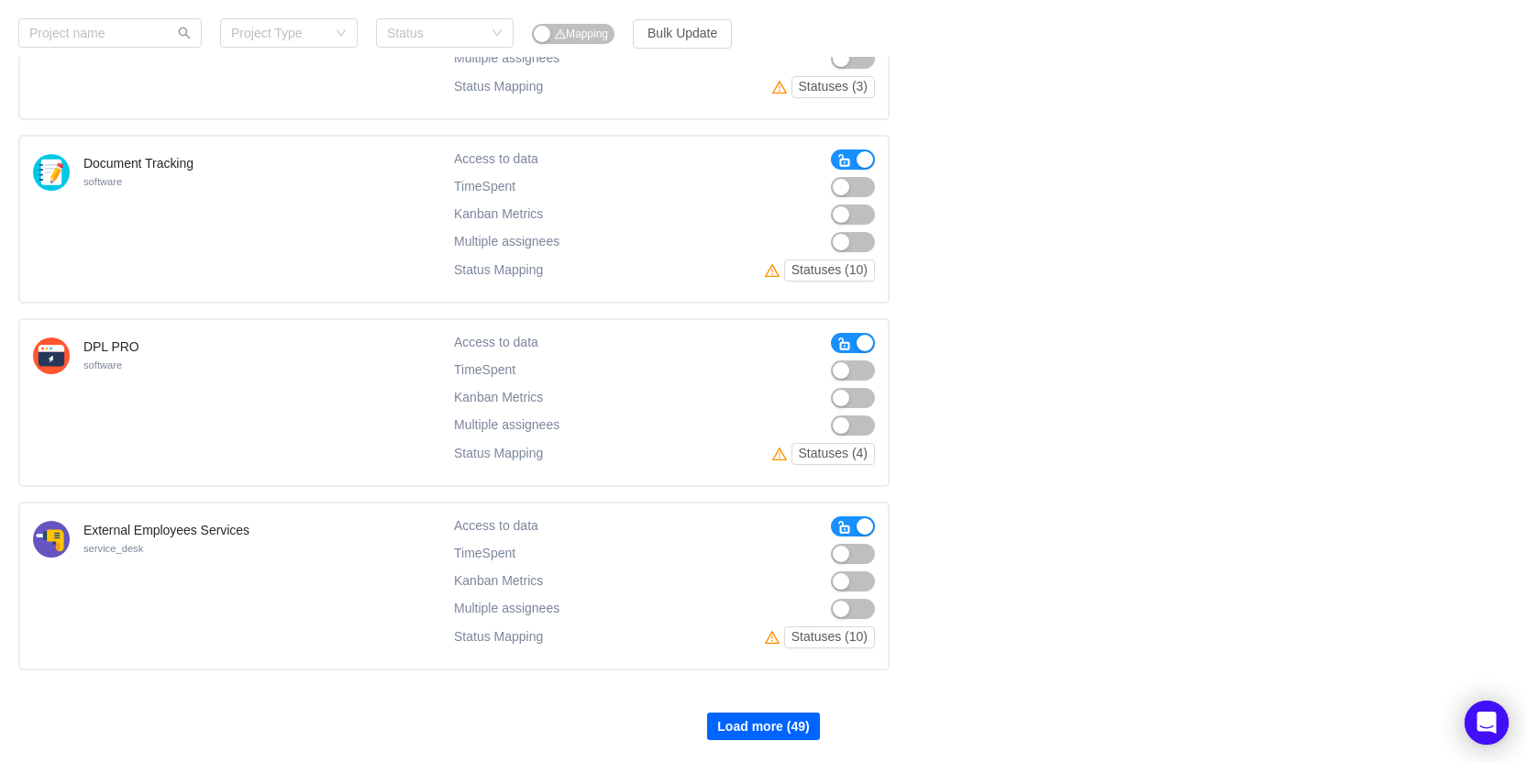
scroll to position [3198, 0]
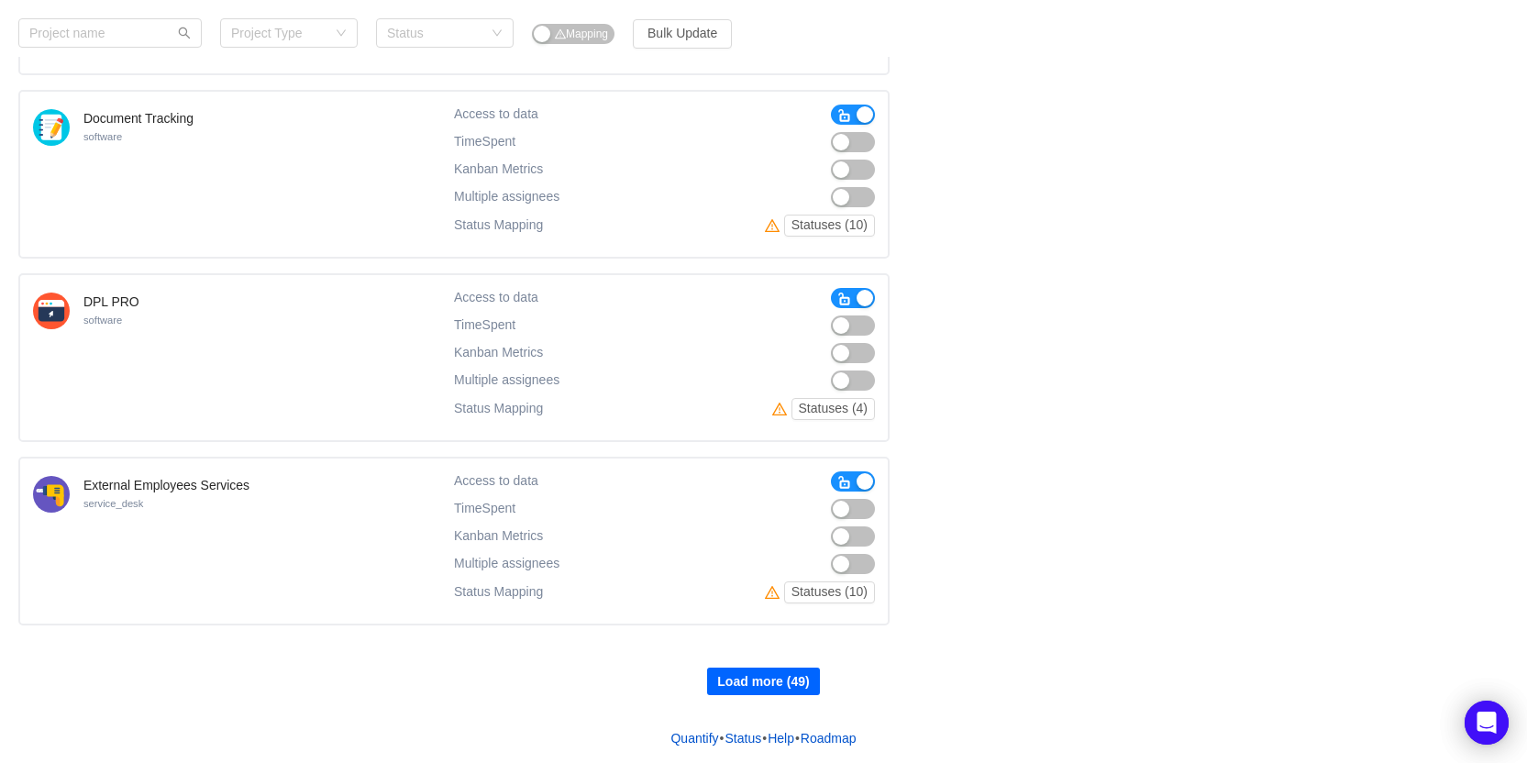
click at [763, 692] on button "Load more (49)" at bounding box center [763, 682] width 112 height 28
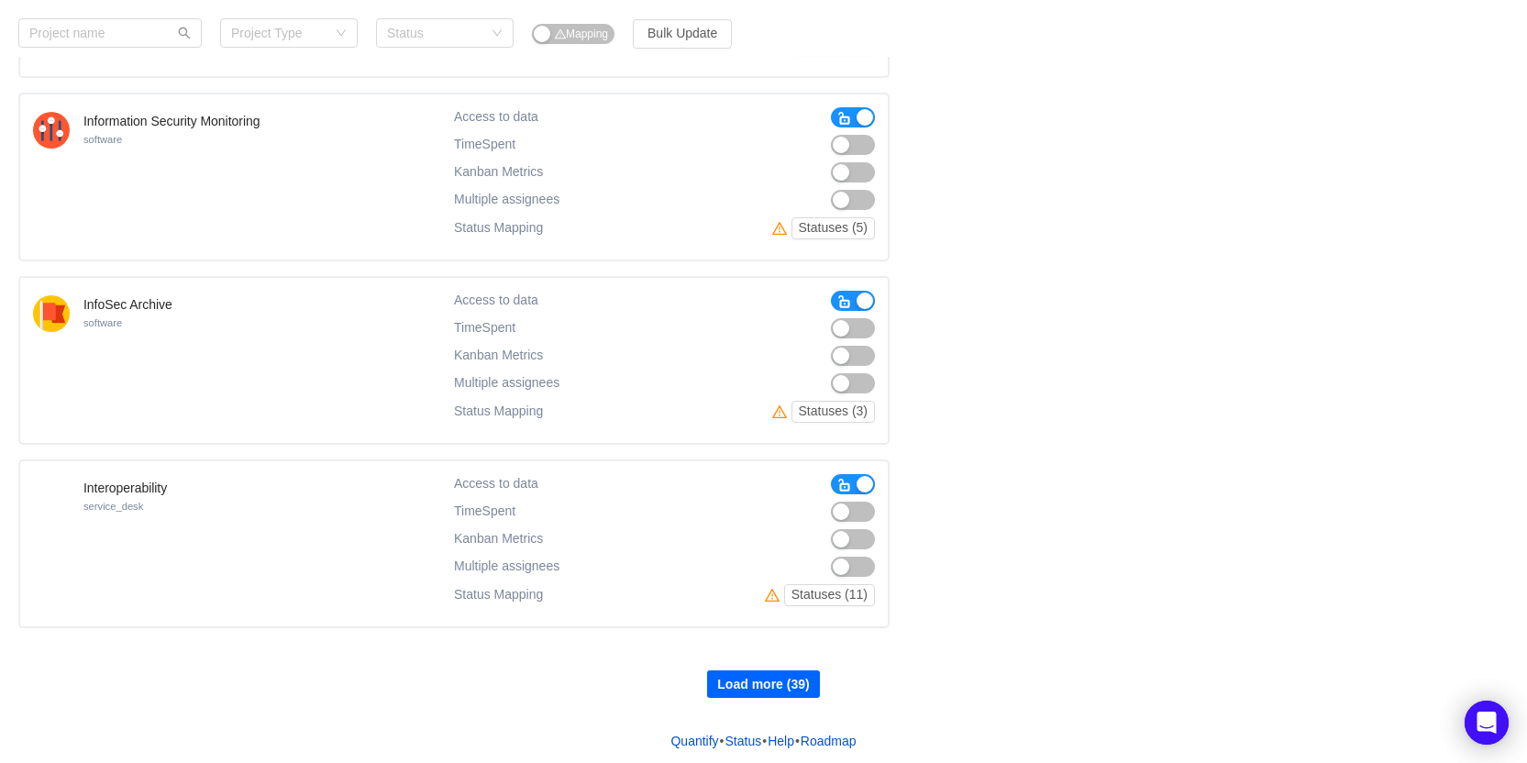
scroll to position [5032, 0]
click at [793, 678] on button "Load more (39)" at bounding box center [763, 682] width 112 height 28
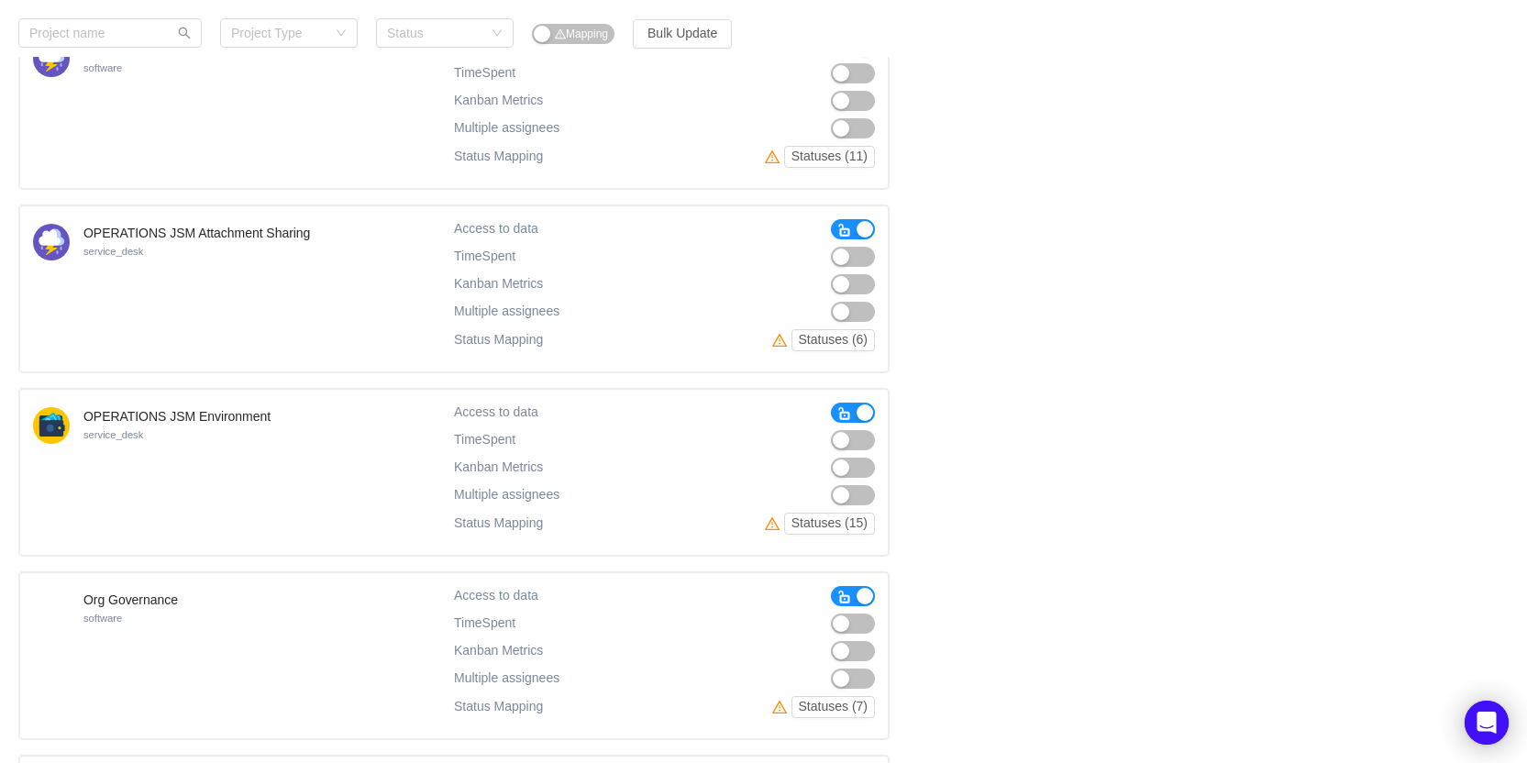
scroll to position [6867, 0]
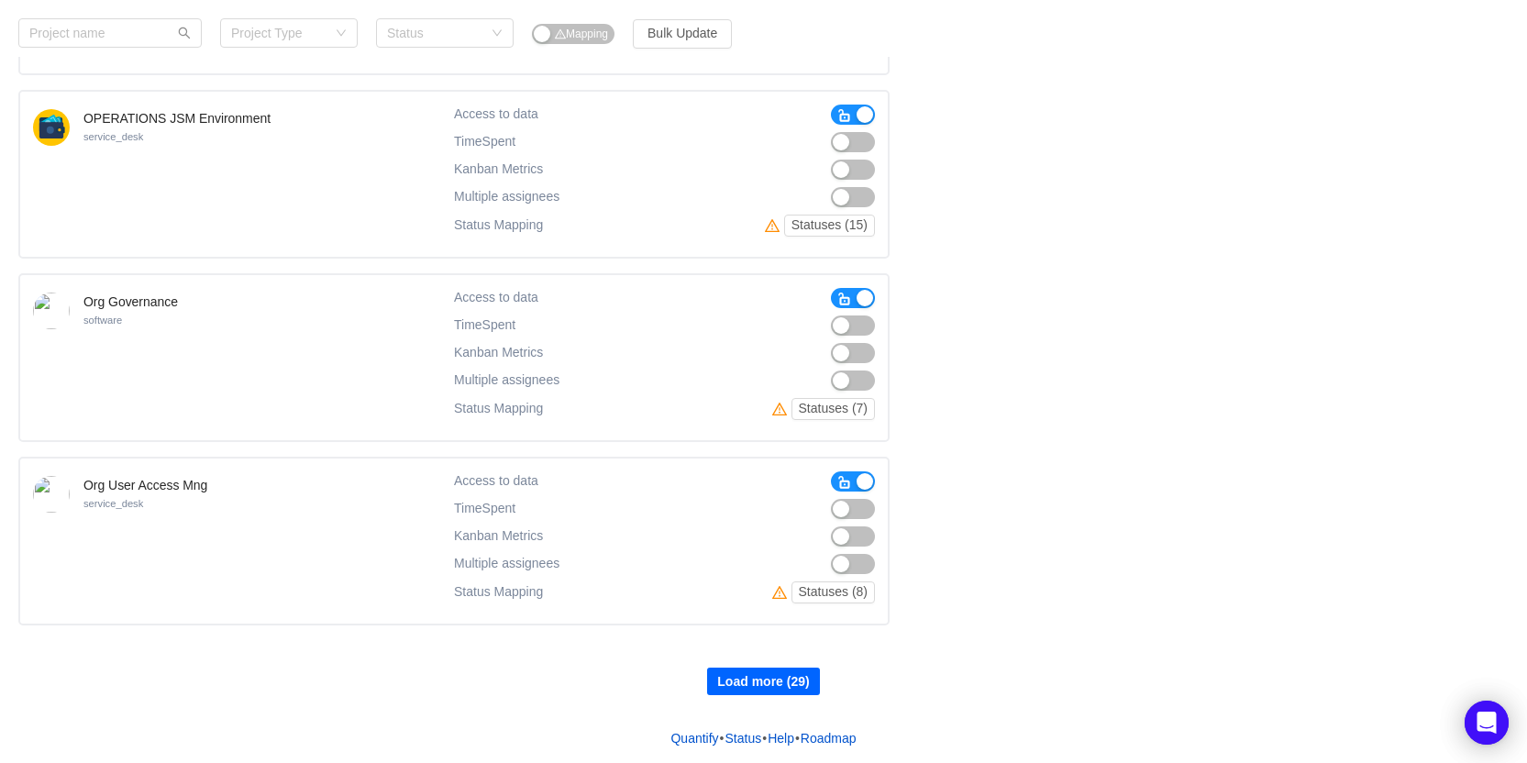
click at [770, 683] on button "Load more (29)" at bounding box center [763, 682] width 112 height 28
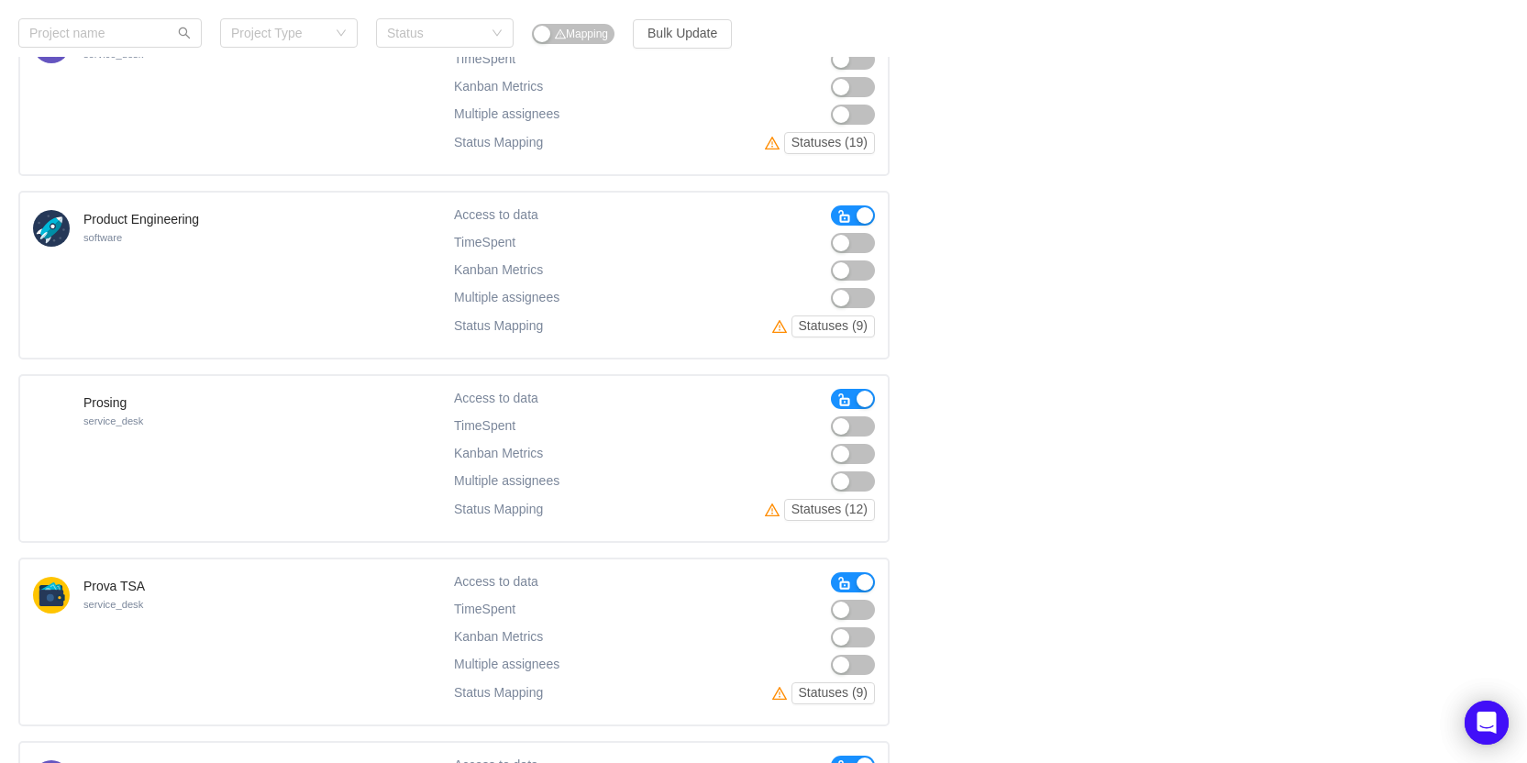
scroll to position [8701, 0]
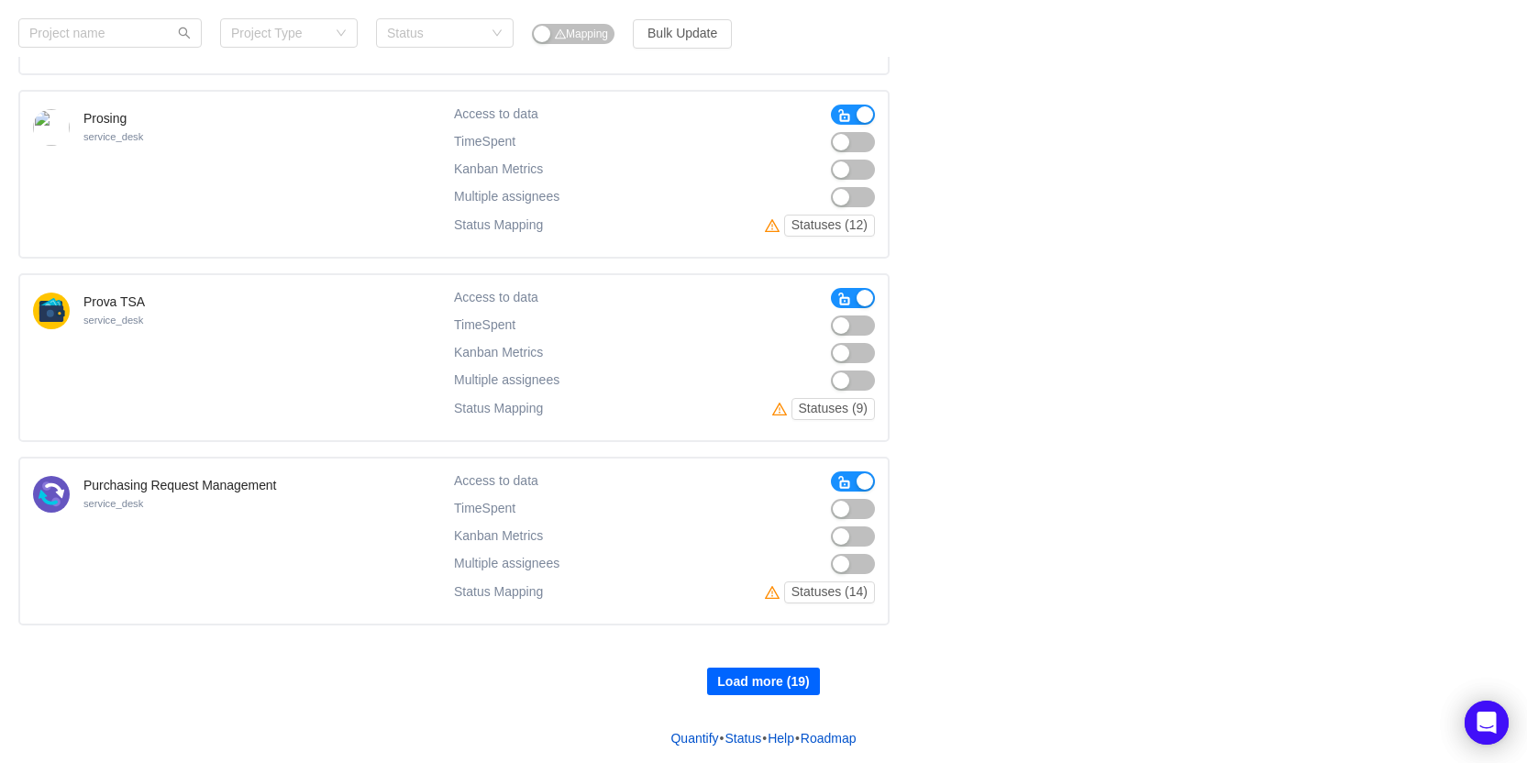
click at [778, 677] on button "Load more (19)" at bounding box center [763, 682] width 112 height 28
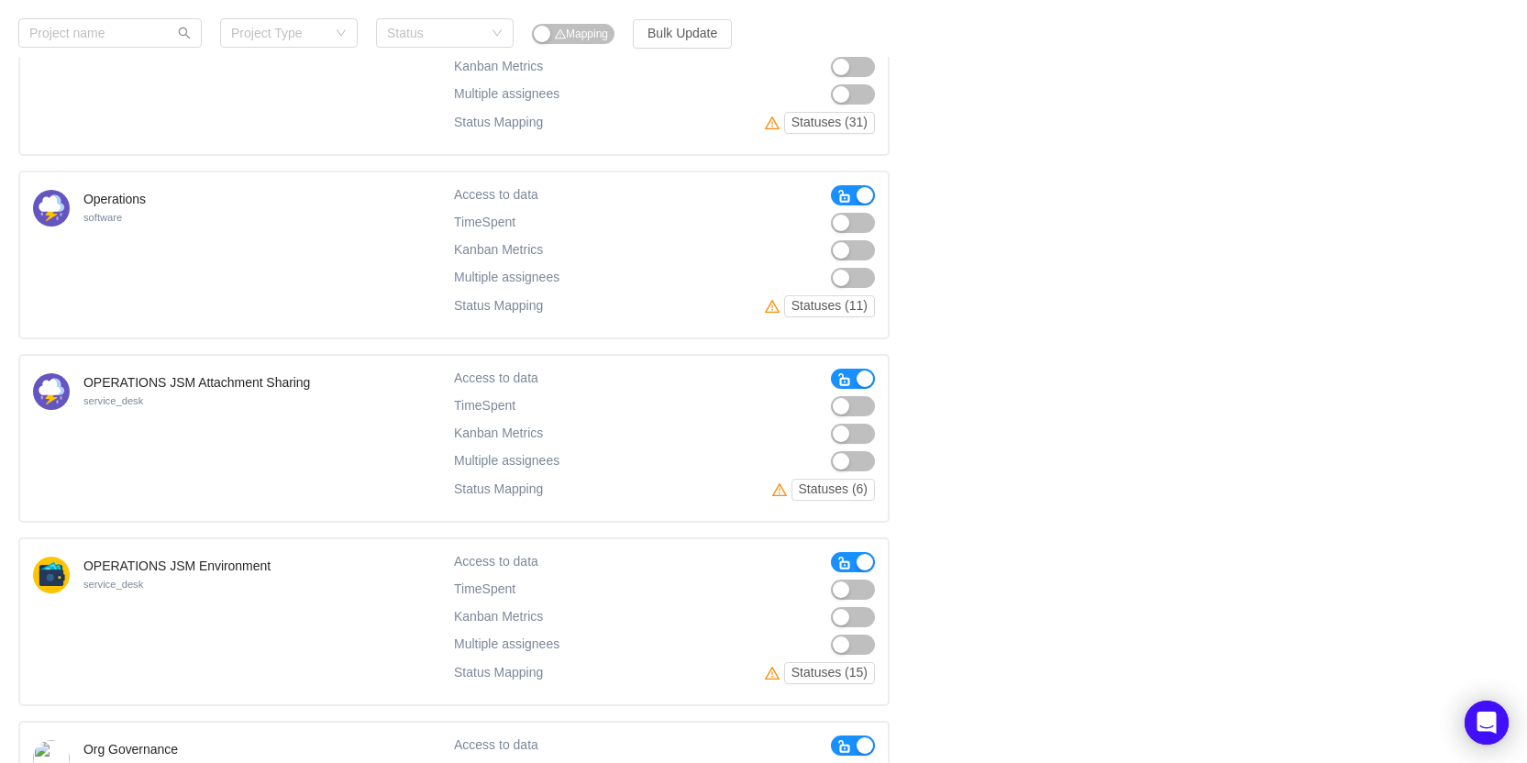
scroll to position [6408, 0]
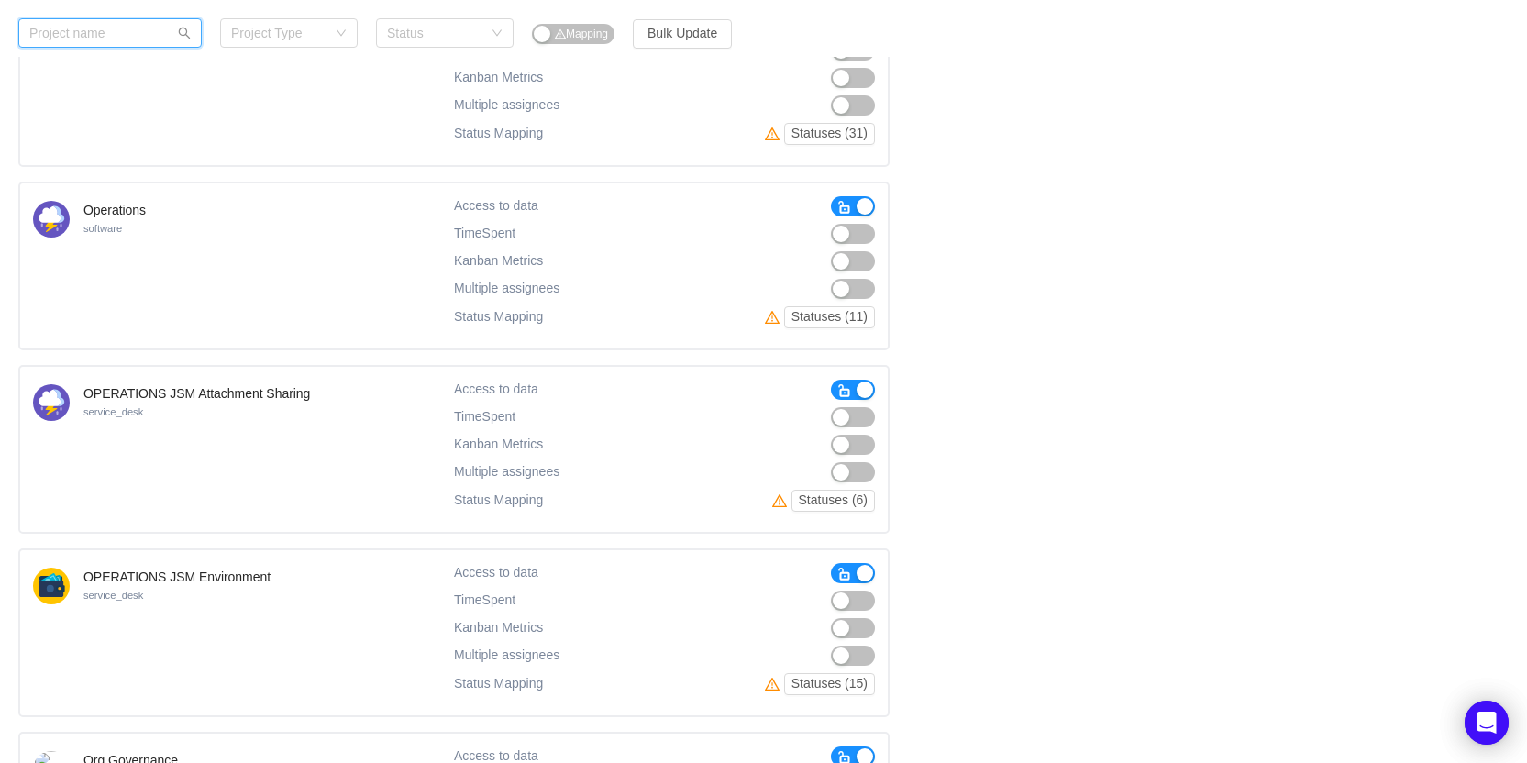
click at [70, 38] on input "text" at bounding box center [109, 32] width 183 height 29
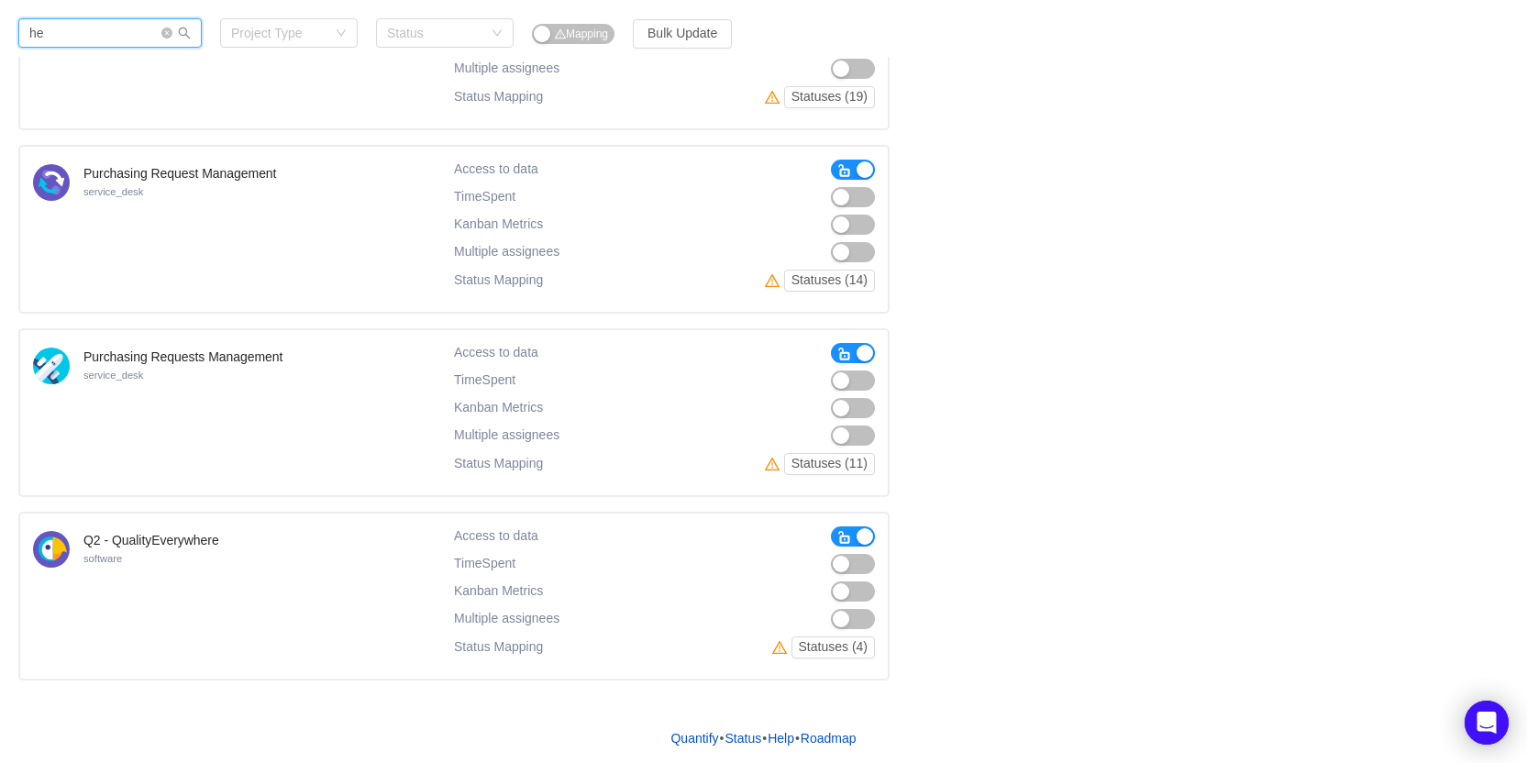
scroll to position [0, 0]
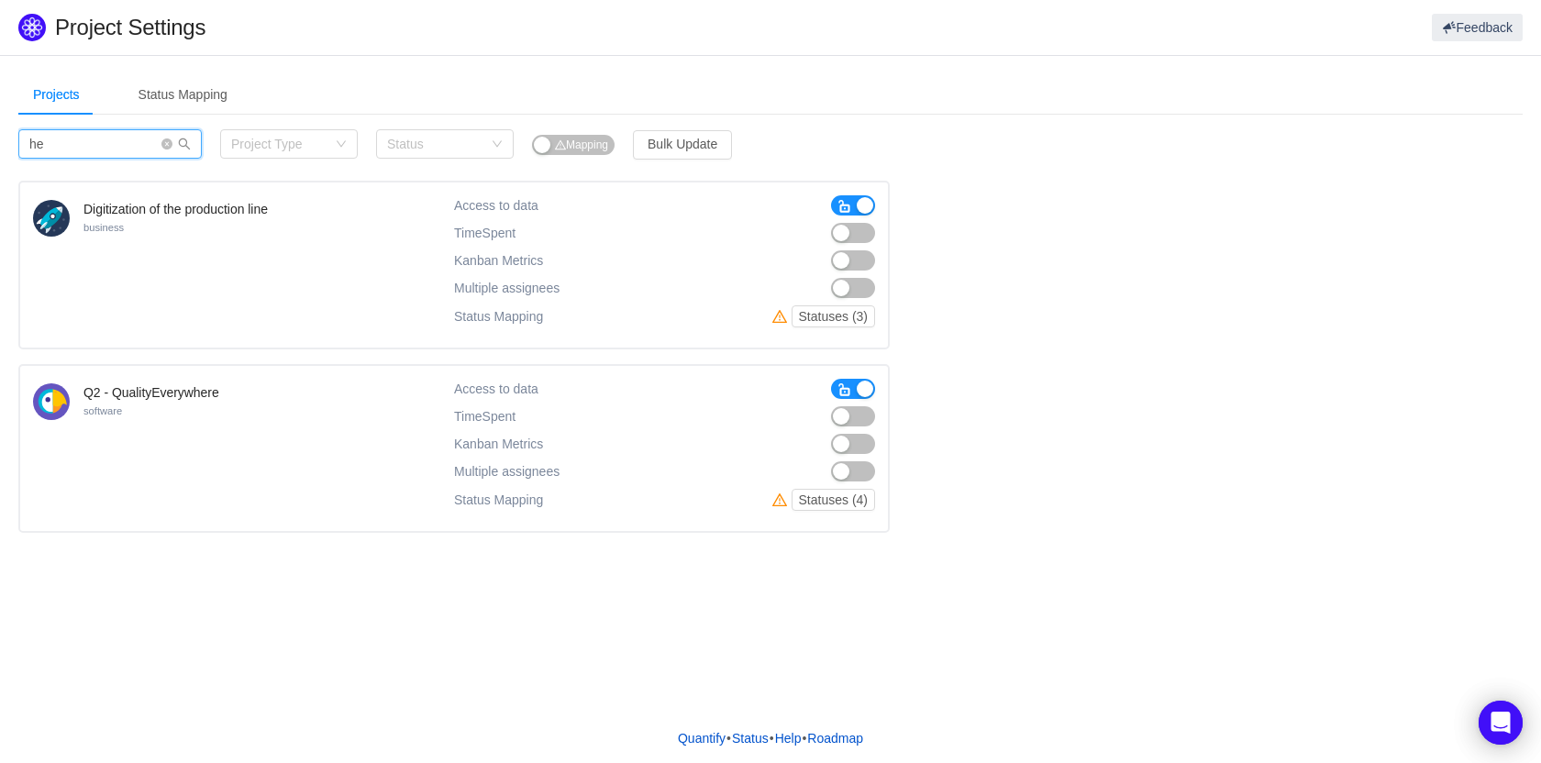
type input "h"
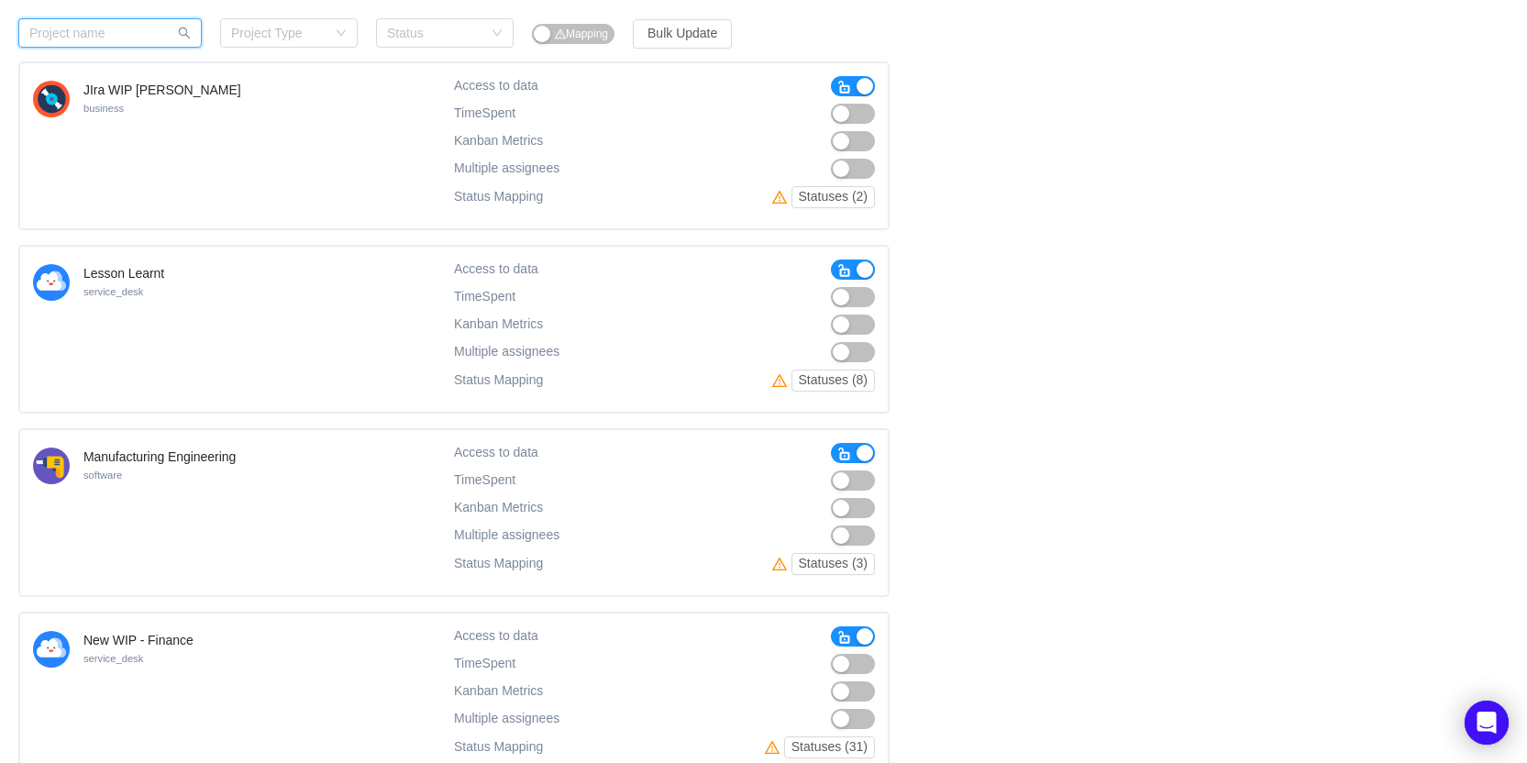
scroll to position [10536, 0]
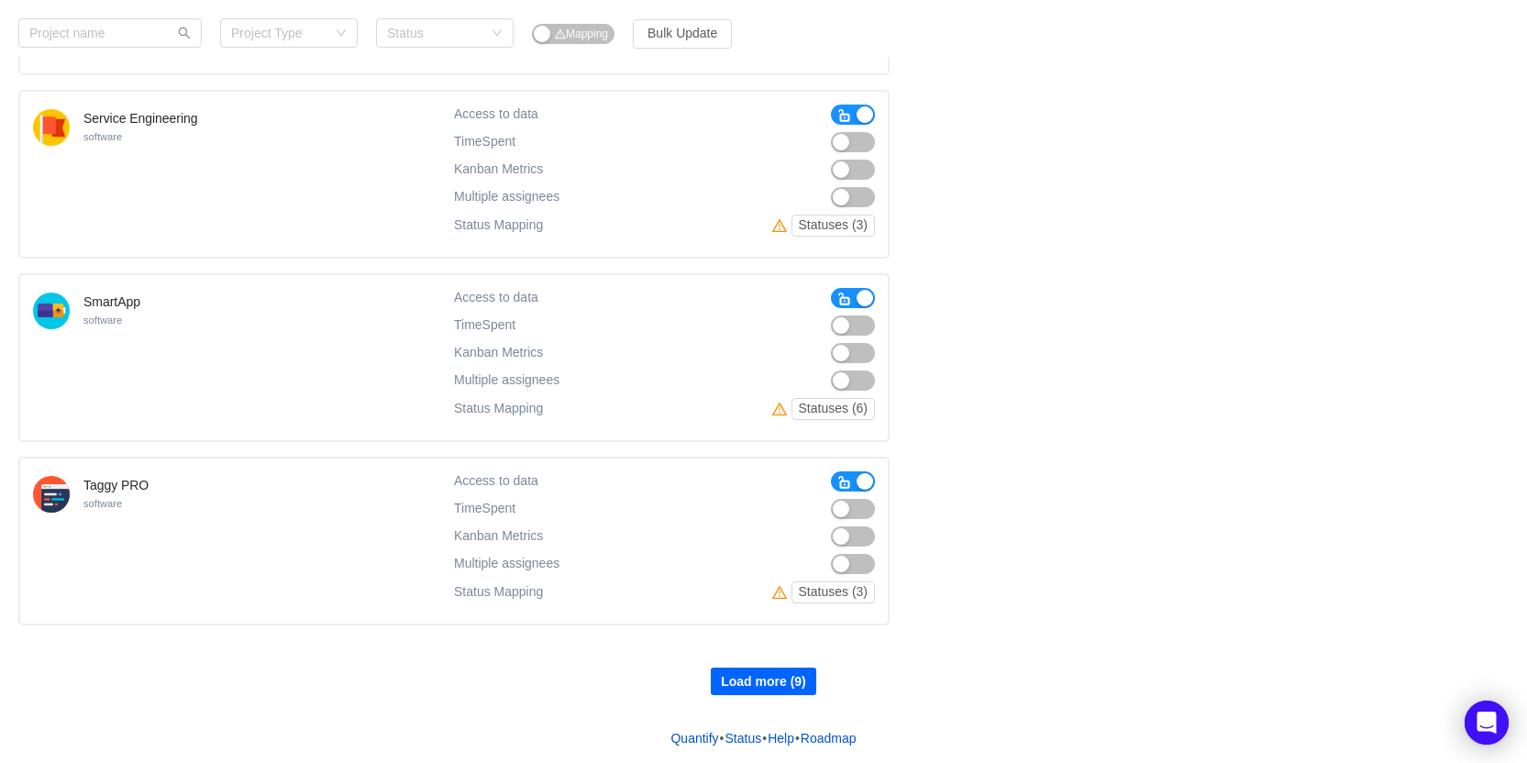
click at [739, 682] on button "Load more (9)" at bounding box center [763, 682] width 105 height 28
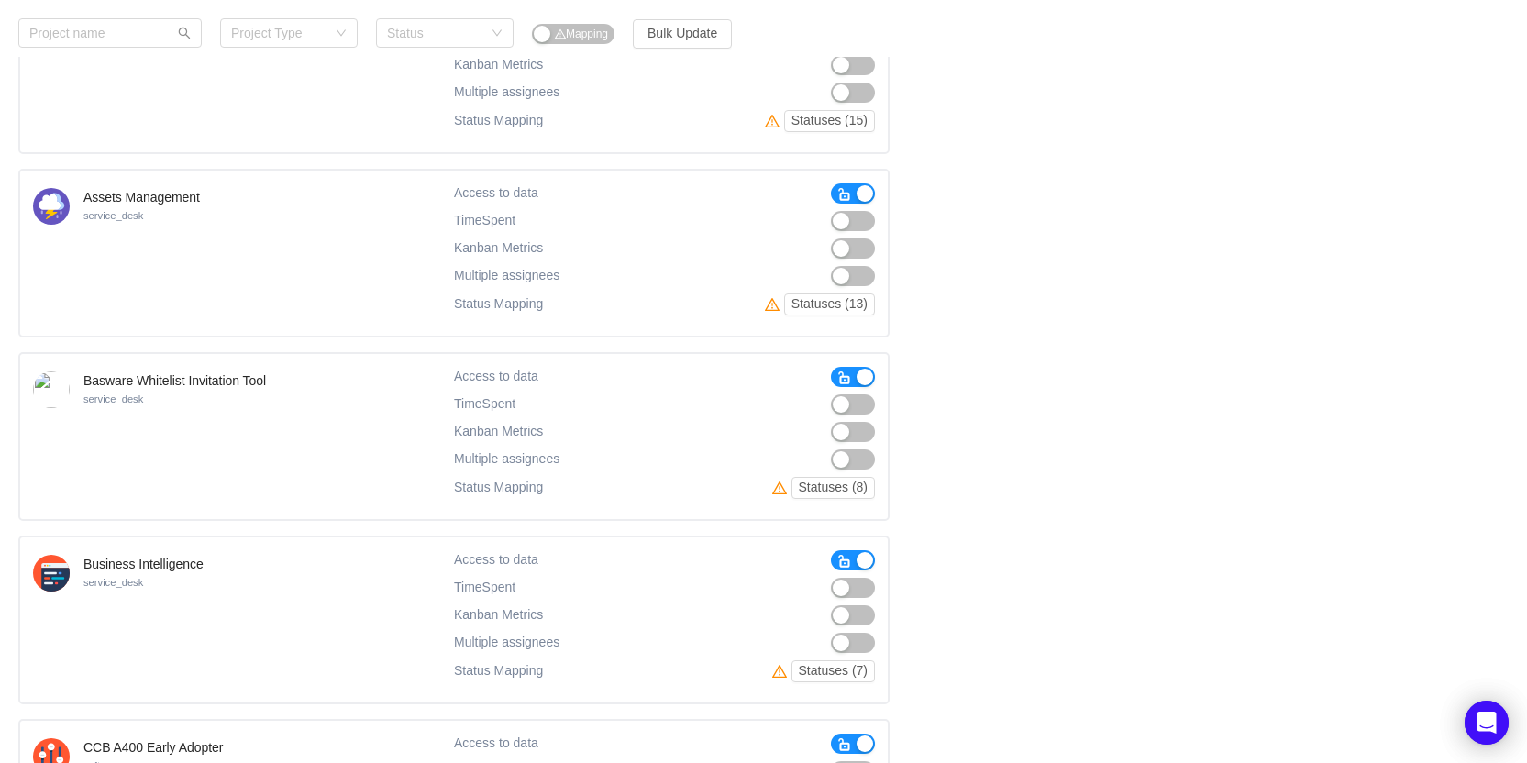
scroll to position [1559, 0]
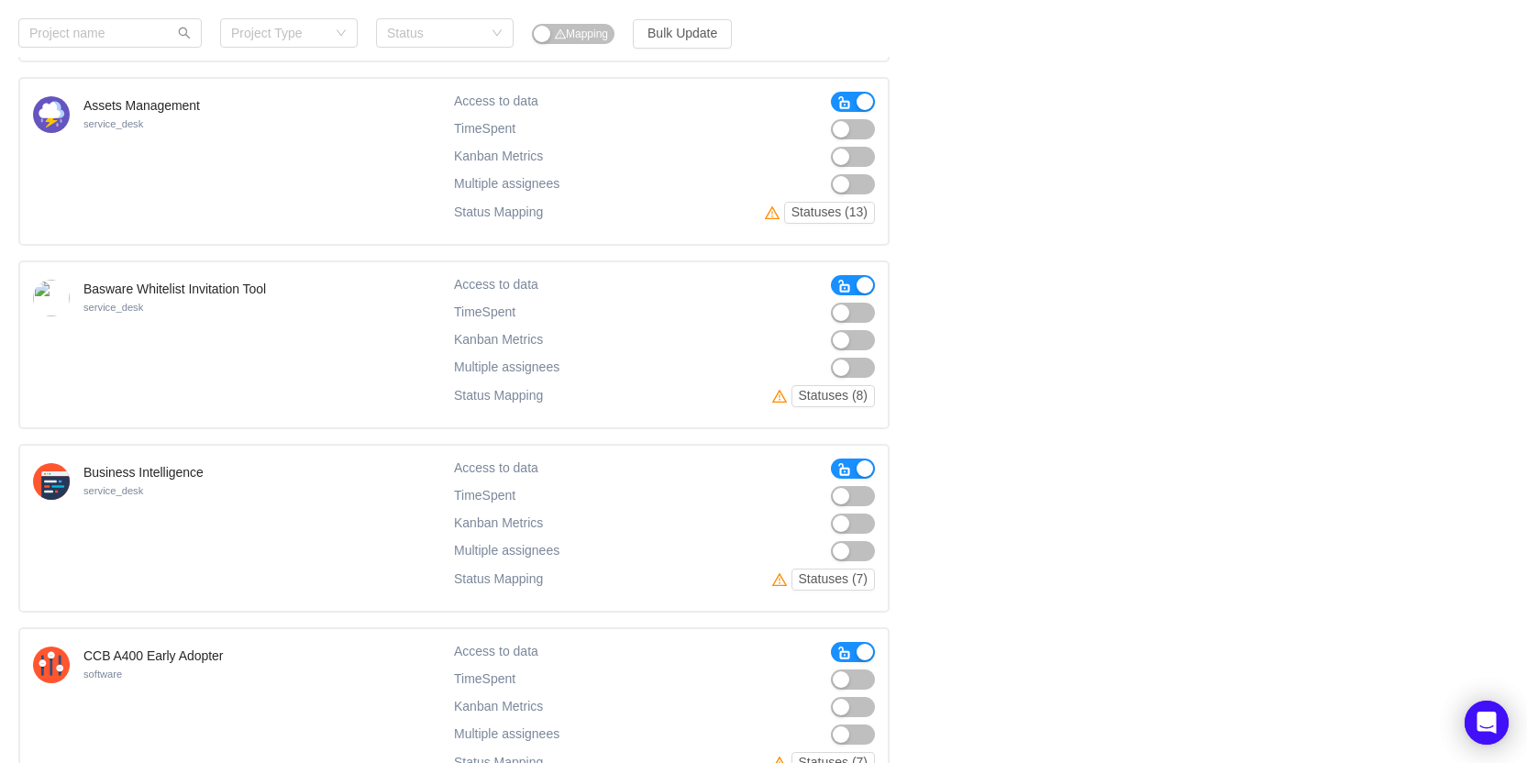
click at [852, 316] on button "button" at bounding box center [853, 313] width 44 height 20
click at [851, 342] on button "button" at bounding box center [853, 340] width 44 height 20
click at [856, 371] on button "button" at bounding box center [853, 368] width 44 height 20
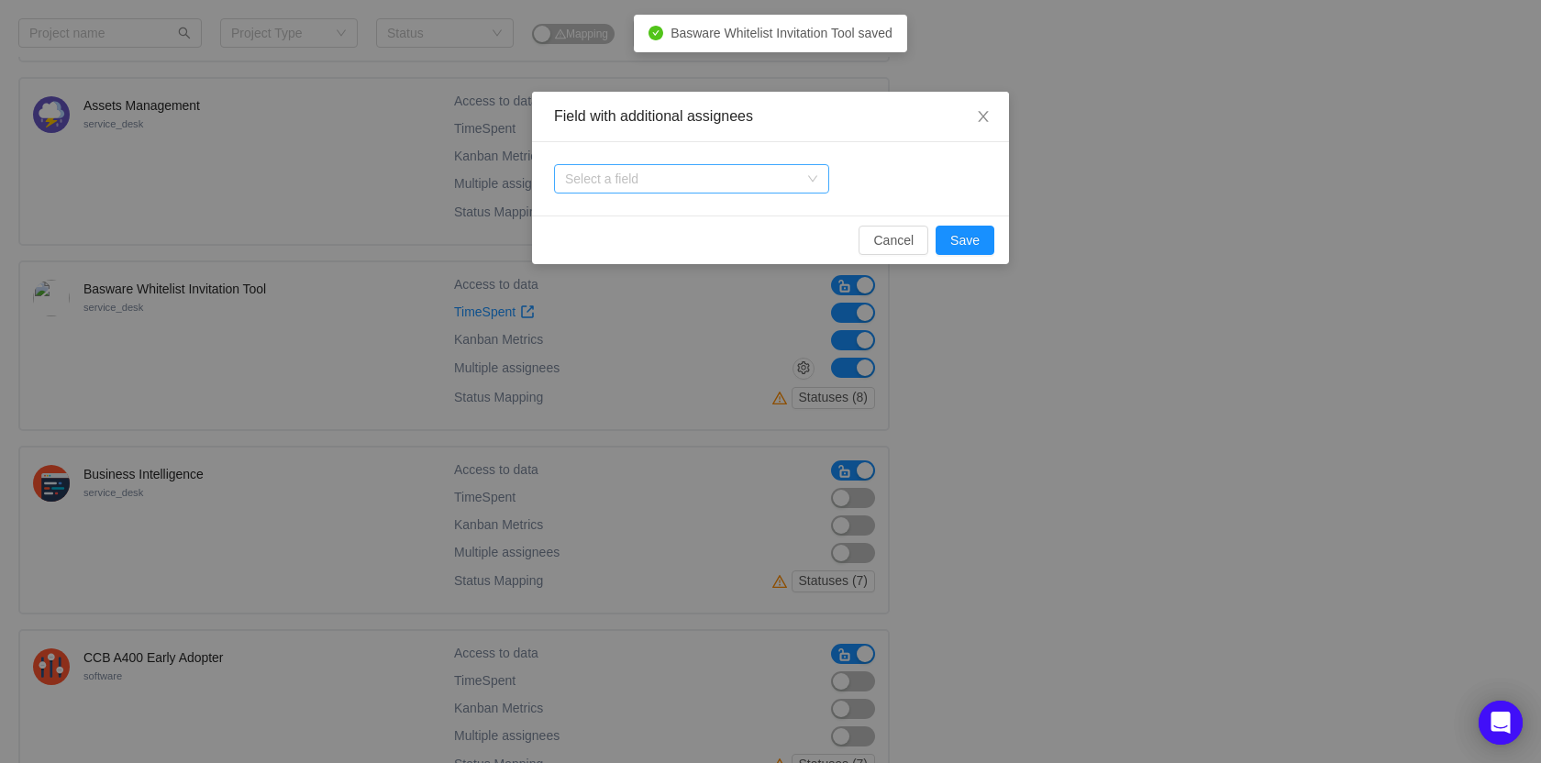
click at [730, 181] on div "Select a field" at bounding box center [681, 179] width 233 height 18
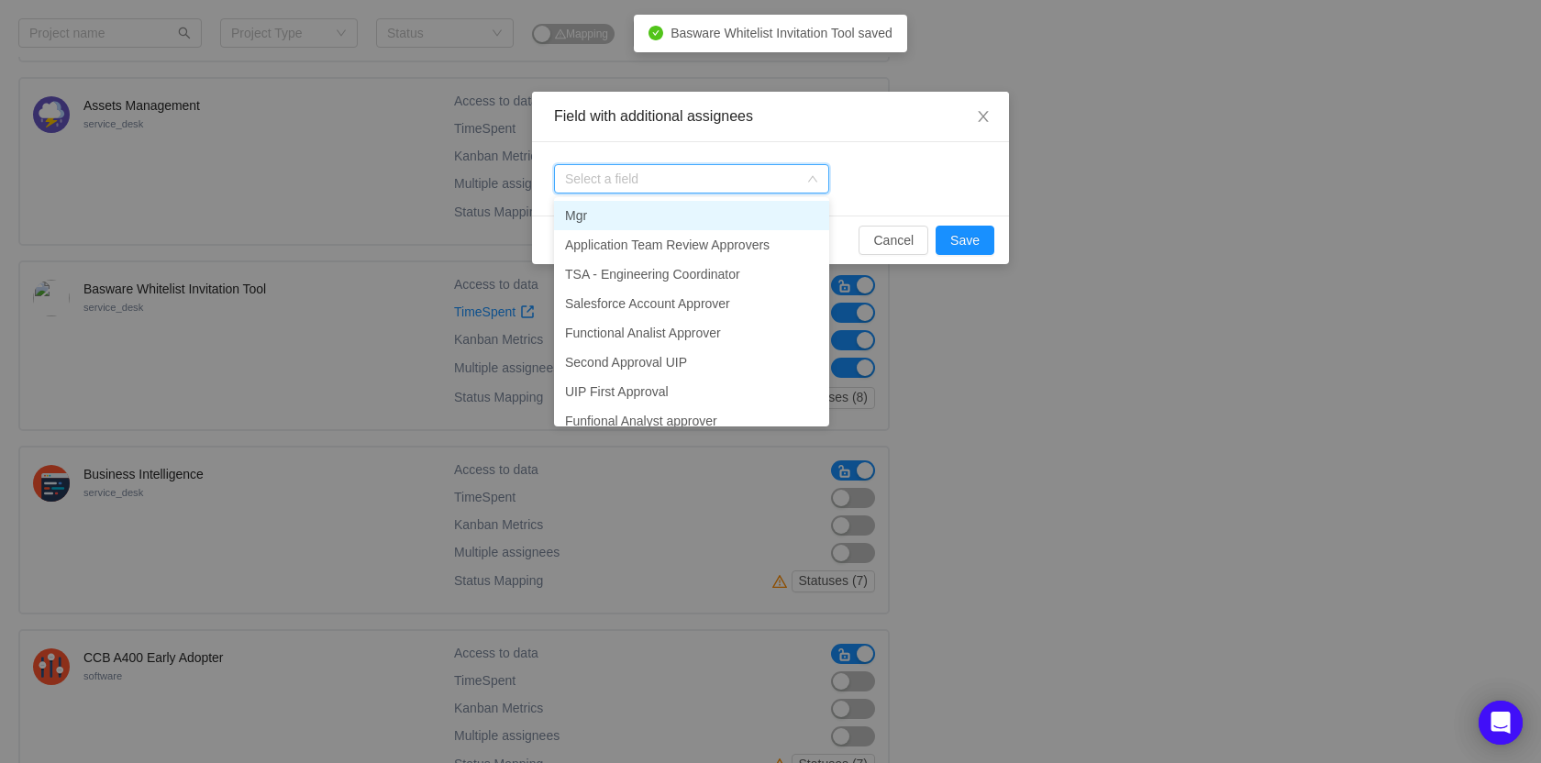
click at [691, 218] on li "Mgr" at bounding box center [691, 215] width 275 height 29
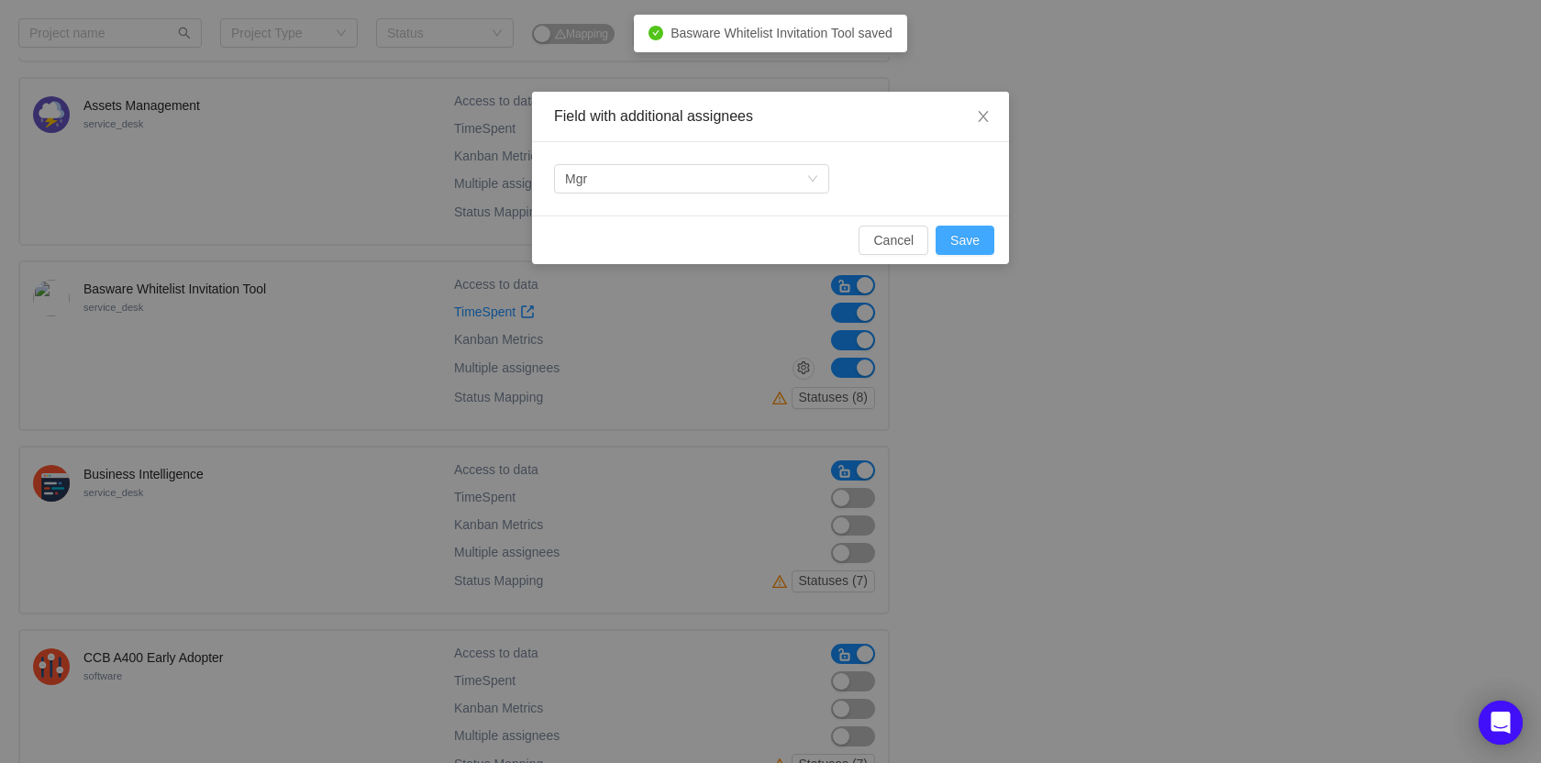
click at [965, 245] on button "Save" at bounding box center [965, 240] width 59 height 29
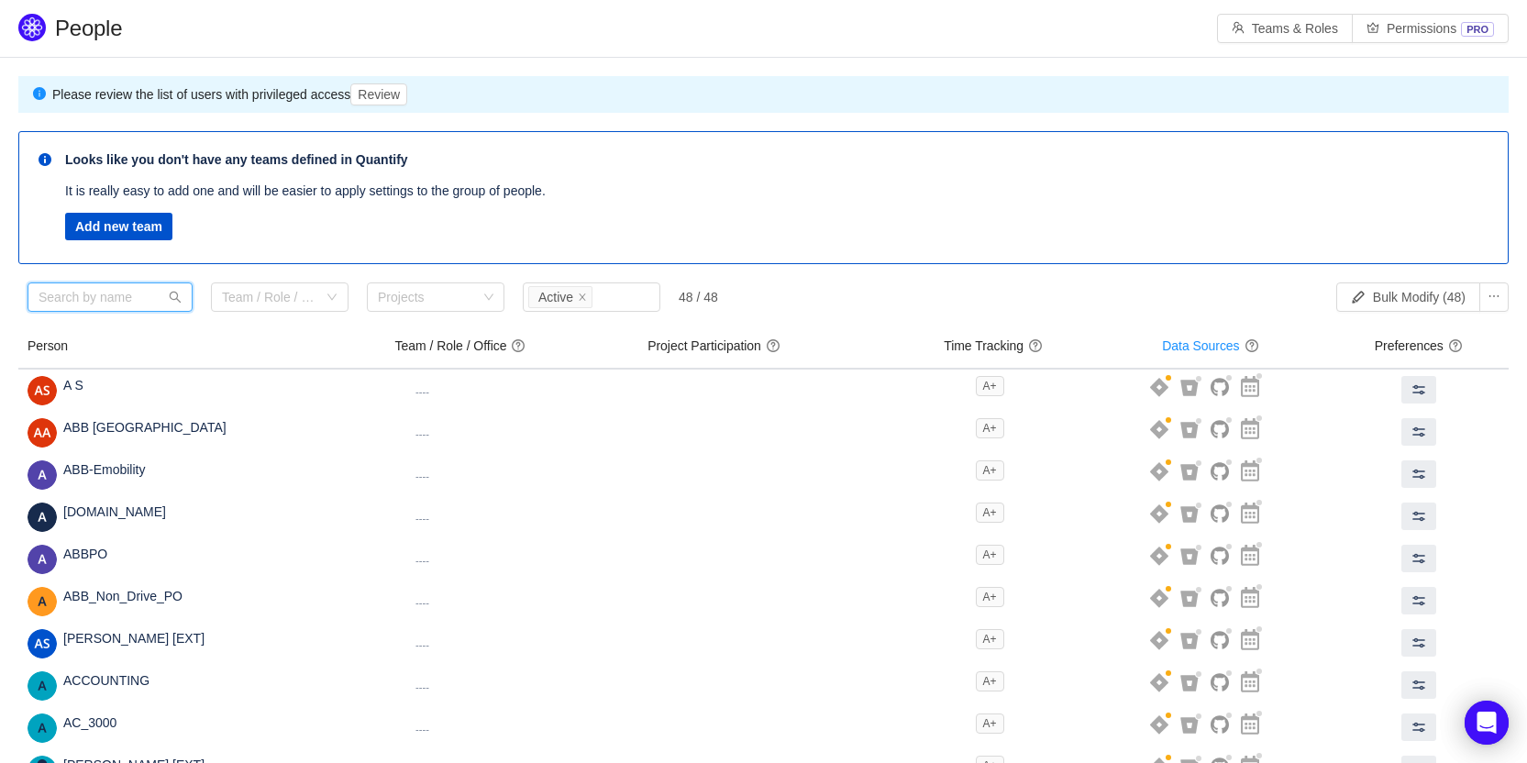
click at [79, 299] on input "text" at bounding box center [110, 297] width 165 height 29
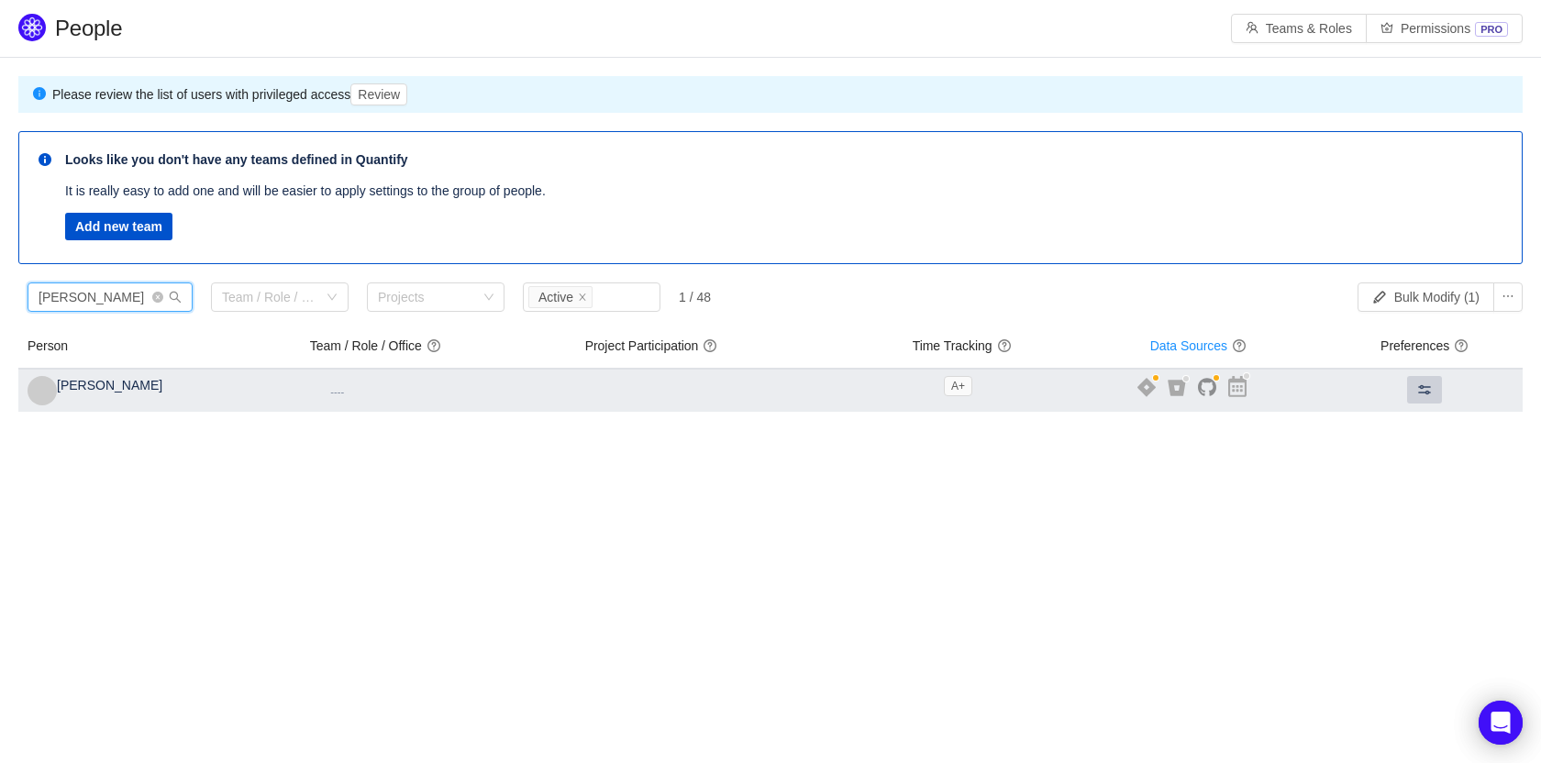
type input "[PERSON_NAME]"
click at [1414, 392] on button at bounding box center [1424, 390] width 35 height 28
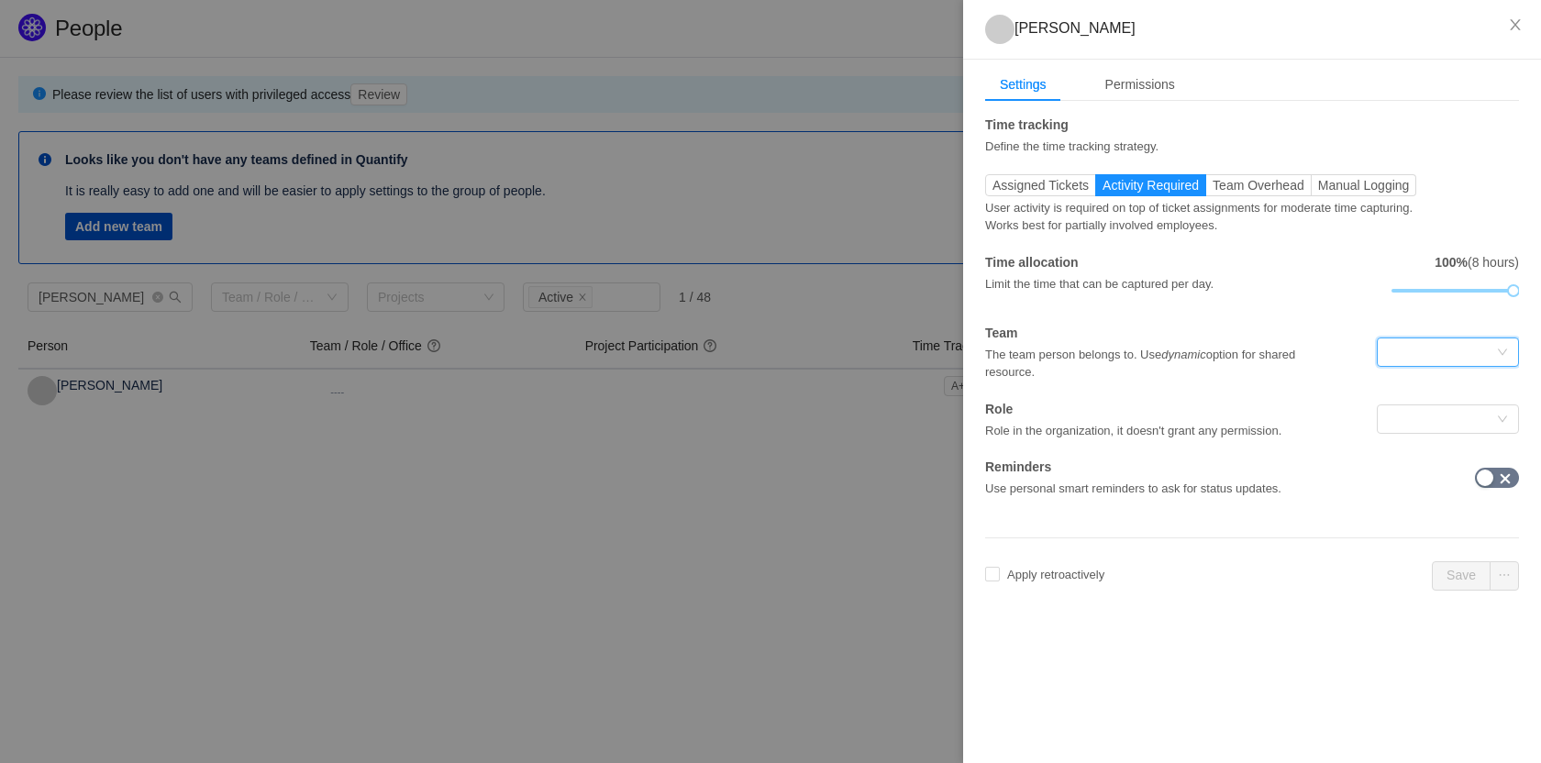
click at [1469, 351] on div at bounding box center [1442, 352] width 108 height 28
click at [1469, 351] on input at bounding box center [1442, 352] width 108 height 28
click at [240, 413] on div at bounding box center [770, 381] width 1541 height 763
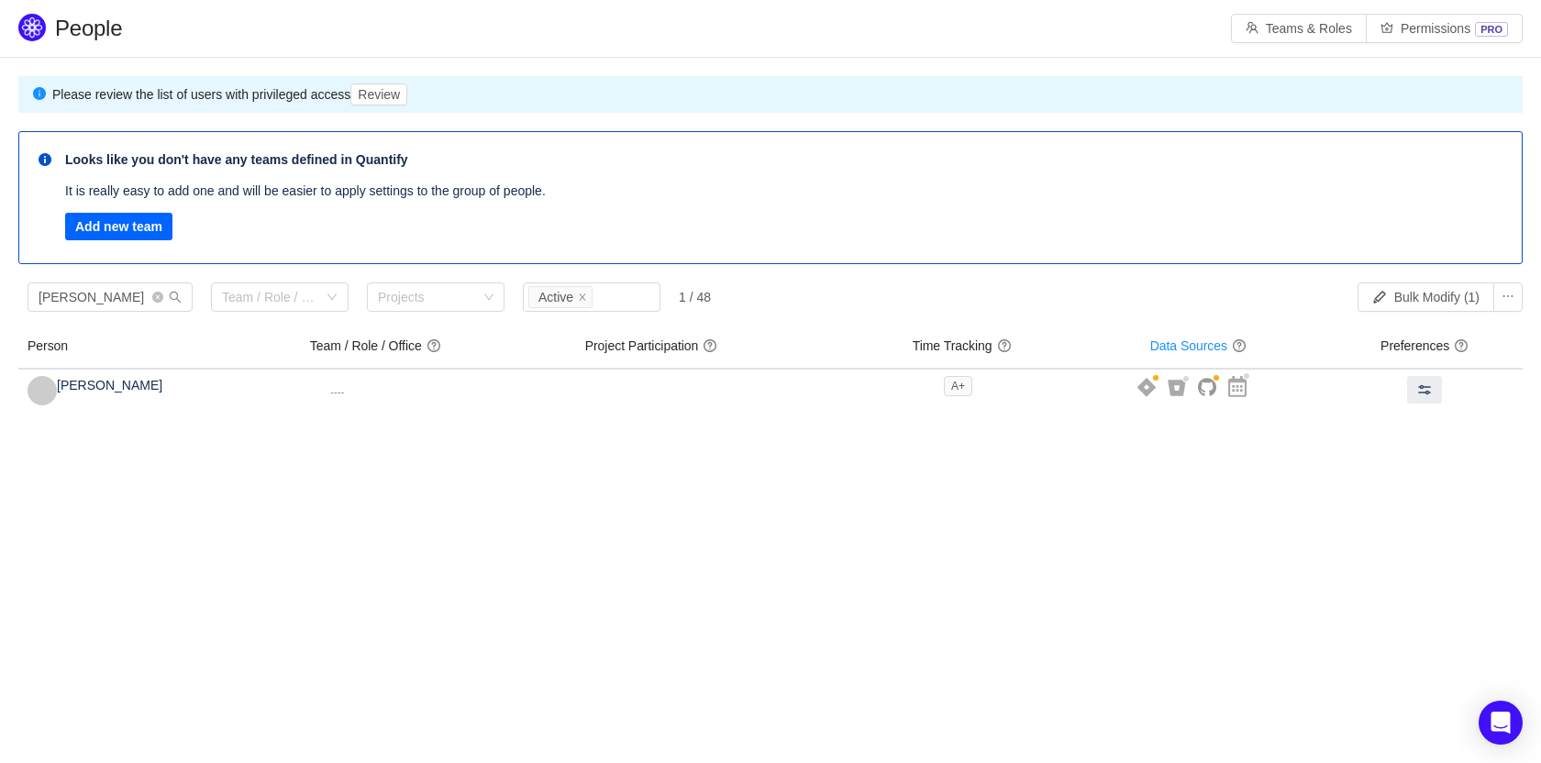
click at [114, 221] on button "Add new team" at bounding box center [118, 227] width 107 height 28
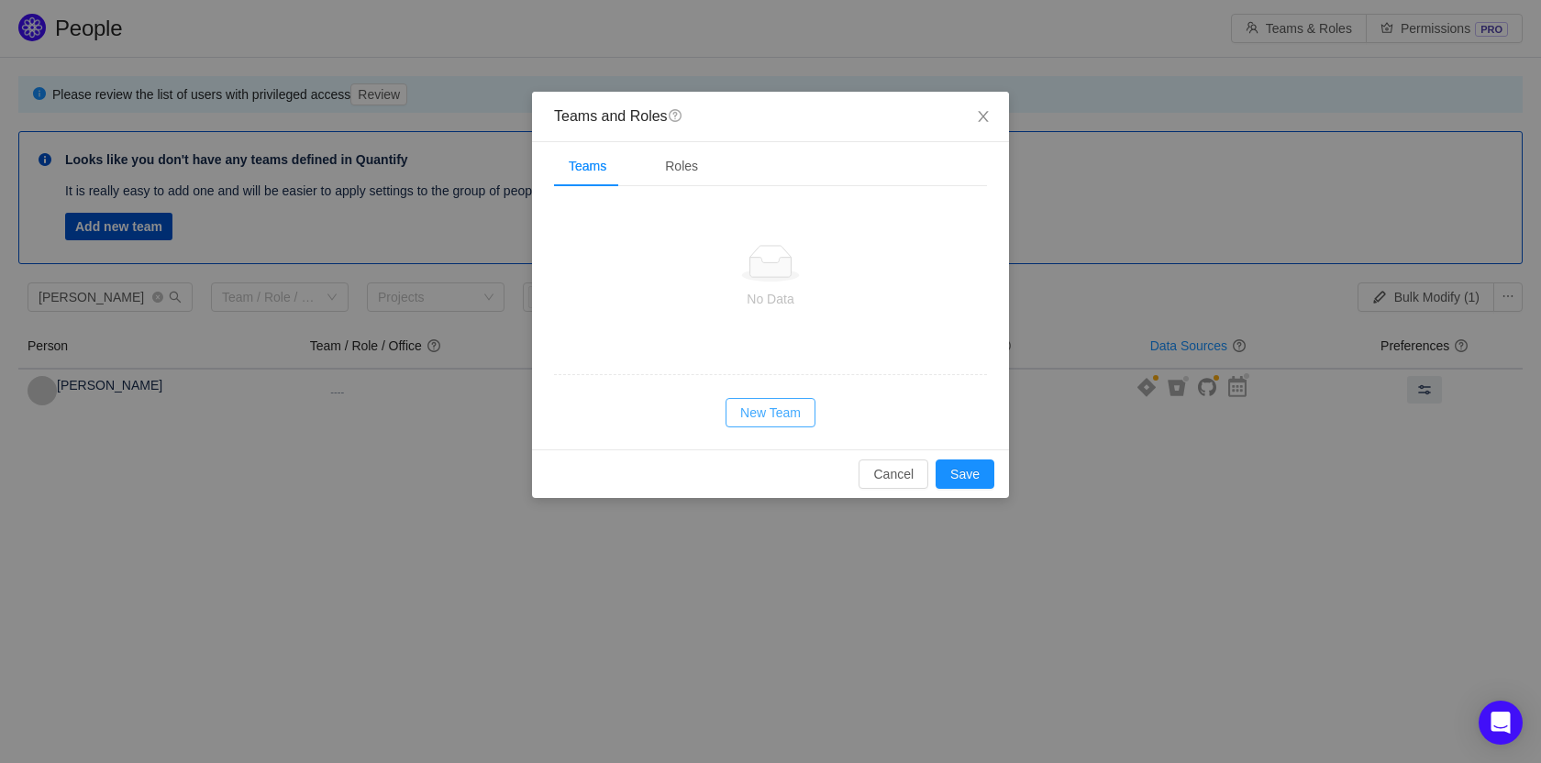
click at [793, 407] on button "New Team" at bounding box center [771, 412] width 90 height 29
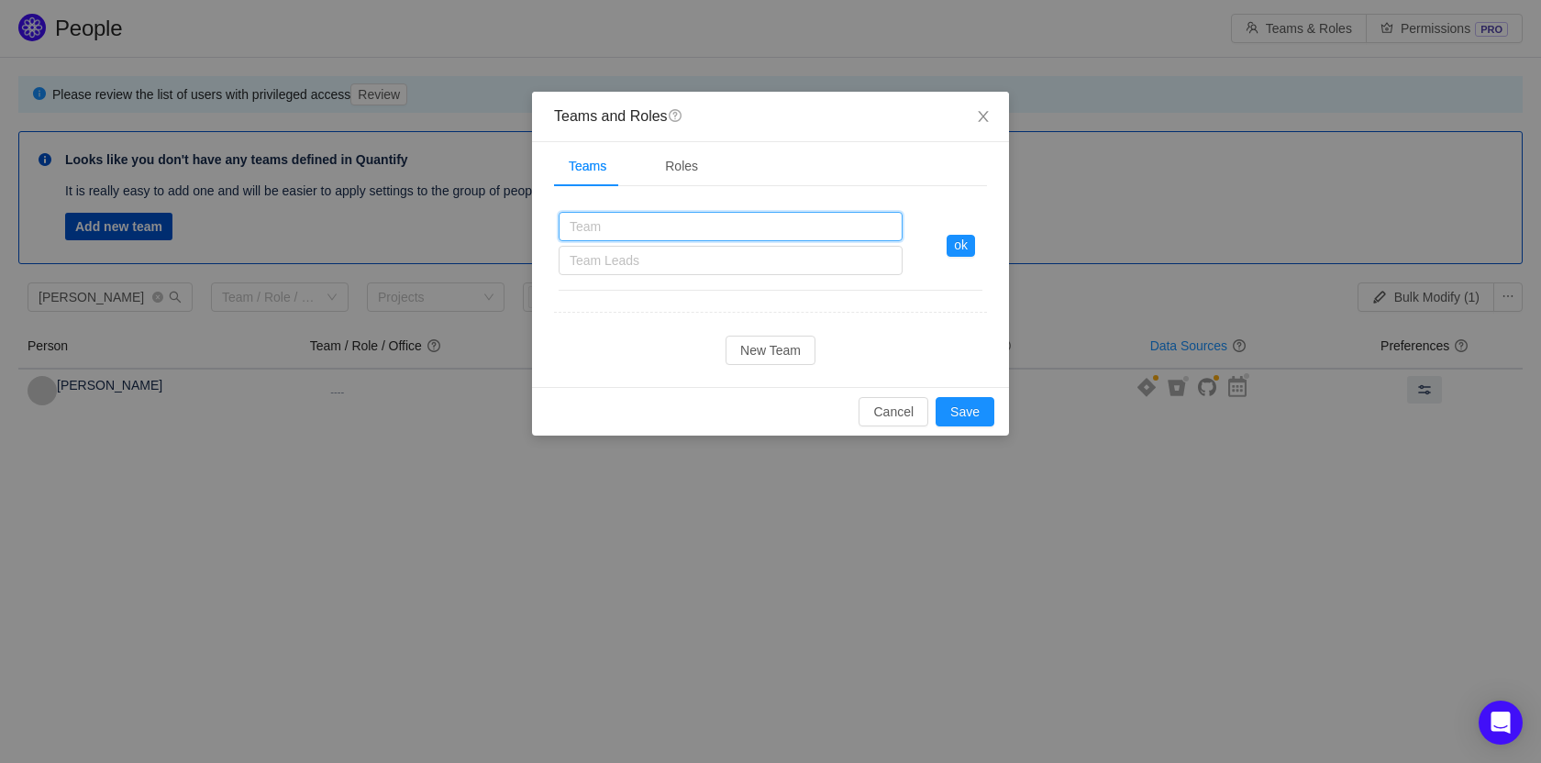
click at [694, 232] on input "text" at bounding box center [731, 226] width 344 height 29
click at [701, 265] on div "Team Leads" at bounding box center [727, 260] width 314 height 18
type input "test"
type input "[PERSON_NAME]"
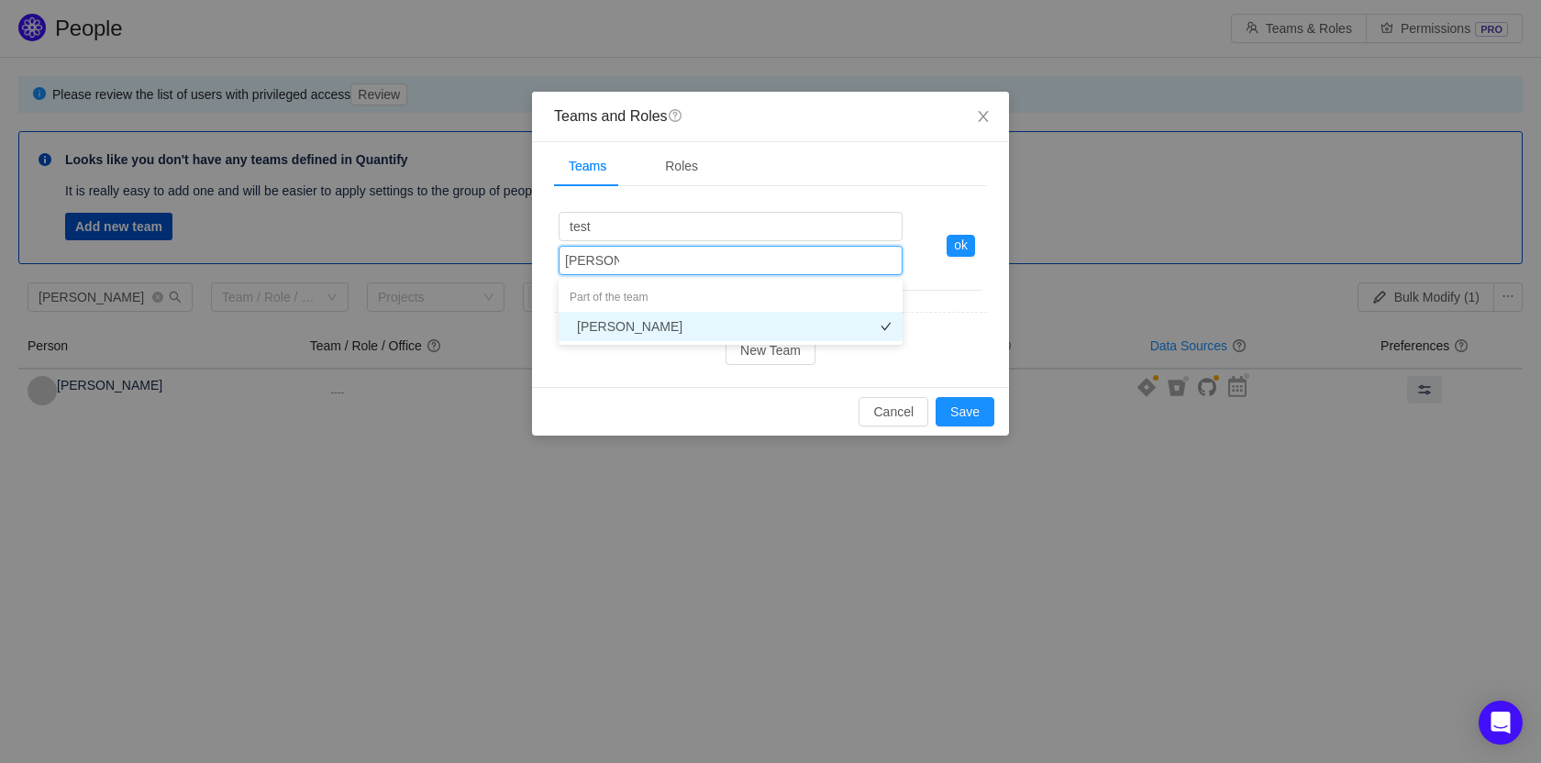
click at [644, 326] on li "[PERSON_NAME]" at bounding box center [731, 326] width 344 height 29
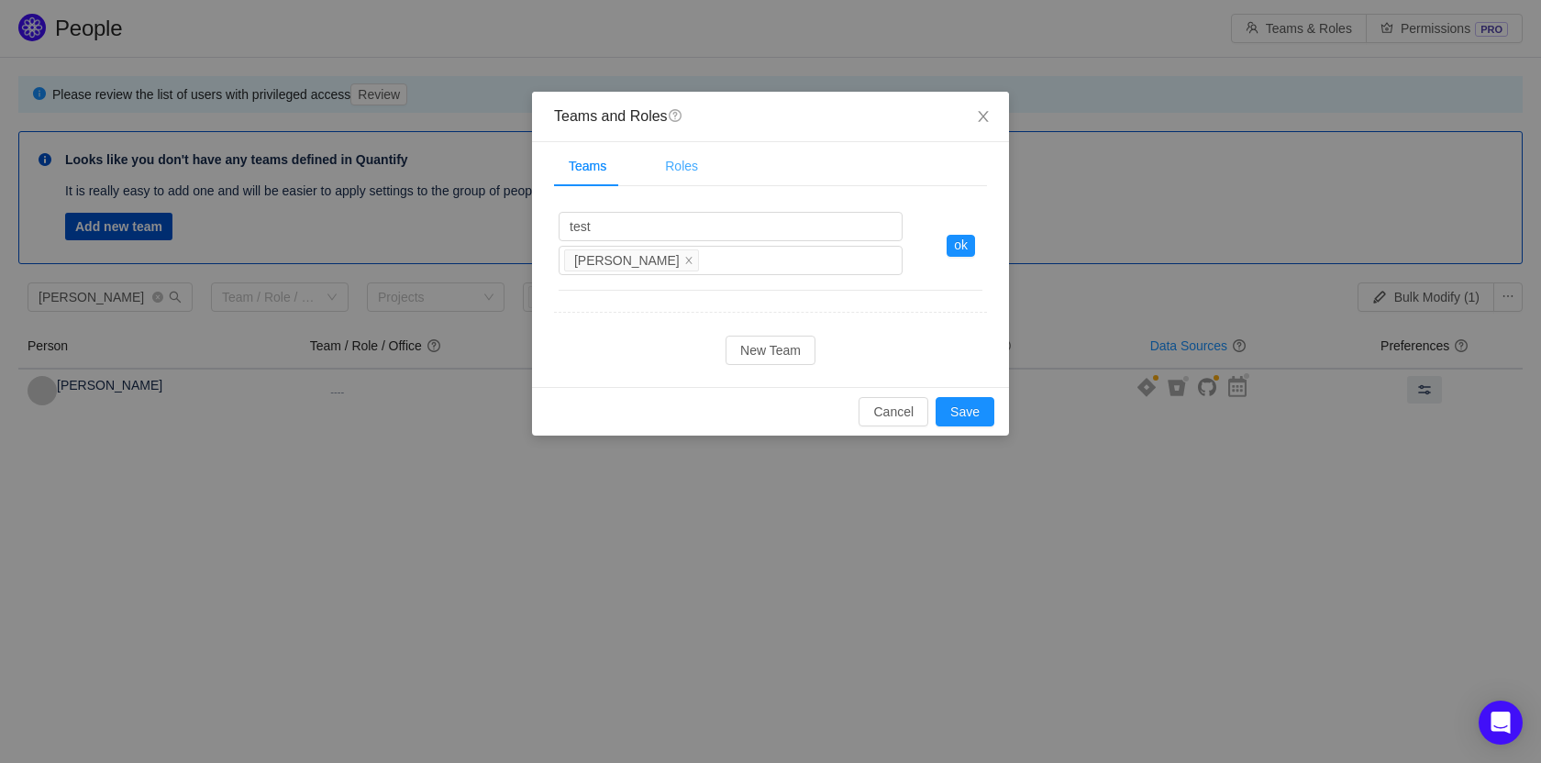
click at [675, 169] on div "Roles" at bounding box center [681, 166] width 62 height 41
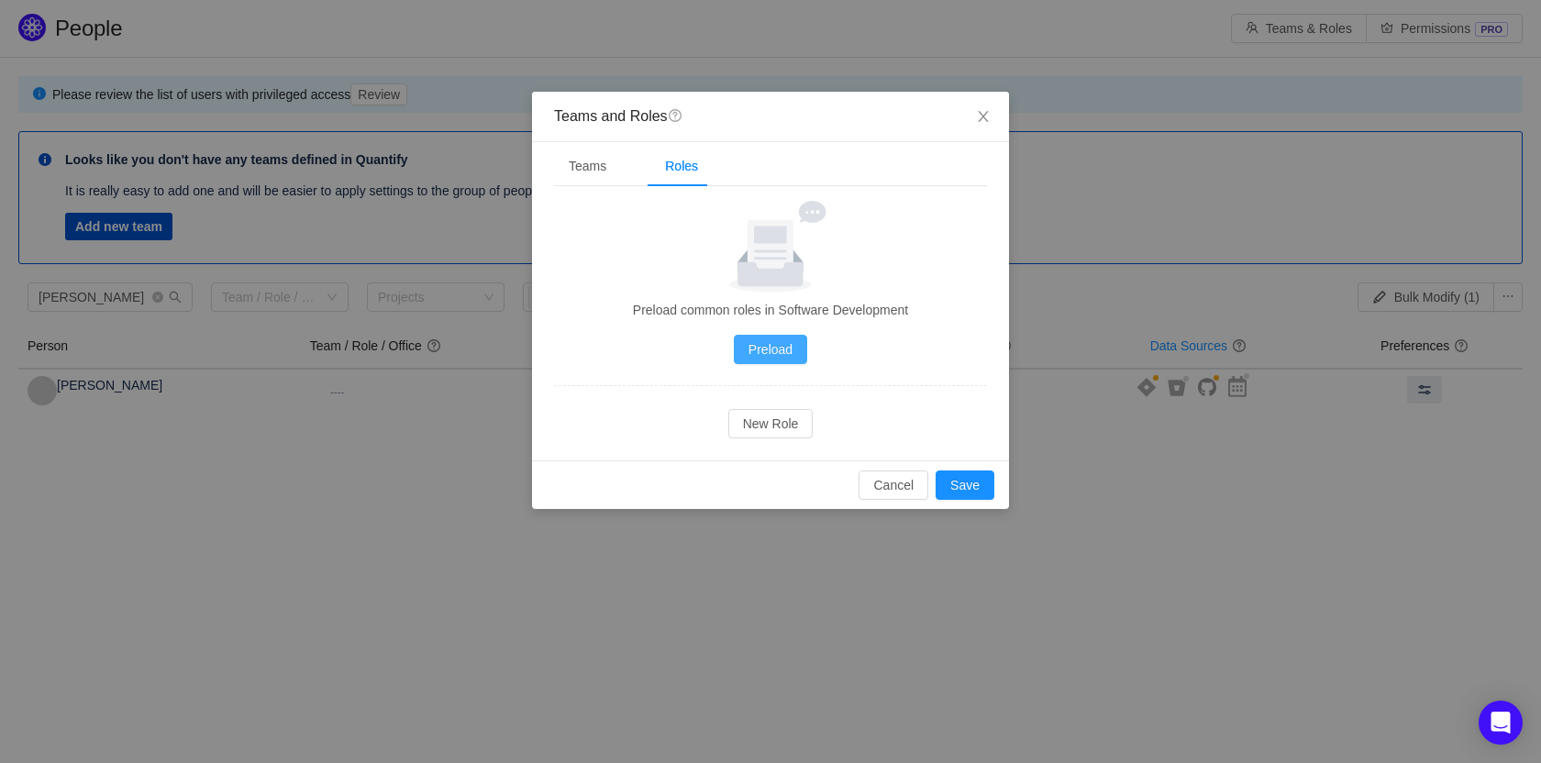
click at [773, 353] on button "Preload" at bounding box center [770, 349] width 73 height 29
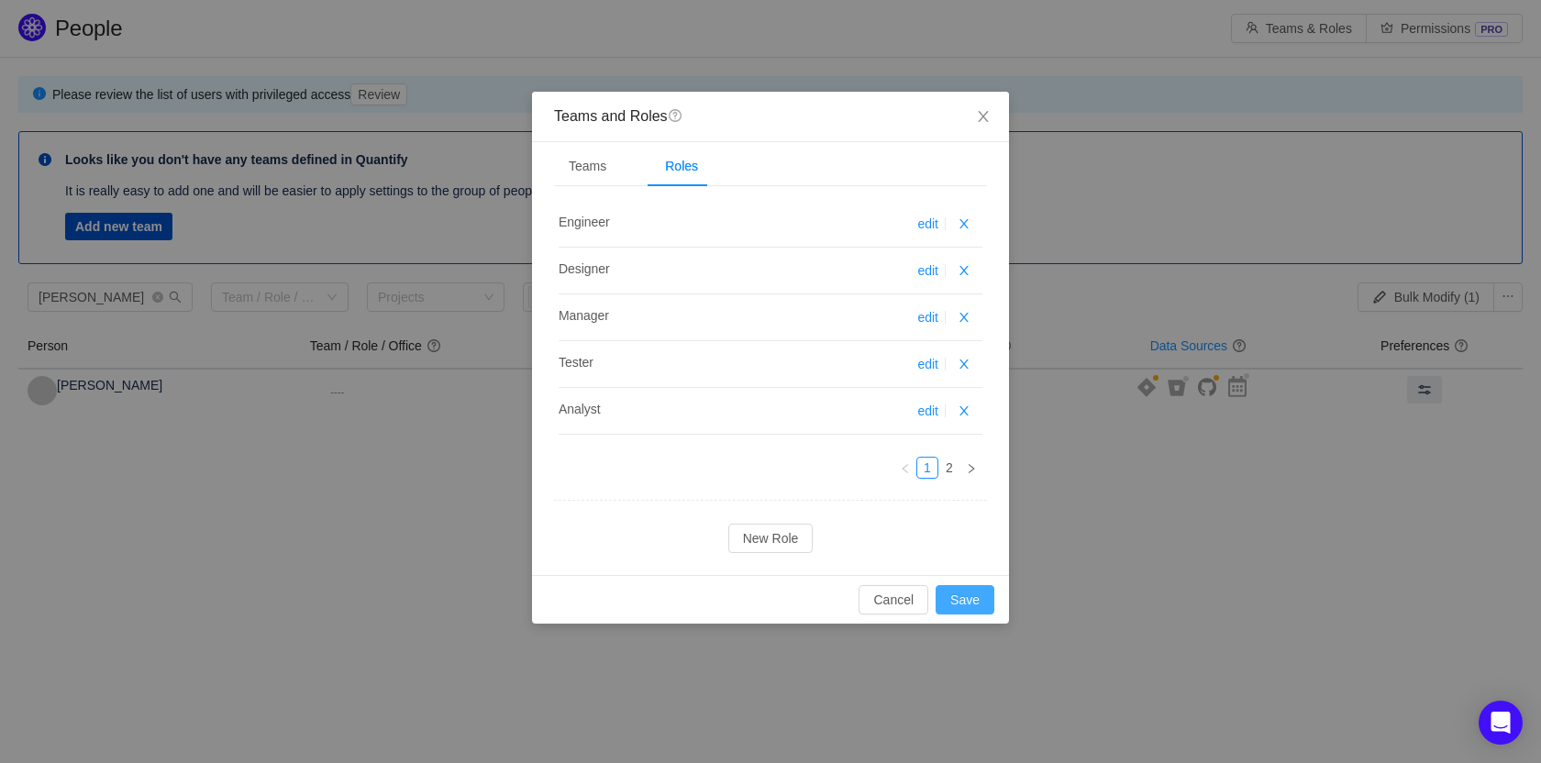
click at [967, 590] on button "Save" at bounding box center [965, 599] width 59 height 29
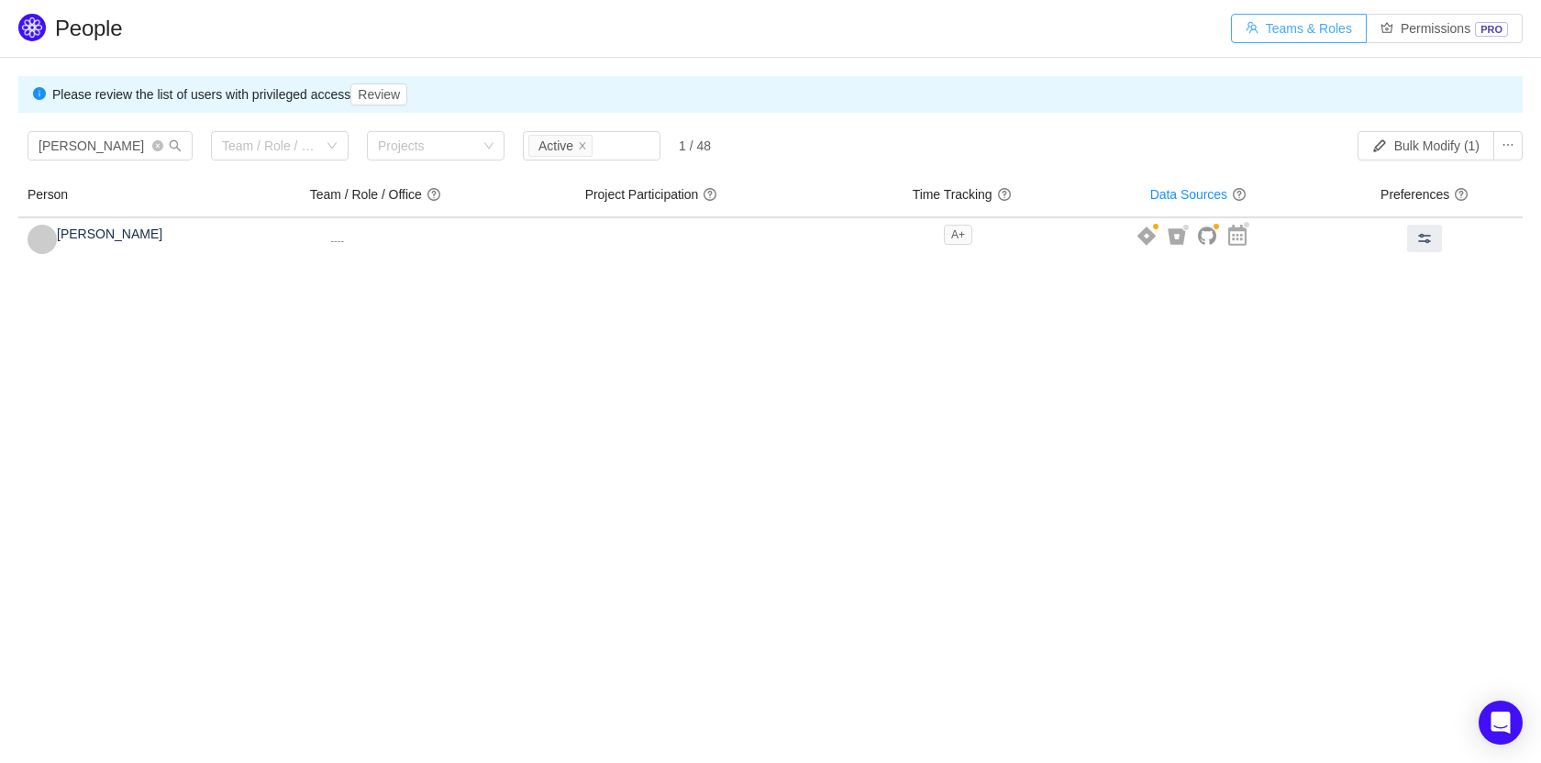
click at [1286, 26] on button "Teams & Roles" at bounding box center [1299, 28] width 136 height 29
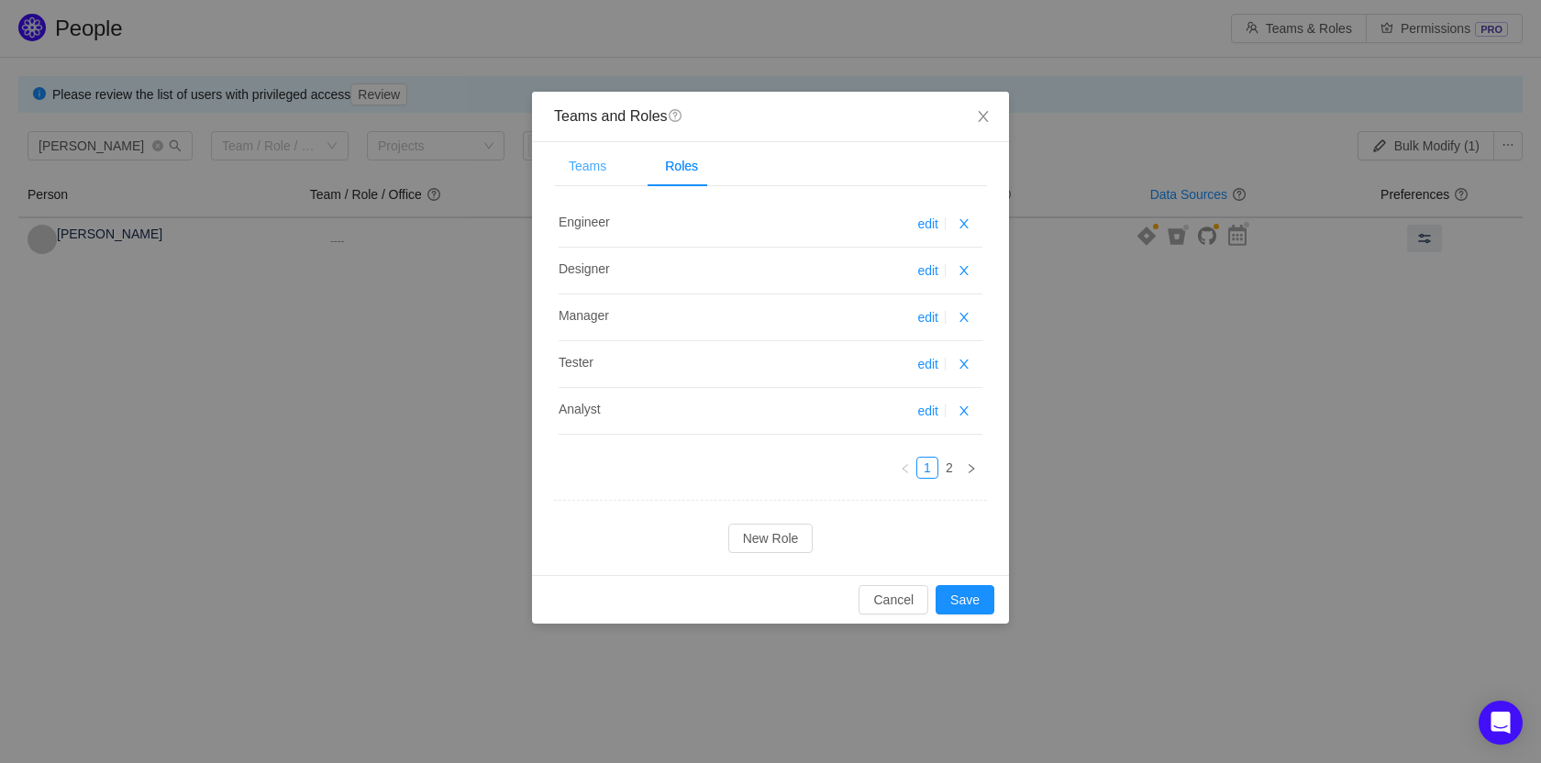
click at [599, 170] on div "Teams" at bounding box center [587, 166] width 67 height 41
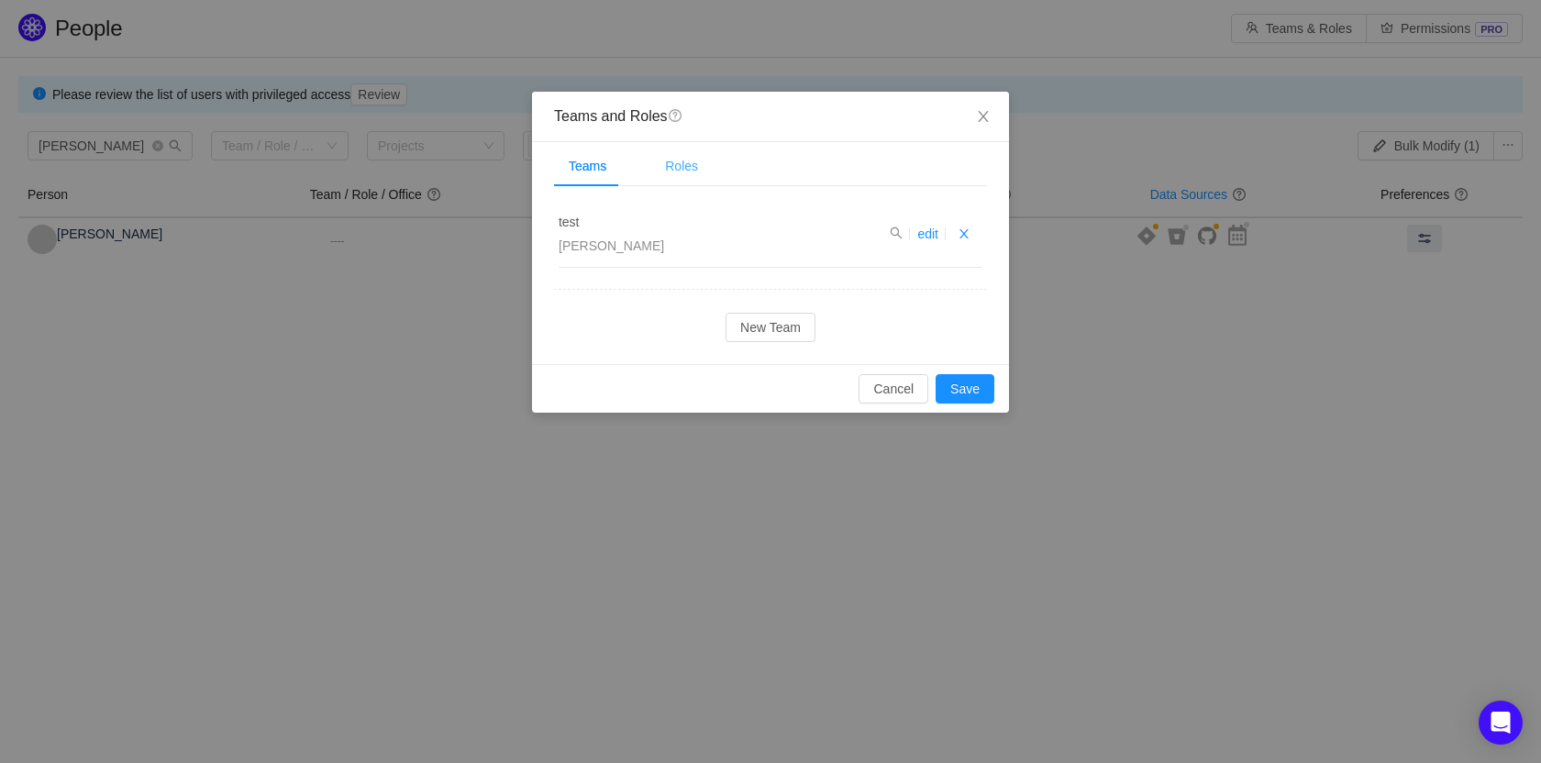
click at [674, 170] on div "Roles" at bounding box center [681, 166] width 62 height 41
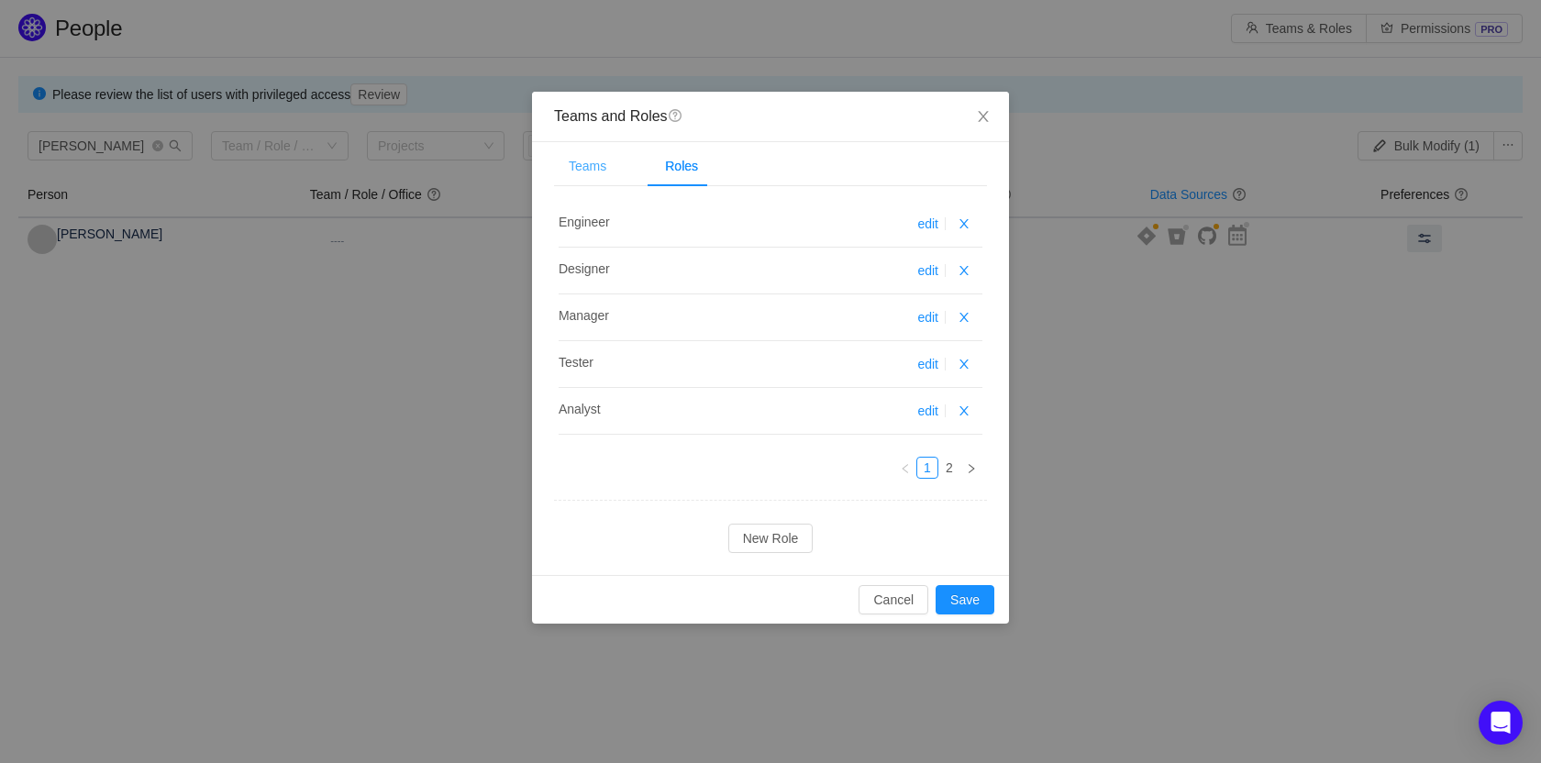
click at [593, 165] on div "Teams" at bounding box center [587, 166] width 67 height 41
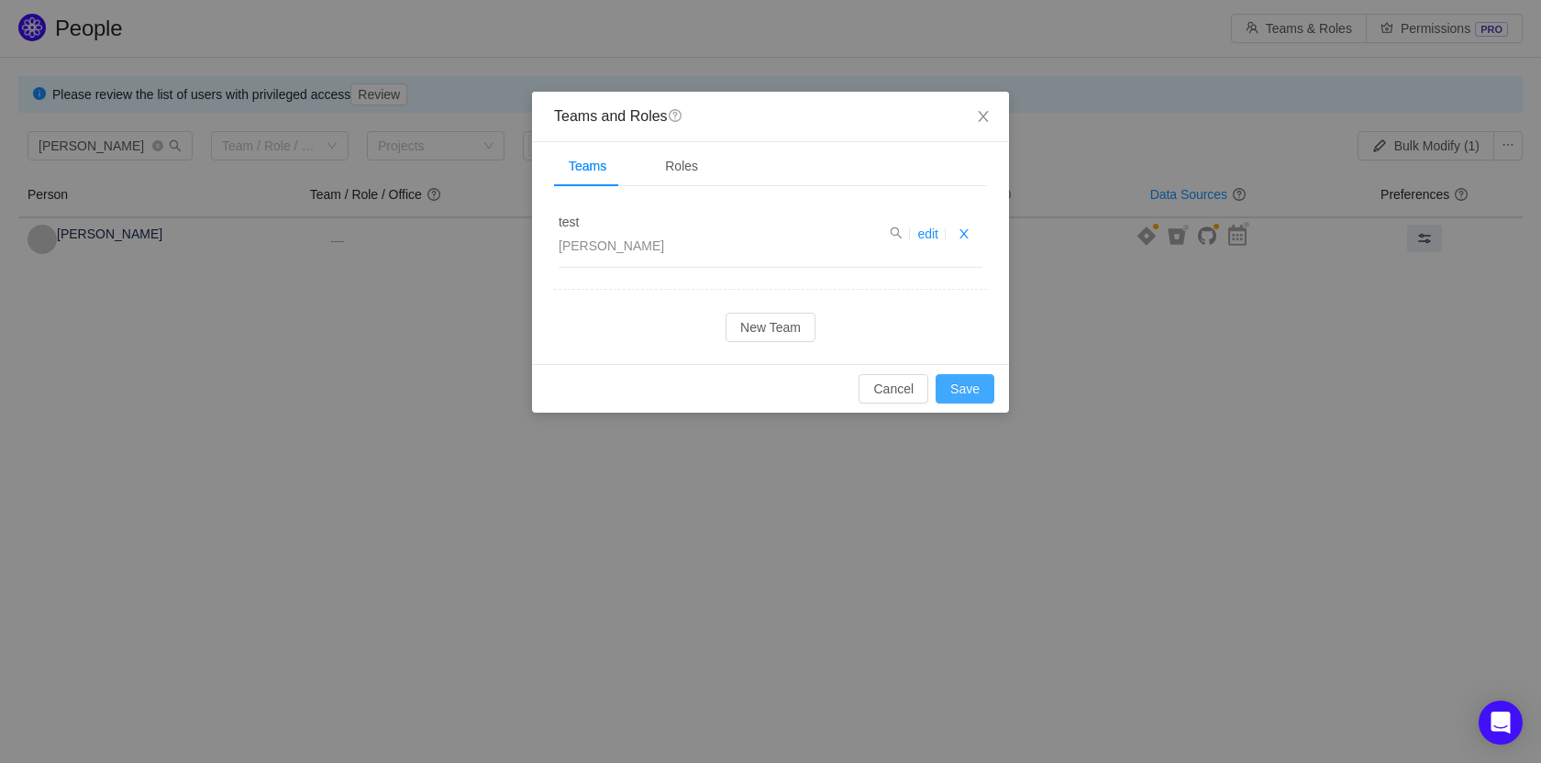
click at [965, 384] on button "Save" at bounding box center [965, 388] width 59 height 29
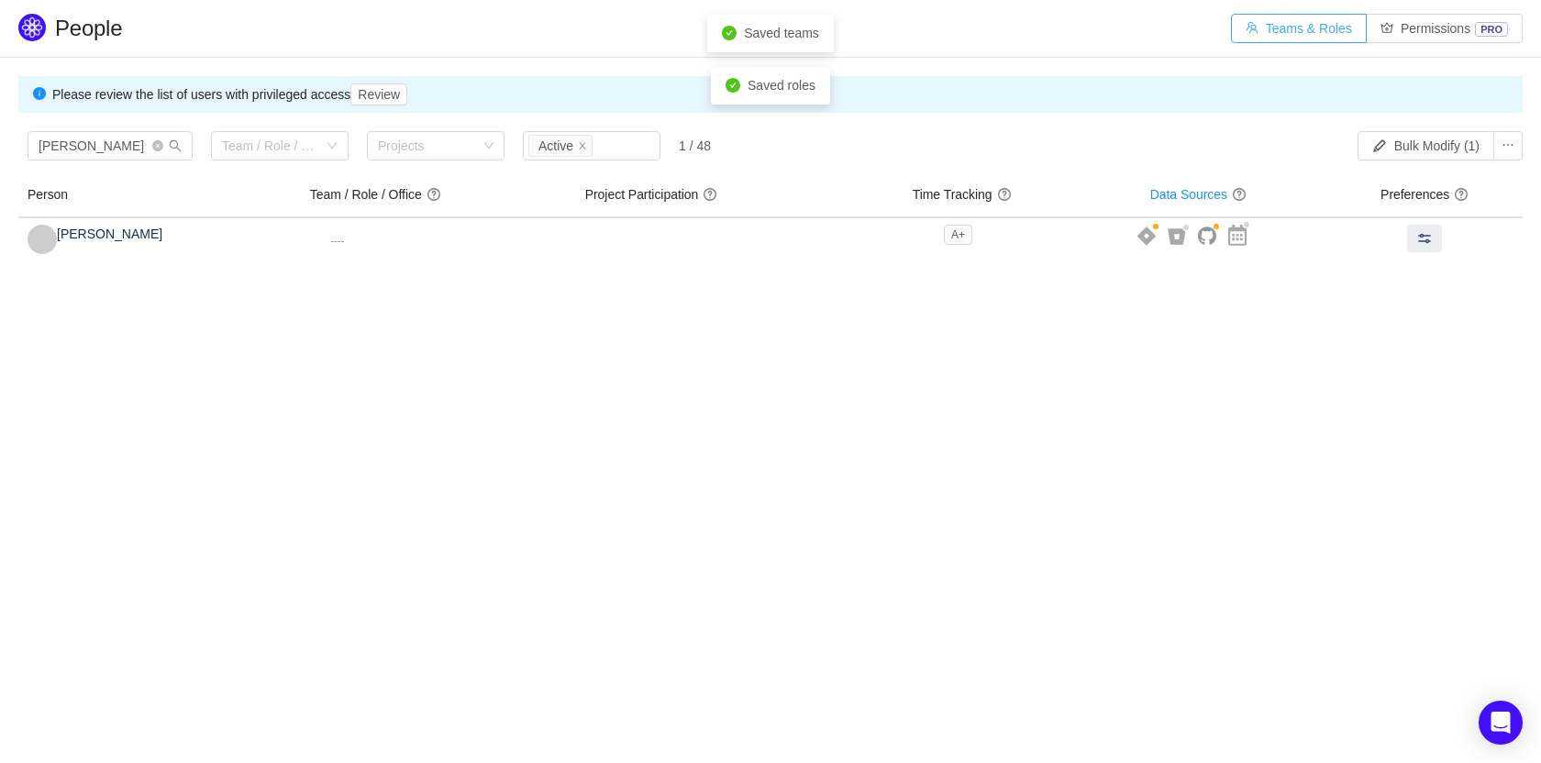
click at [1322, 35] on button "Teams & Roles" at bounding box center [1299, 28] width 136 height 29
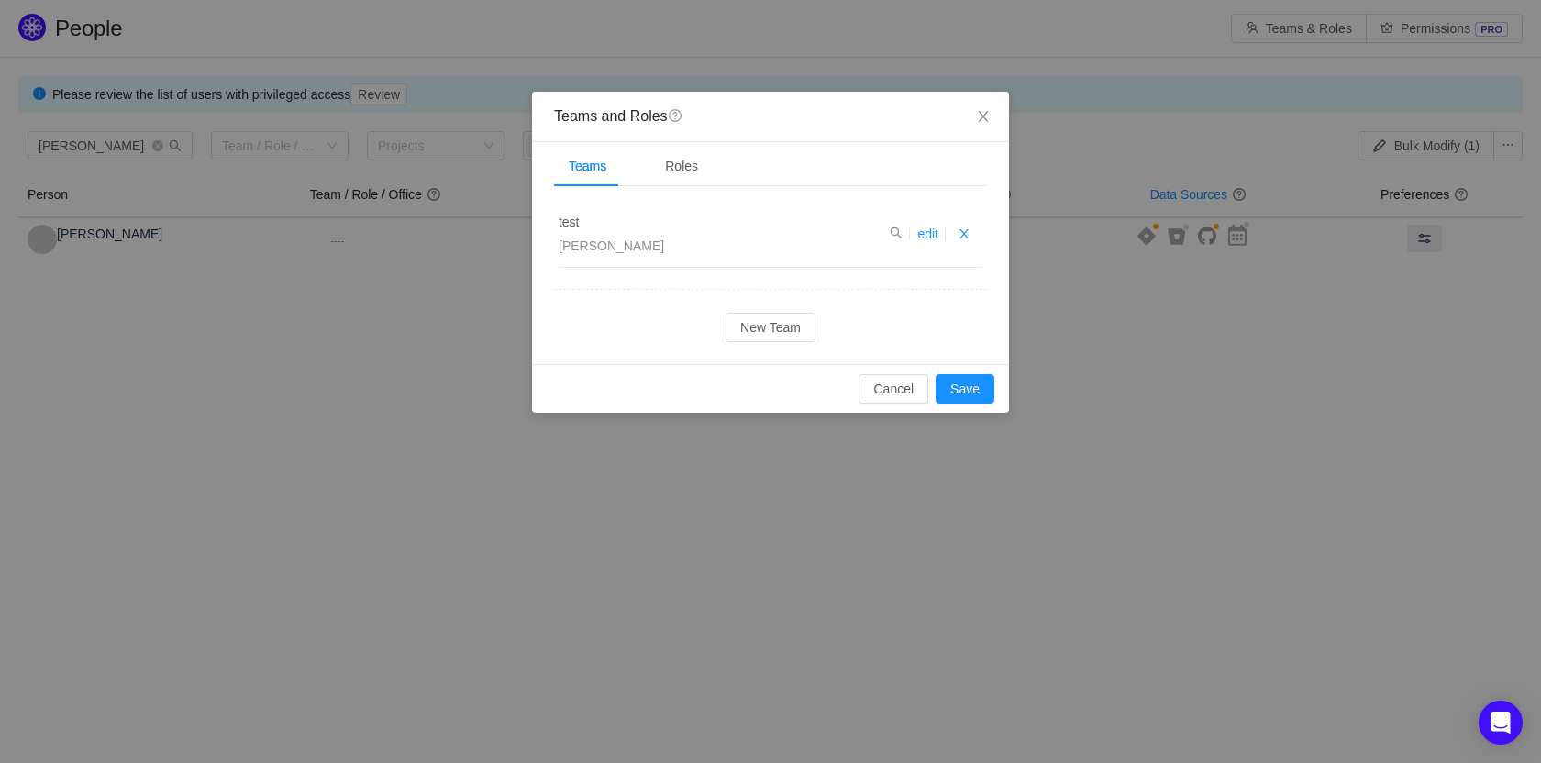
click at [344, 426] on div "Teams and Roles question Teams Roles test [PERSON_NAME] edit New Team Cancel Sa…" at bounding box center [770, 381] width 1541 height 763
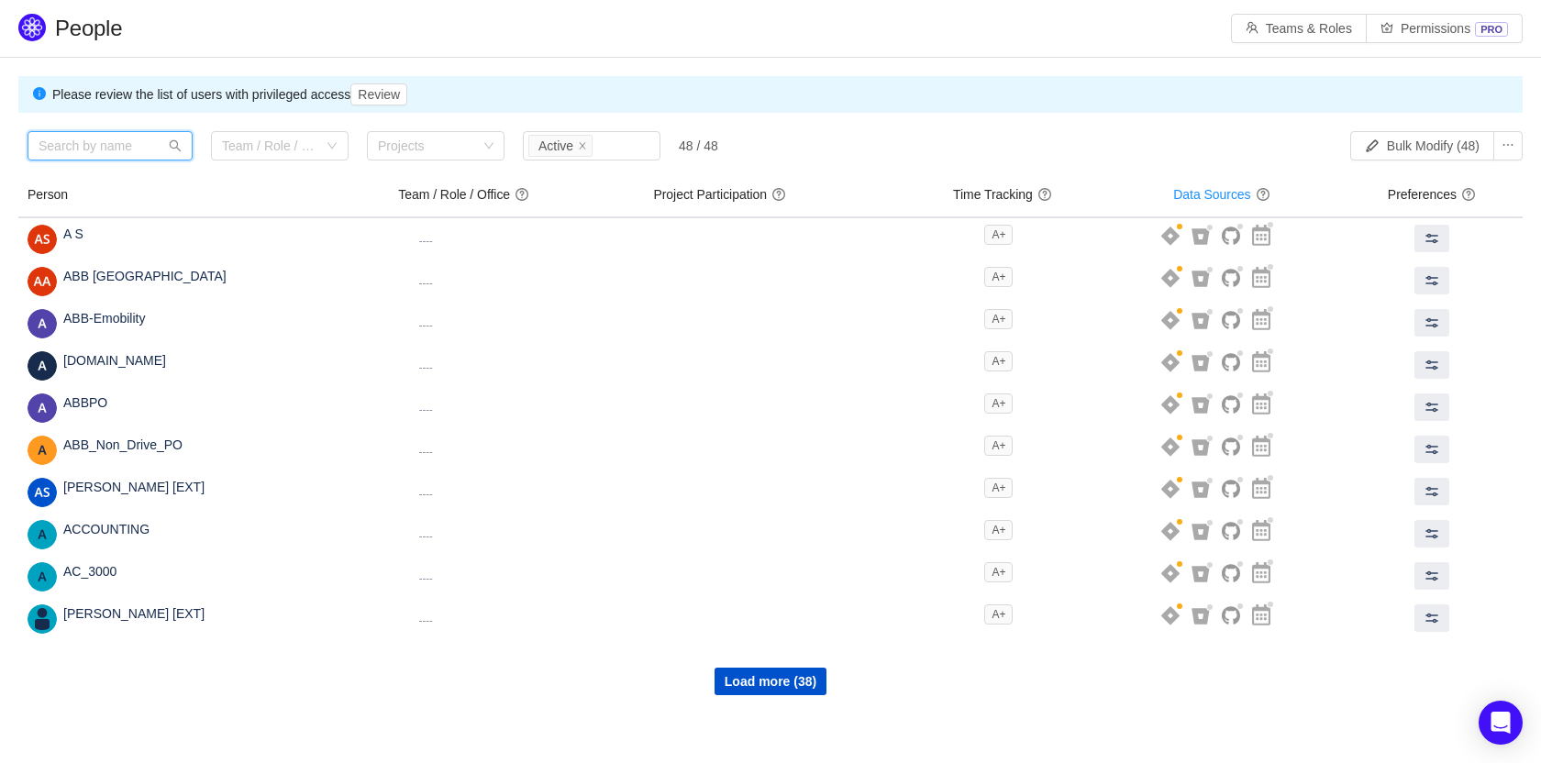
click at [113, 143] on input "text" at bounding box center [110, 145] width 165 height 29
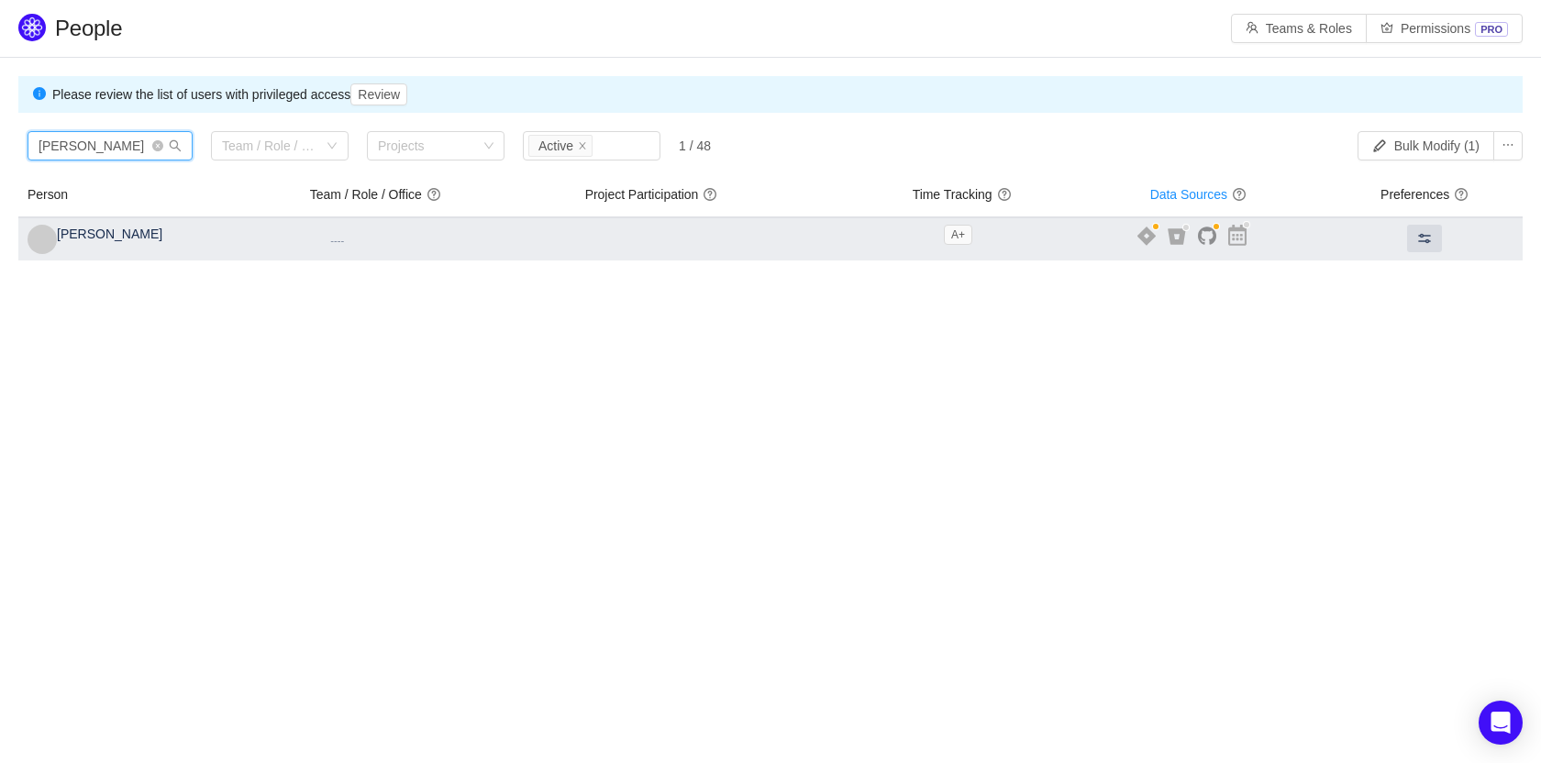
type input "[PERSON_NAME]"
click at [84, 239] on span "[PERSON_NAME]" at bounding box center [109, 234] width 105 height 15
click at [1417, 242] on span at bounding box center [1424, 238] width 15 height 15
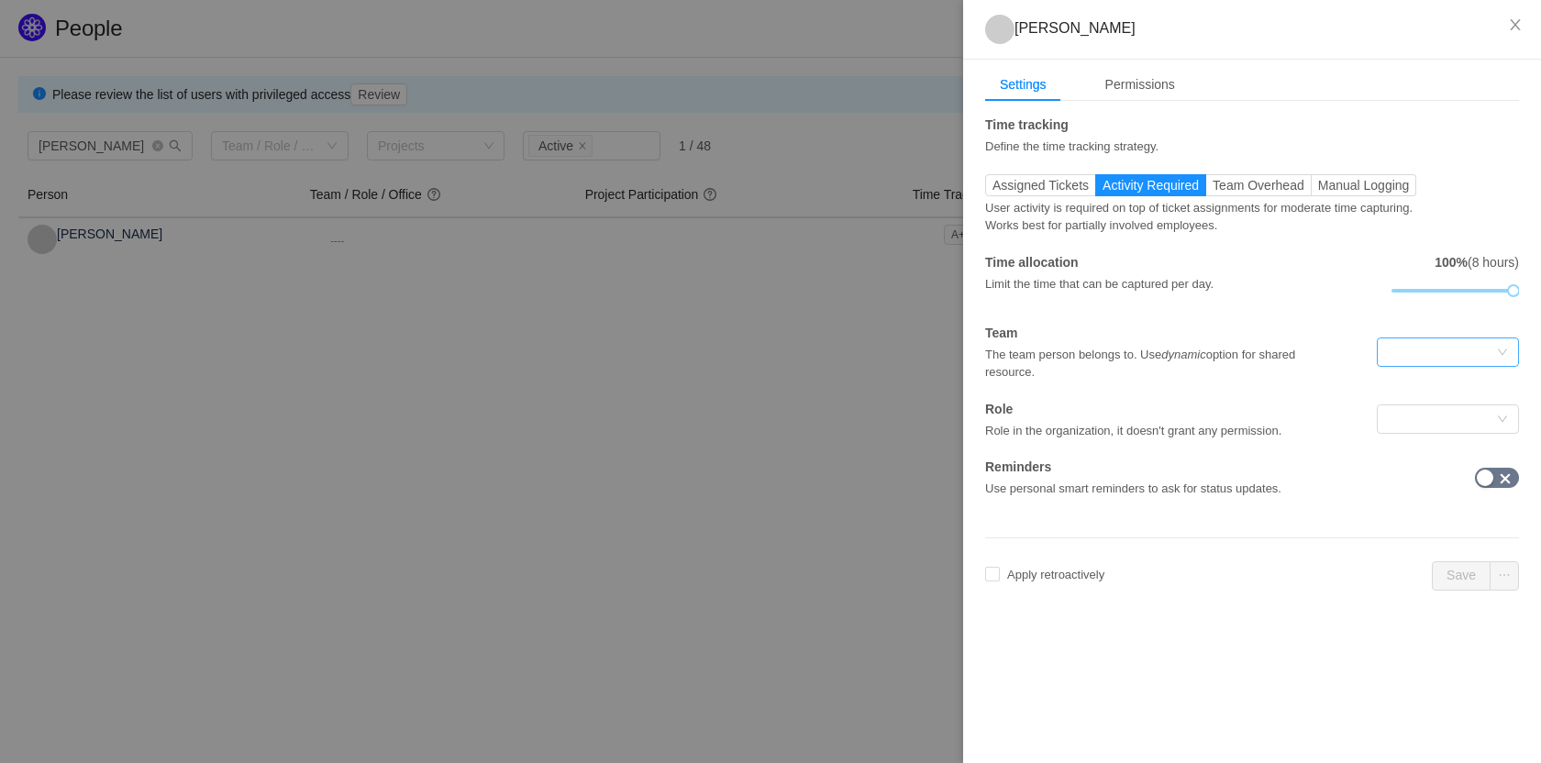
click at [1495, 346] on div at bounding box center [1442, 352] width 108 height 28
click at [1468, 384] on li "test" at bounding box center [1447, 388] width 142 height 29
click at [1440, 425] on div at bounding box center [1442, 419] width 108 height 28
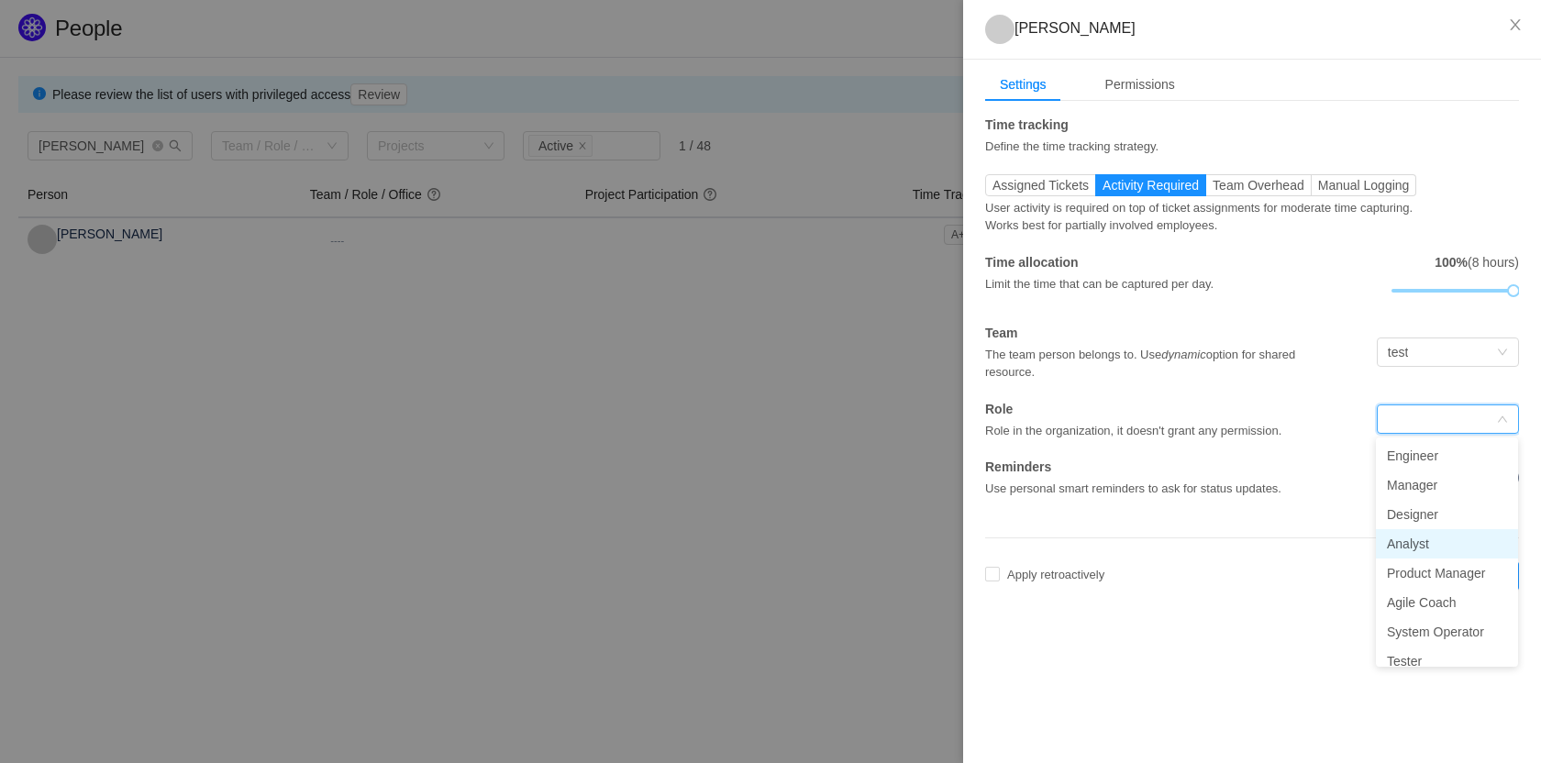
click at [1447, 538] on li "Analyst" at bounding box center [1447, 543] width 142 height 29
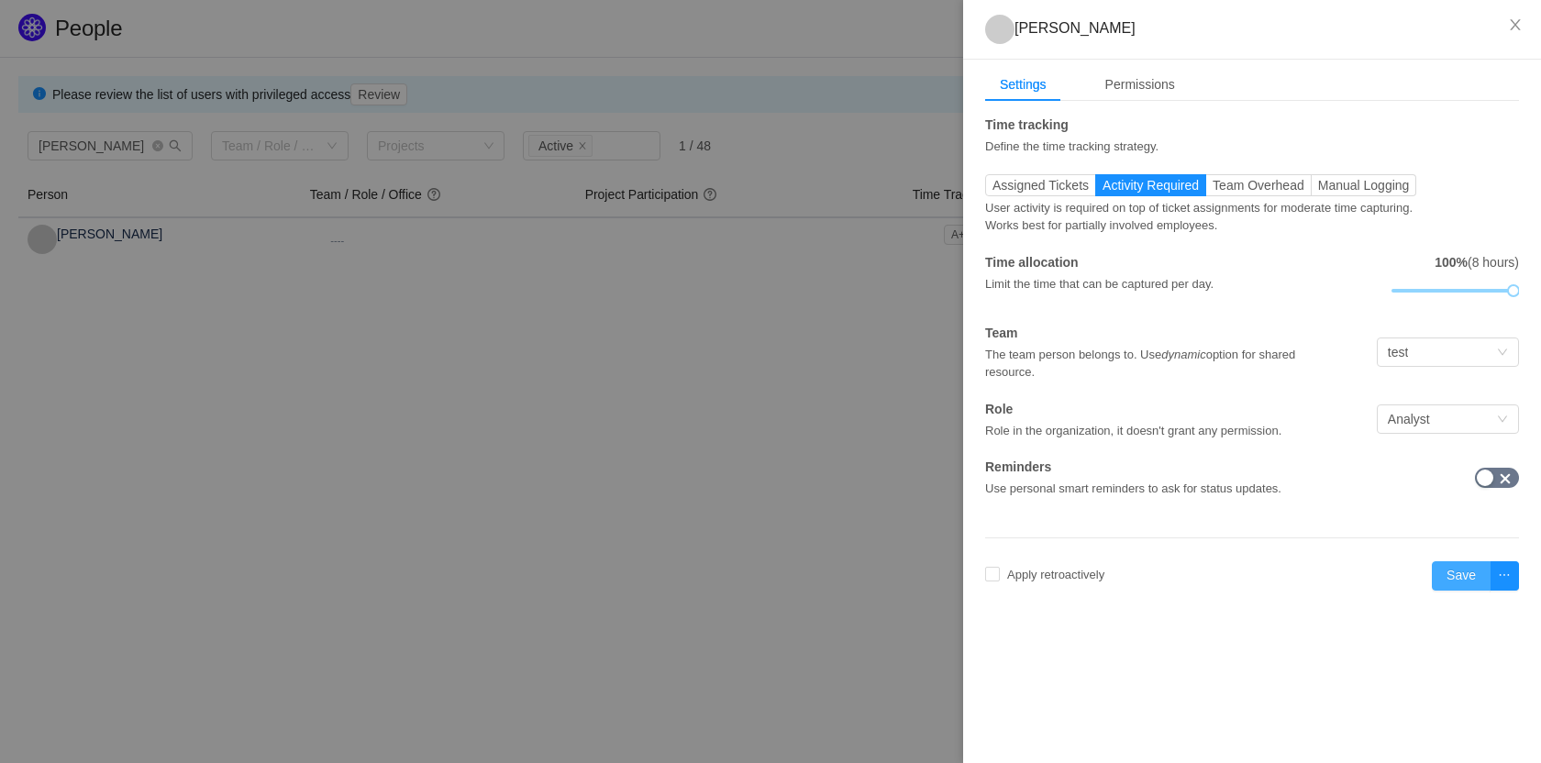
click at [1460, 573] on button "Save" at bounding box center [1461, 575] width 59 height 29
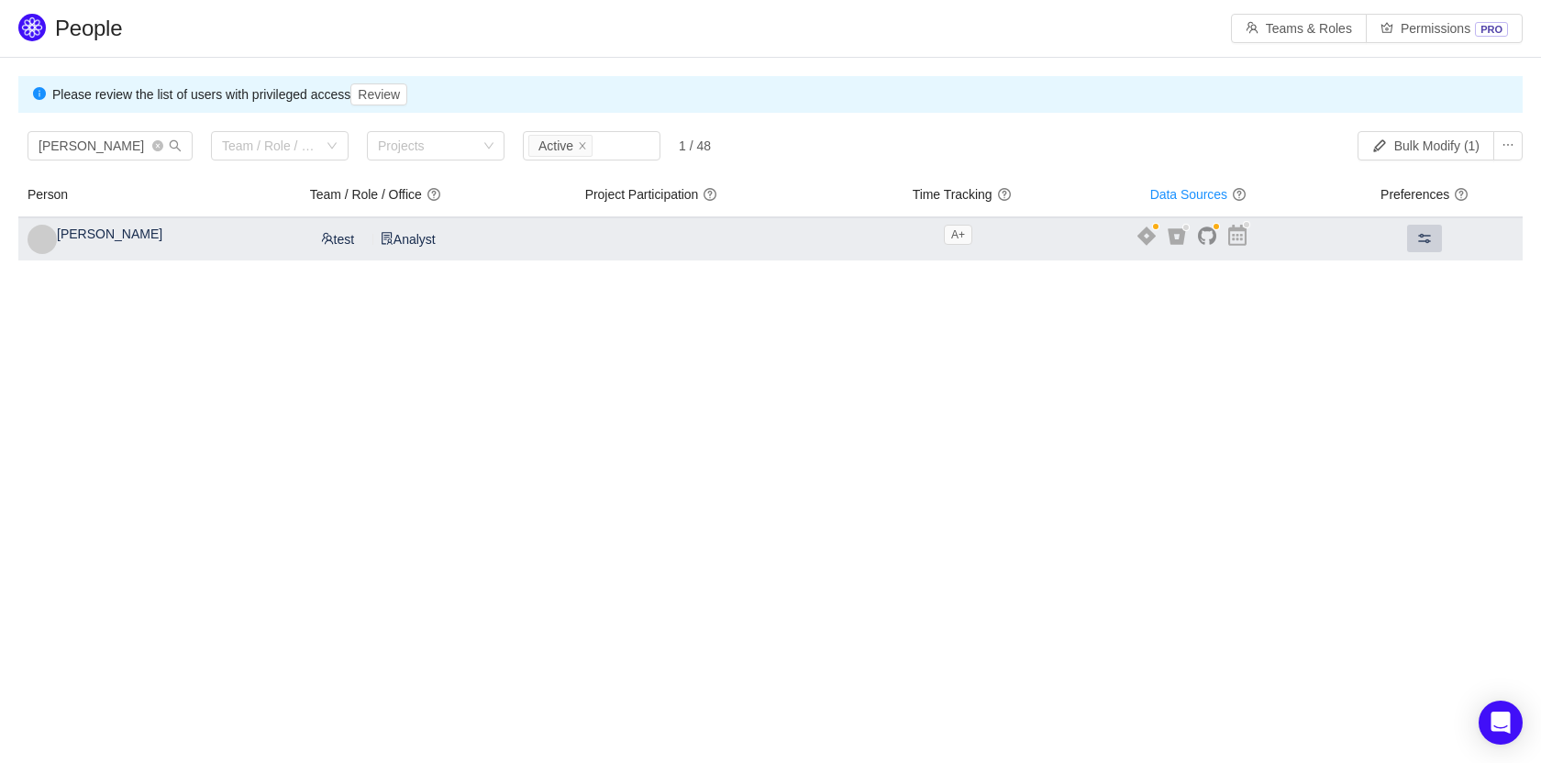
click at [1419, 235] on span at bounding box center [1424, 238] width 15 height 15
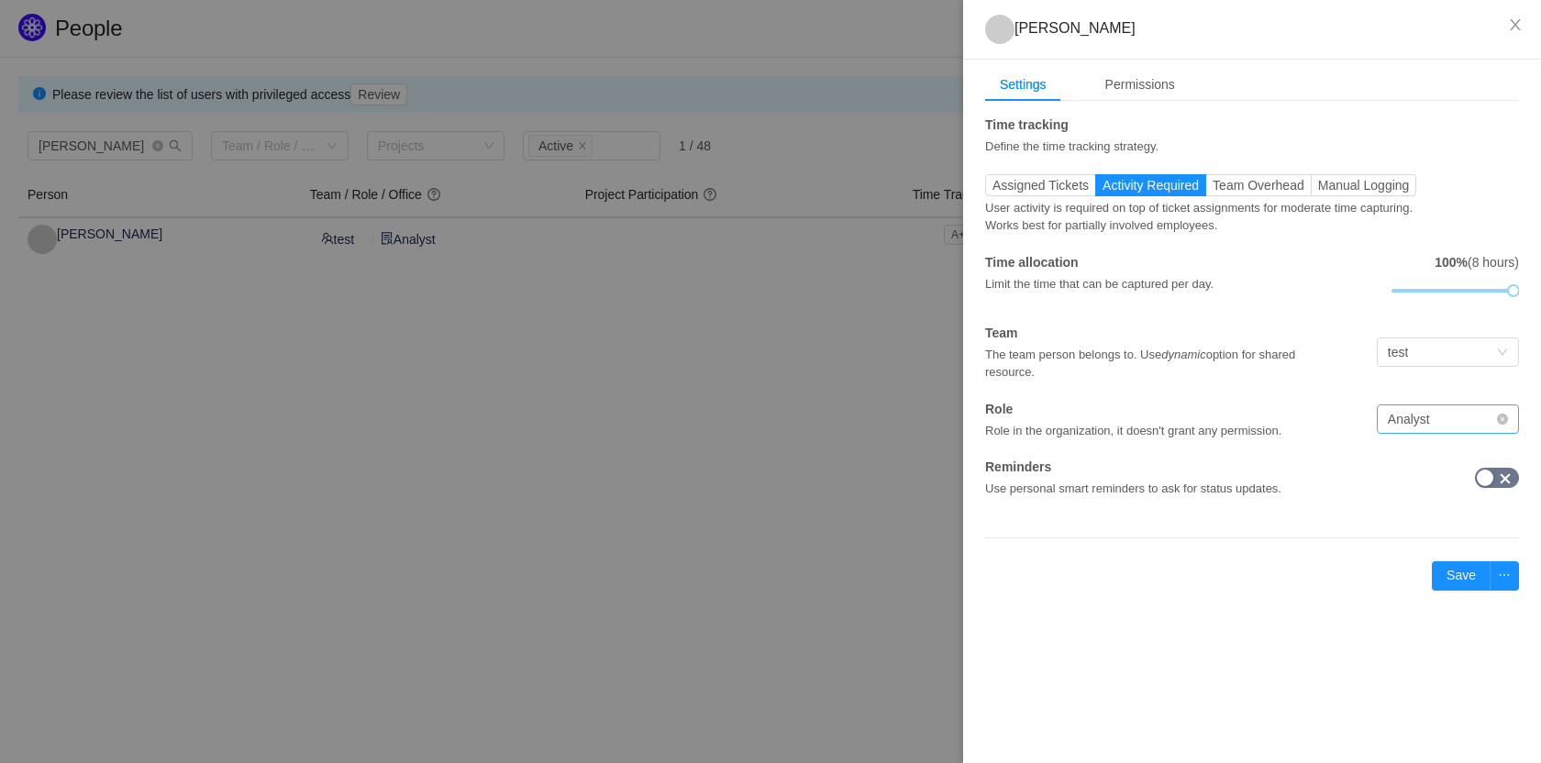
click at [1436, 428] on div "Analyst" at bounding box center [1442, 419] width 108 height 28
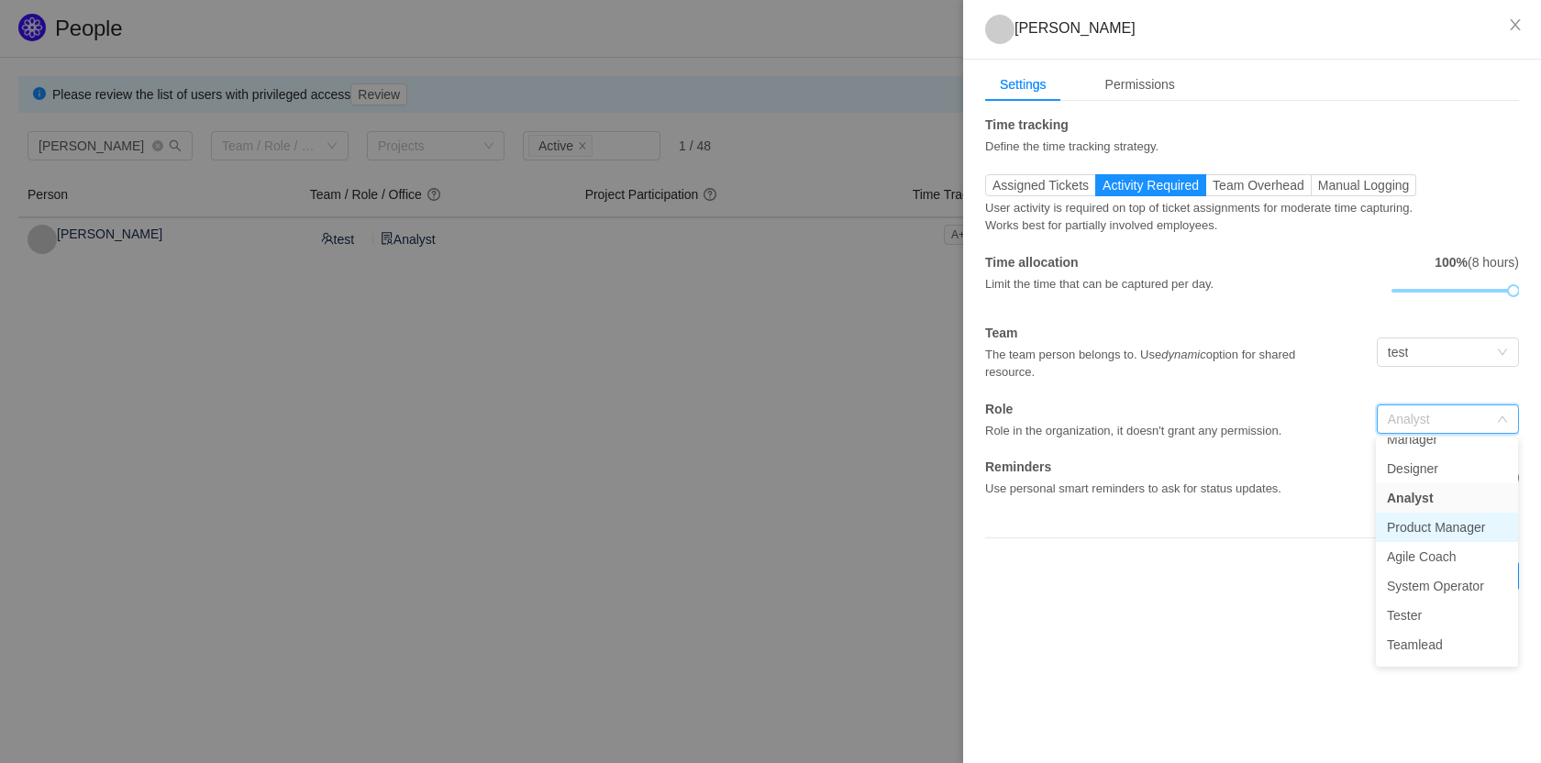
scroll to position [72, 0]
click at [1214, 578] on div "Apply retroactively Sep 2025 Save" at bounding box center [1252, 575] width 534 height 29
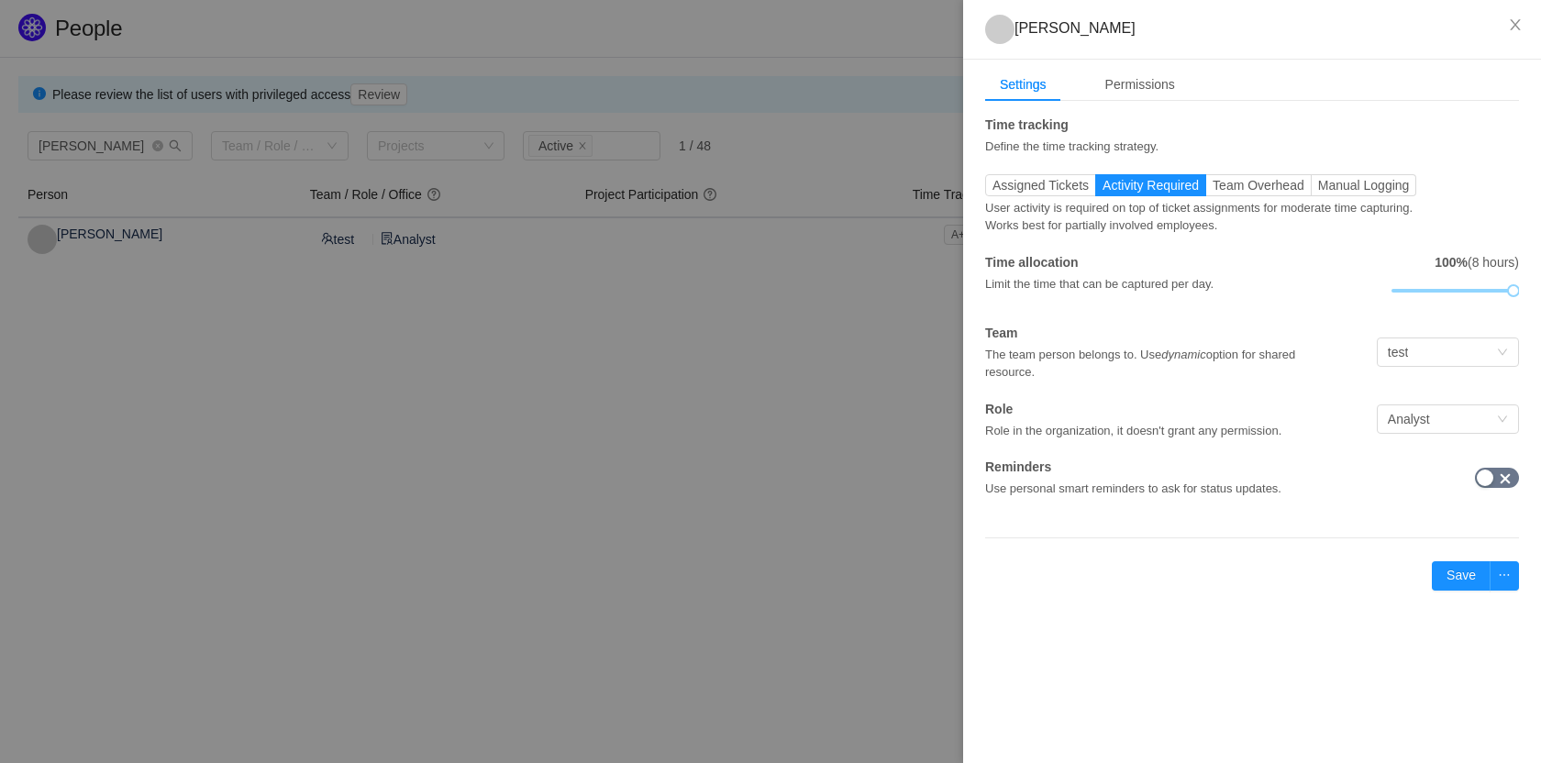
click at [1513, 477] on button "button" at bounding box center [1497, 478] width 44 height 20
click at [1453, 567] on button "Save" at bounding box center [1461, 575] width 59 height 29
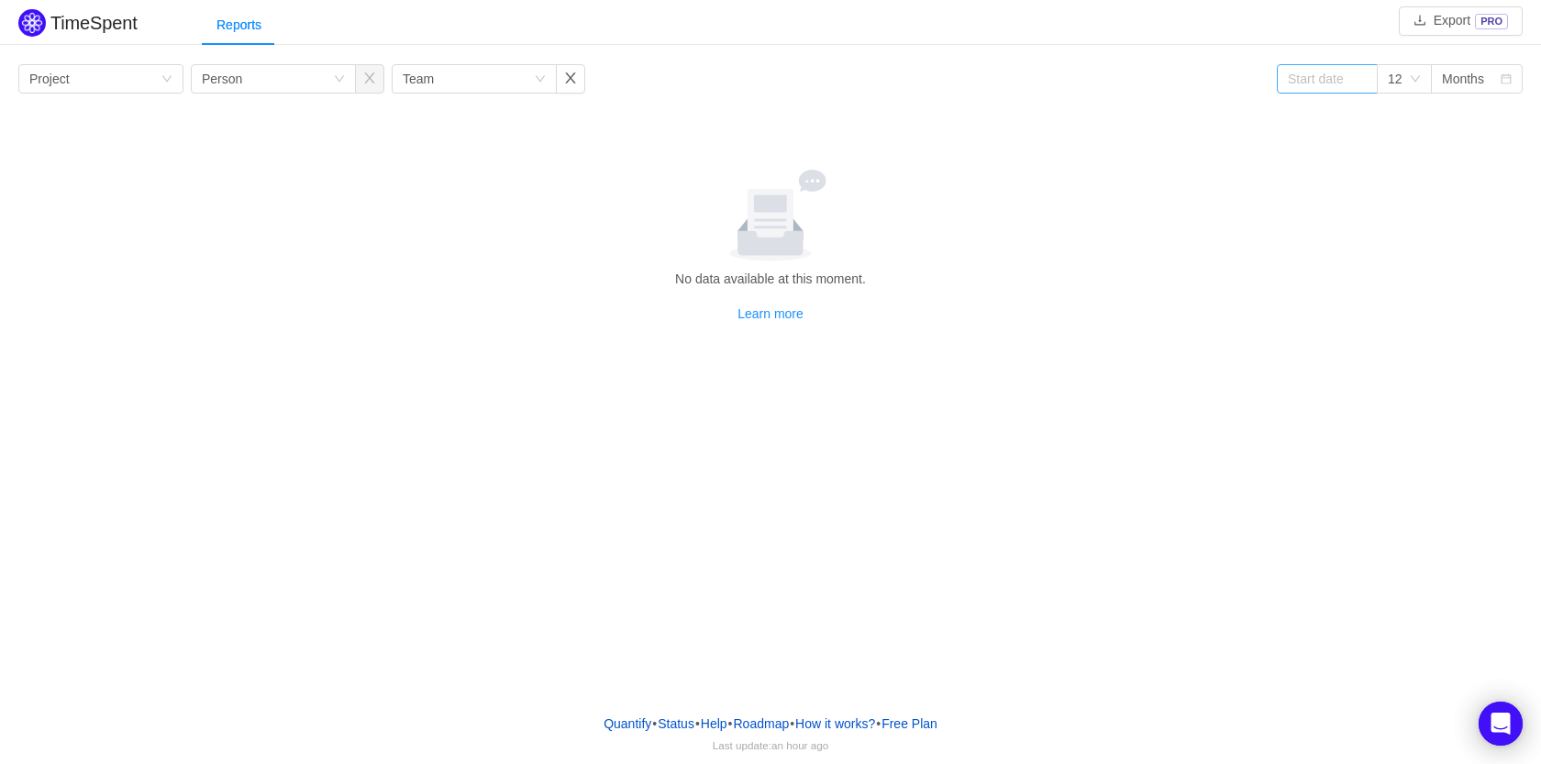
click at [1364, 83] on span at bounding box center [1360, 78] width 13 height 13
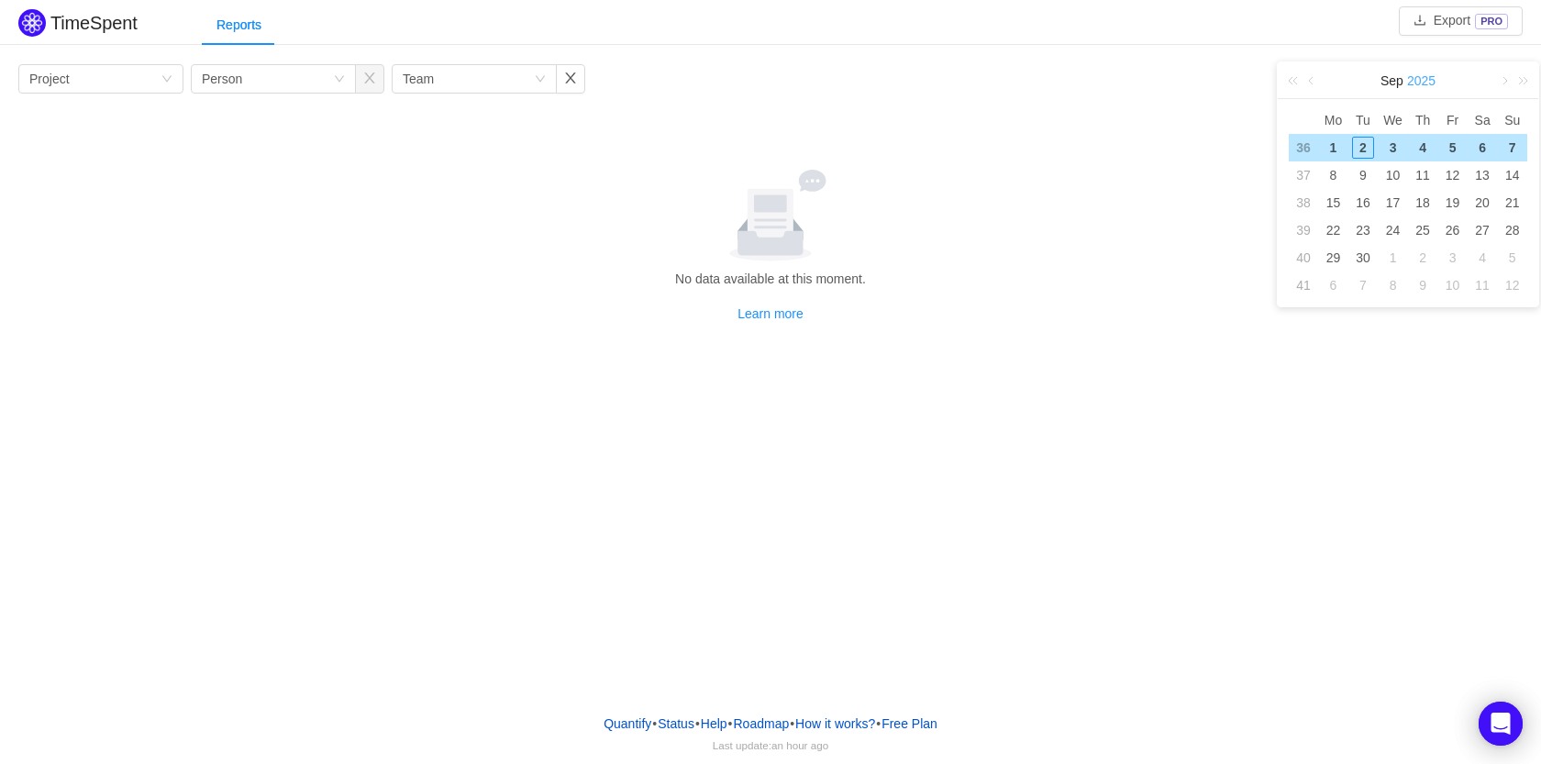
click at [1407, 89] on link "2025" at bounding box center [1421, 80] width 32 height 37
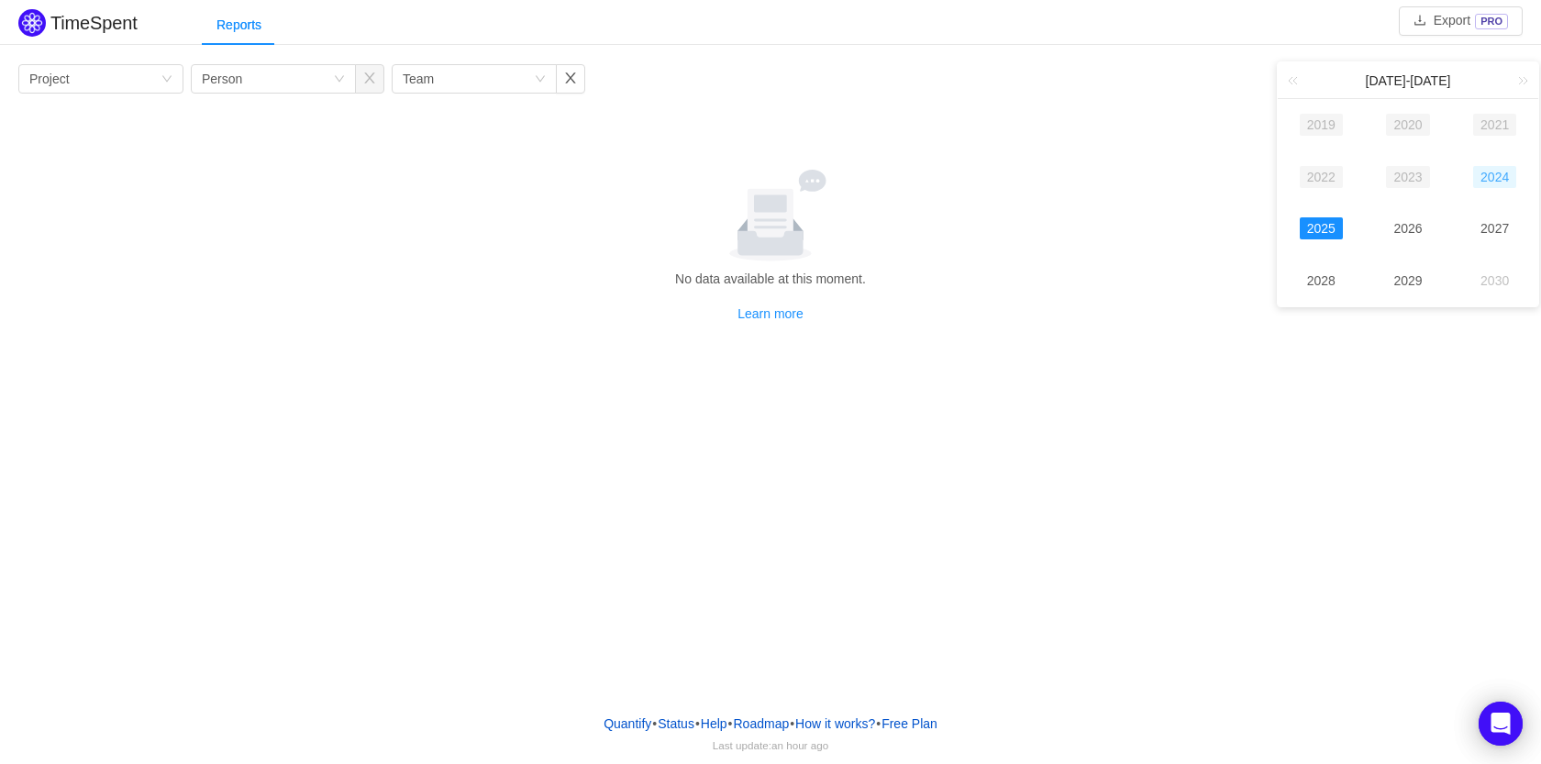
click at [1496, 175] on link "2024" at bounding box center [1494, 177] width 43 height 22
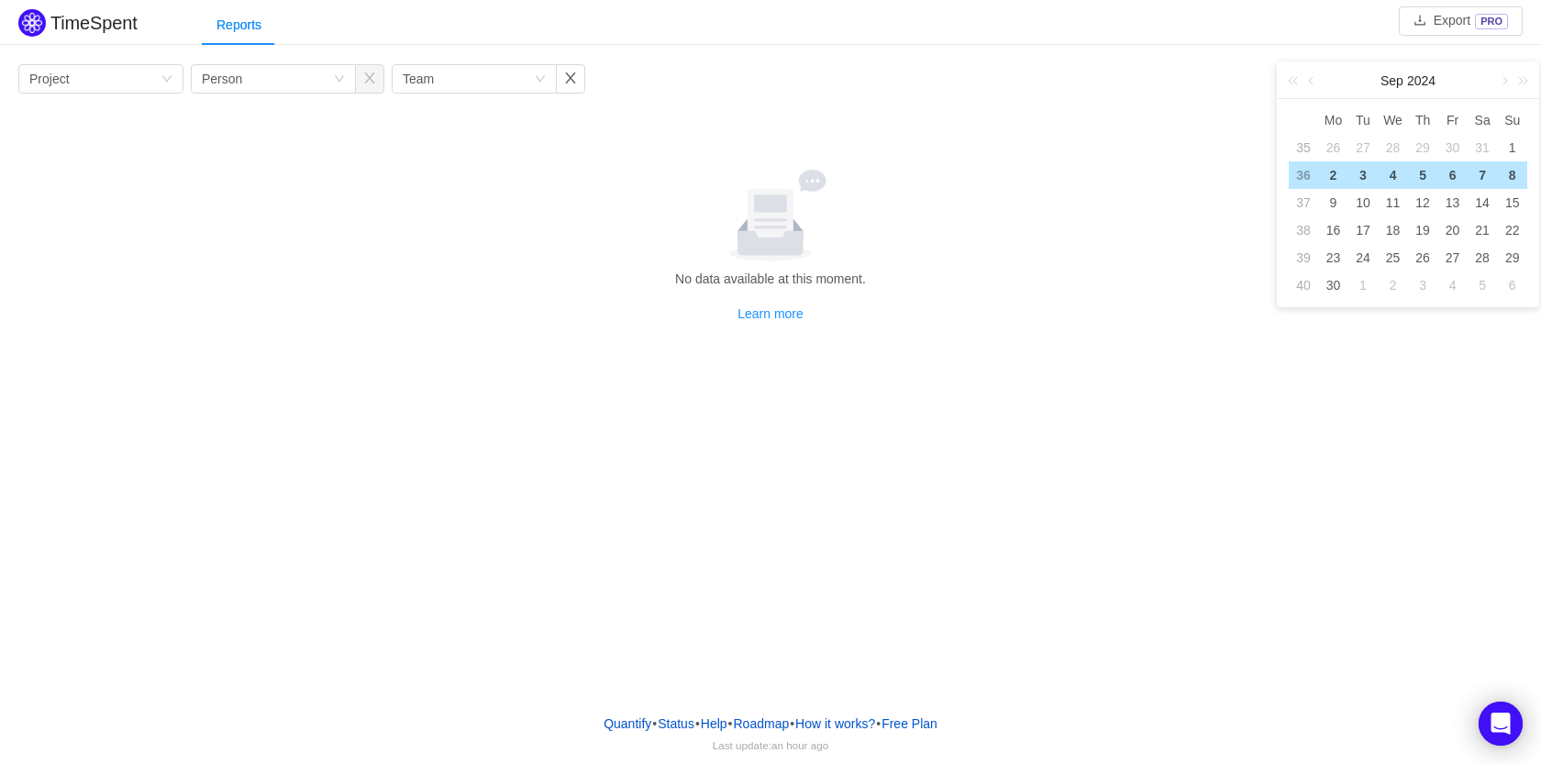
click at [1187, 102] on div "Group by Project Group by Person Group by Team 12 Months No data available at t…" at bounding box center [770, 194] width 1504 height 260
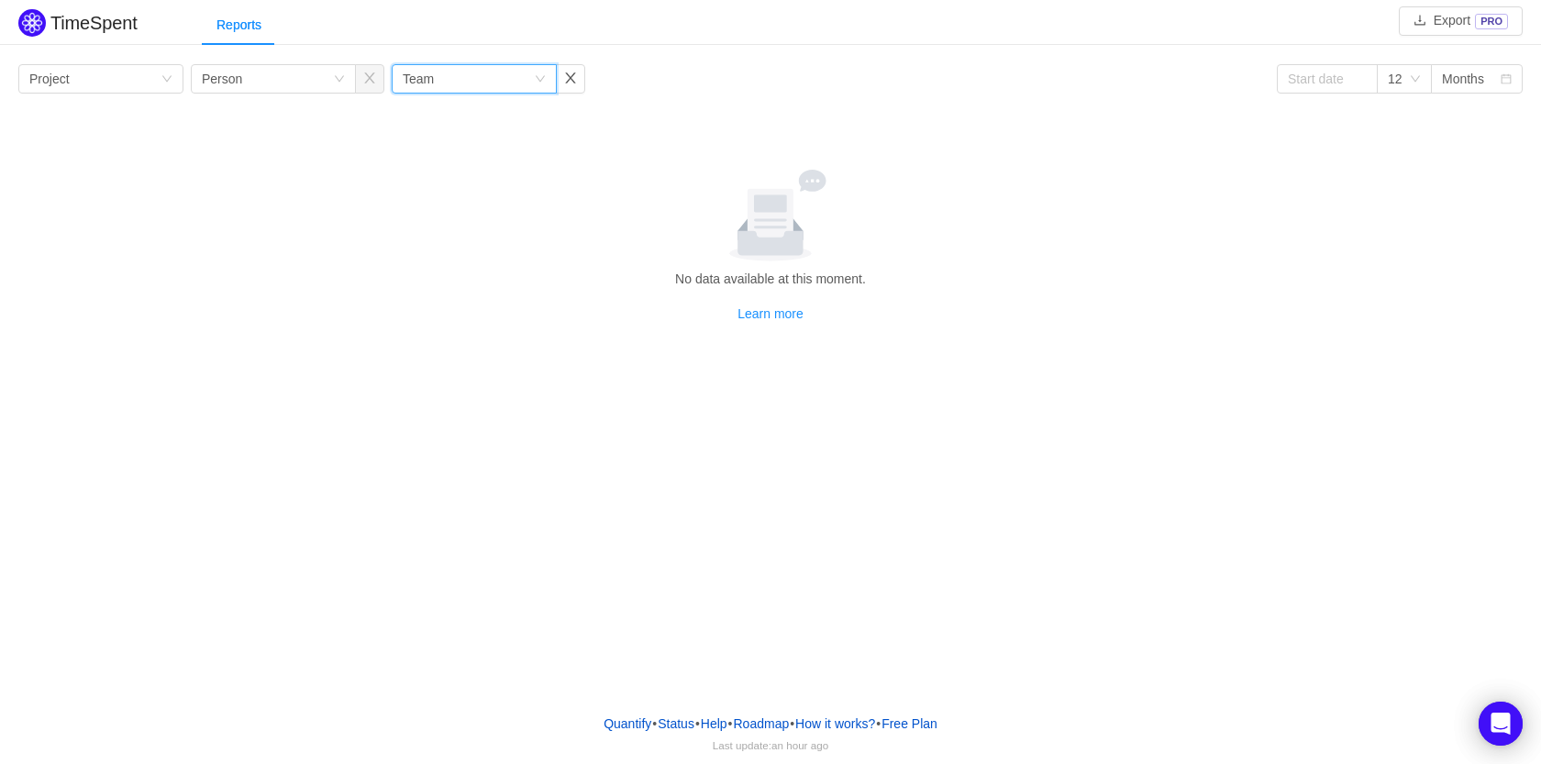
click at [527, 86] on div "Group by Team" at bounding box center [468, 79] width 131 height 28
click at [571, 79] on button "button" at bounding box center [570, 78] width 29 height 29
click at [315, 77] on div "Group by Person" at bounding box center [267, 79] width 131 height 28
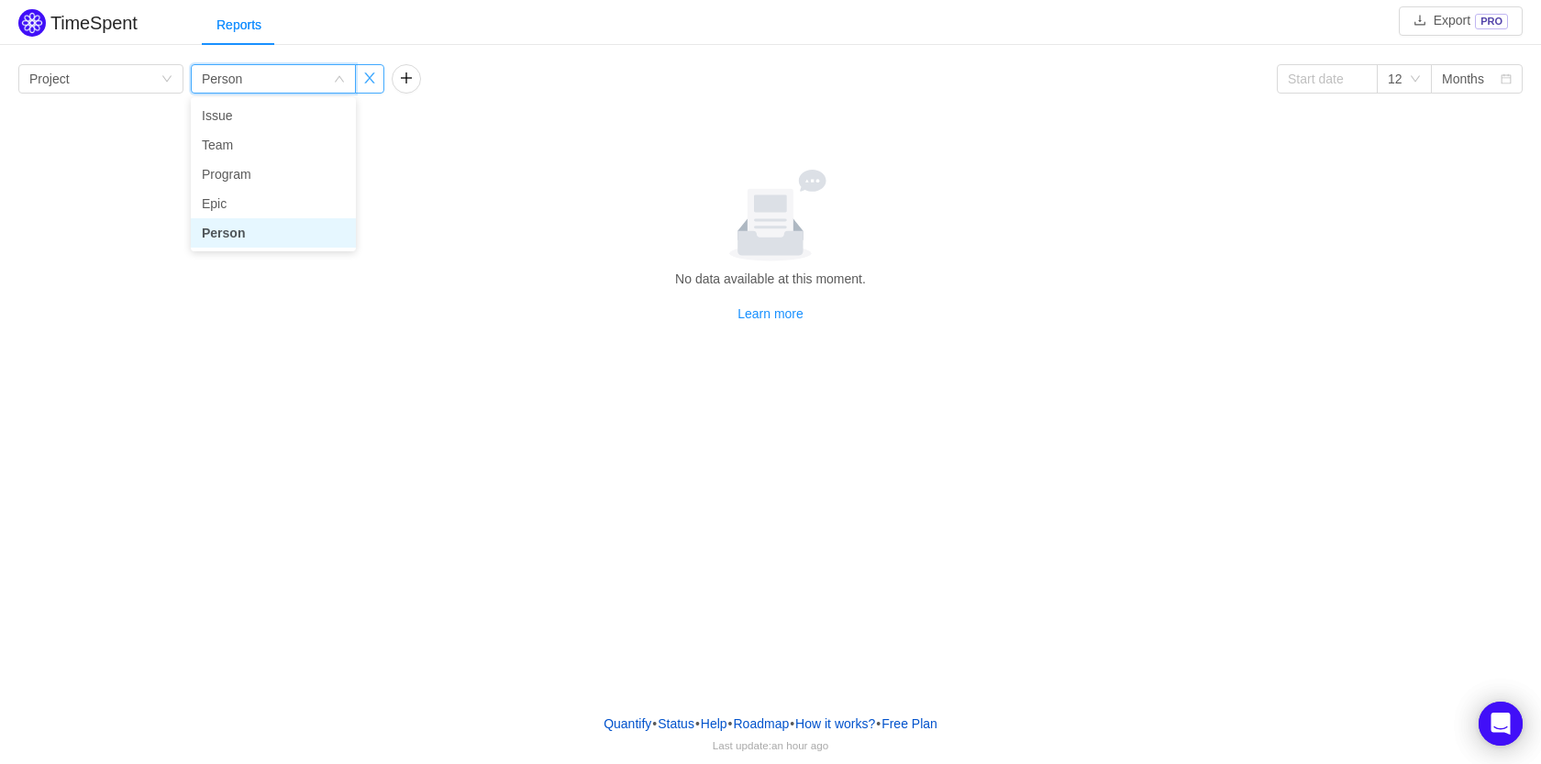
click at [368, 79] on button "button" at bounding box center [369, 78] width 29 height 29
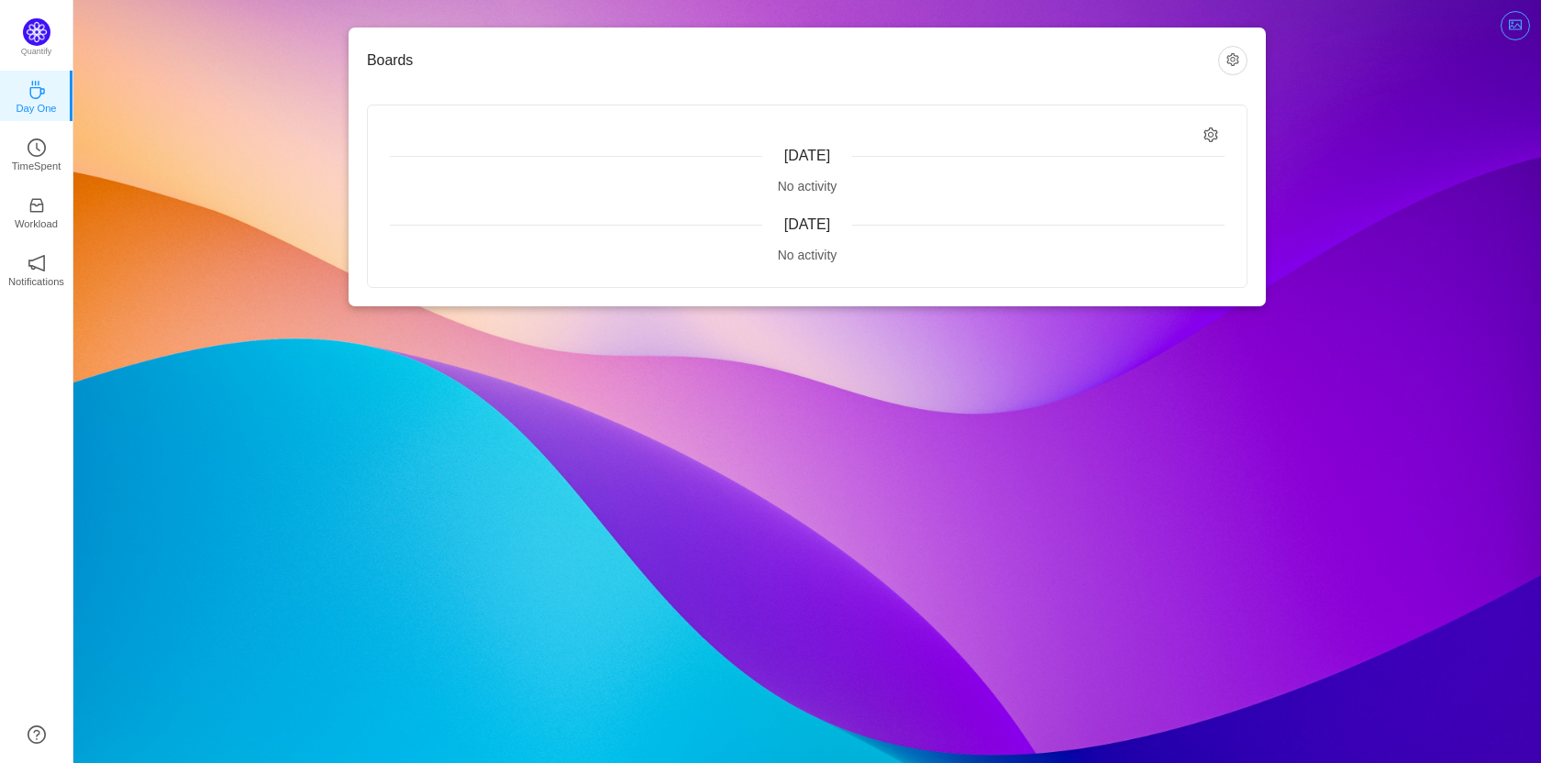
click at [1519, 23] on button "button" at bounding box center [1515, 25] width 29 height 29
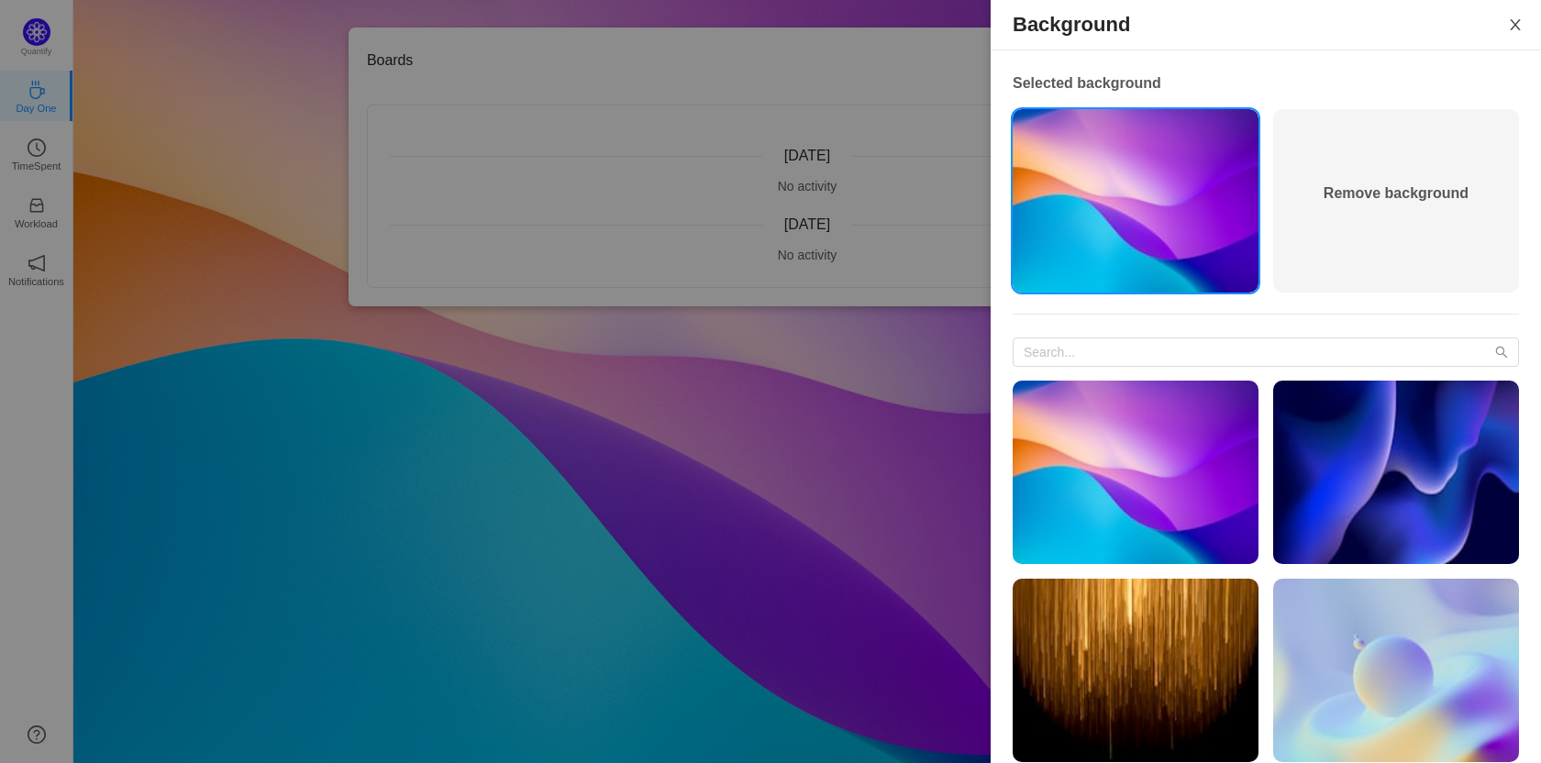
click at [1519, 23] on button "Close" at bounding box center [1515, 25] width 51 height 51
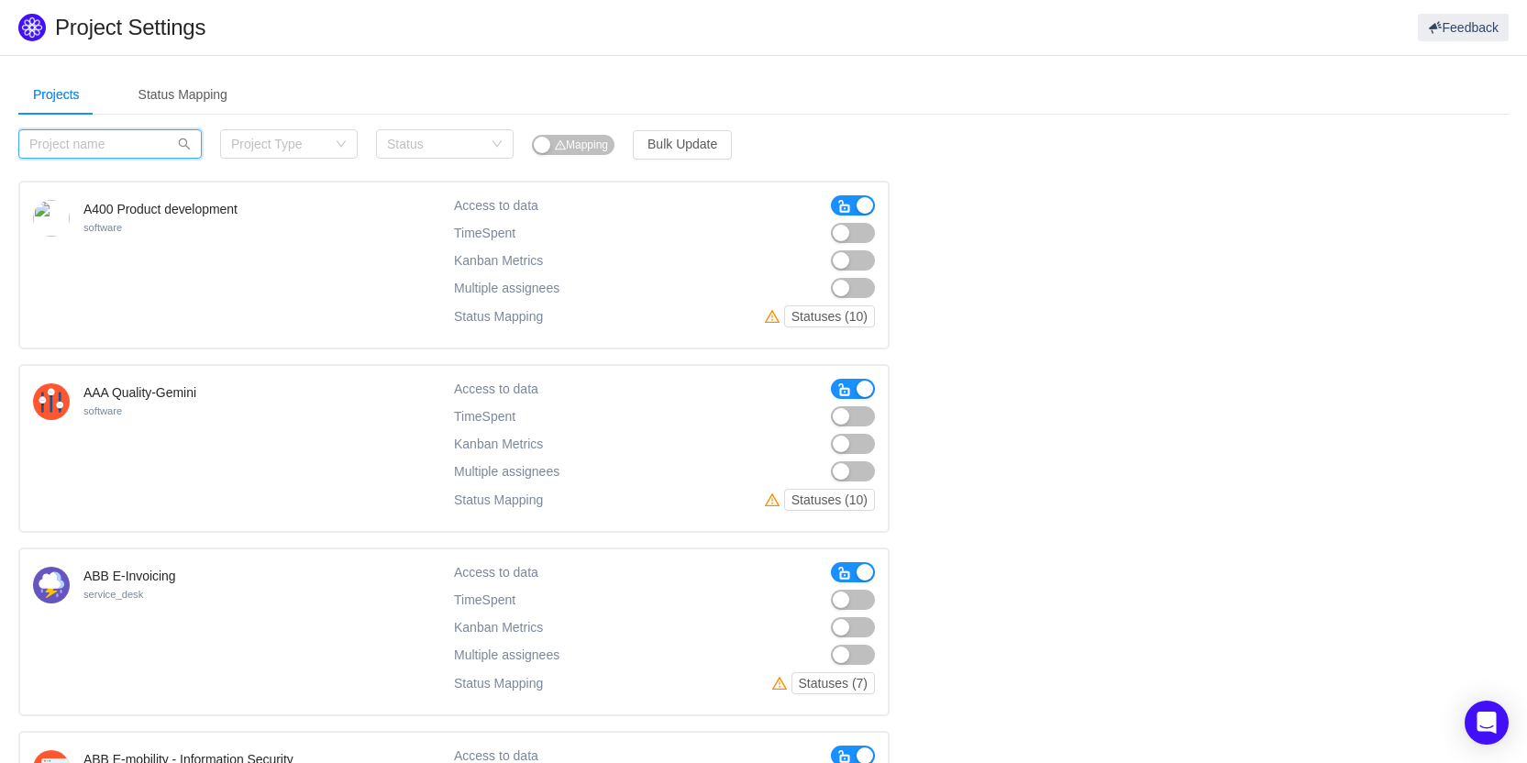
click at [140, 140] on input "text" at bounding box center [109, 143] width 183 height 29
type input "wip"
drag, startPoint x: 155, startPoint y: 146, endPoint x: 146, endPoint y: 144, distance: 9.4
click at [155, 145] on input "wip" at bounding box center [109, 143] width 183 height 29
click at [112, 135] on input "wip" at bounding box center [109, 143] width 183 height 29
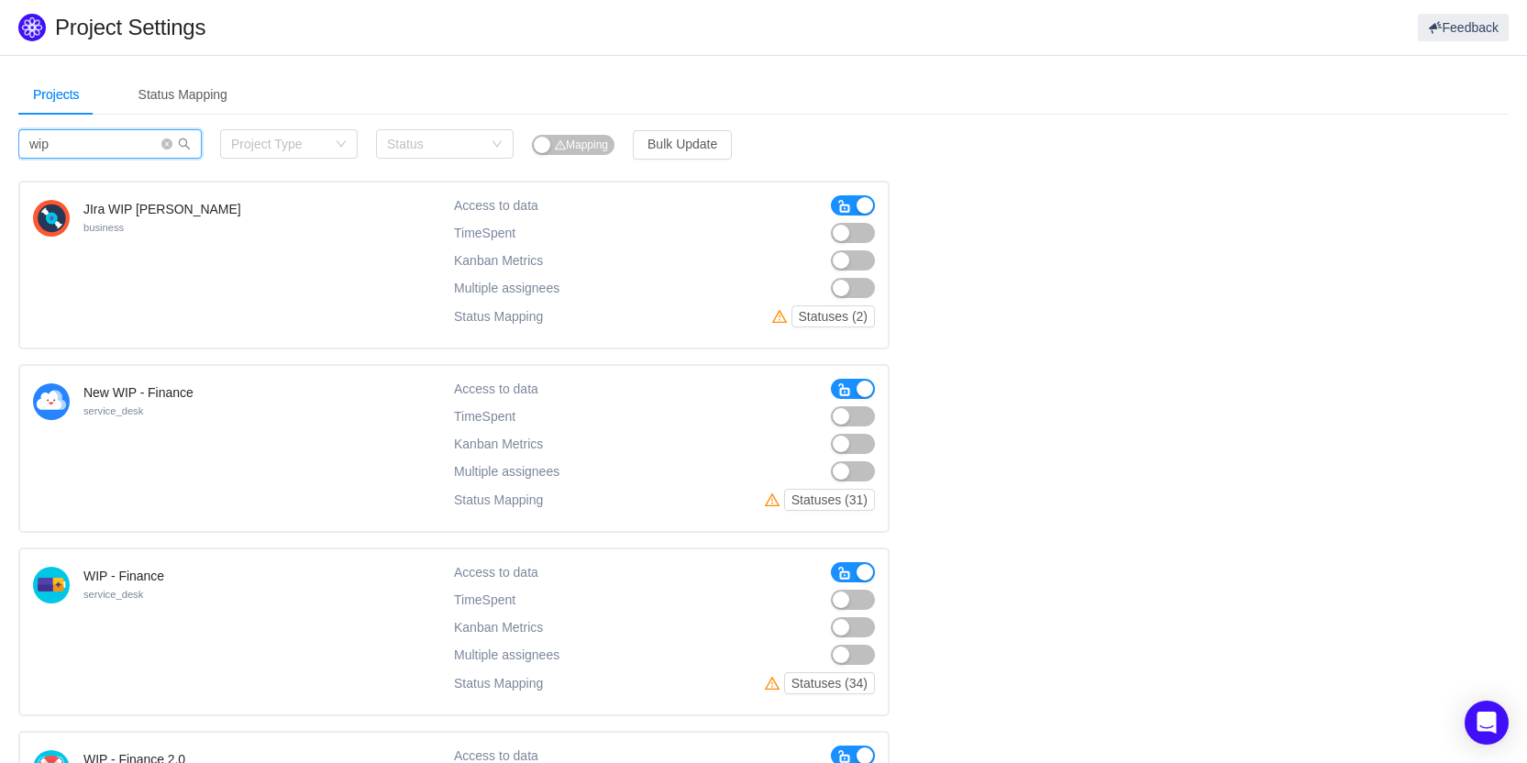
click at [112, 135] on input "wip" at bounding box center [109, 143] width 183 height 29
click at [189, 147] on icon "icon: search" at bounding box center [184, 144] width 13 height 13
click at [109, 152] on input "wip" at bounding box center [109, 143] width 183 height 29
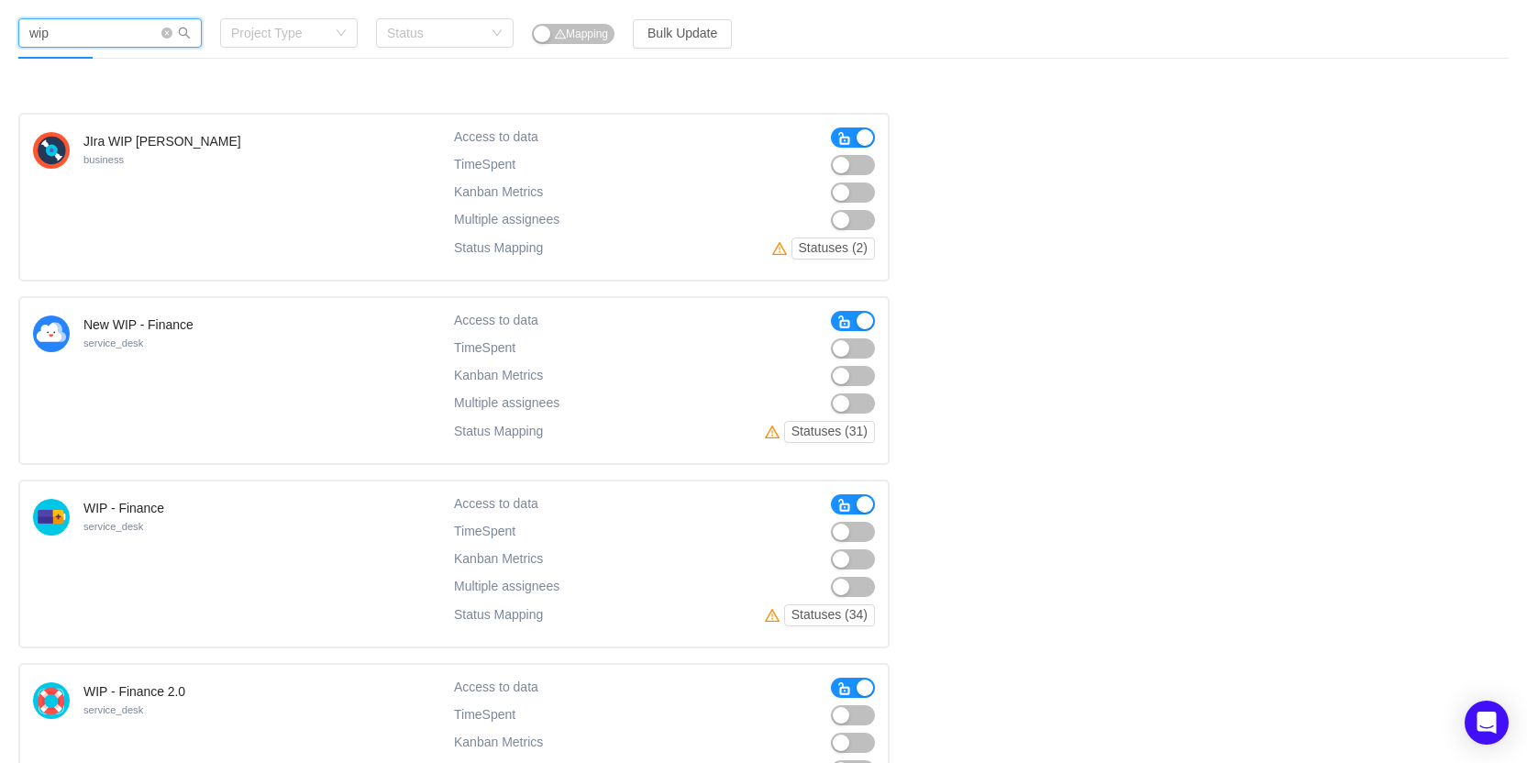
scroll to position [207, 0]
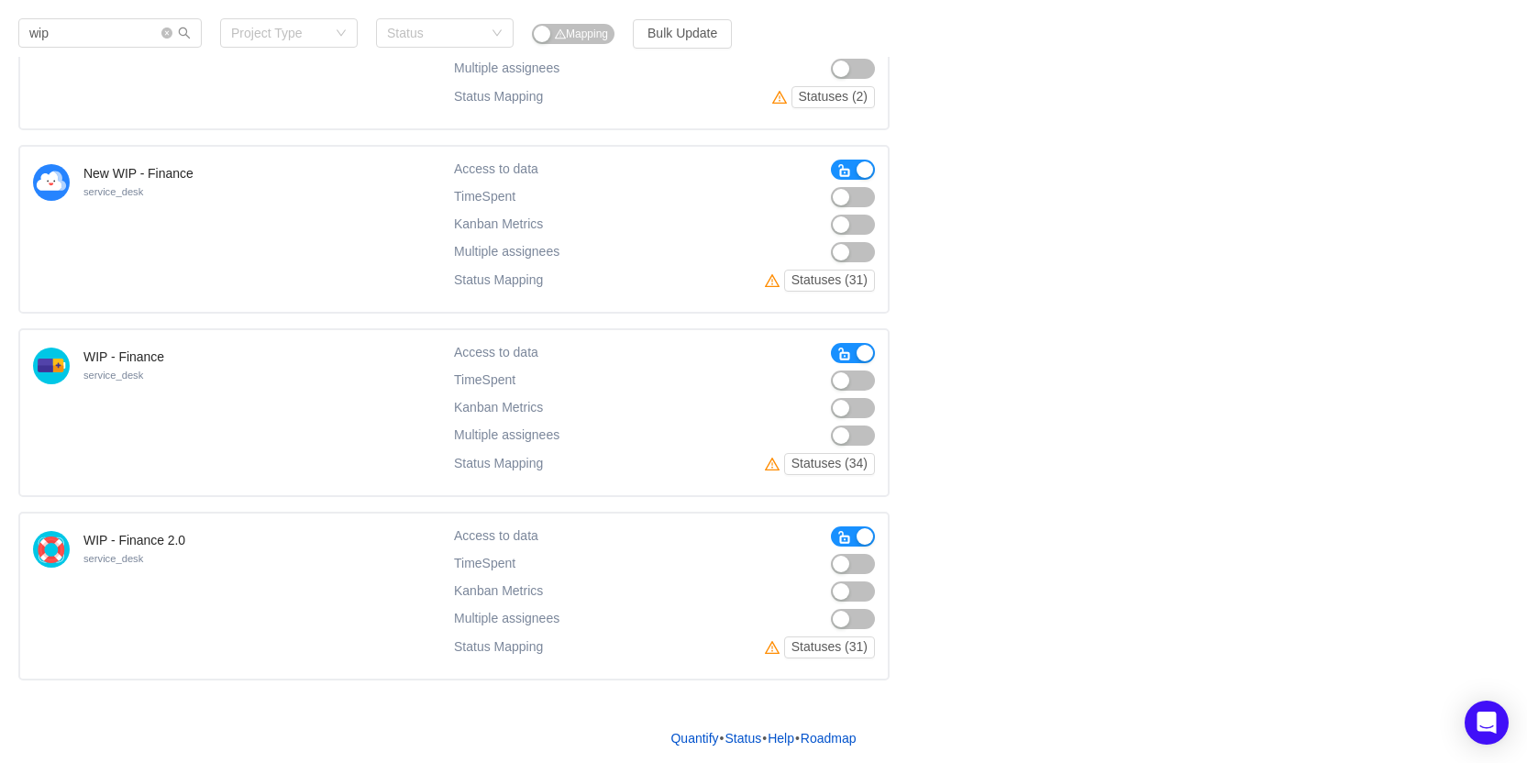
click at [851, 387] on button "button" at bounding box center [853, 381] width 44 height 20
click at [860, 404] on button "button" at bounding box center [853, 408] width 44 height 20
click at [864, 560] on button "button" at bounding box center [853, 564] width 44 height 20
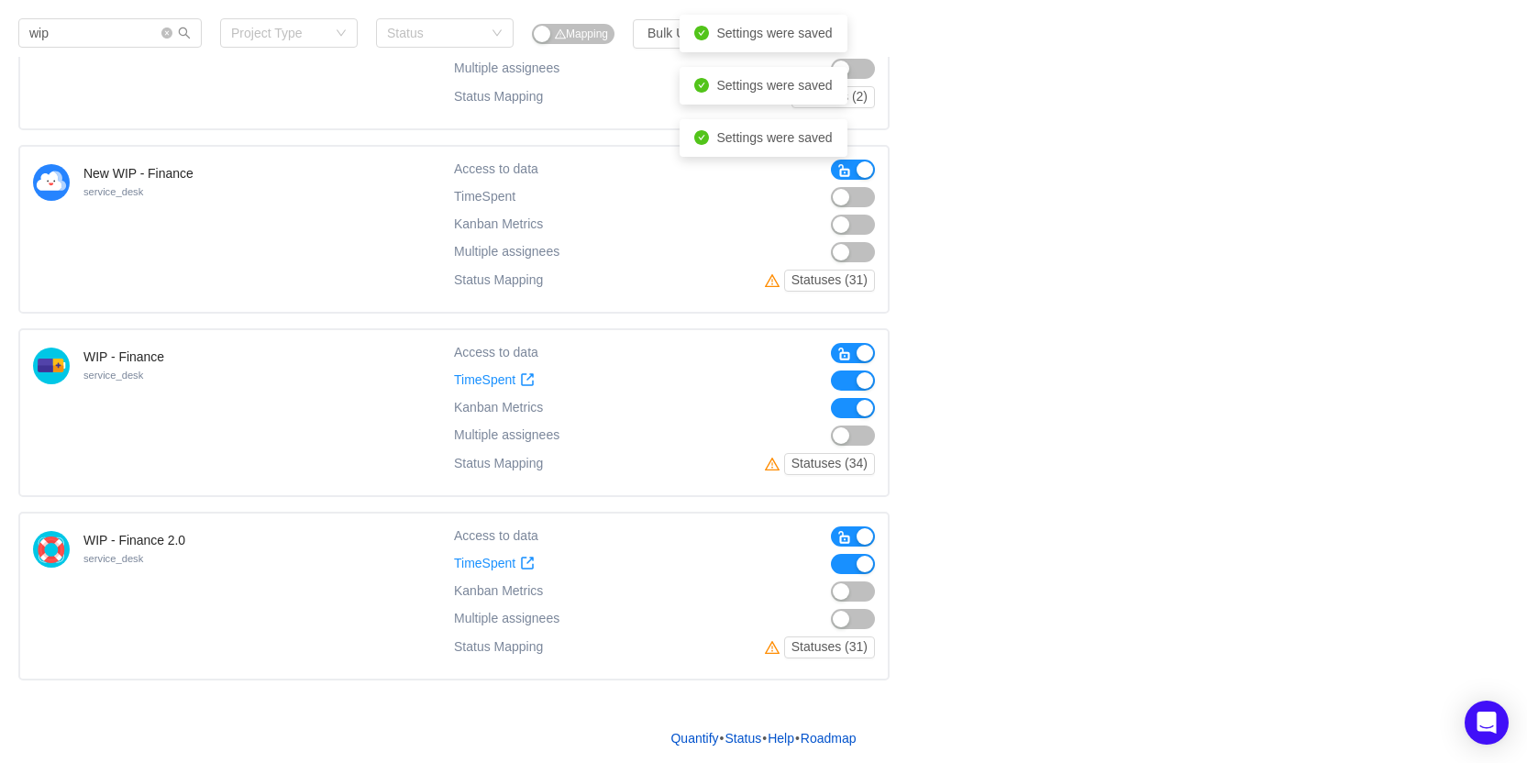
click at [861, 599] on button "button" at bounding box center [853, 592] width 44 height 20
drag, startPoint x: 504, startPoint y: 407, endPoint x: 660, endPoint y: 393, distance: 156.6
click at [511, 404] on span "Kanban Metrics" at bounding box center [498, 407] width 89 height 15
click at [500, 394] on div "Access to data TimeSpent TimeSpent Kanban Metrics Kanban Metrics Multiple assig…" at bounding box center [664, 412] width 421 height 139
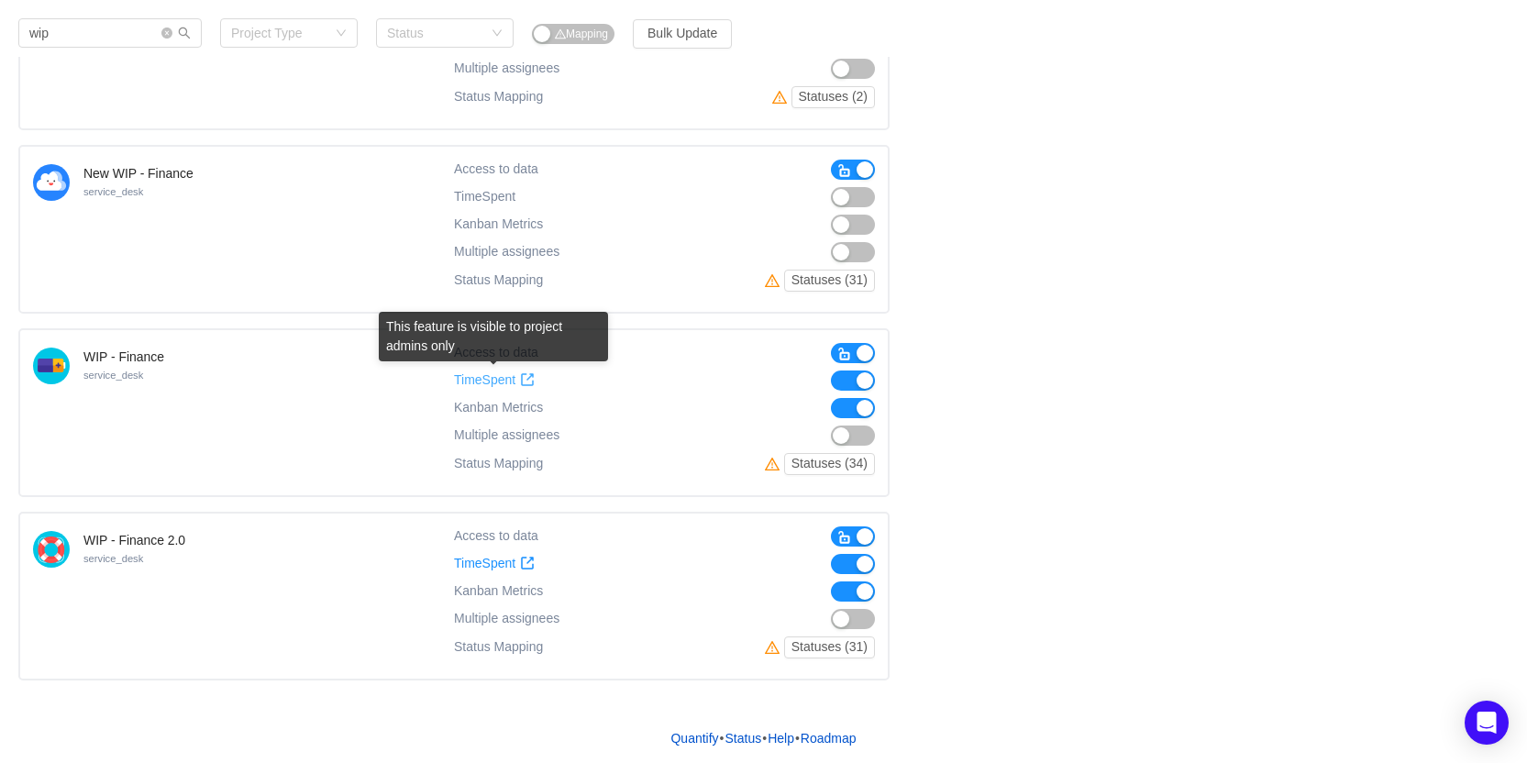
click at [485, 384] on span "TimeSpent" at bounding box center [484, 380] width 61 height 16
